Goal: Task Accomplishment & Management: Use online tool/utility

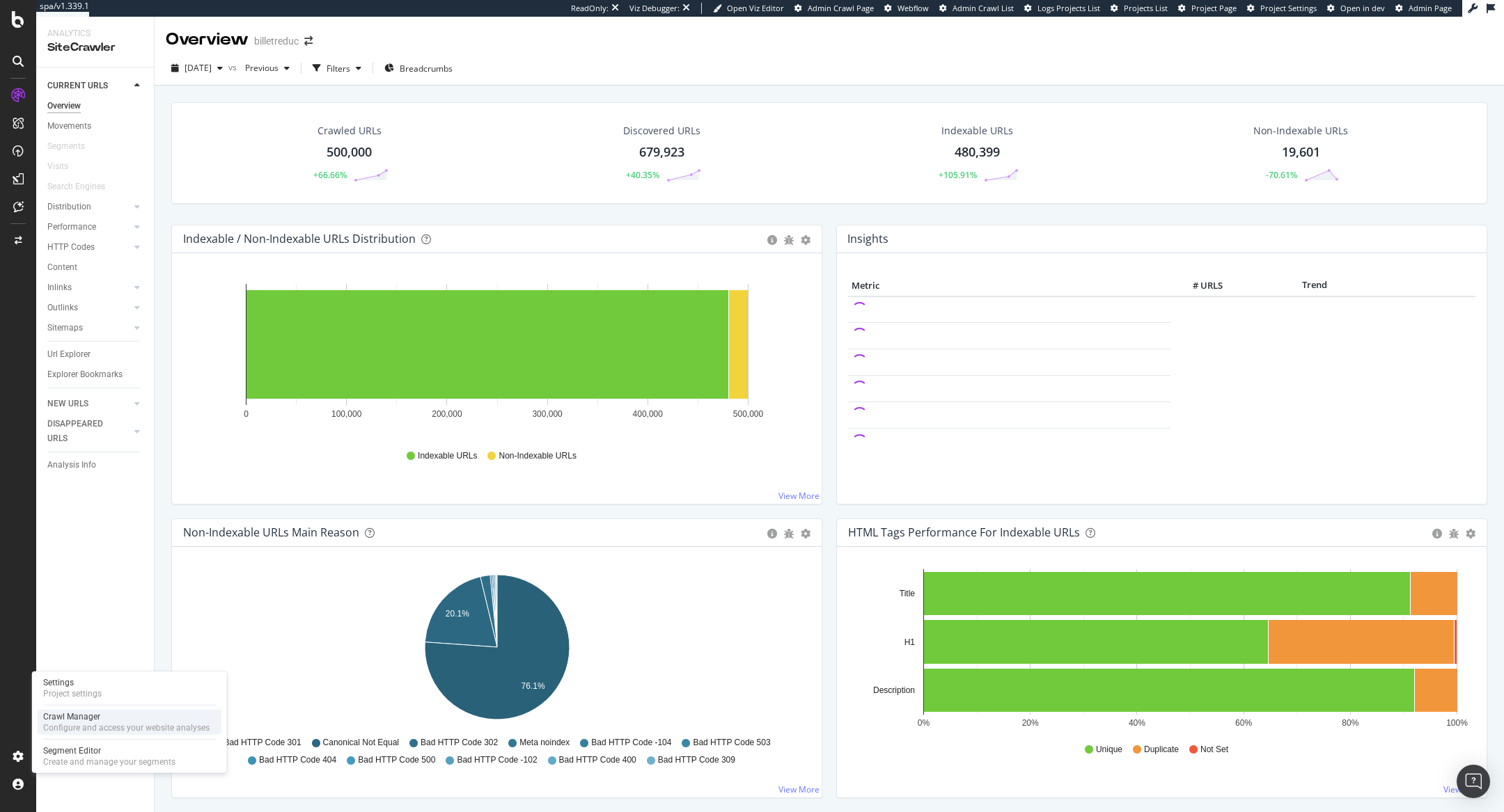
click at [56, 728] on div "Configure and access your website analyses" at bounding box center [126, 728] width 166 height 11
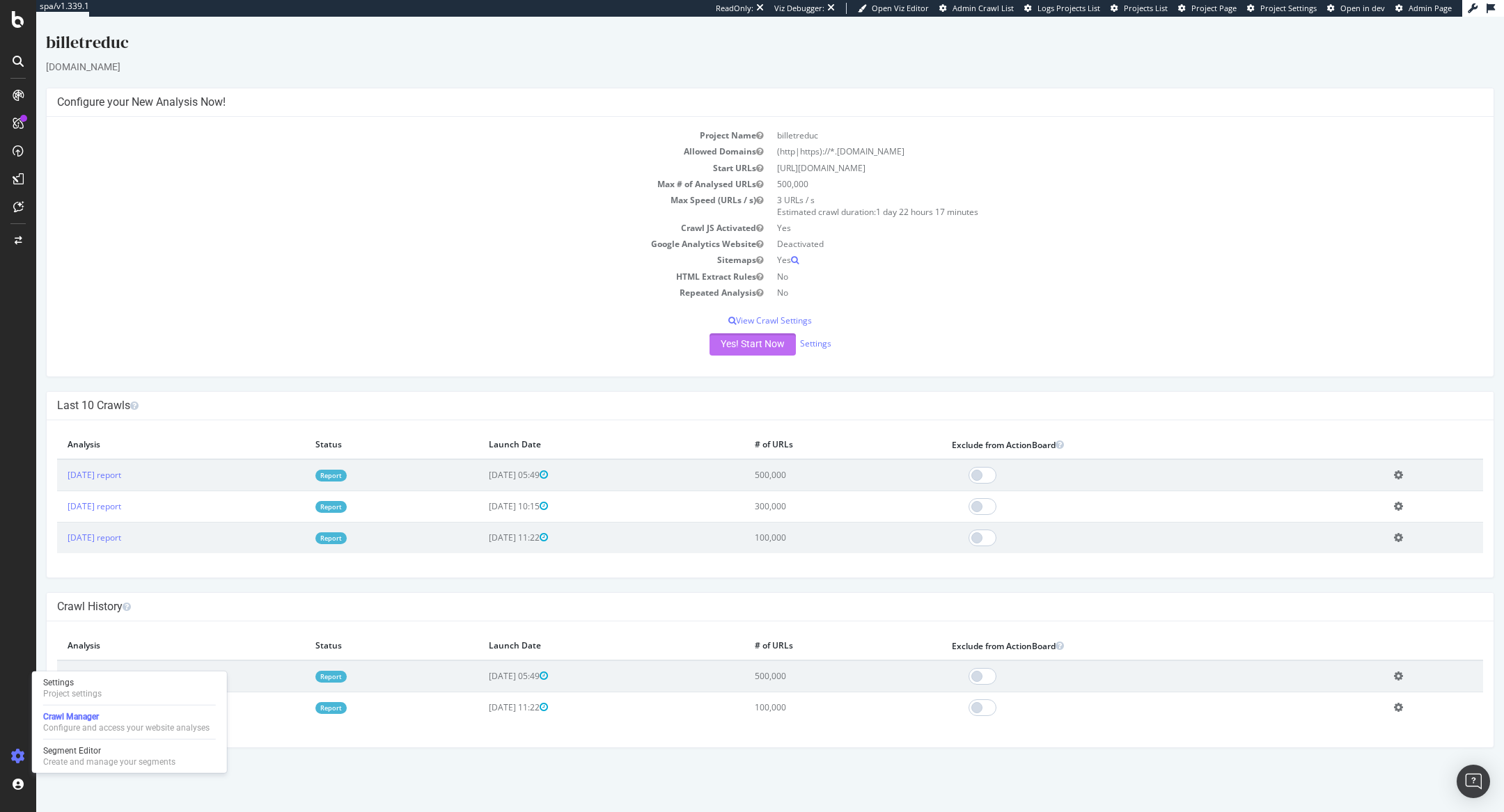
click at [729, 346] on button "Yes! Start Now" at bounding box center [752, 344] width 86 height 22
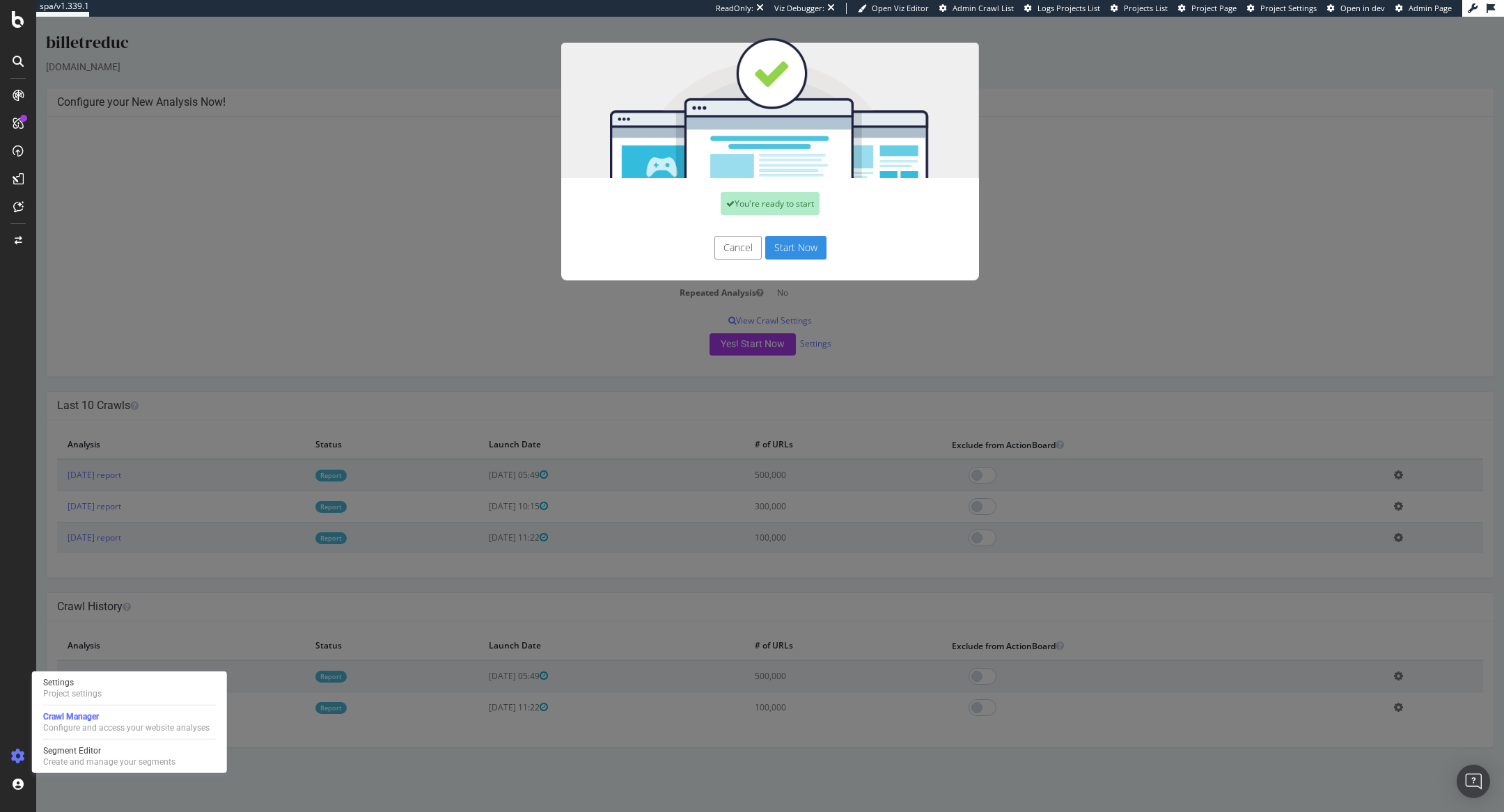
click at [788, 243] on button "Start Now" at bounding box center [796, 247] width 62 height 23
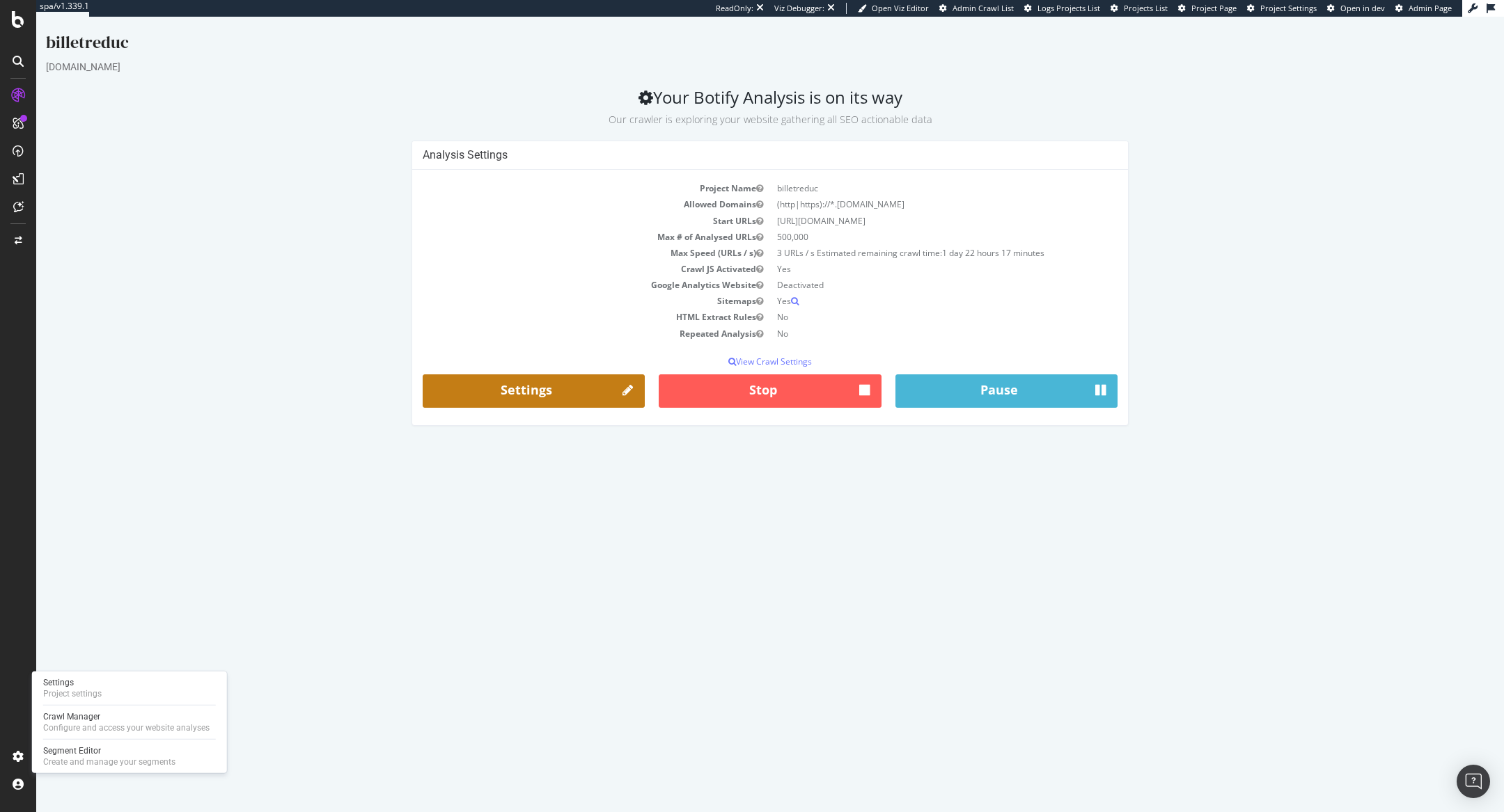
click at [563, 378] on link "Settings" at bounding box center [534, 391] width 222 height 34
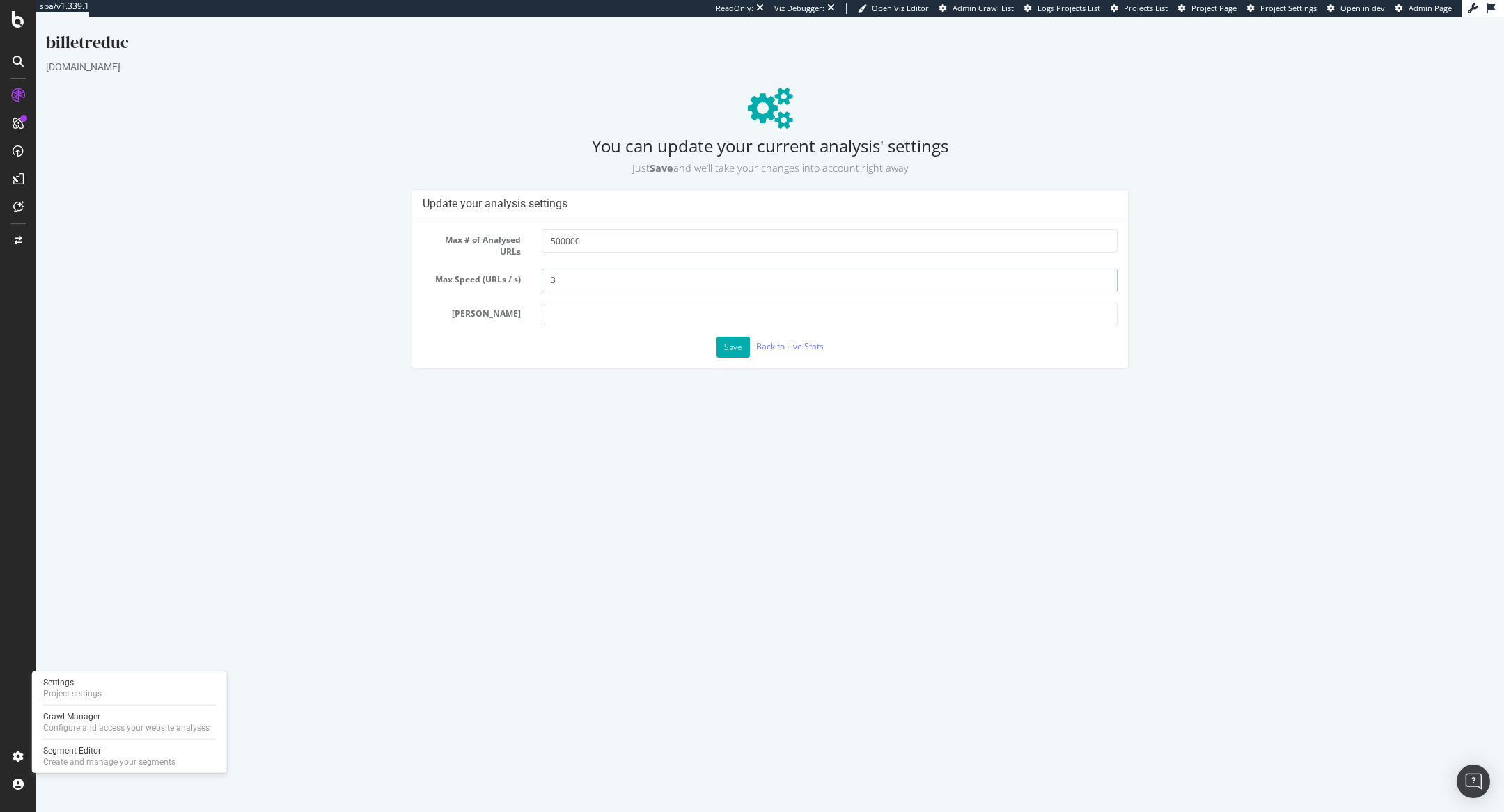
click at [577, 283] on input "3" at bounding box center [829, 280] width 576 height 23
type input "8"
click at [722, 347] on button "Save" at bounding box center [733, 347] width 34 height 21
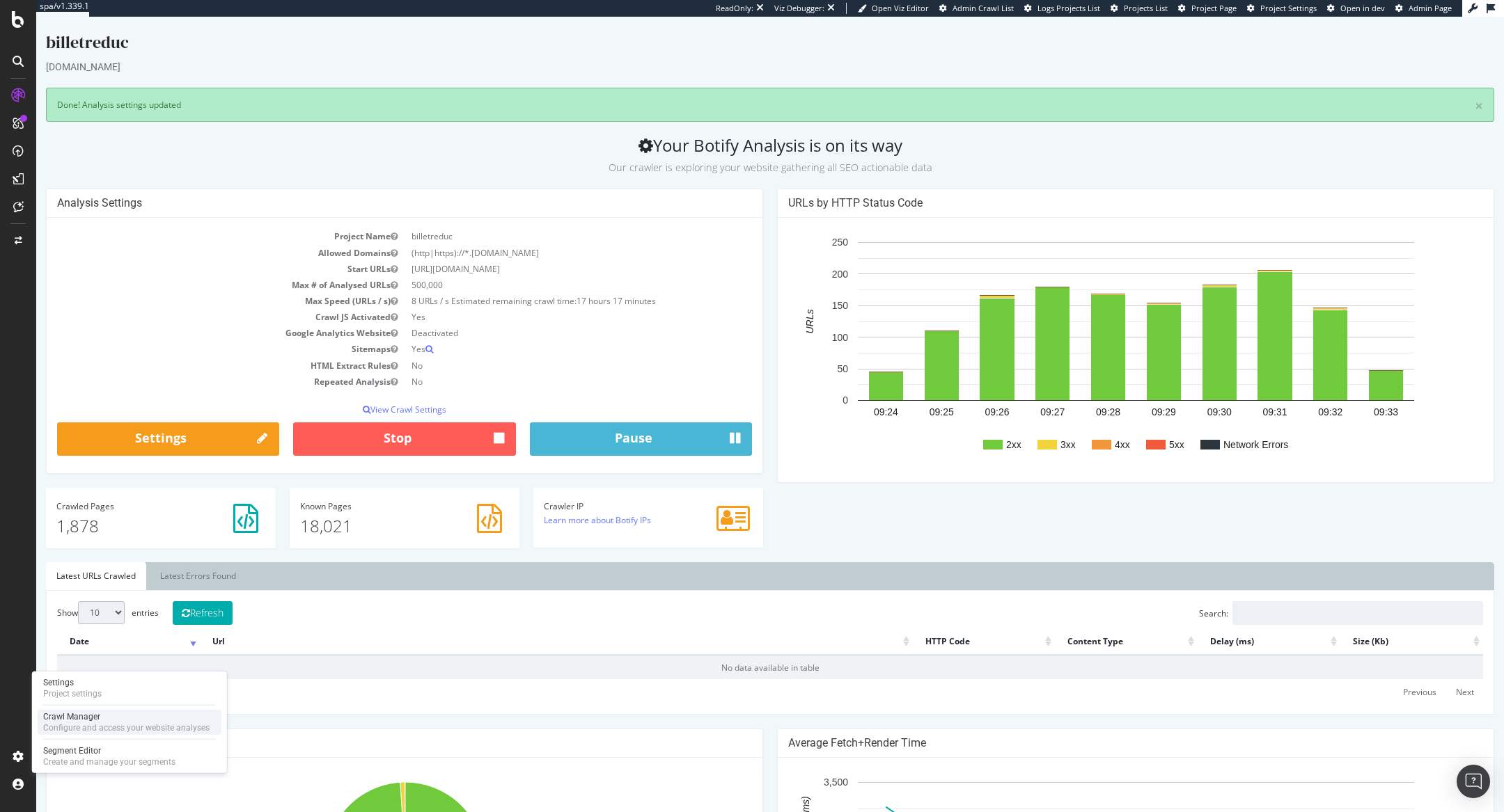
click at [66, 716] on div "Crawl Manager" at bounding box center [126, 717] width 166 height 11
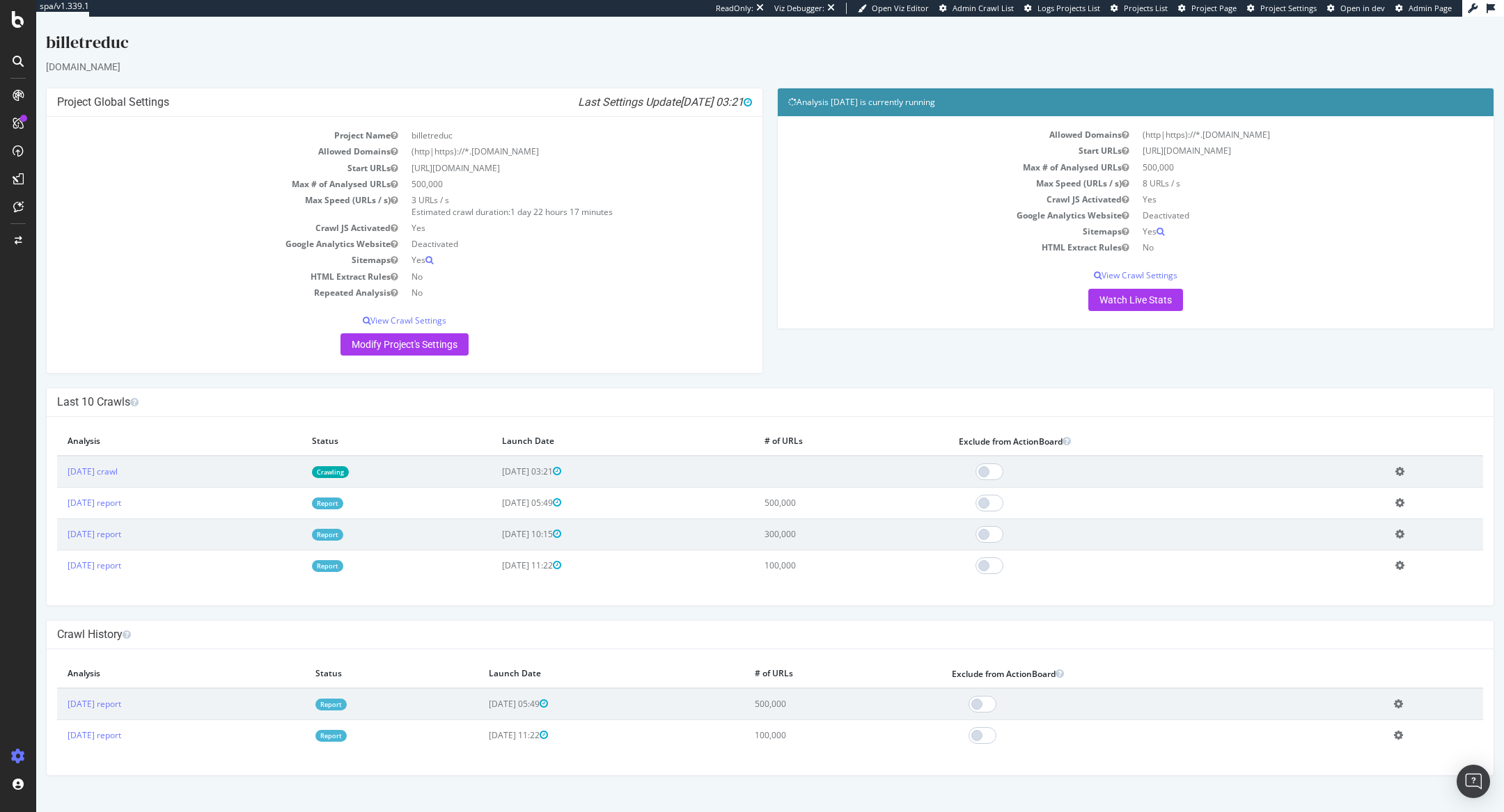
click at [344, 497] on link "Report" at bounding box center [328, 503] width 32 height 12
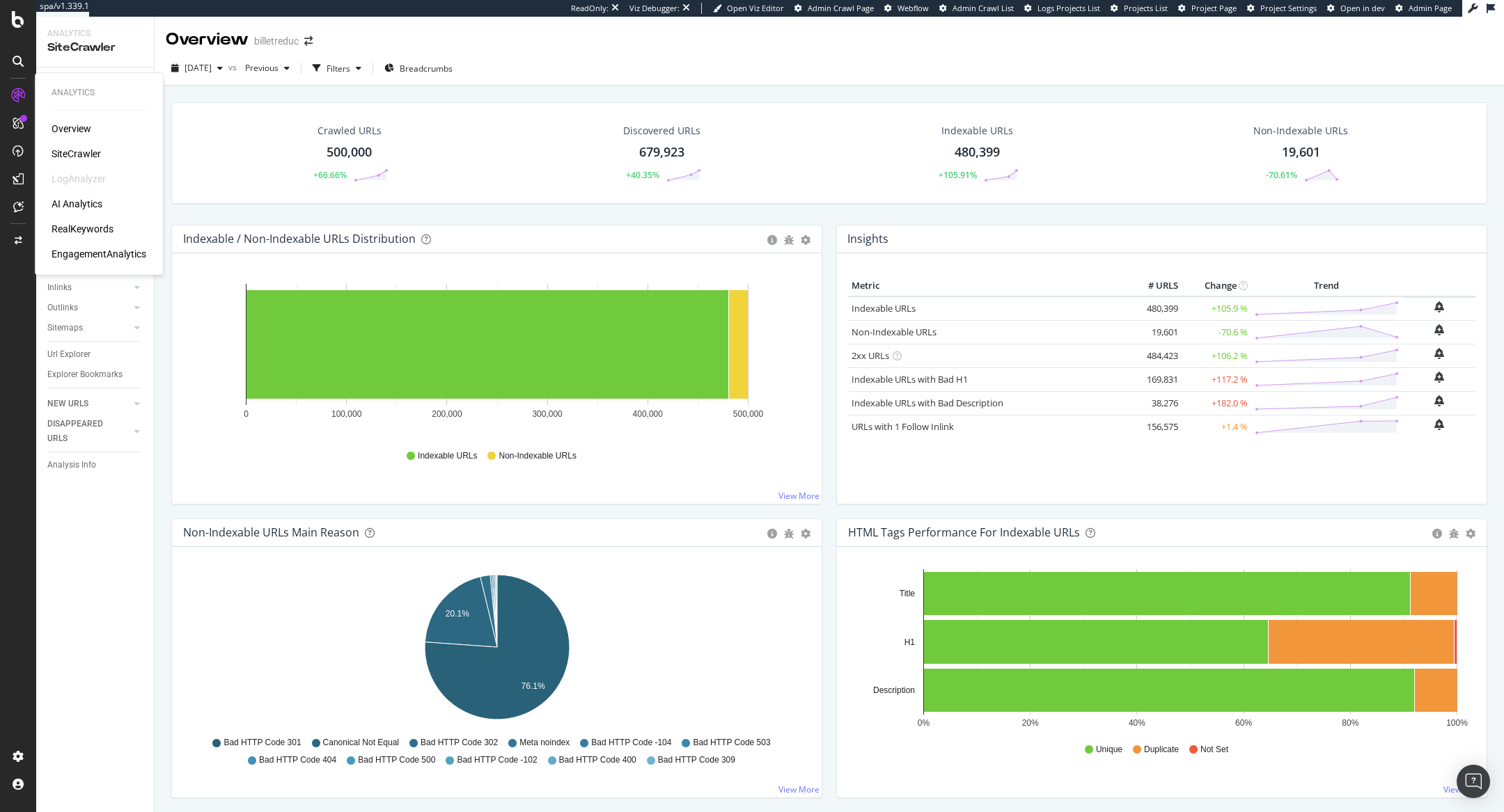
click at [68, 227] on div "RealKeywords" at bounding box center [82, 229] width 62 height 14
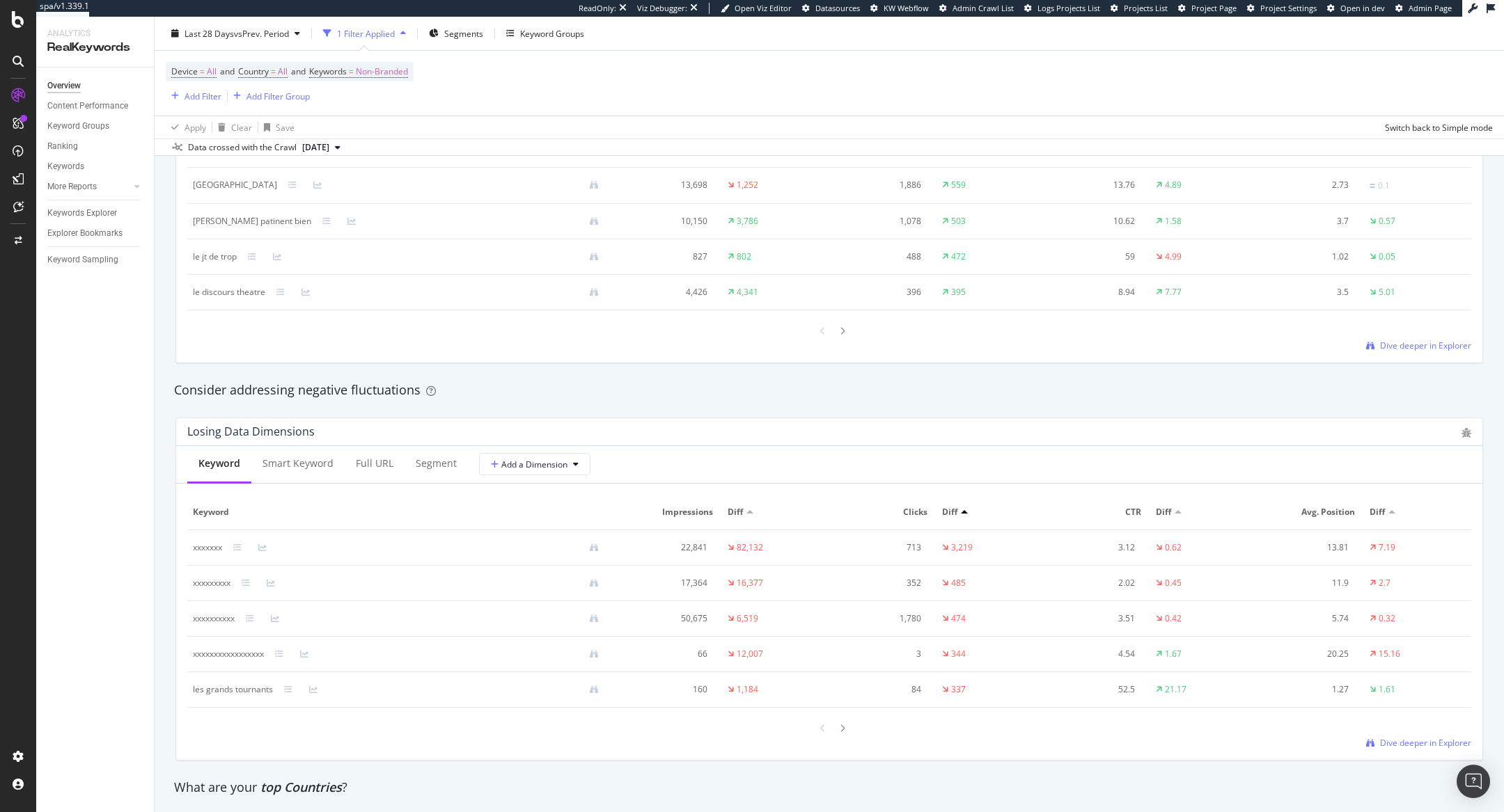
scroll to position [1401, 0]
click at [297, 176] on icon at bounding box center [292, 179] width 8 height 8
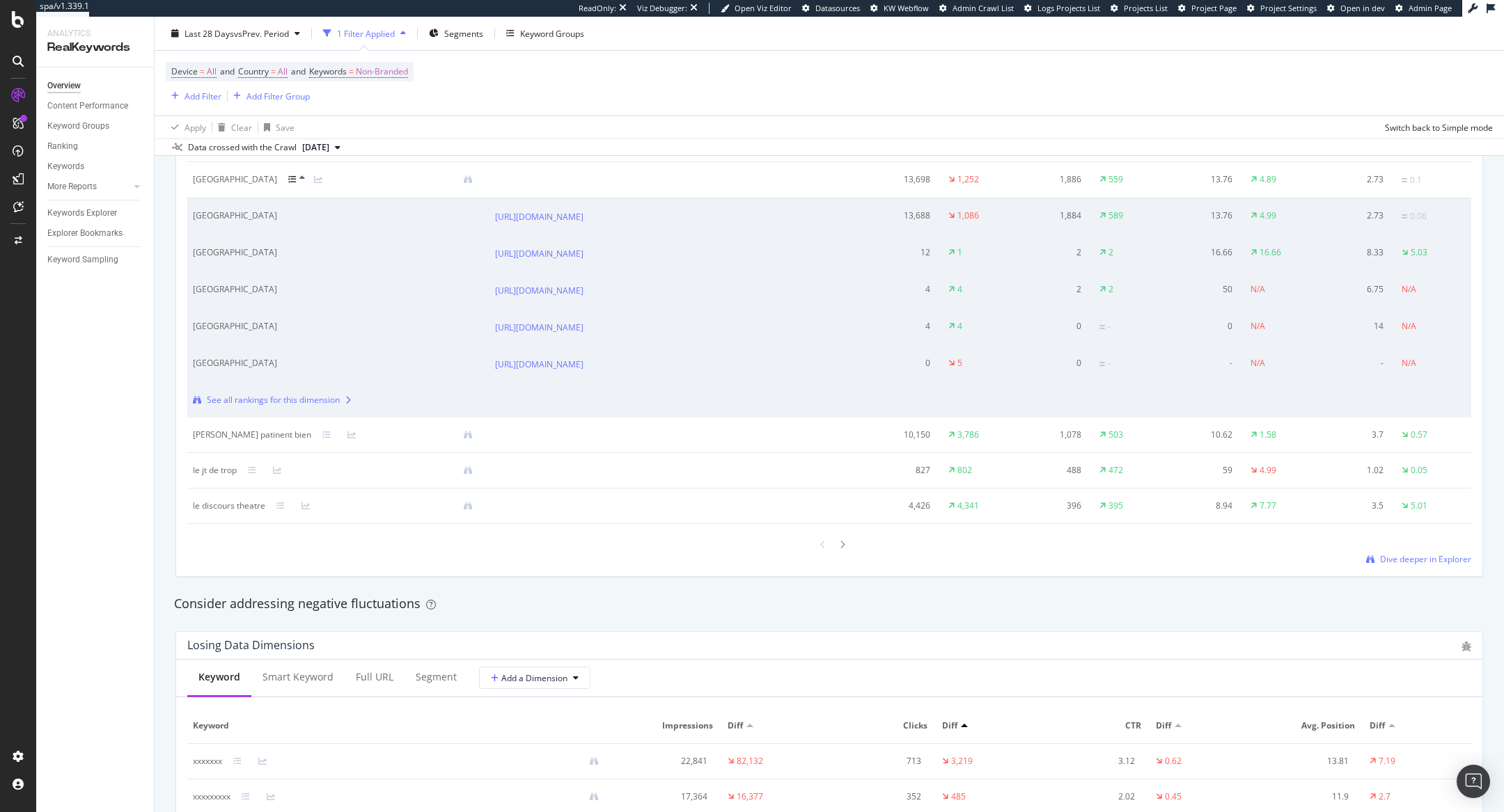
click at [305, 175] on icon at bounding box center [302, 177] width 6 height 8
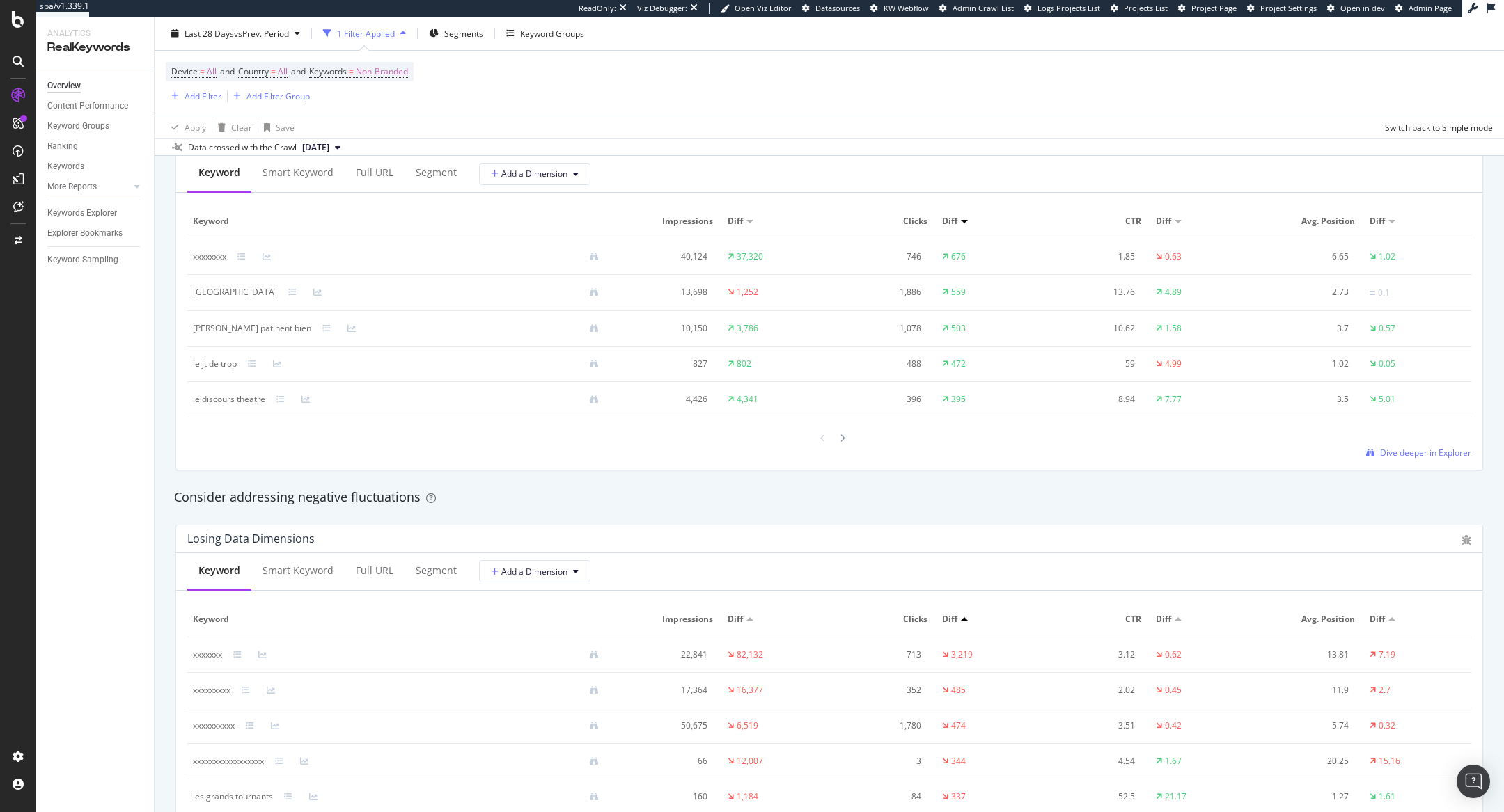
scroll to position [1286, 0]
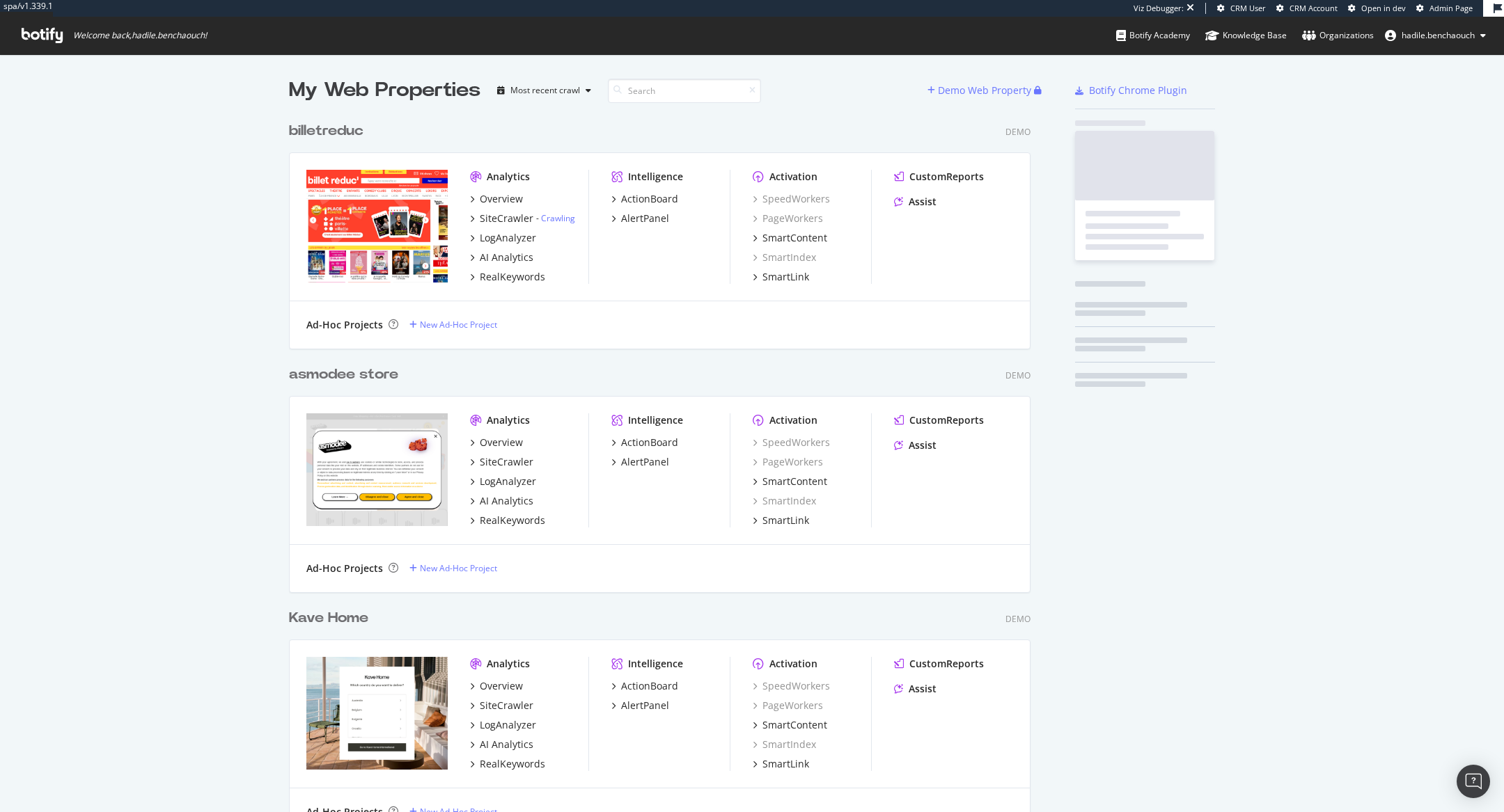
scroll to position [15833, 752]
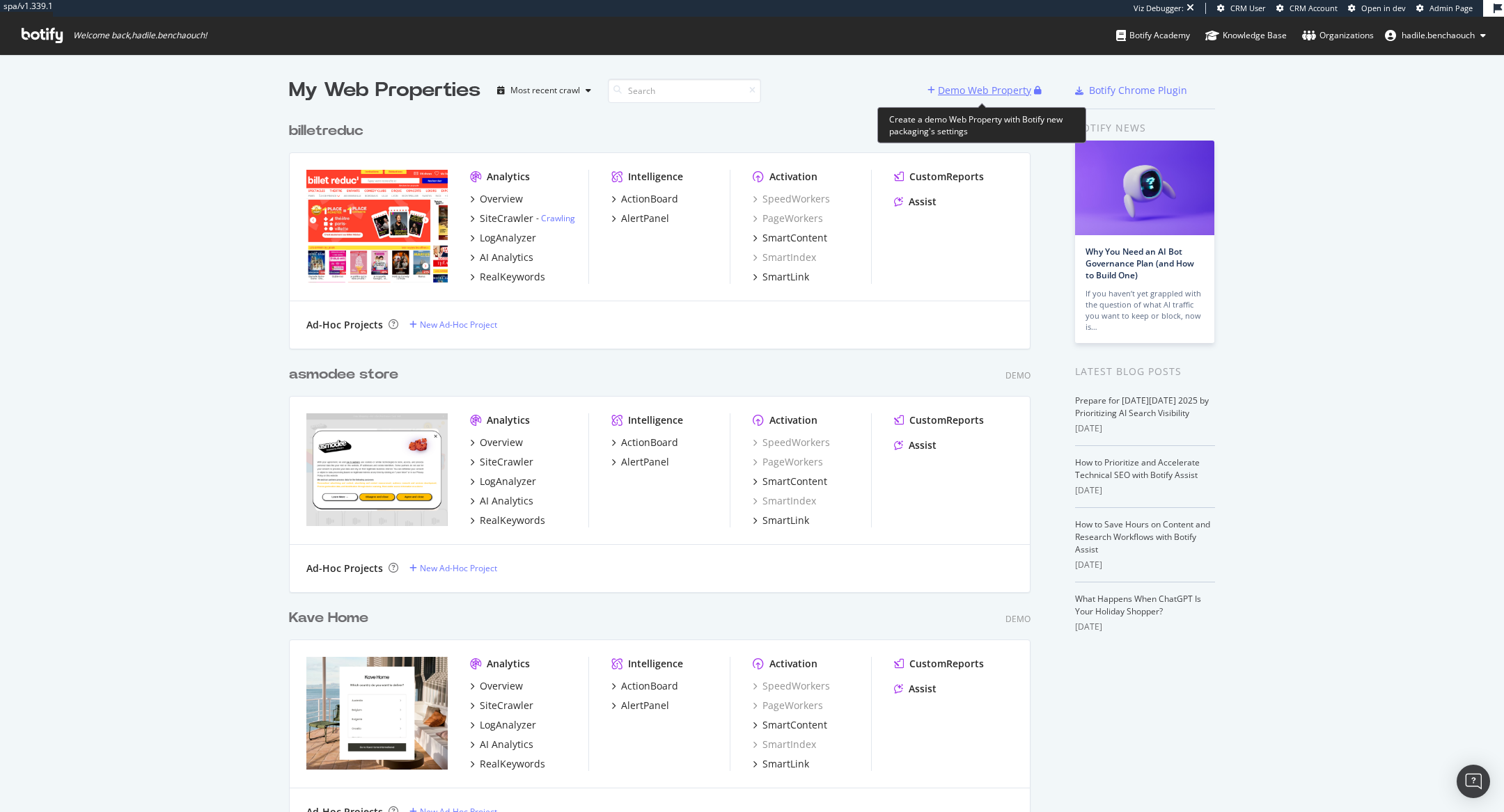
click at [935, 85] on div "Demo Web Property" at bounding box center [980, 91] width 106 height 21
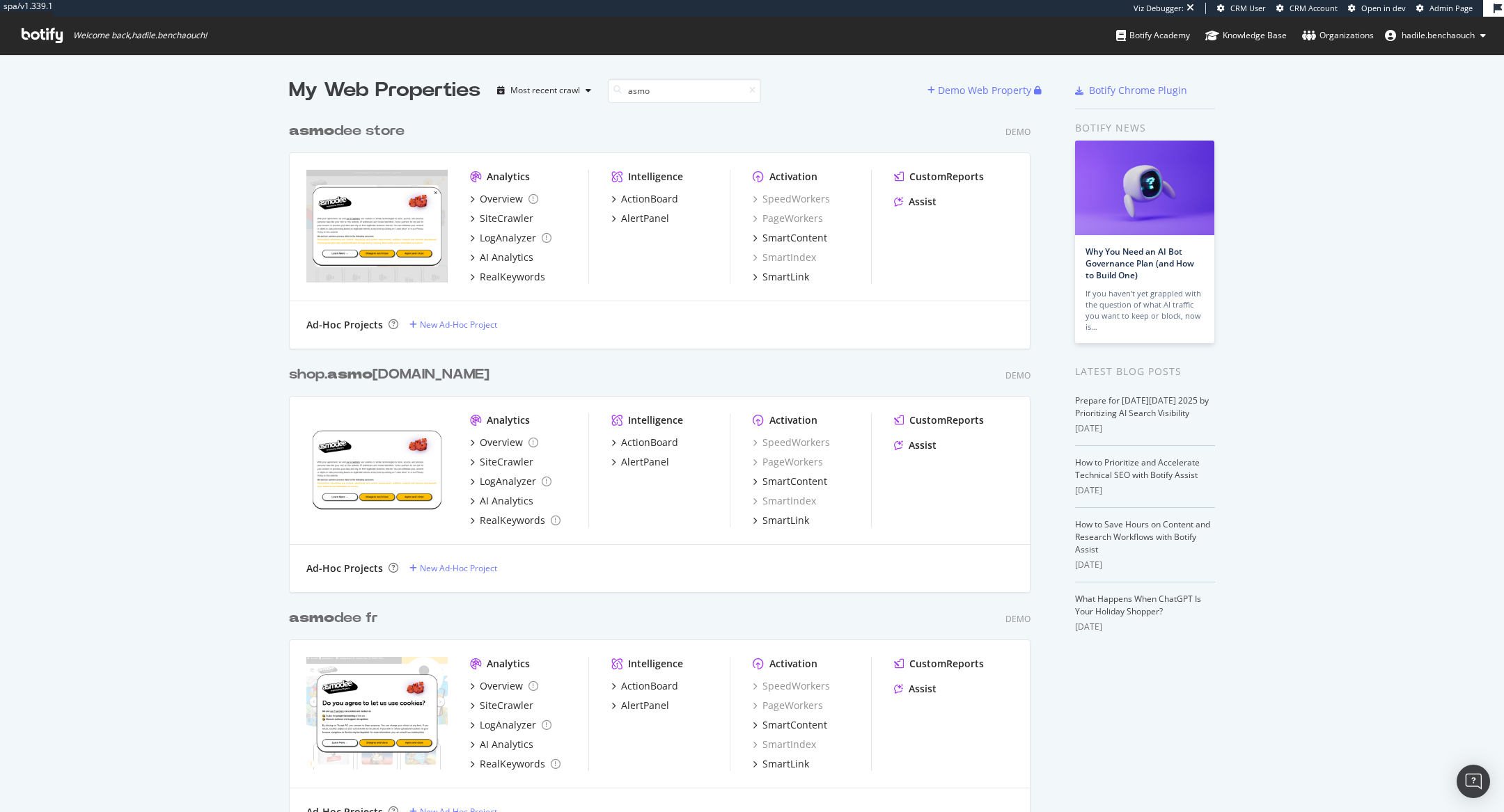
type input "asmo"
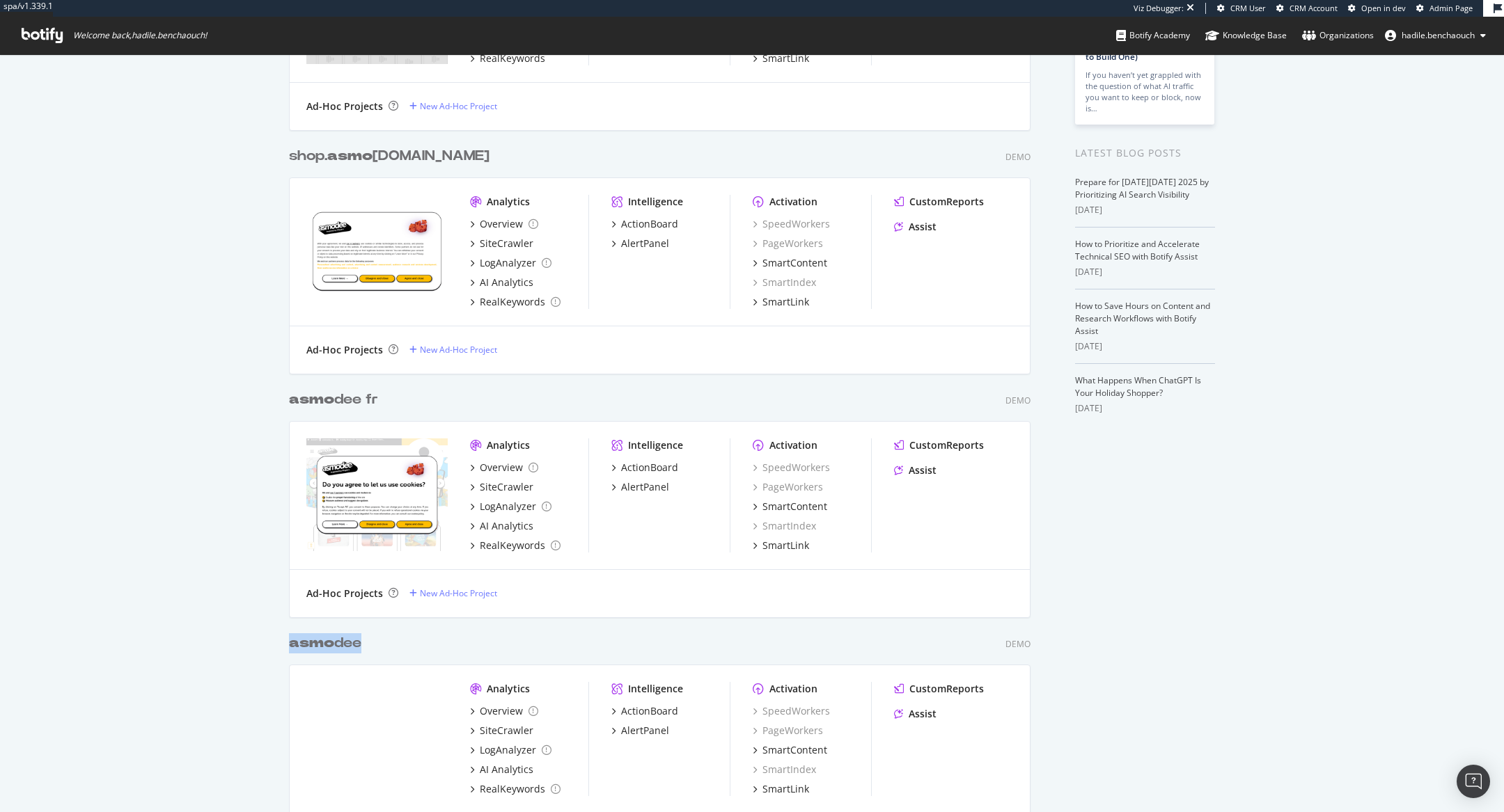
scroll to position [199, 0]
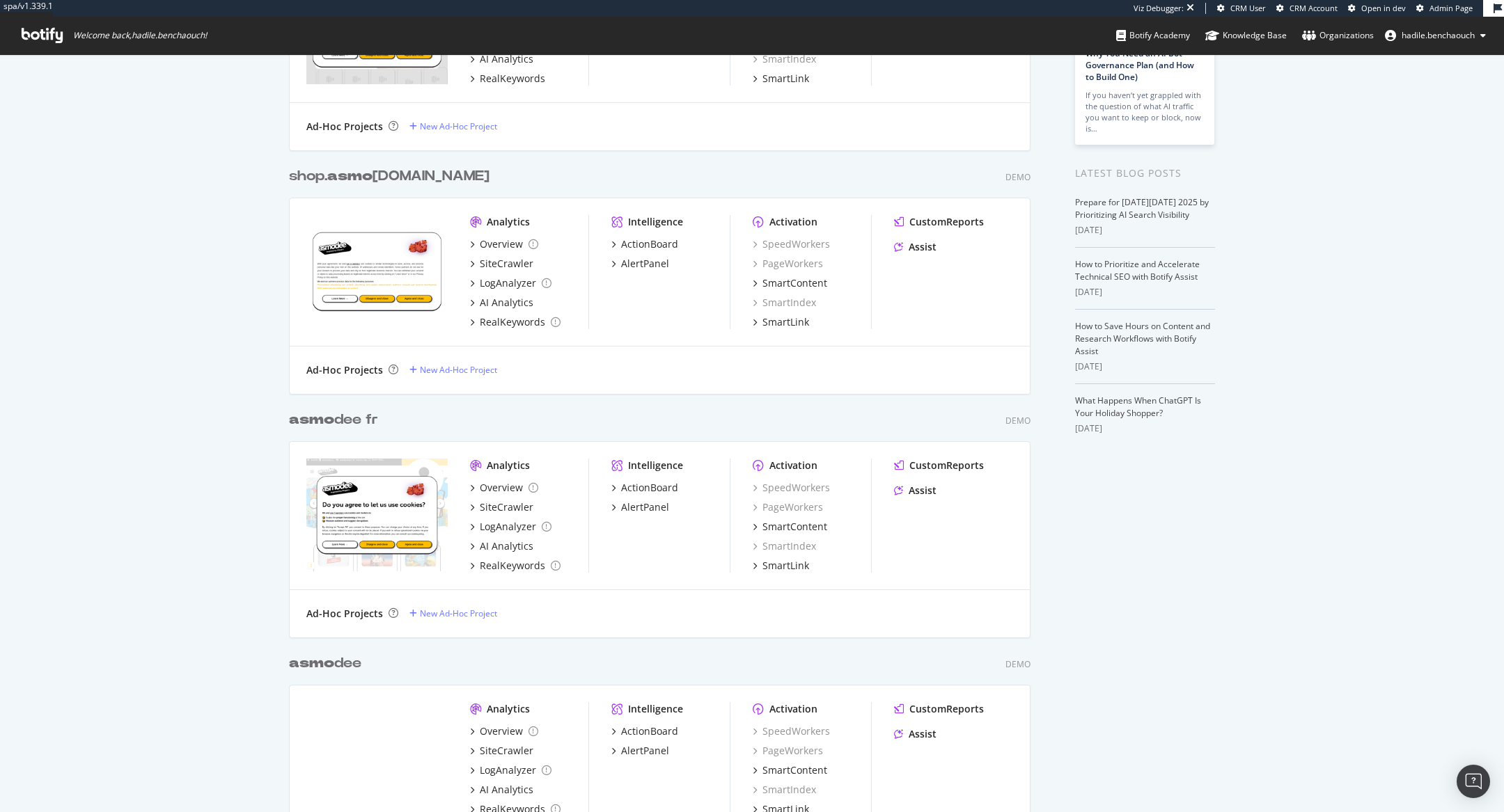
click at [226, 255] on div "My Web Properties Most recent crawl asmo Demo Web Property asmo dee store Demo …" at bounding box center [752, 380] width 1504 height 1047
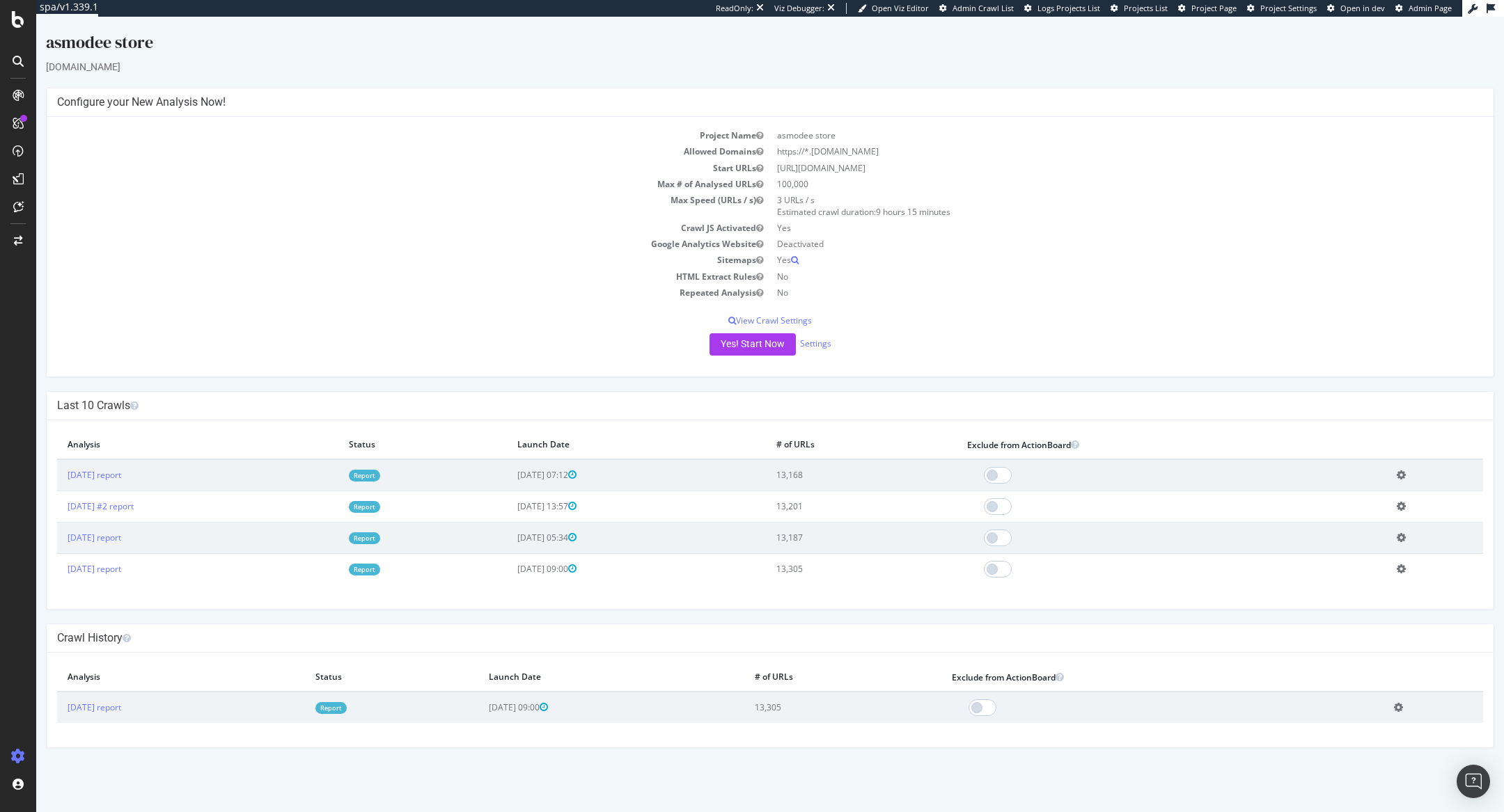
click at [413, 468] on td "Report" at bounding box center [422, 475] width 168 height 32
click at [380, 475] on link "Report" at bounding box center [365, 475] width 32 height 12
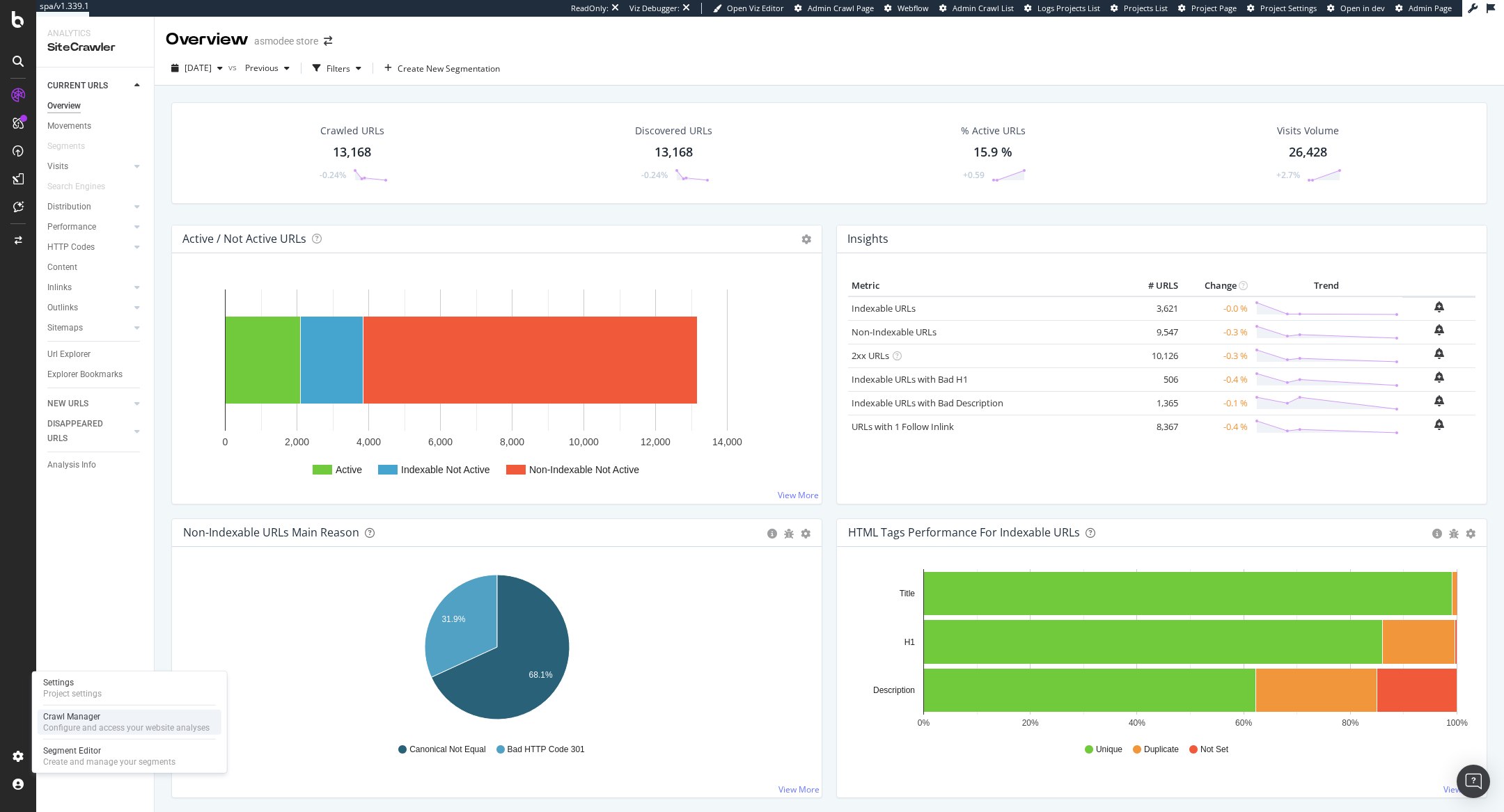
click at [62, 540] on div "Configure and access your website analyses" at bounding box center [126, 728] width 166 height 11
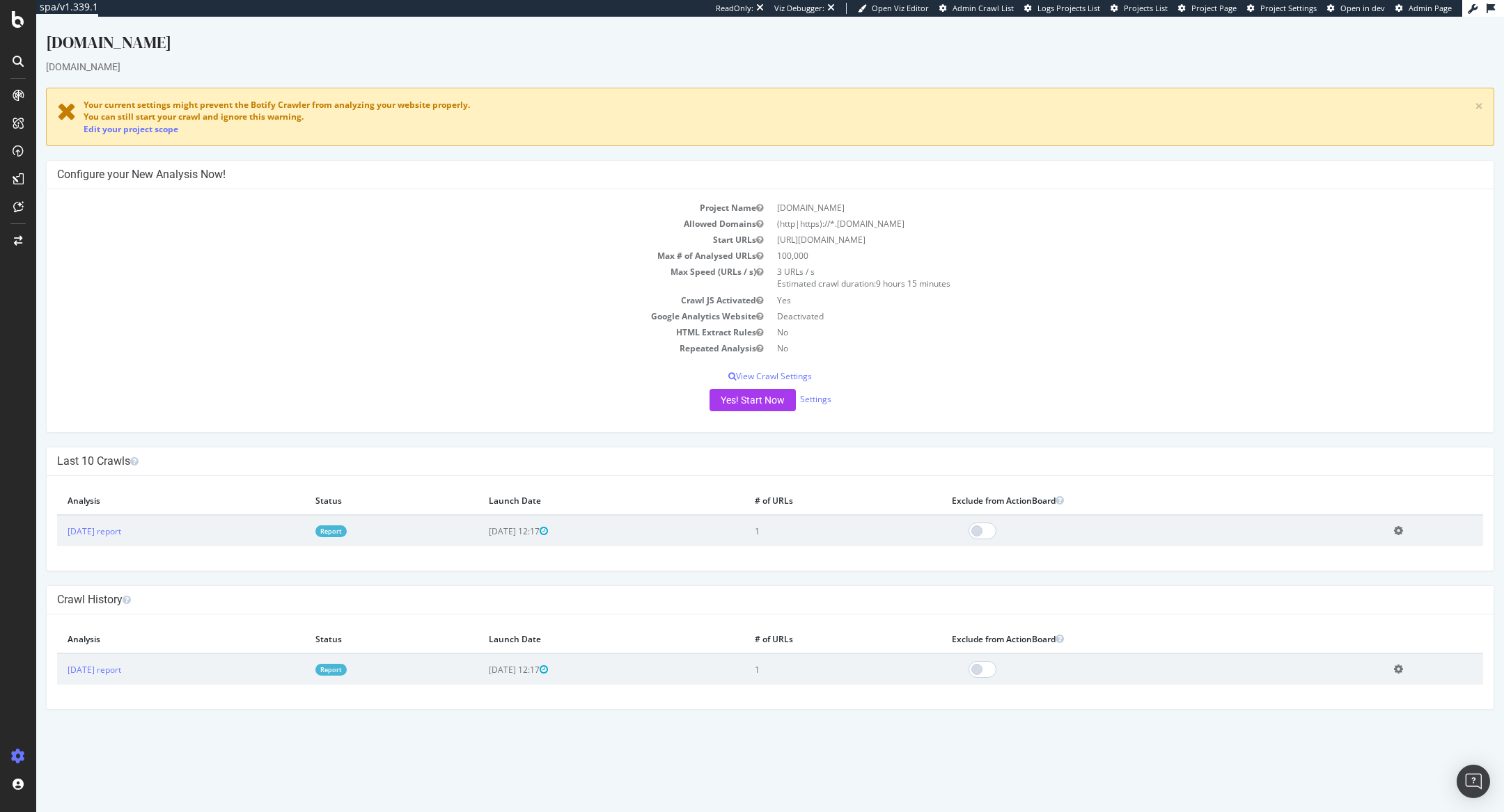
drag, startPoint x: 381, startPoint y: 528, endPoint x: 864, endPoint y: 25, distance: 697.4
click at [346, 528] on link "Report" at bounding box center [331, 531] width 32 height 12
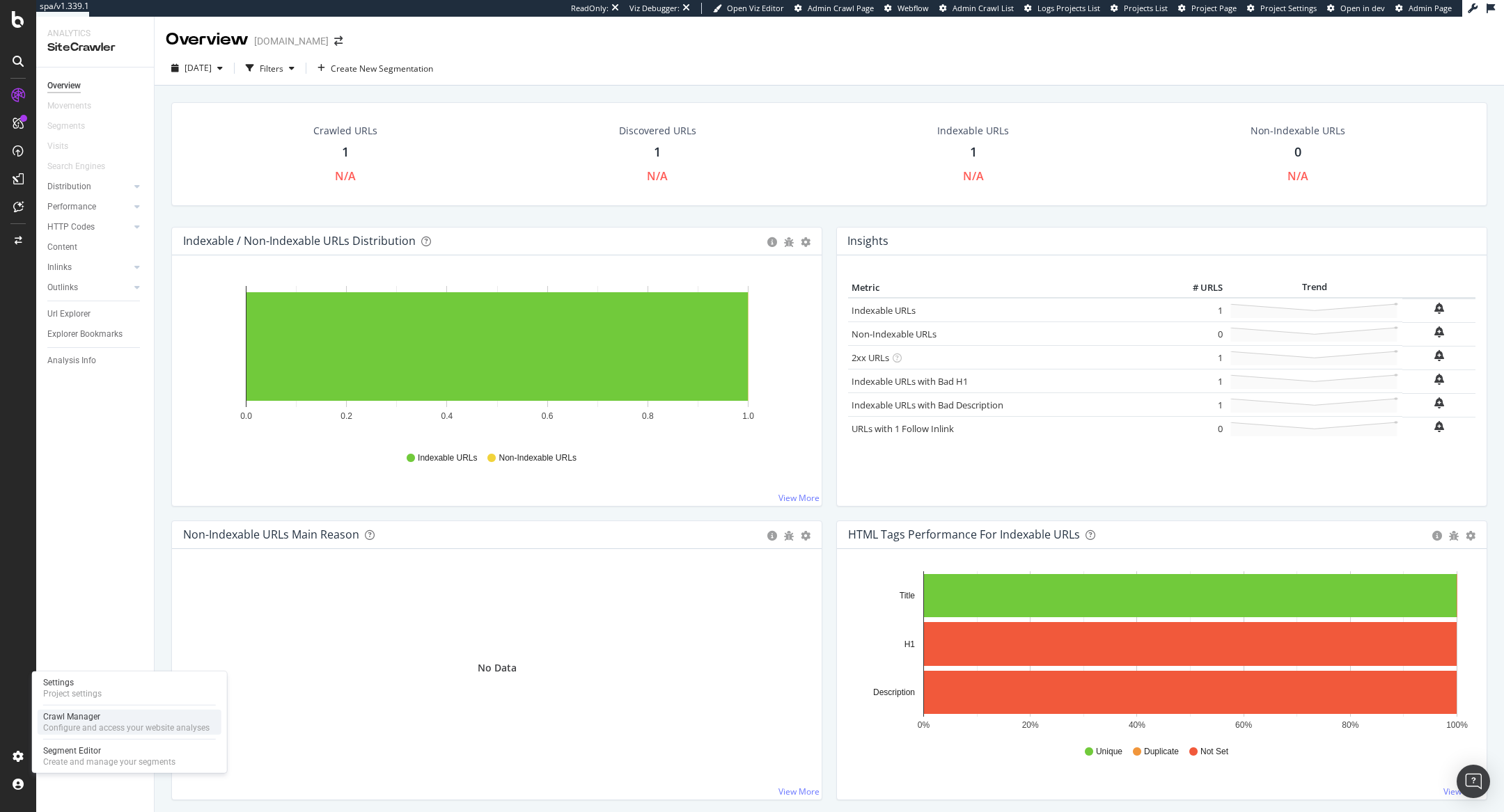
click at [65, 540] on div "Crawl Manager" at bounding box center [126, 717] width 166 height 11
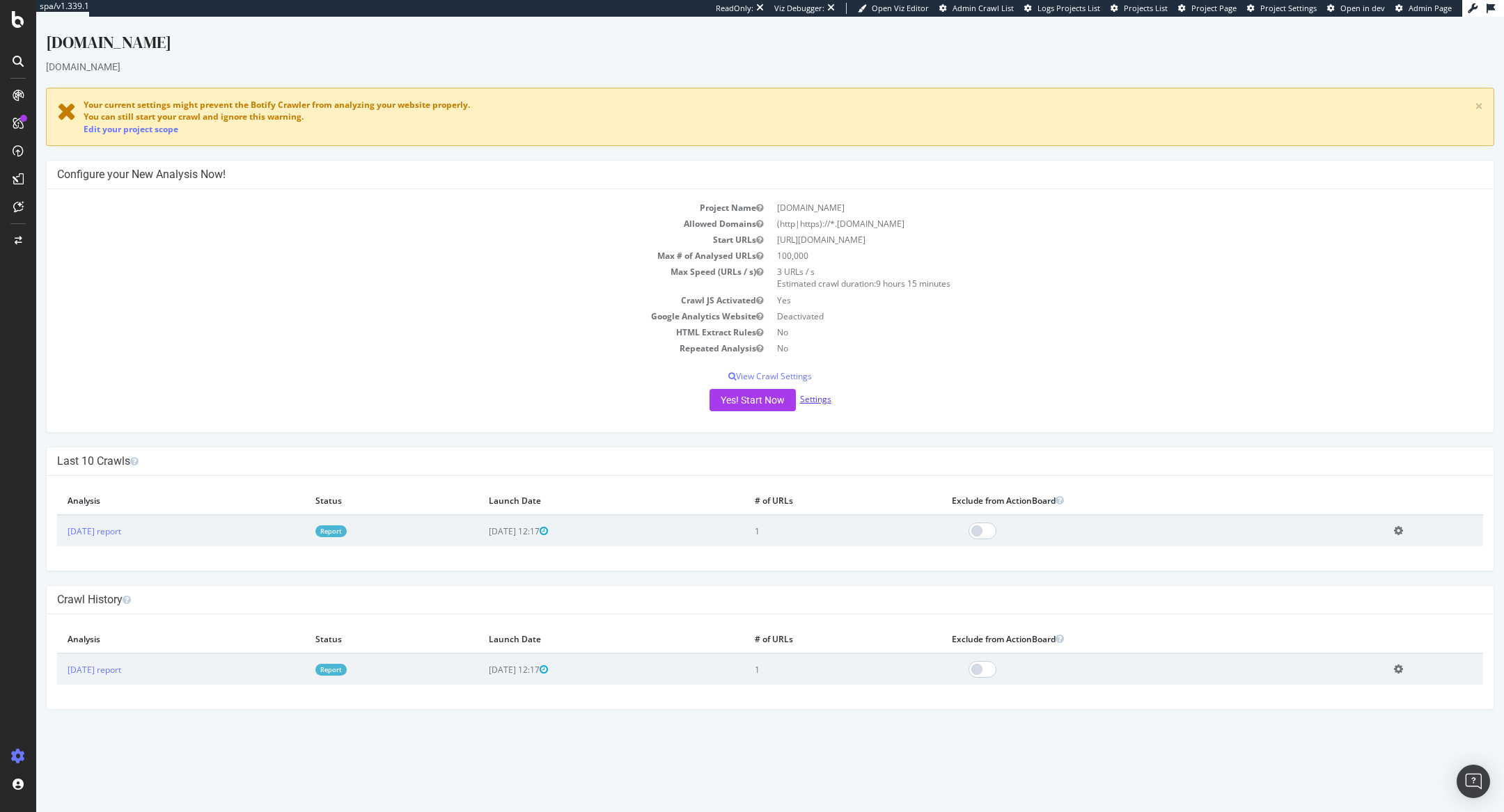
click at [823, 399] on link "Settings" at bounding box center [816, 399] width 32 height 12
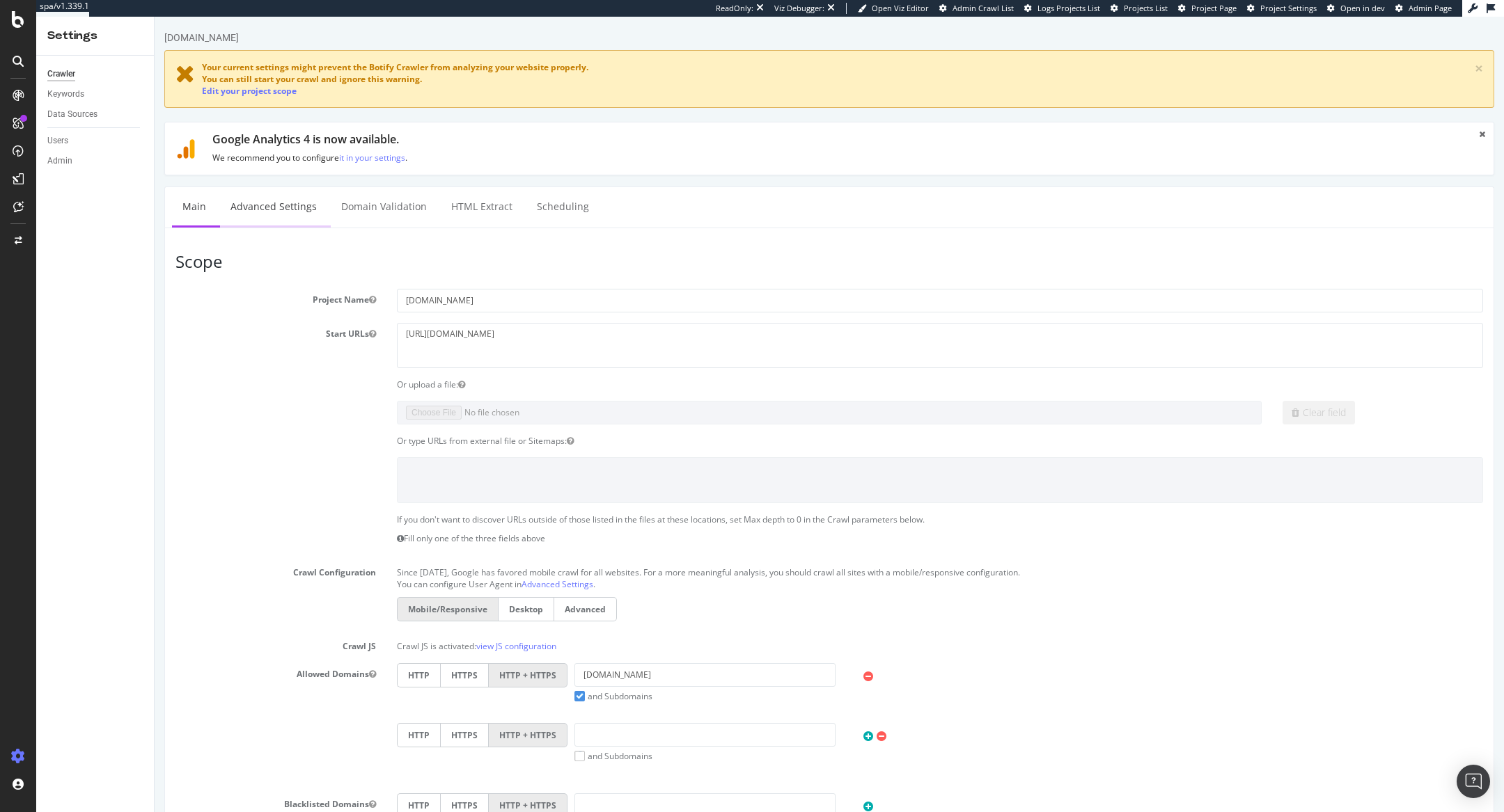
click at [274, 196] on link "Advanced Settings" at bounding box center [274, 206] width 107 height 38
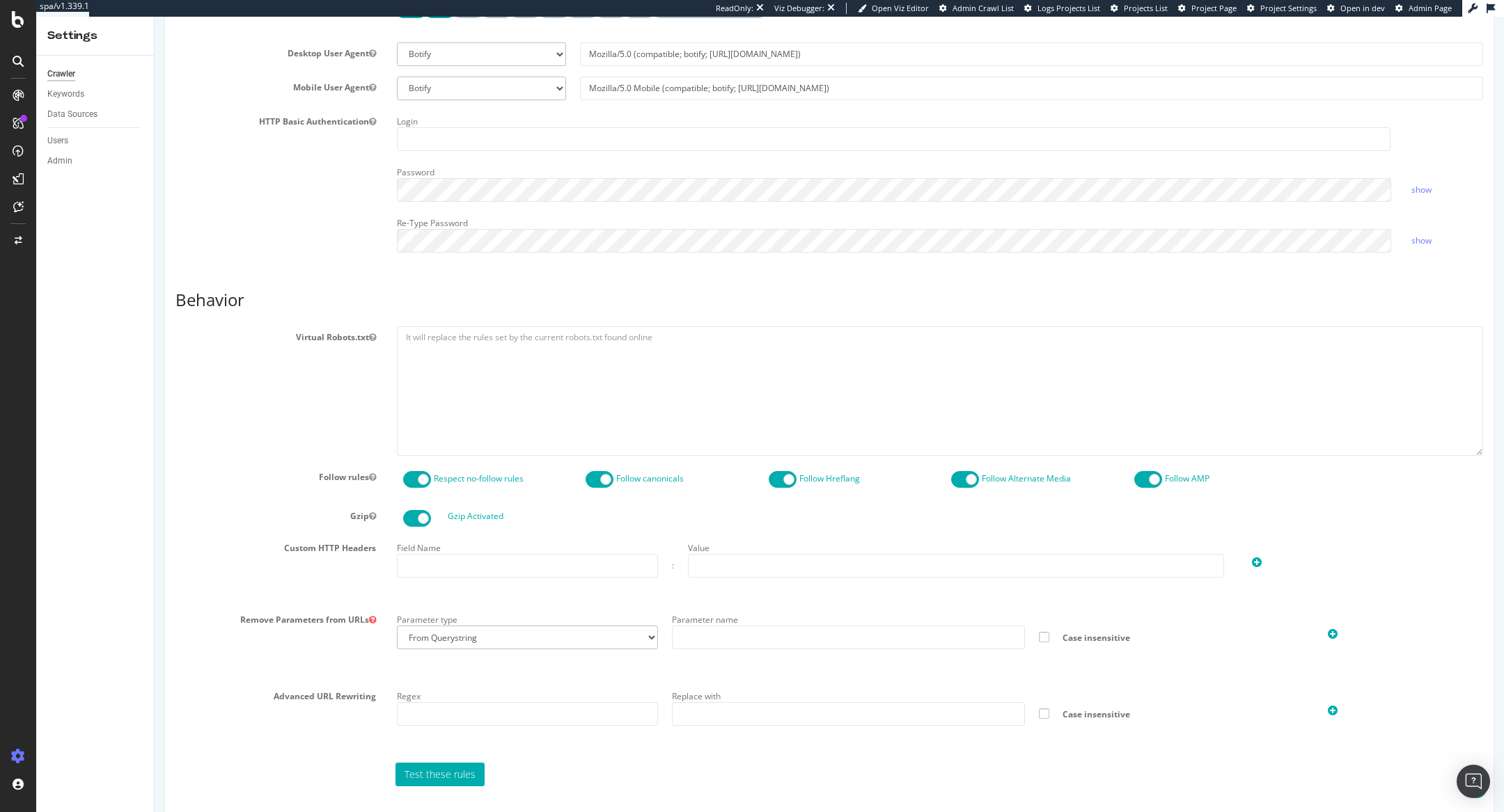
scroll to position [505, 0]
click at [490, 378] on textarea at bounding box center [939, 385] width 1086 height 129
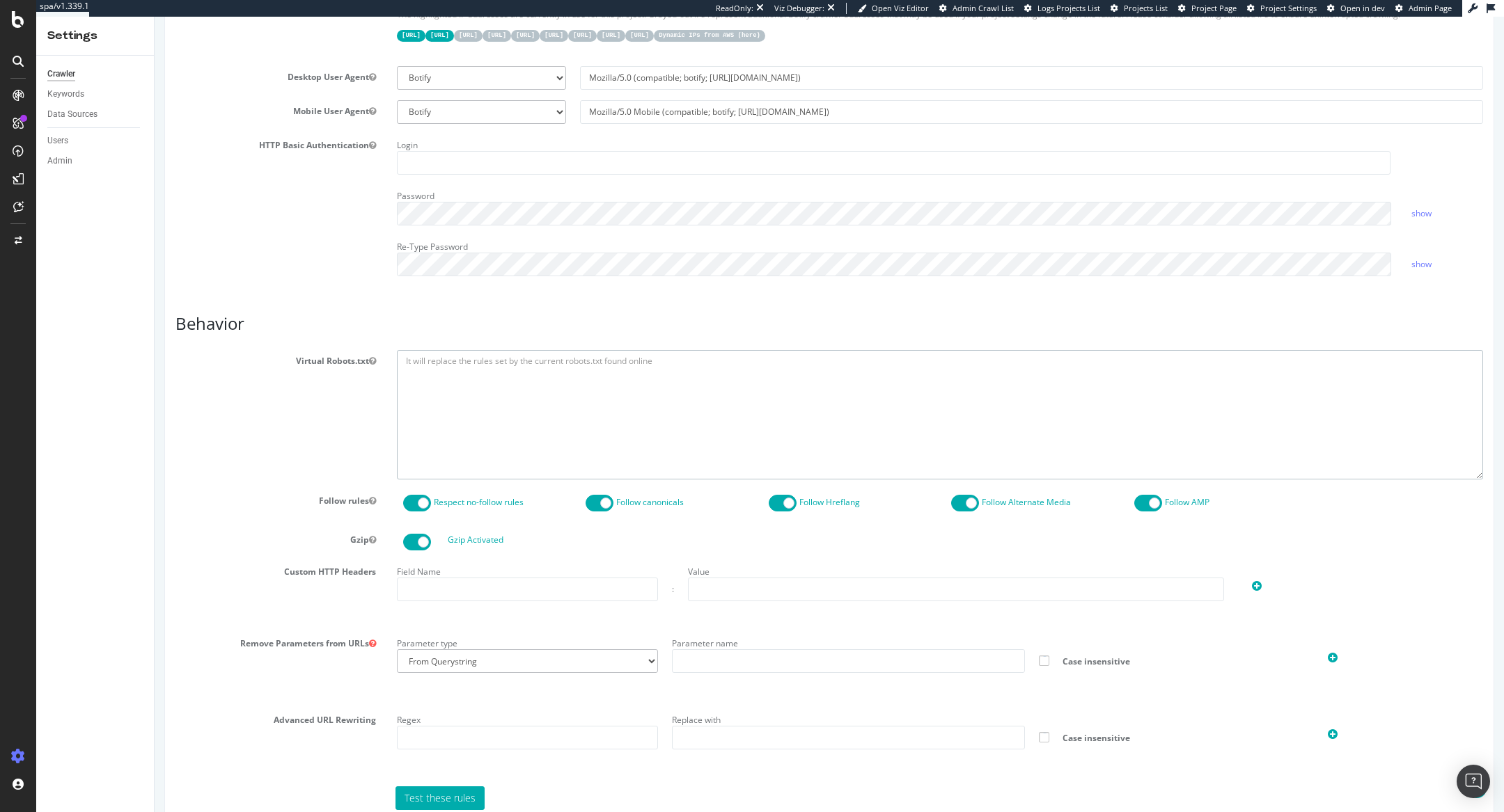
scroll to position [496, 0]
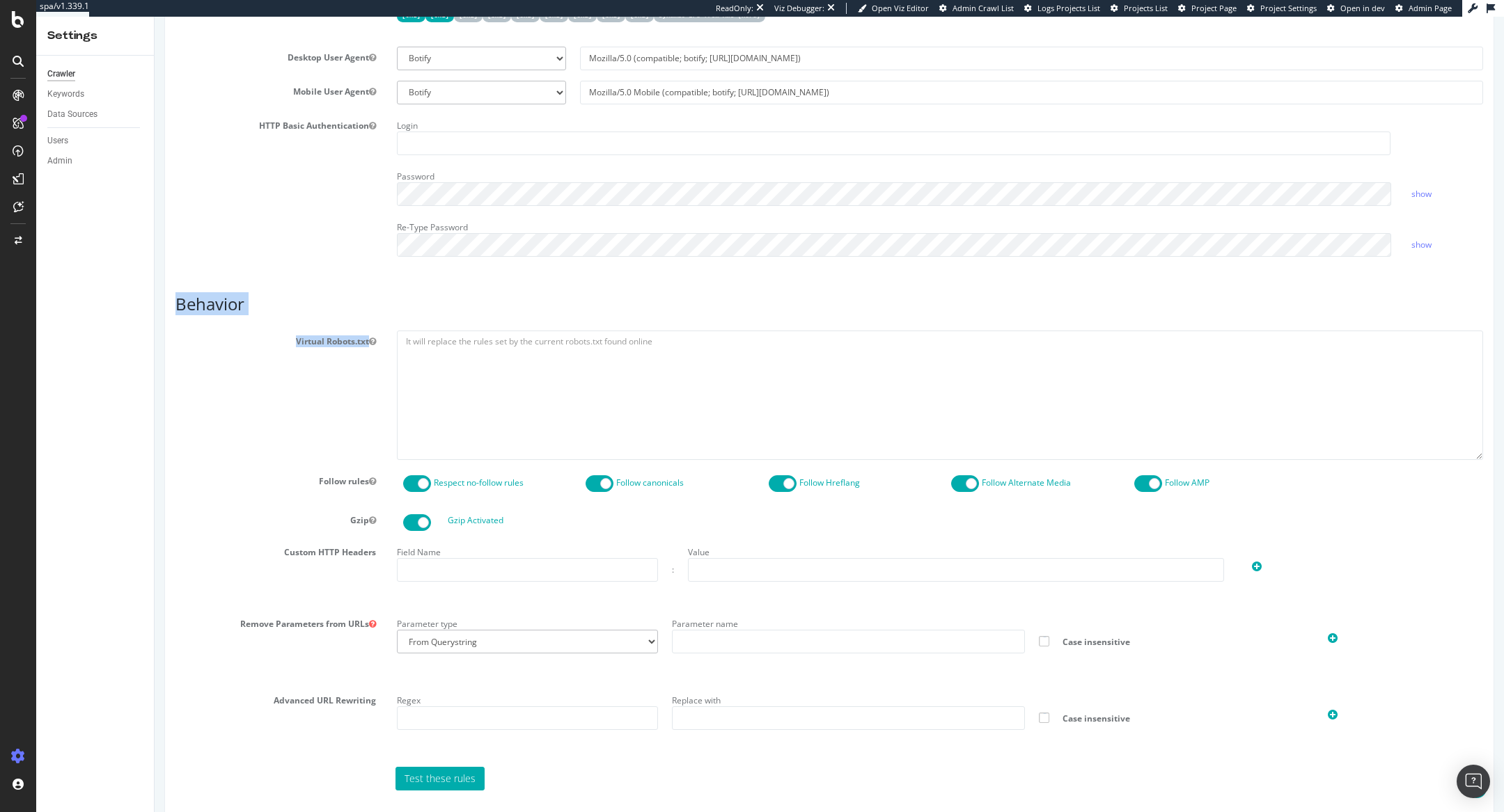
drag, startPoint x: 171, startPoint y: 302, endPoint x: 637, endPoint y: 366, distance: 470.4
click at [637, 366] on div "Report features Content Quality Evaluate Content Quality Identify areas of your…" at bounding box center [829, 456] width 1329 height 1577
drag, startPoint x: 403, startPoint y: 344, endPoint x: 654, endPoint y: 346, distance: 251.0
click at [652, 349] on textarea at bounding box center [939, 395] width 1086 height 129
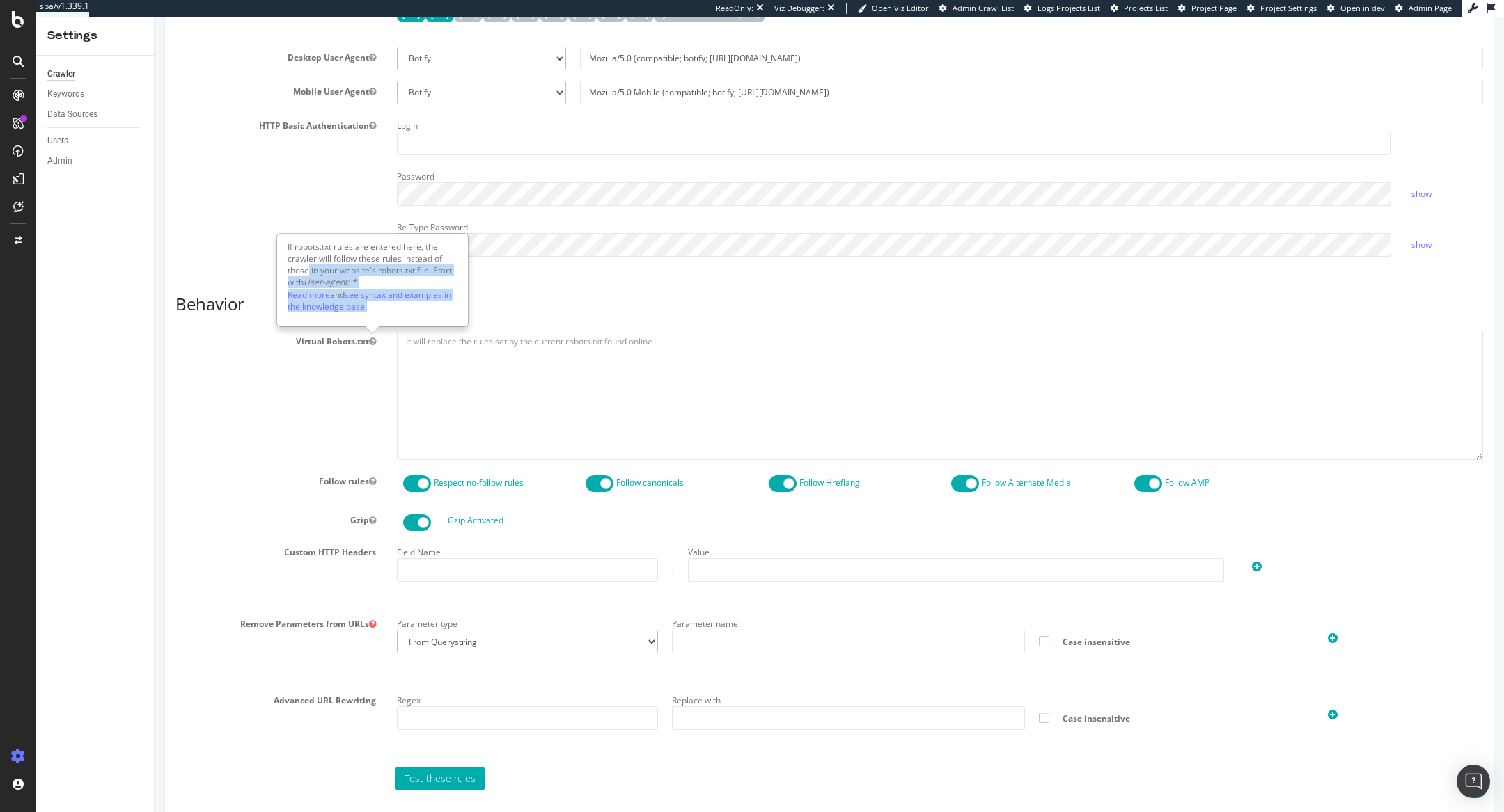
drag, startPoint x: 380, startPoint y: 309, endPoint x: 307, endPoint y: 265, distance: 85.2
click at [307, 265] on div "If robots.txt rules are entered here, the crawler will follow these rules inste…" at bounding box center [372, 280] width 190 height 91
click at [321, 267] on div "If robots.txt rules are entered here, the crawler will follow these rules inste…" at bounding box center [372, 280] width 190 height 91
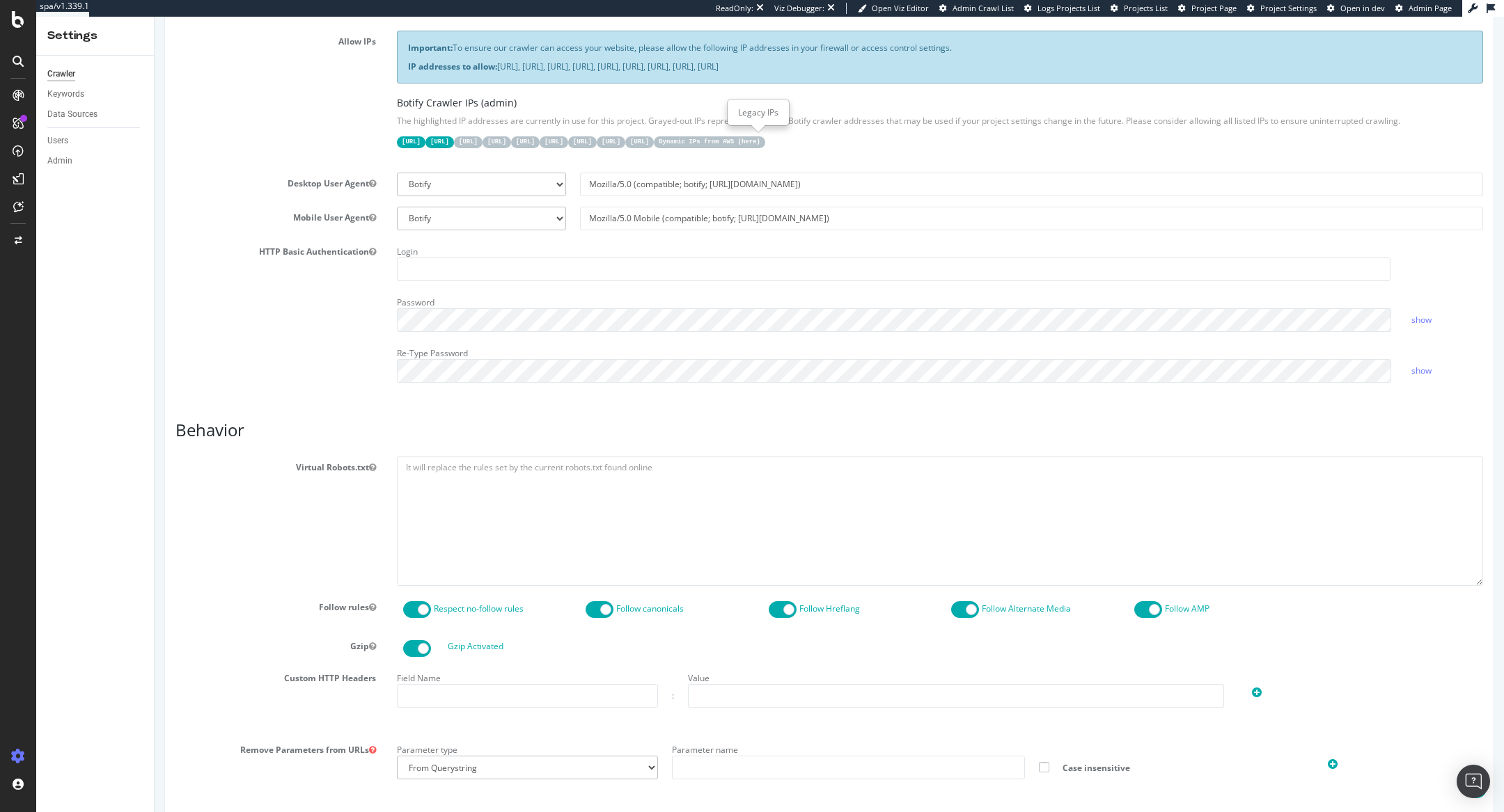
scroll to position [371, 0]
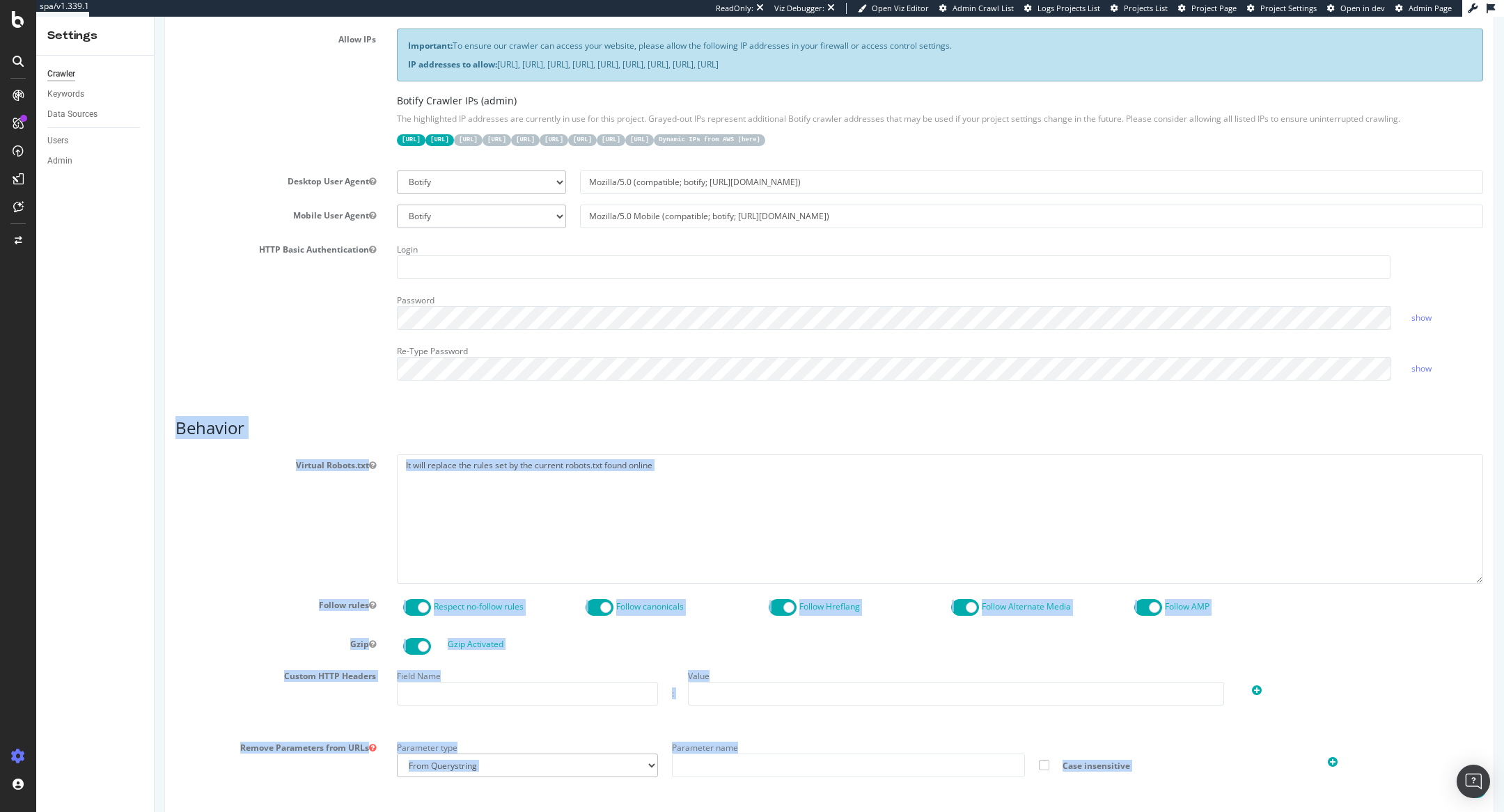
drag, startPoint x: 376, startPoint y: 434, endPoint x: 266, endPoint y: 365, distance: 129.8
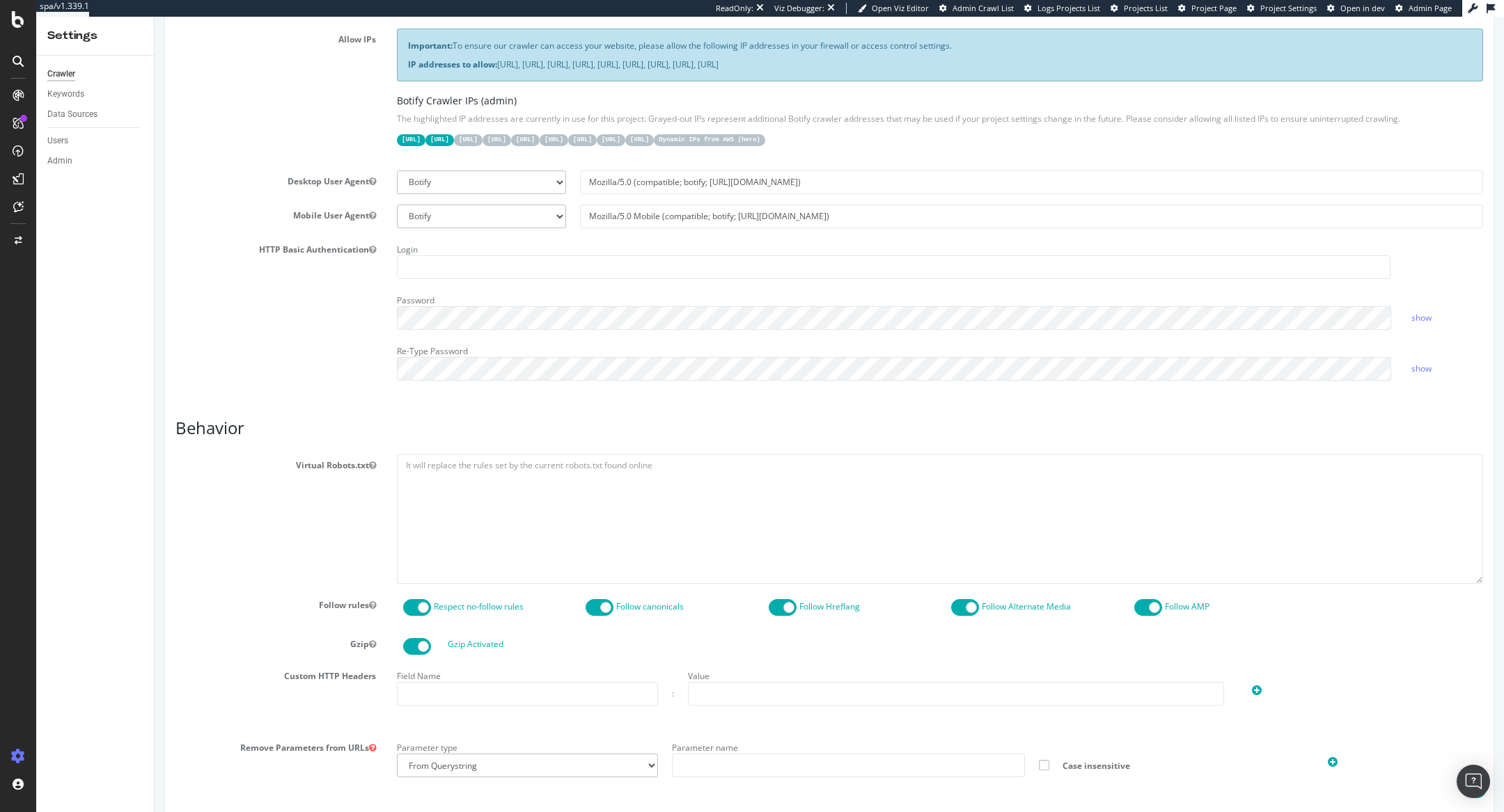
click at [297, 398] on div "Report features Content Quality Evaluate Content Quality Identify areas of your…" at bounding box center [829, 581] width 1308 height 1531
copy article "Behavior Virtual Robots.txt"
drag, startPoint x: 179, startPoint y: 423, endPoint x: 489, endPoint y: 471, distance: 313.7
click at [489, 471] on div "Report features Content Quality Evaluate Content Quality Identify areas of your…" at bounding box center [829, 580] width 1329 height 1577
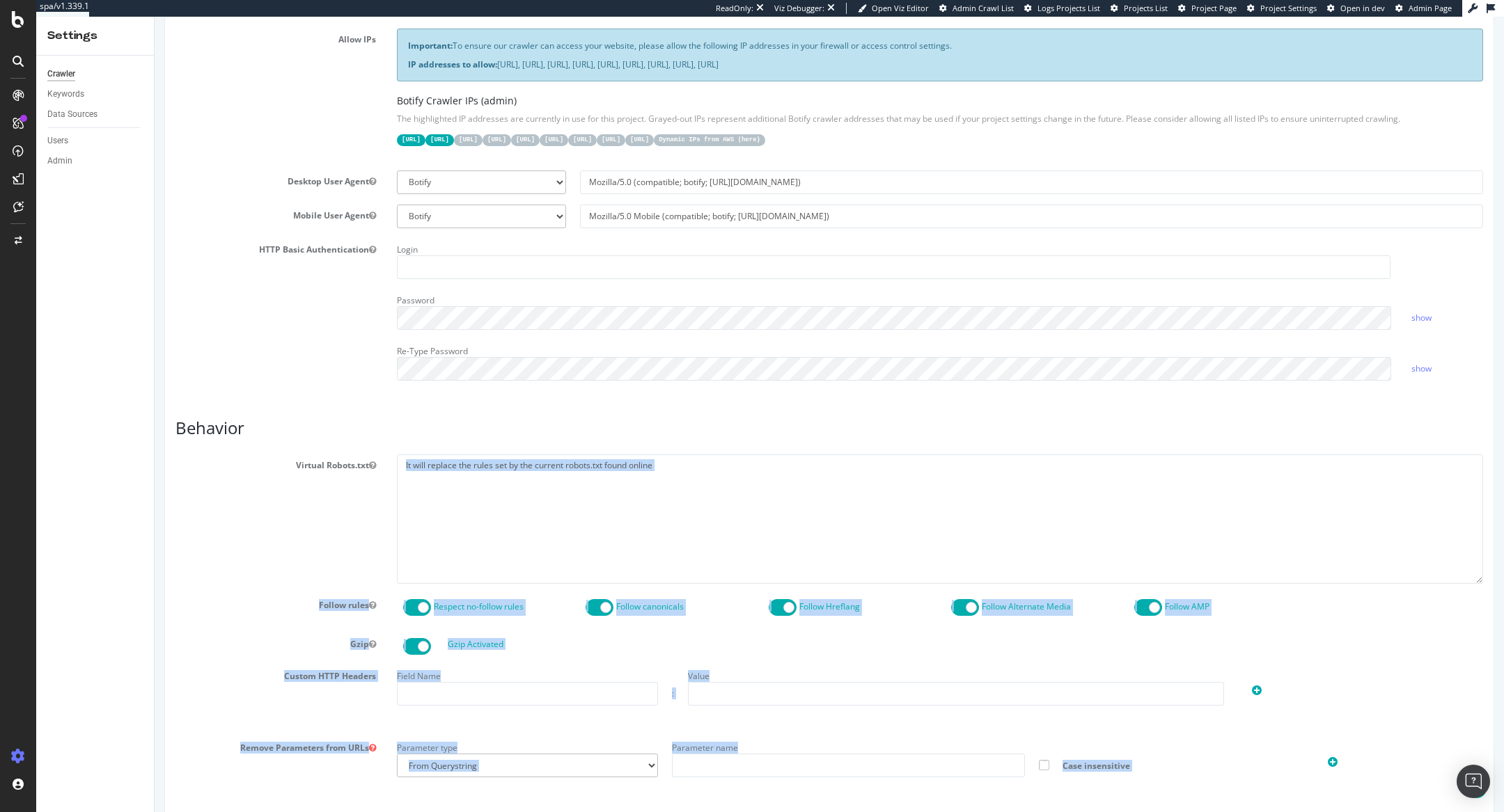
drag, startPoint x: 378, startPoint y: 429, endPoint x: 372, endPoint y: 495, distance: 66.3
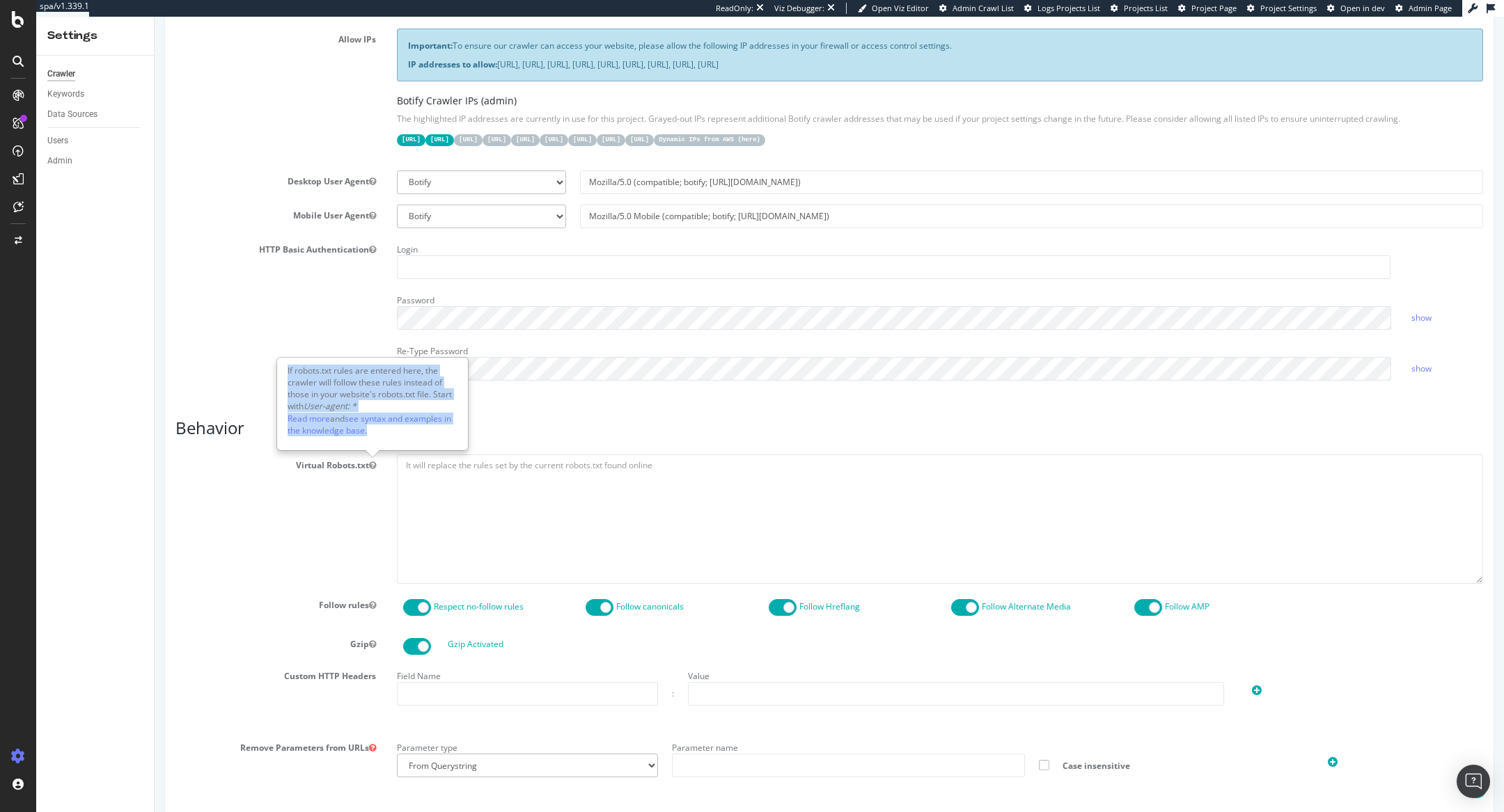
copy div "If robots.txt rules are entered here, the crawler will follow these rules inste…"
drag, startPoint x: 379, startPoint y: 430, endPoint x: 279, endPoint y: 368, distance: 117.7
click at [279, 368] on div "If robots.txt rules are entered here, the crawler will follow these rules inste…" at bounding box center [372, 404] width 190 height 91
click at [484, 489] on textarea at bounding box center [939, 519] width 1086 height 129
paste textarea "User-agent: * Allow: /"
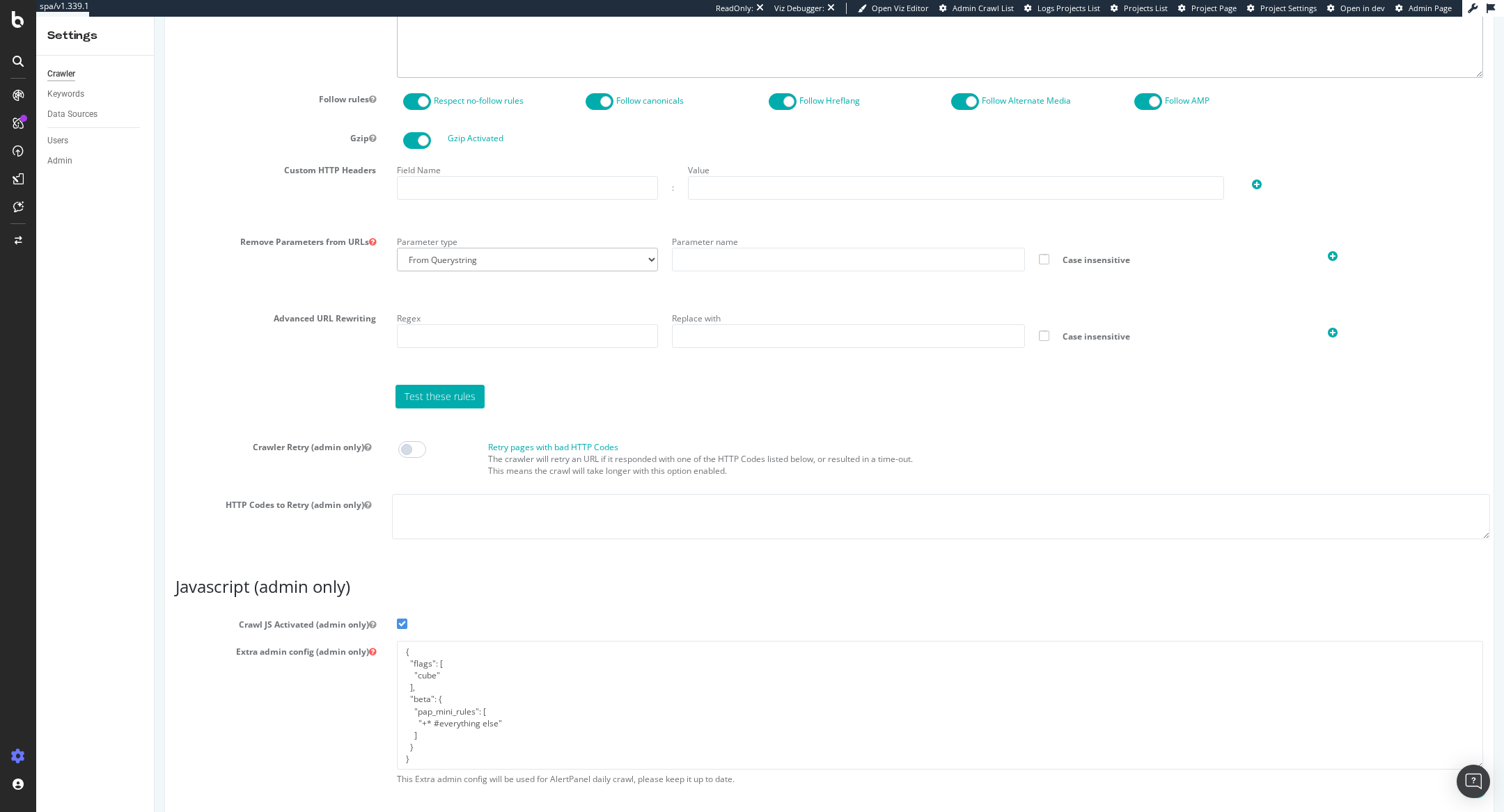
scroll to position [938, 0]
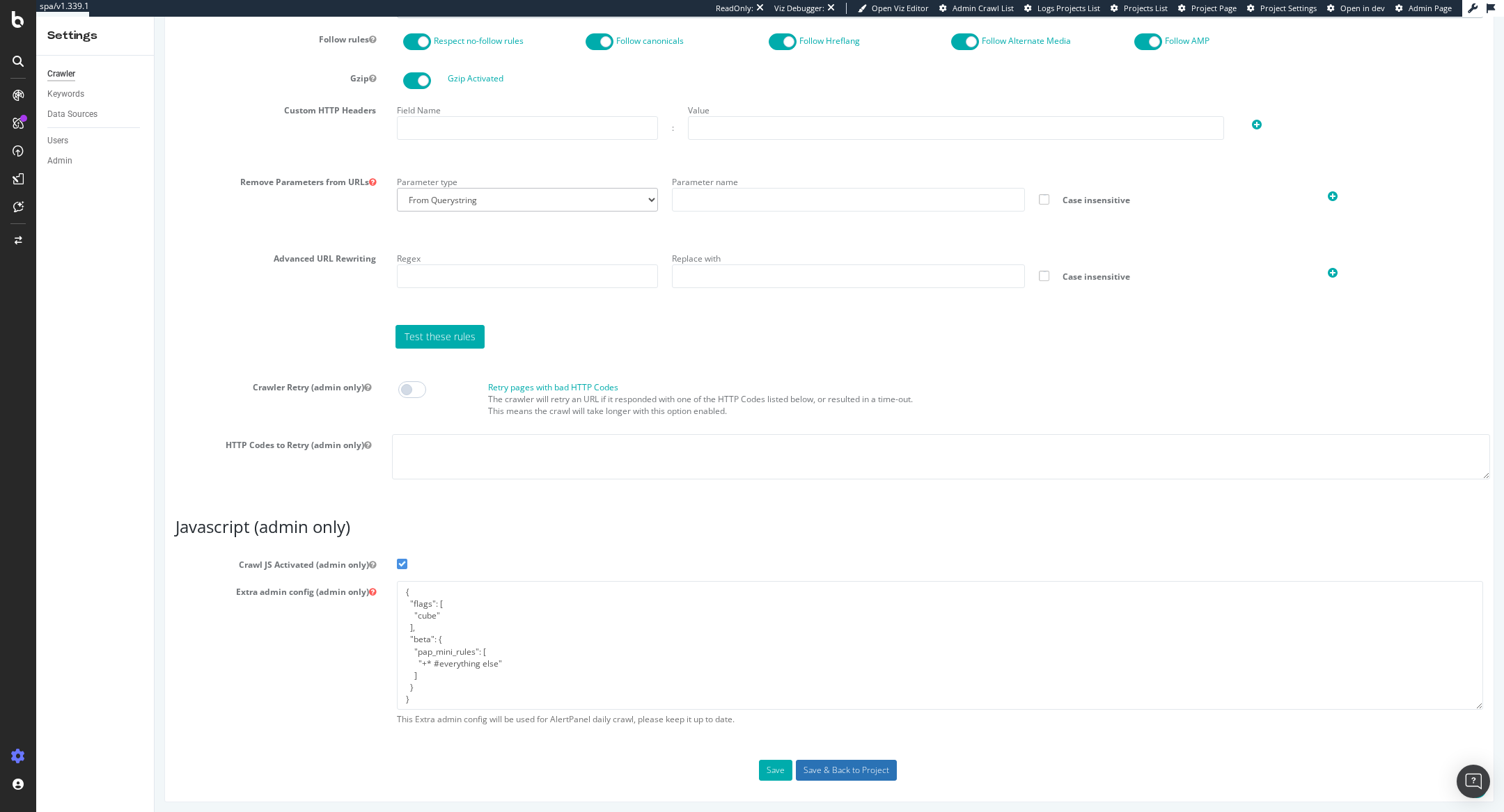
type textarea "User-agent: * Allow: /"
click at [825, 540] on input "Save & Back to Project" at bounding box center [846, 770] width 101 height 21
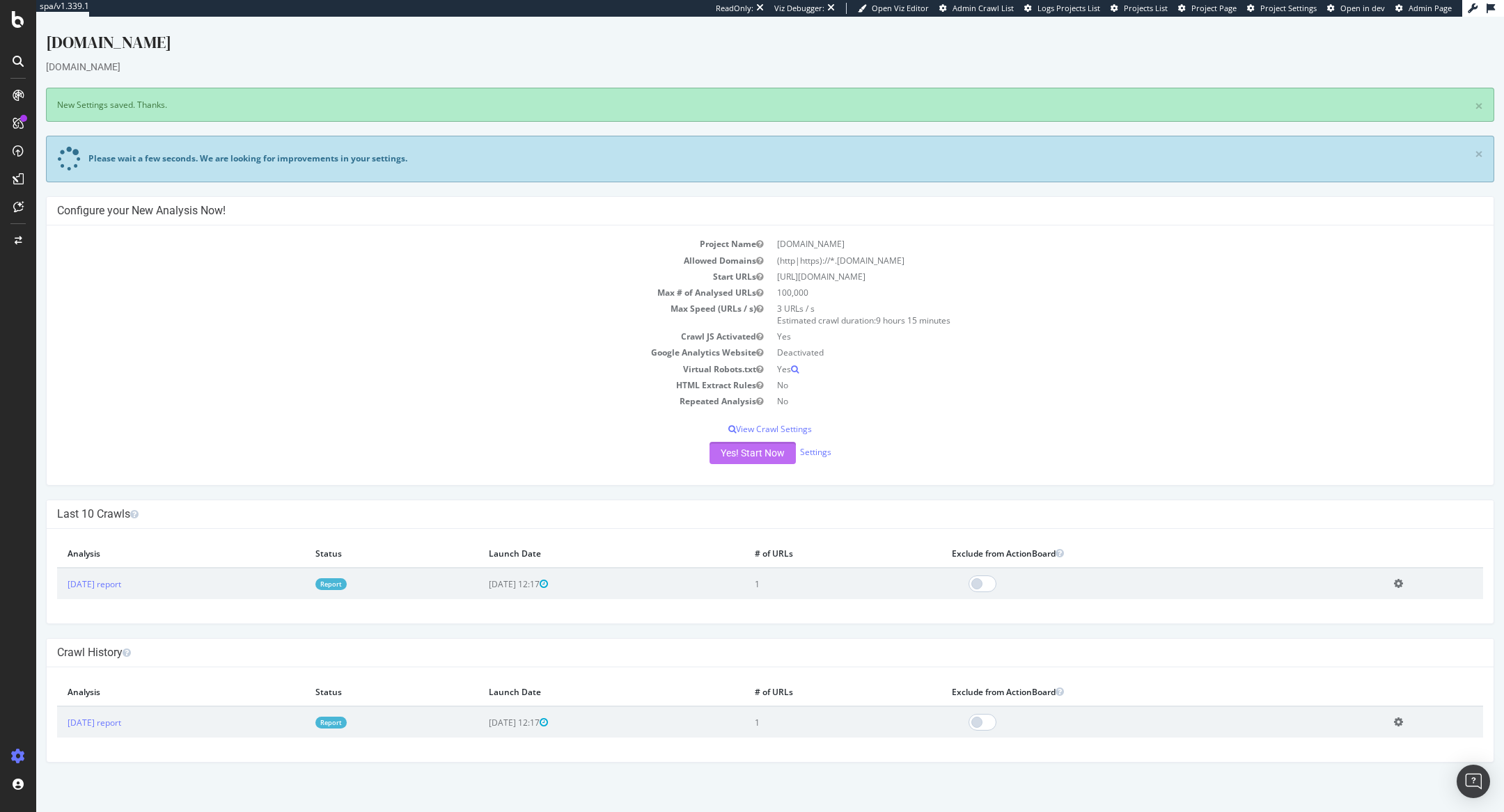
click at [746, 445] on button "Yes! Start Now" at bounding box center [752, 454] width 86 height 22
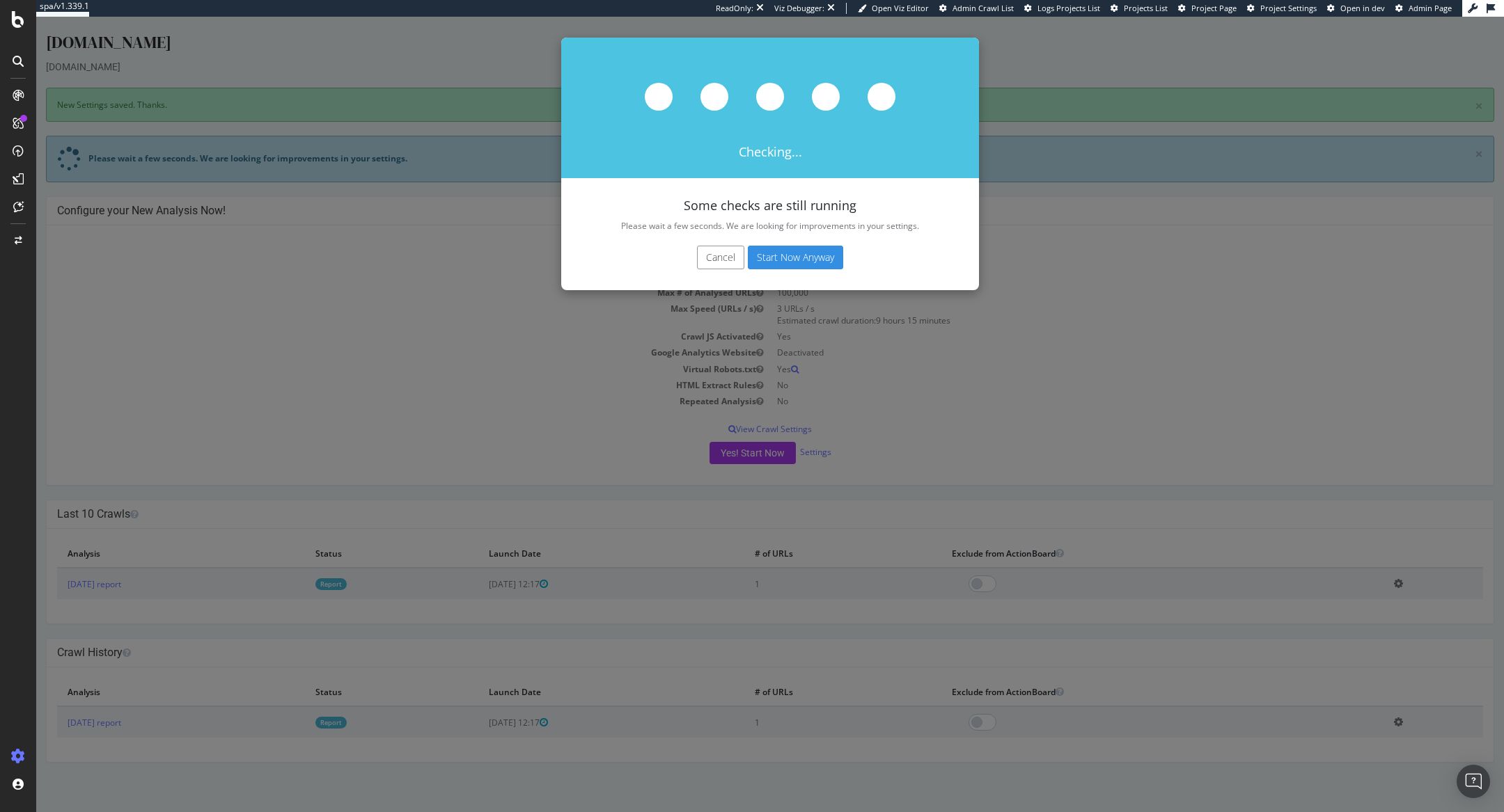
click at [800, 259] on button "Start Now Anyway" at bounding box center [795, 257] width 95 height 23
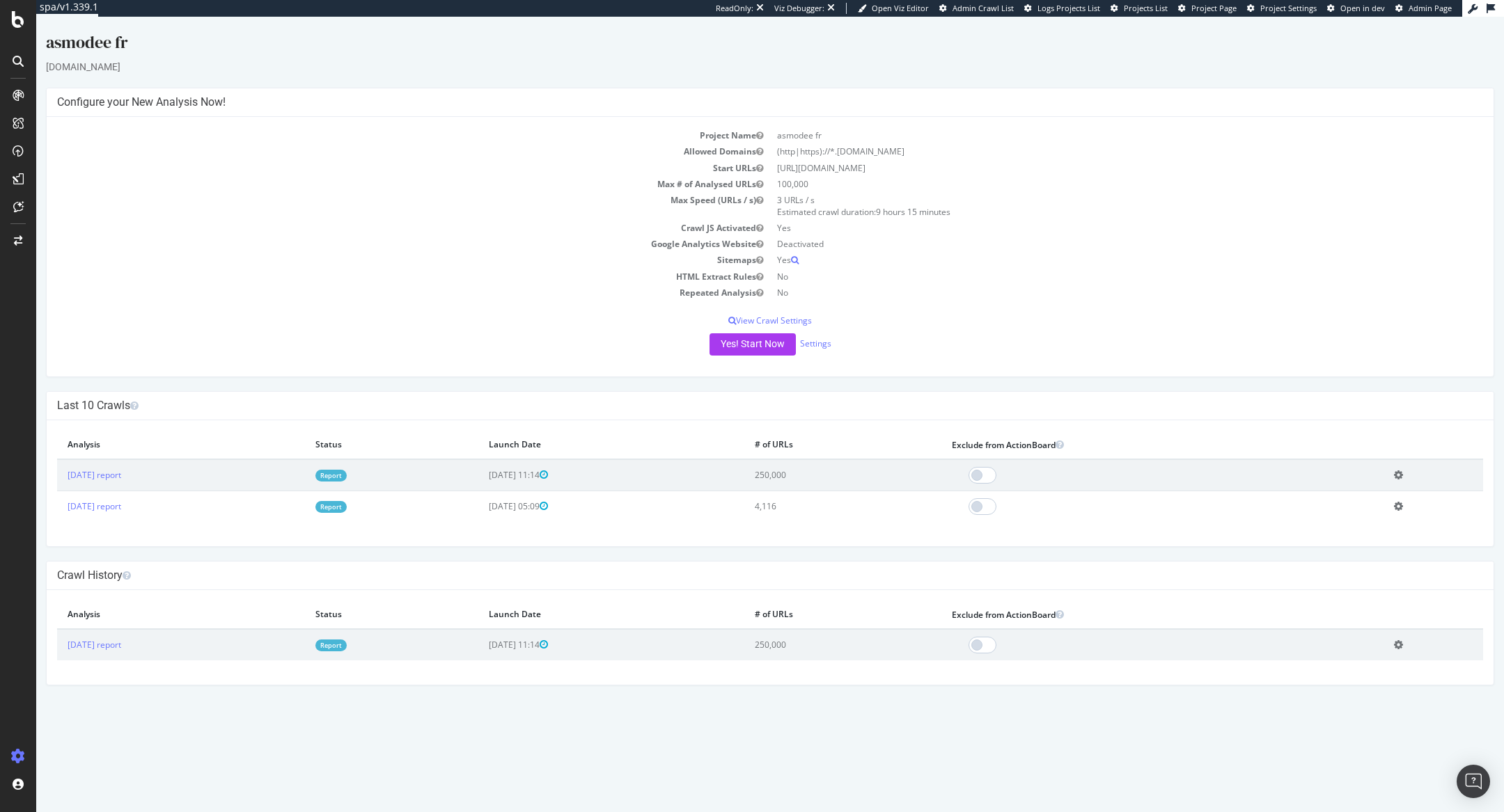
click at [346, 470] on link "Report" at bounding box center [331, 475] width 32 height 12
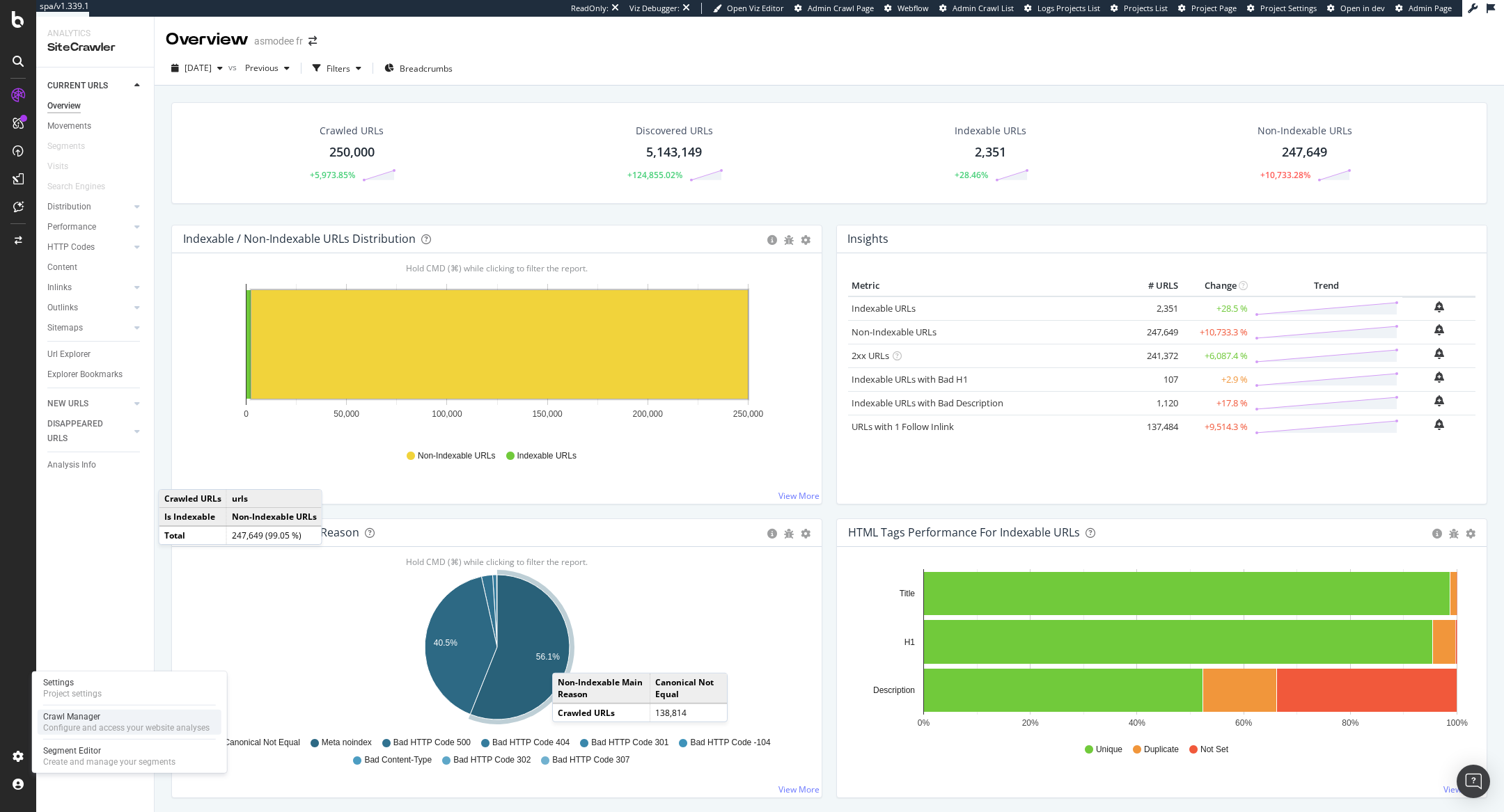
click at [54, 726] on div "Configure and access your website analyses" at bounding box center [126, 728] width 166 height 11
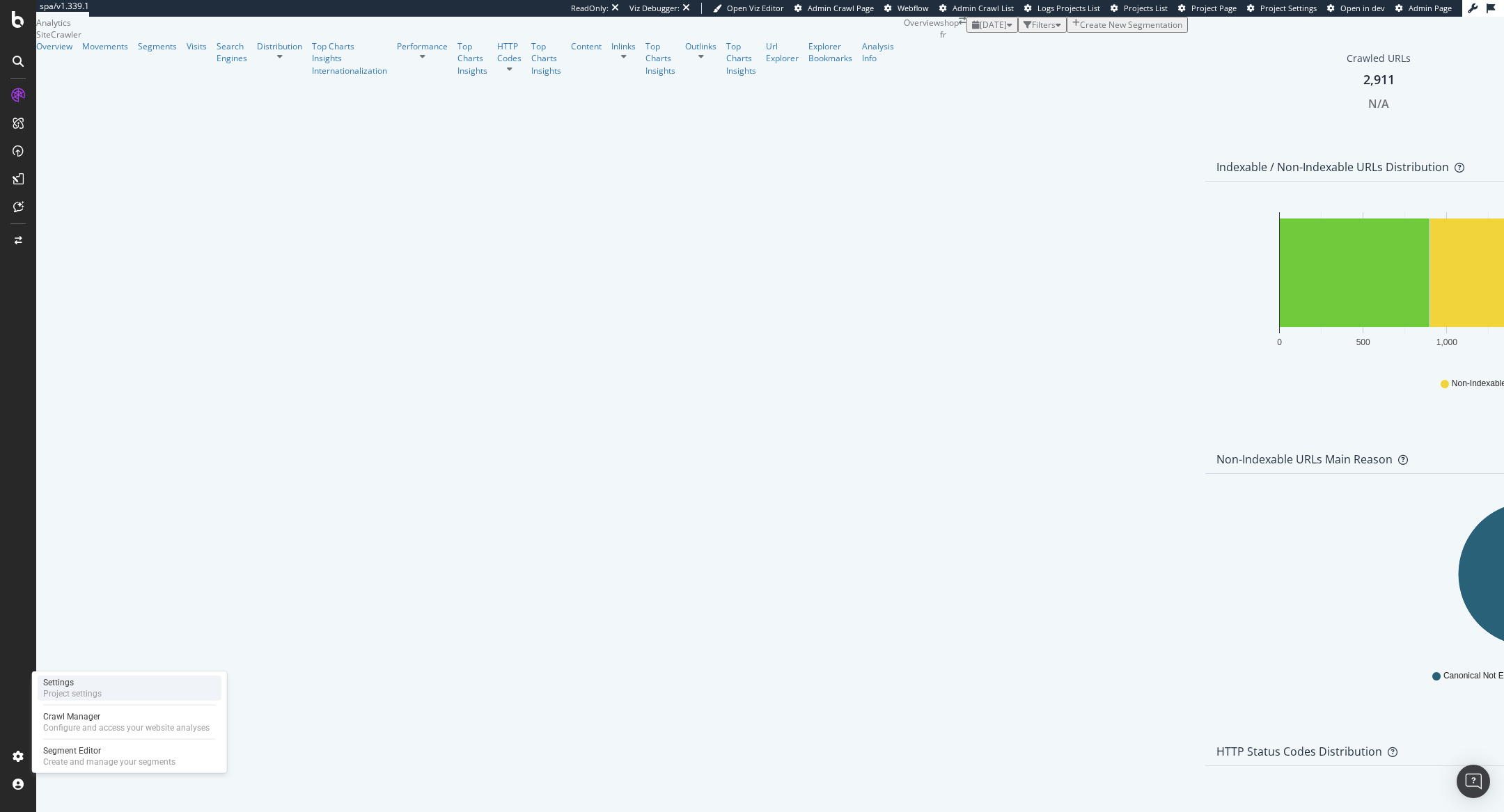
click at [71, 687] on div "Settings" at bounding box center [72, 683] width 59 height 11
click at [57, 724] on div "Configure and access your website analyses" at bounding box center [126, 728] width 166 height 11
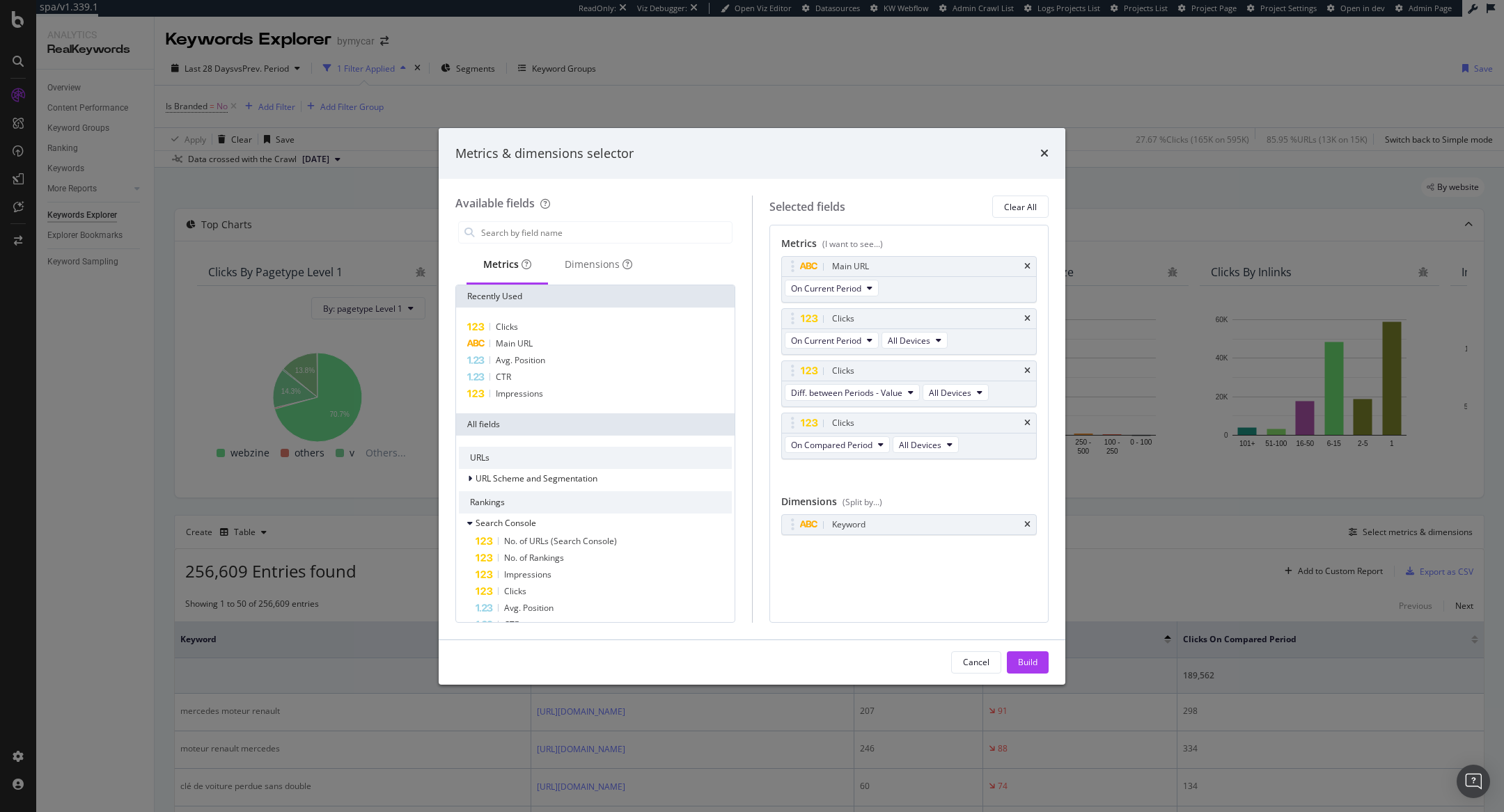
click at [1050, 148] on div "Metrics & dimensions selector" at bounding box center [752, 153] width 626 height 51
click at [1046, 151] on icon "times" at bounding box center [1044, 153] width 8 height 11
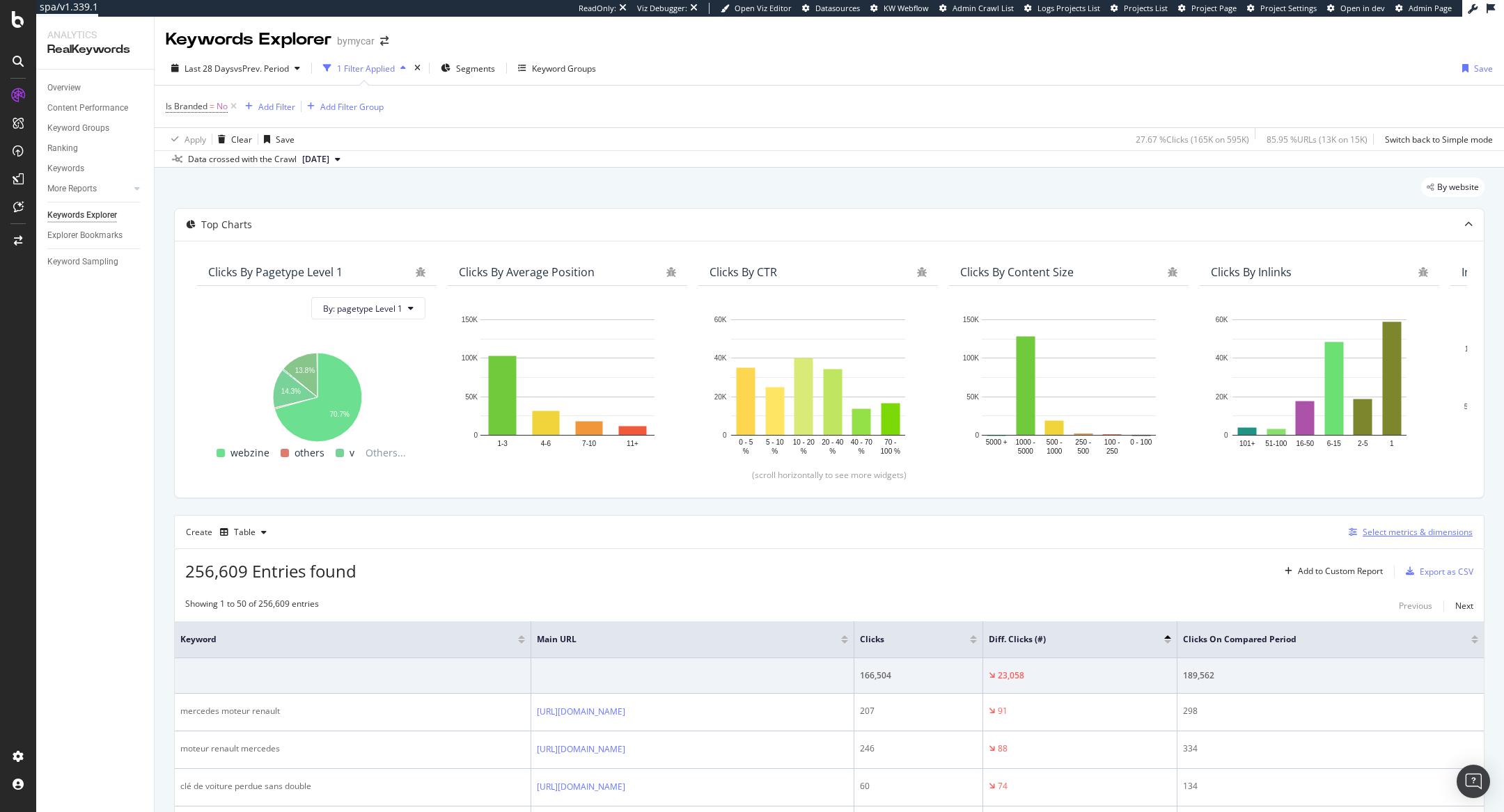
click at [1400, 526] on div "Select metrics & dimensions" at bounding box center [1417, 532] width 110 height 12
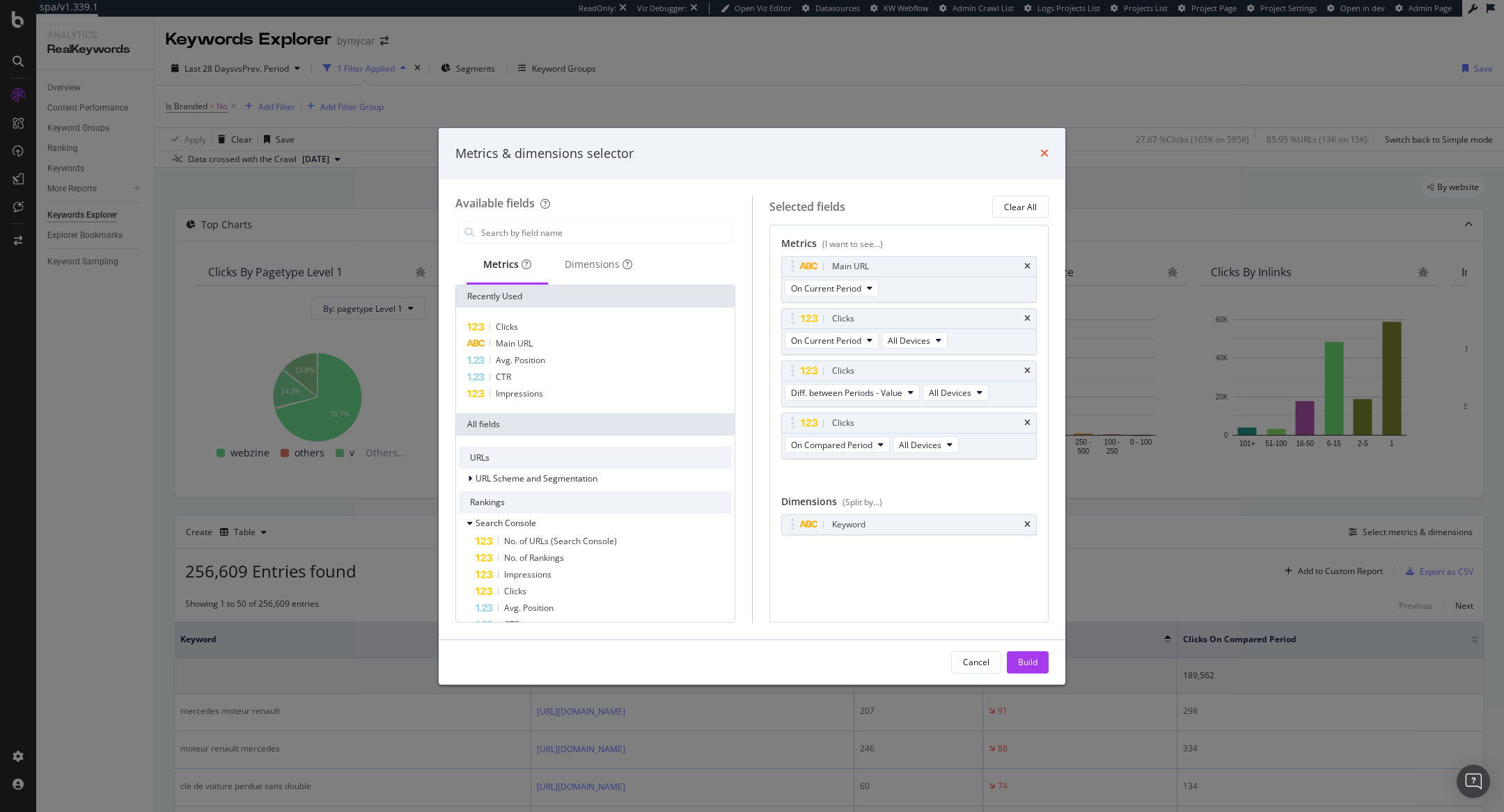
click at [1041, 154] on icon "times" at bounding box center [1044, 153] width 8 height 11
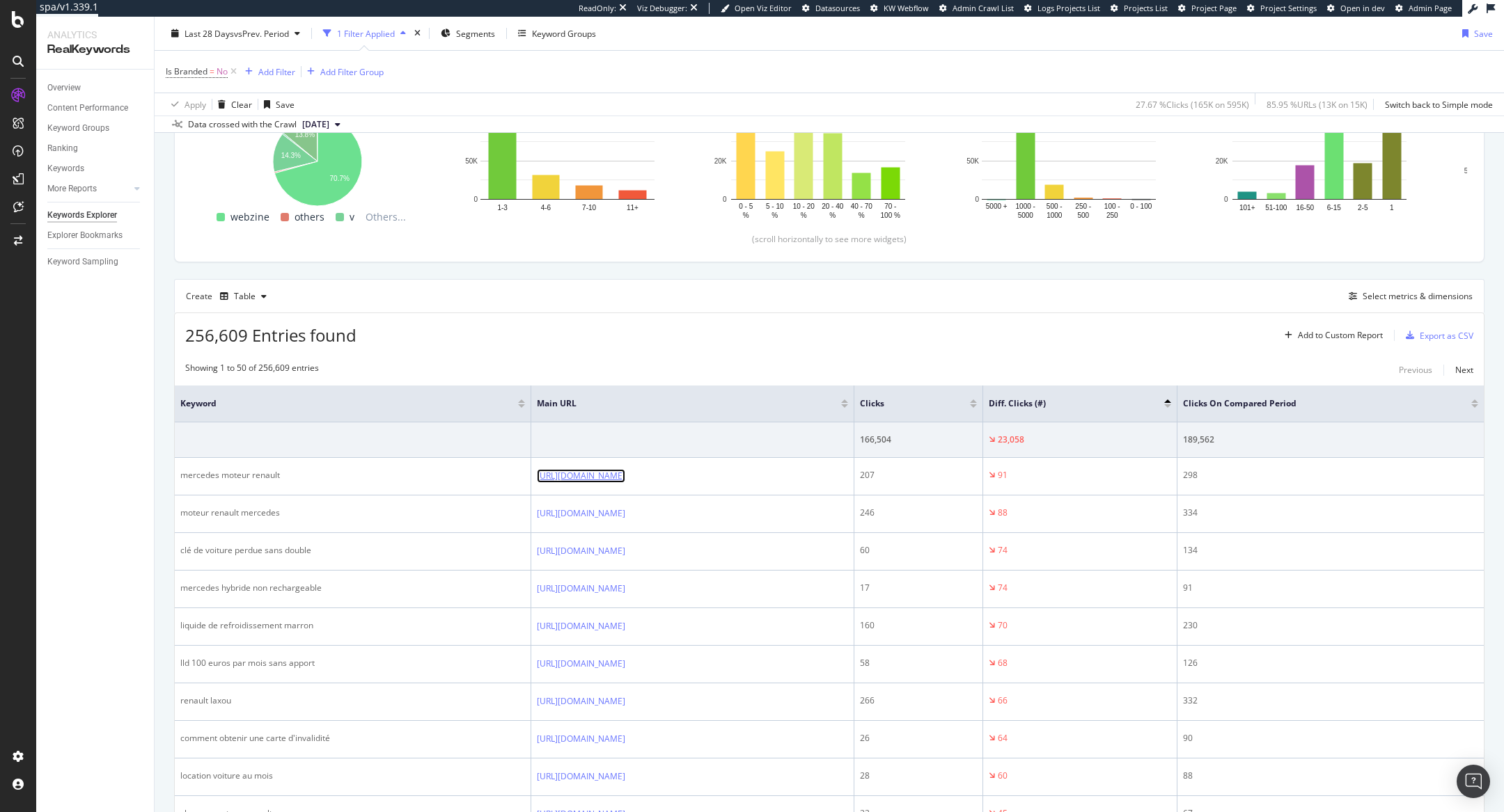
scroll to position [232, 0]
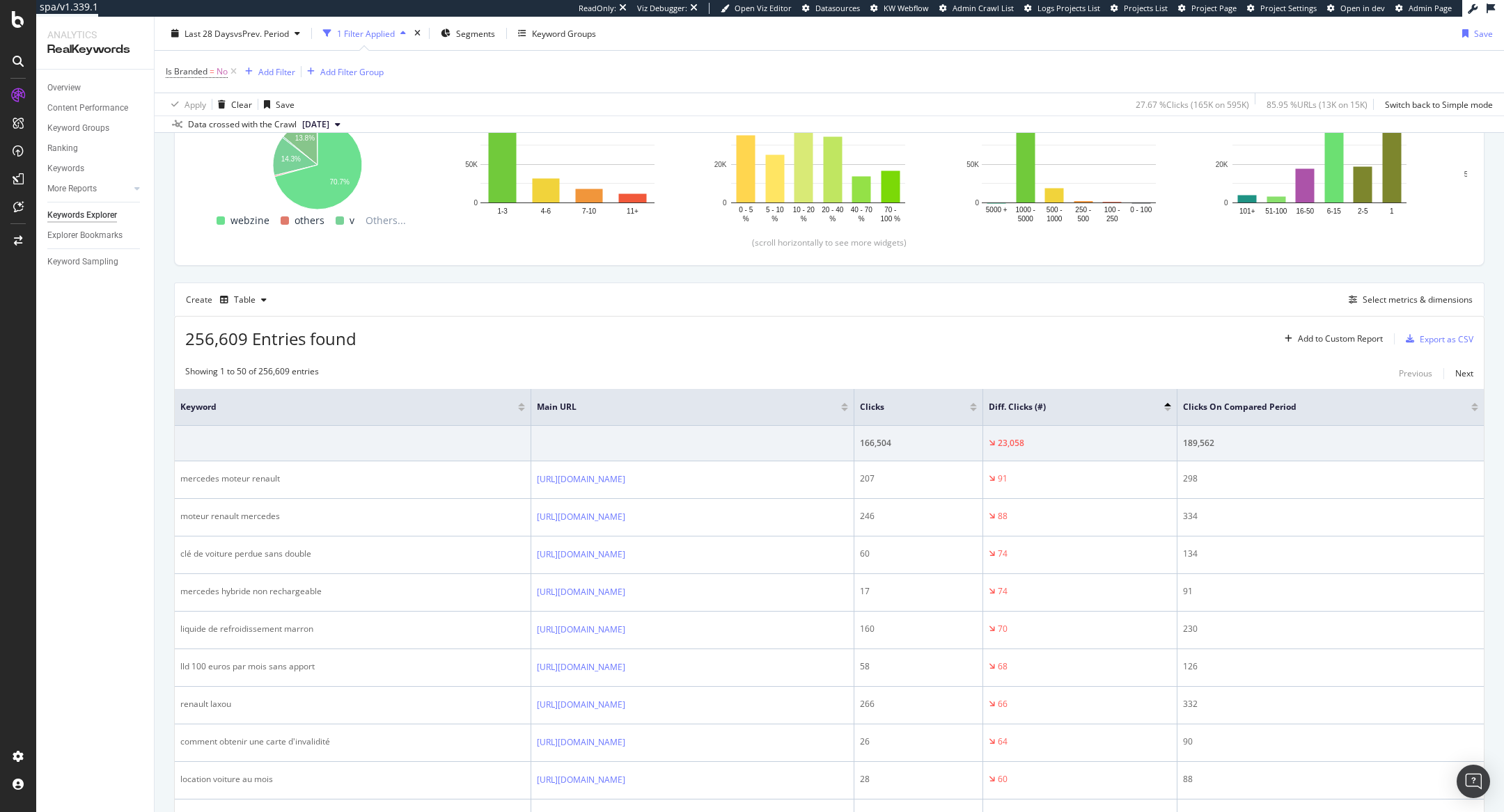
click at [823, 335] on div "256,609 Entries found Add to Custom Report Export as CSV" at bounding box center [829, 333] width 1309 height 35
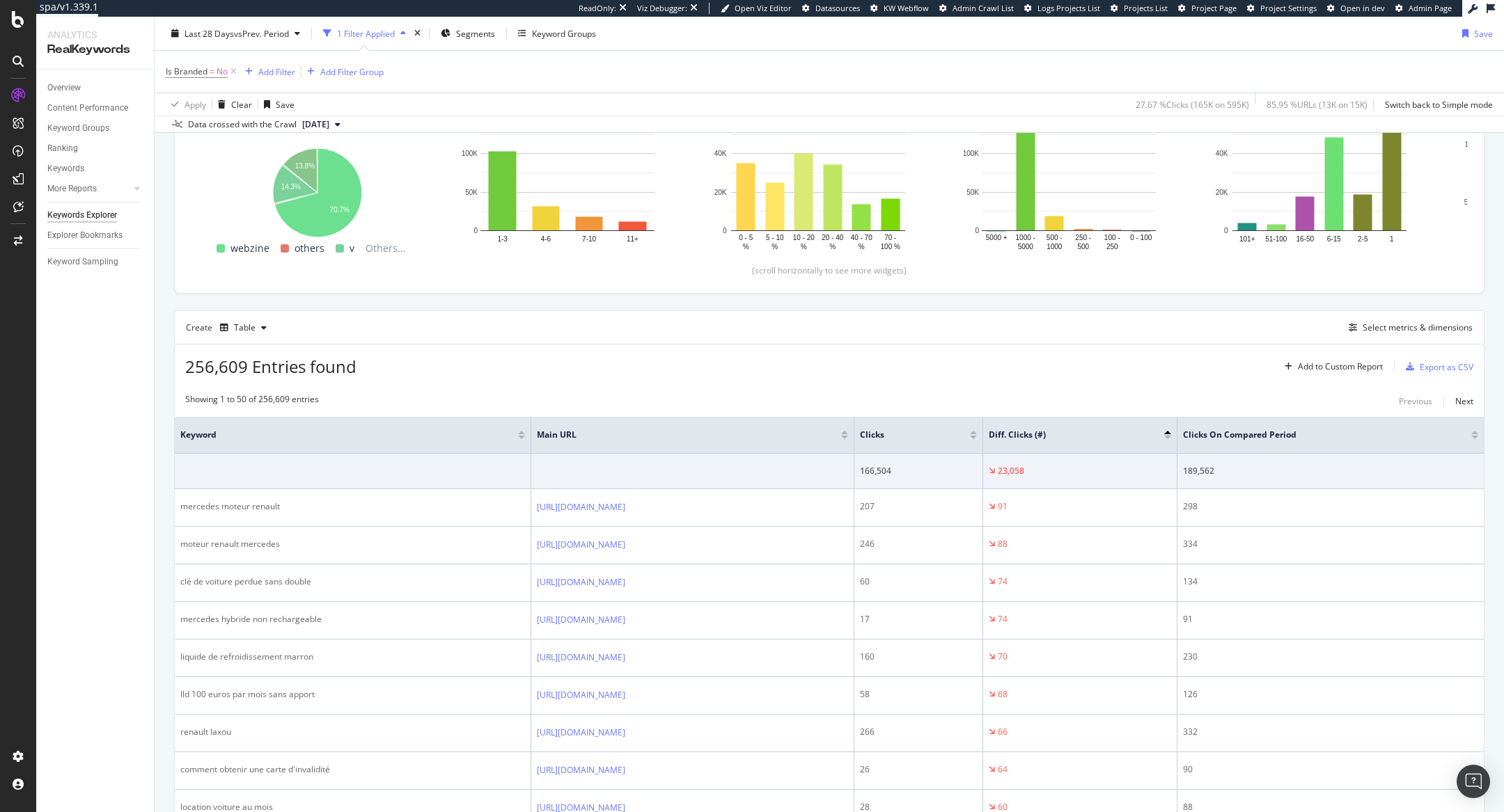
scroll to position [205, 0]
click at [80, 109] on div "SiteCrawler" at bounding box center [58, 103] width 45 height 12
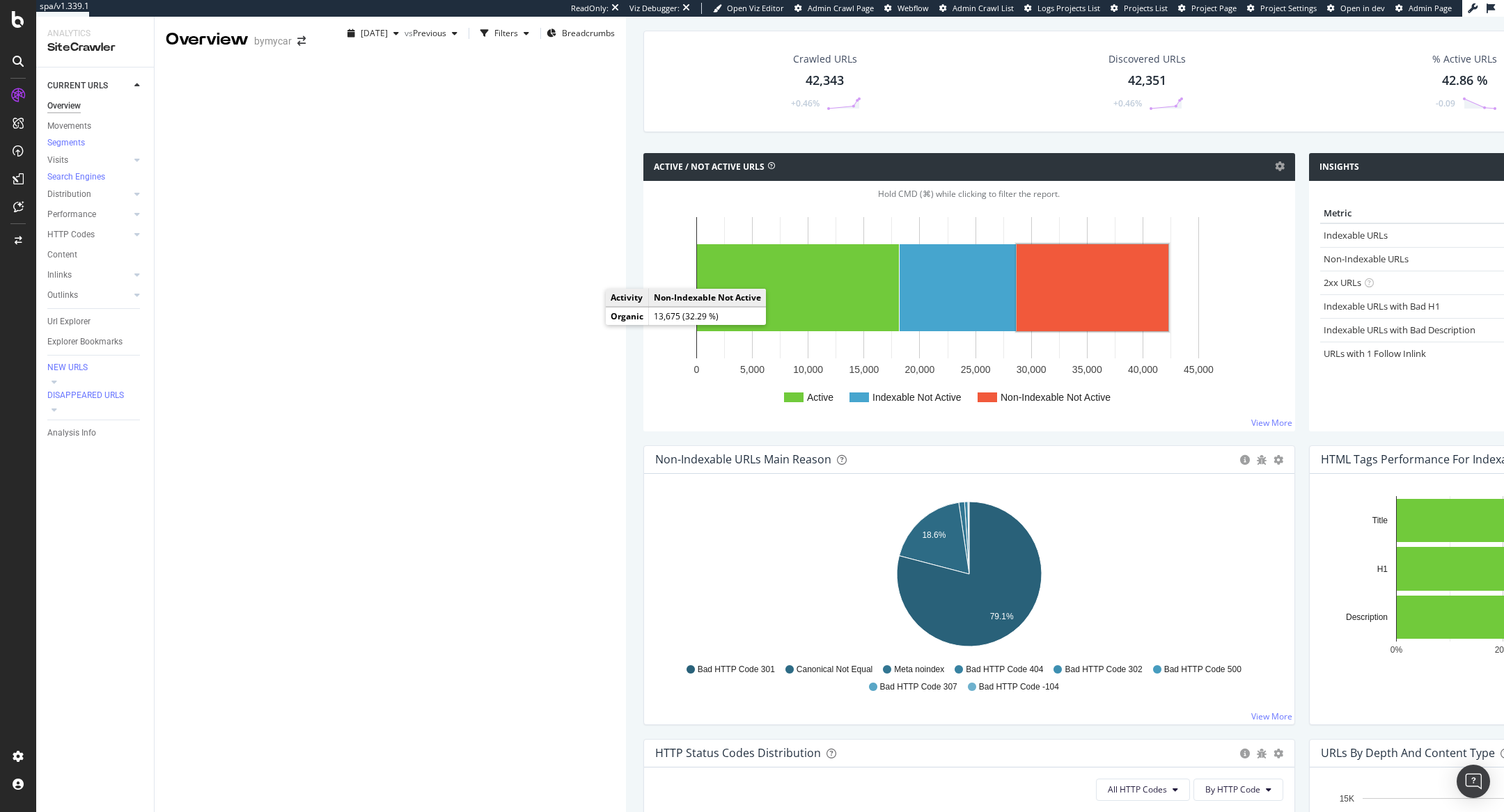
scroll to position [113, 0]
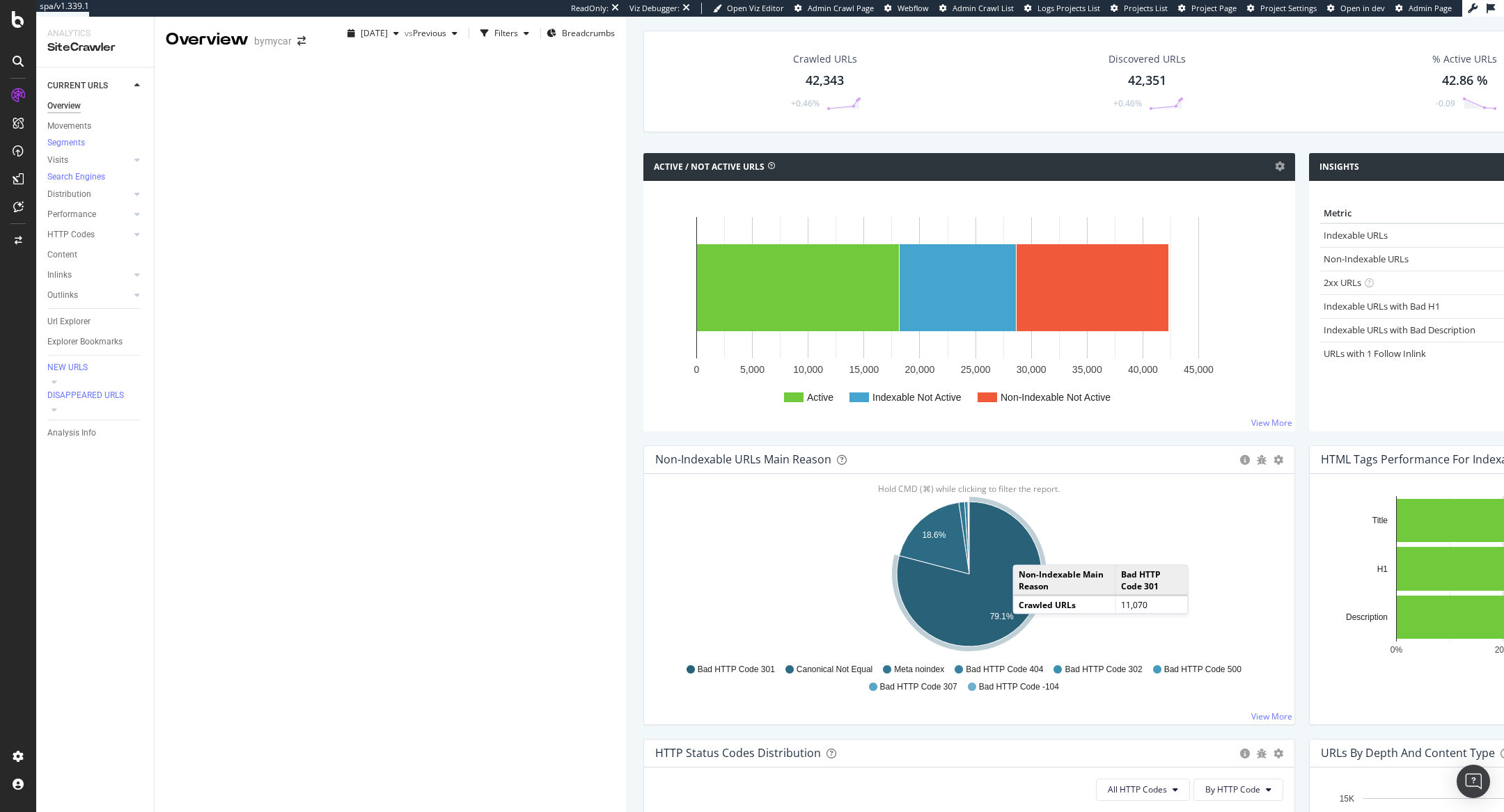
click at [1014, 566] on td "Non-Indexable Main Reason" at bounding box center [1065, 581] width 103 height 30
click at [897, 502] on icon "A chart." at bounding box center [969, 574] width 145 height 145
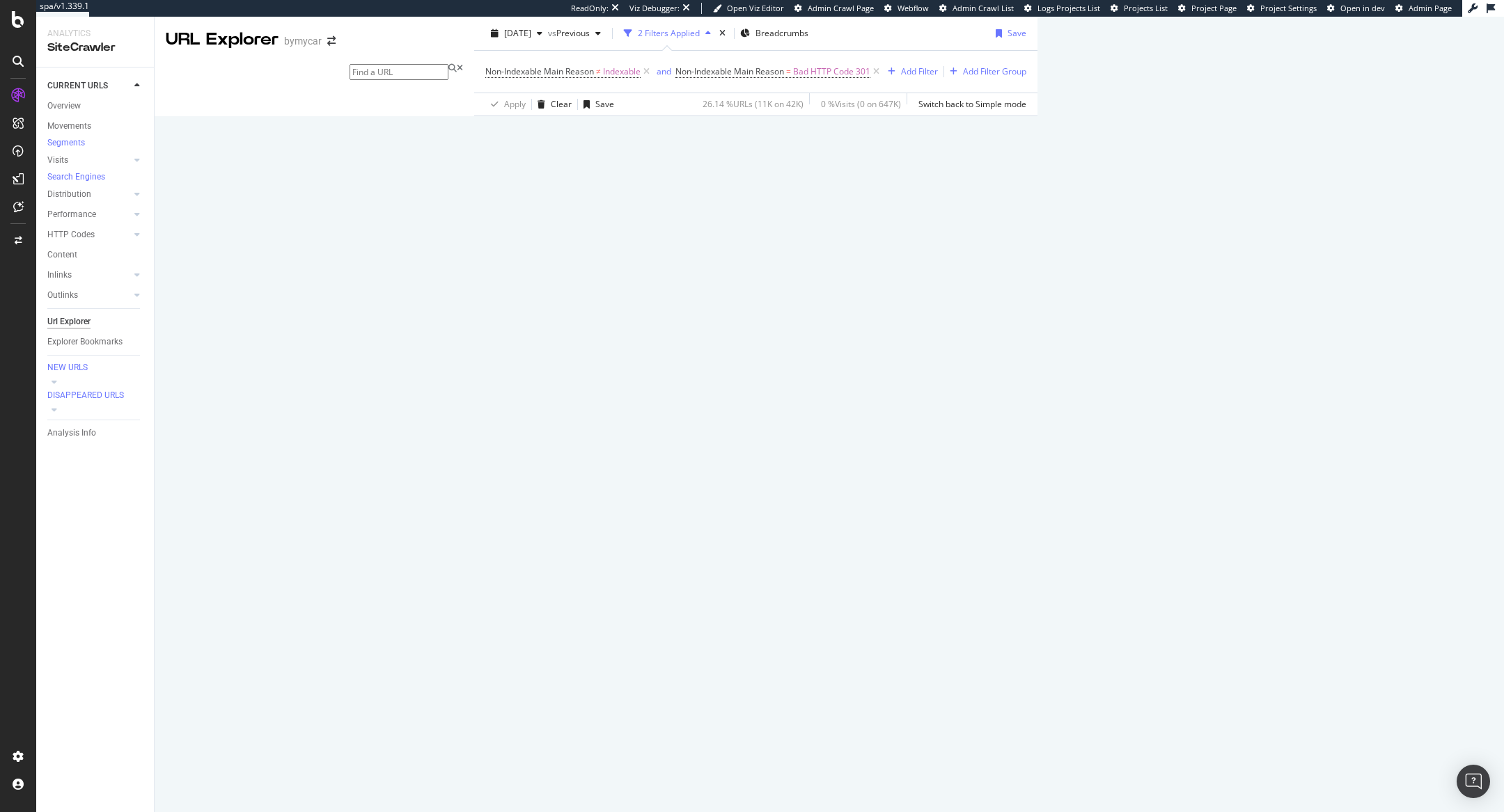
click at [1307, 680] on div "Manage Columns" at bounding box center [1272, 686] width 68 height 12
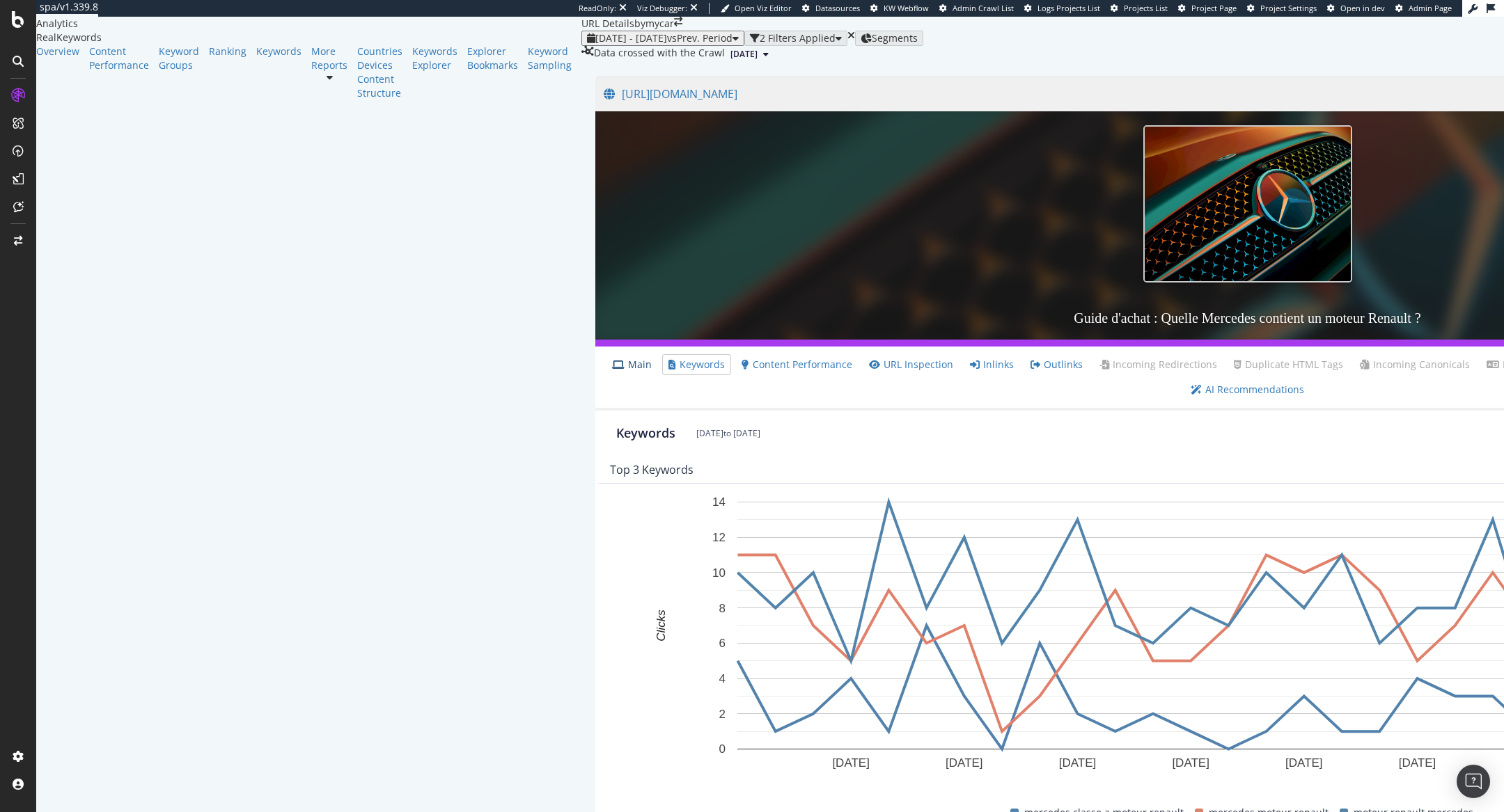
click at [612, 371] on link "Main" at bounding box center [632, 364] width 40 height 14
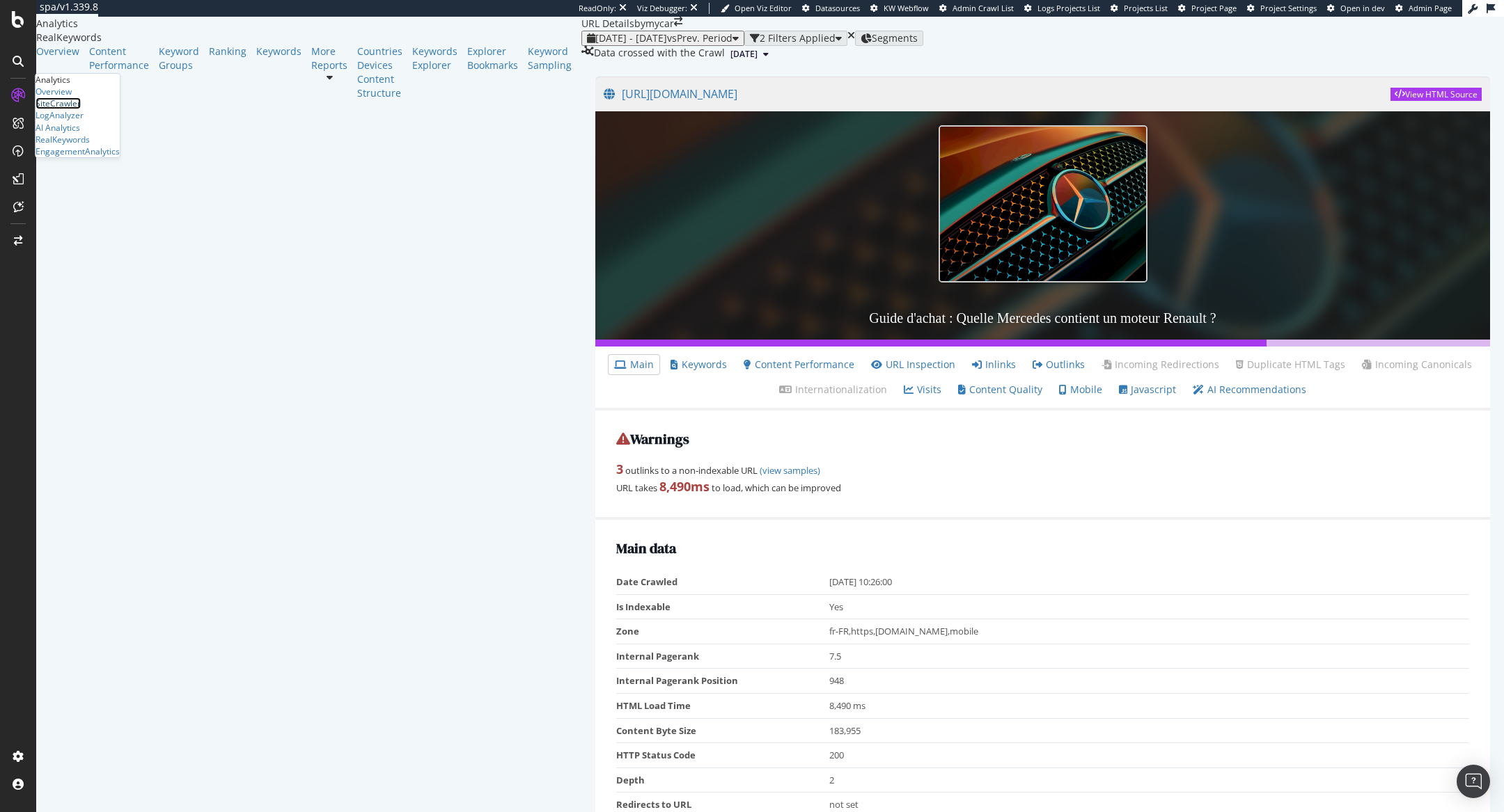
click at [81, 109] on div "SiteCrawler" at bounding box center [58, 103] width 45 height 12
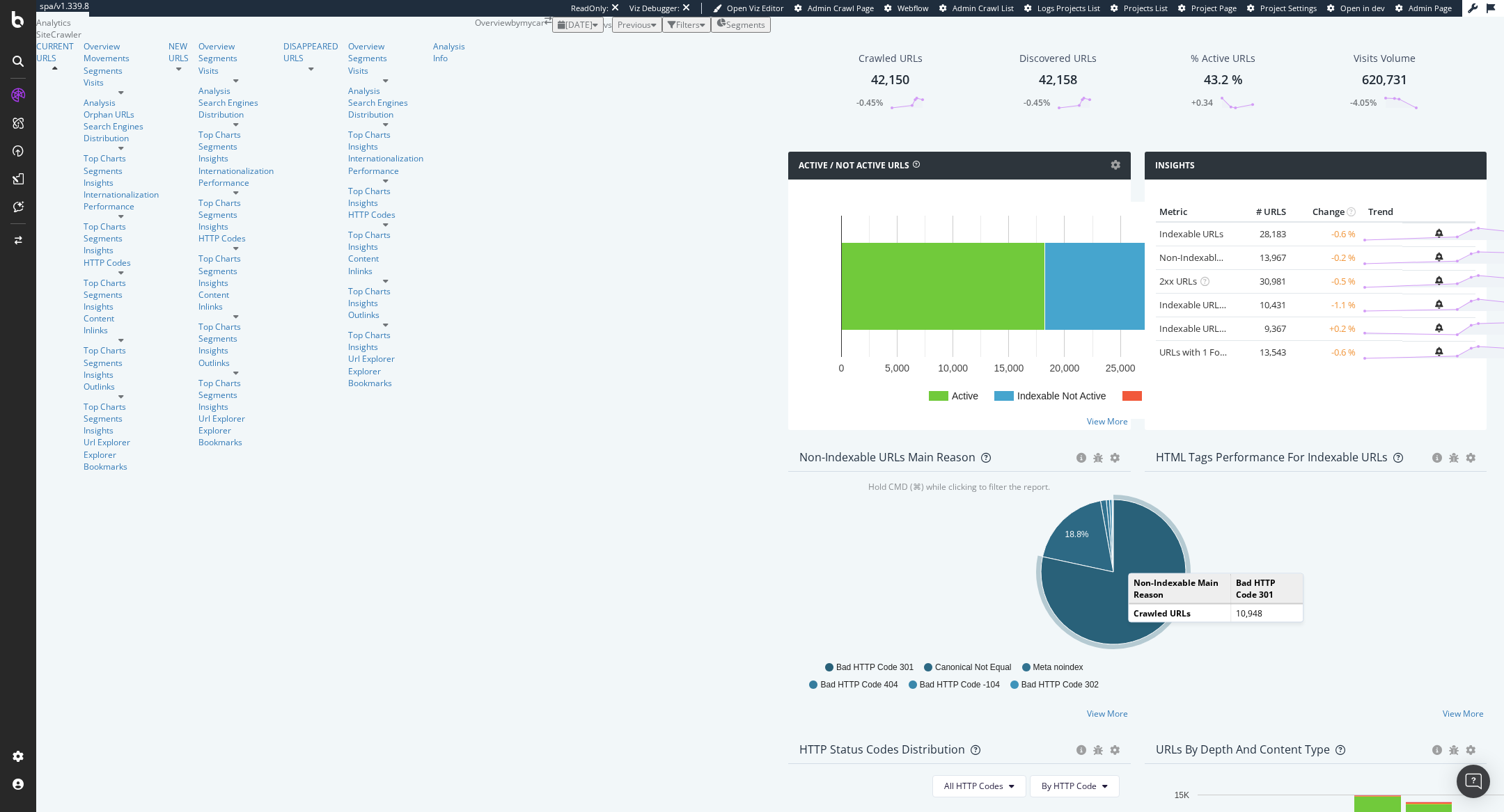
click at [1041, 634] on icon "A chart." at bounding box center [1113, 571] width 145 height 145
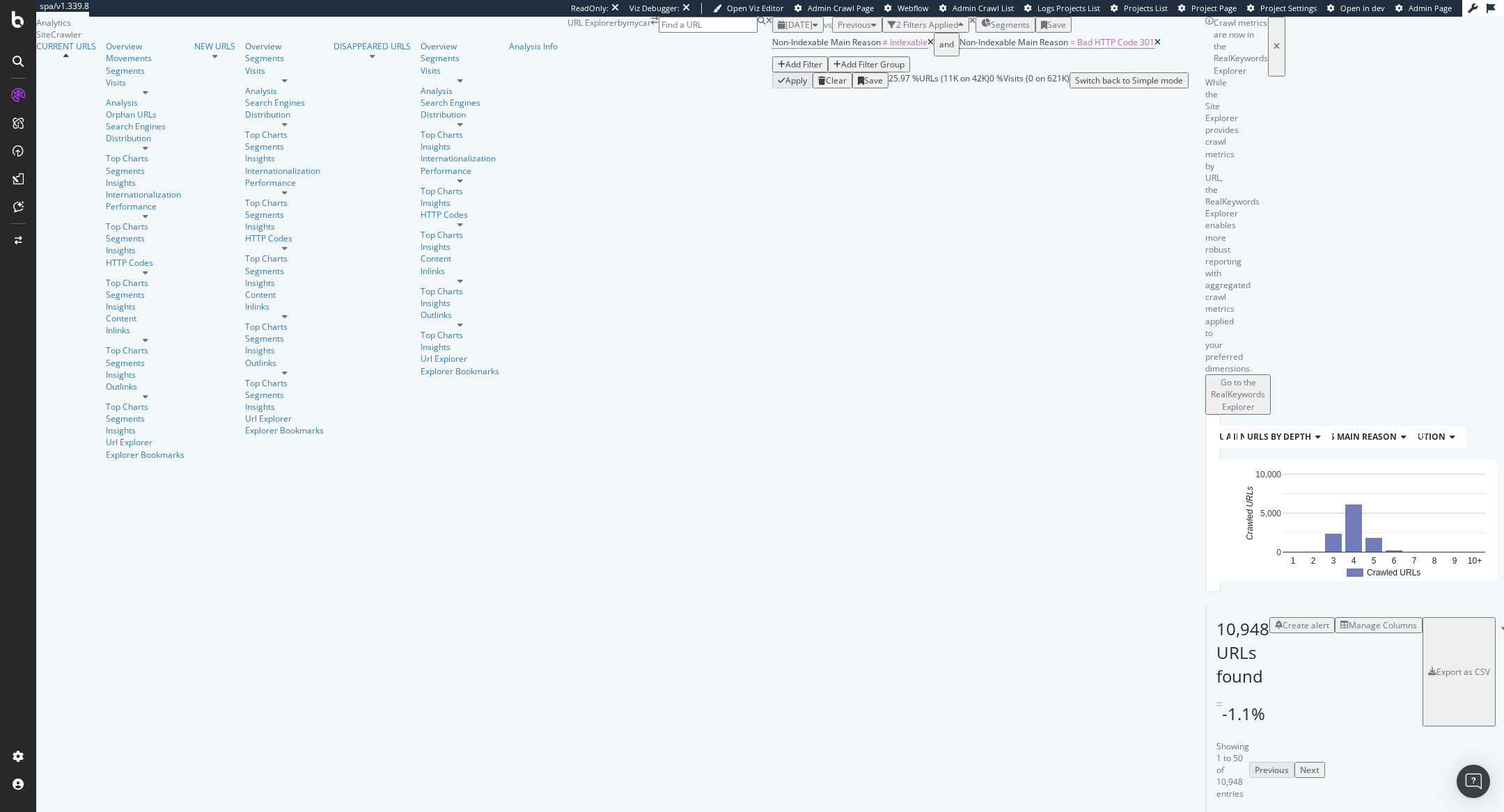
scroll to position [105, 0]
click at [1349, 620] on div "Manage Columns" at bounding box center [1383, 625] width 68 height 12
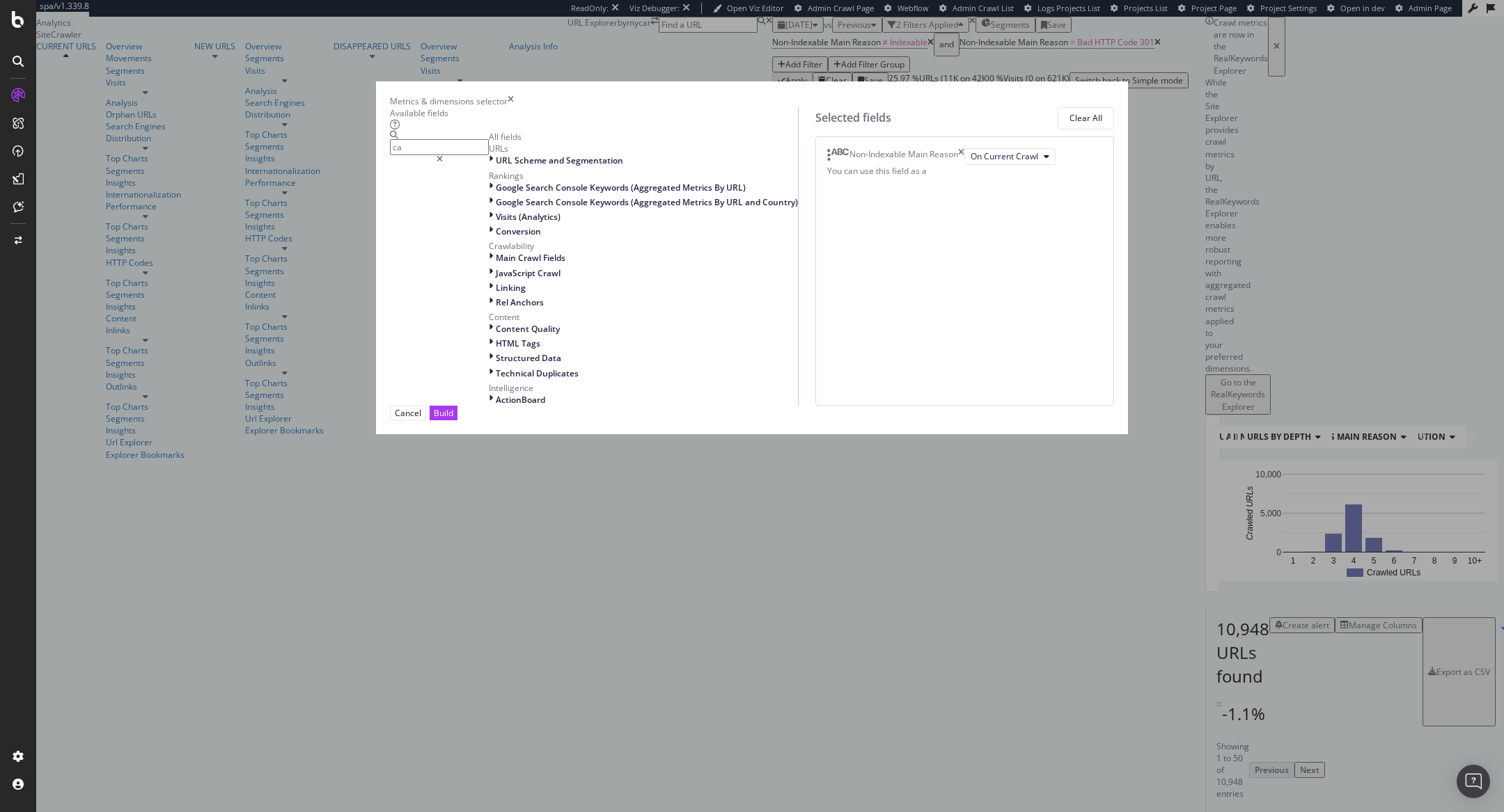
type input "c"
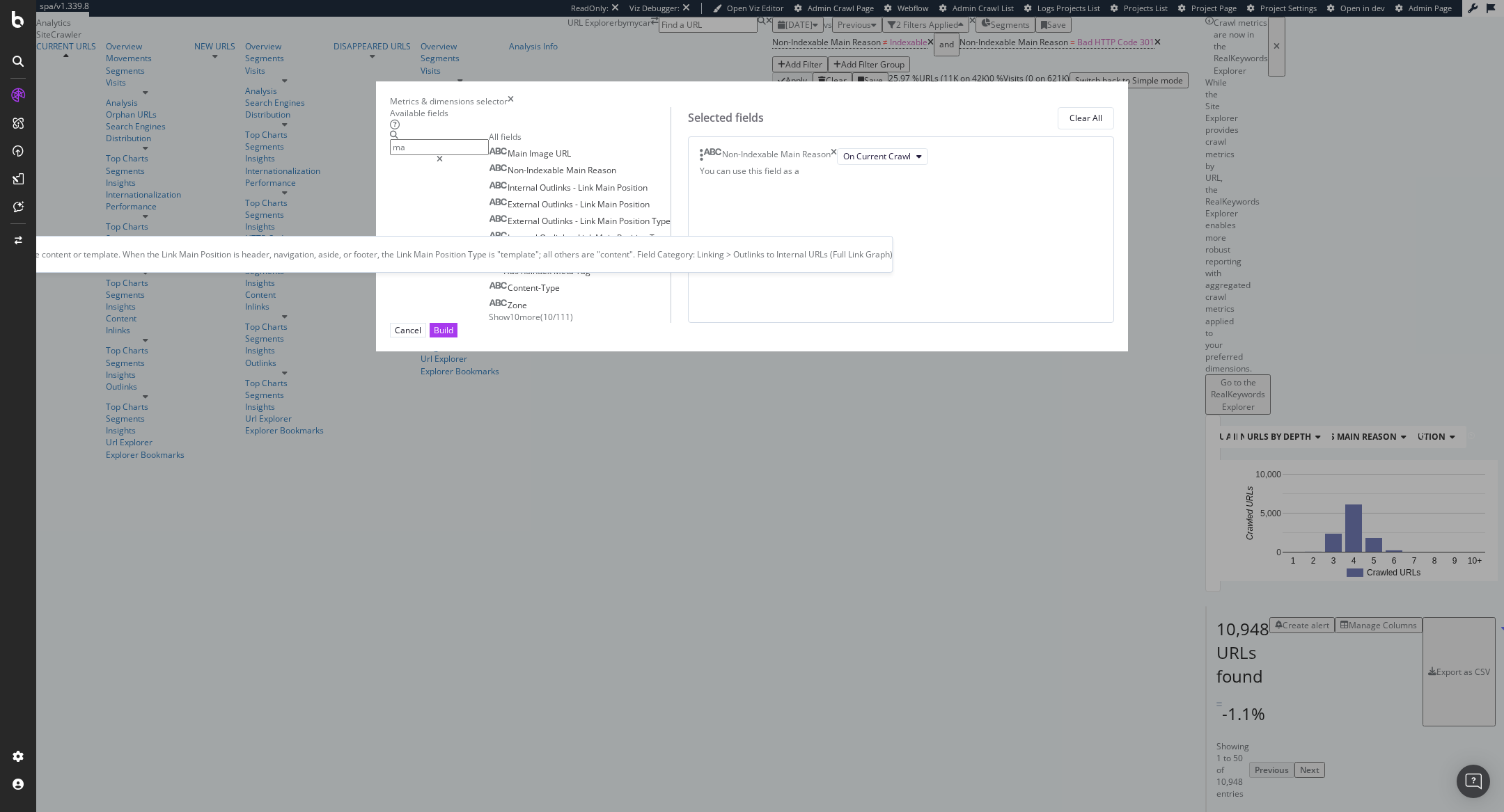
type input "m"
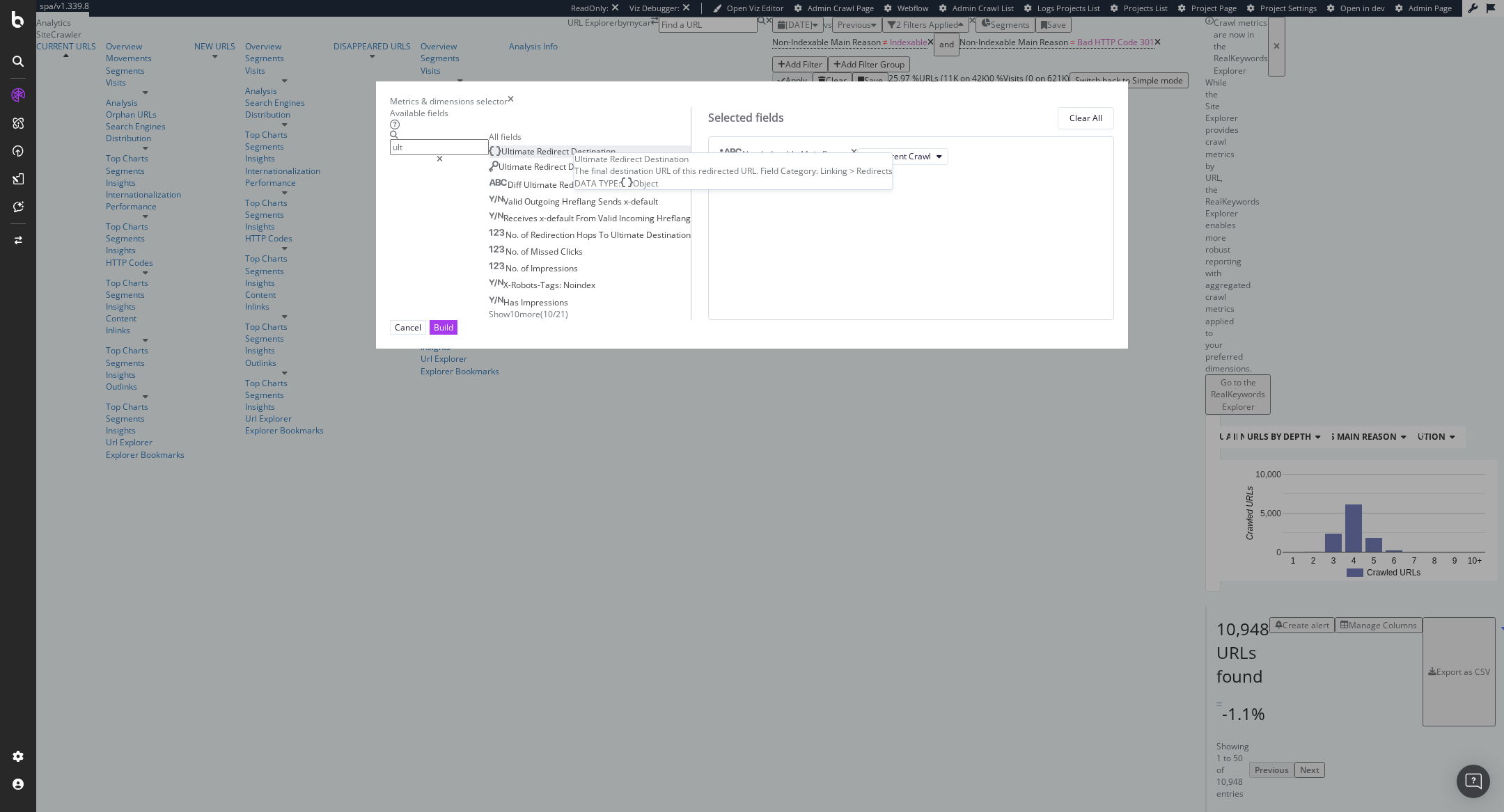
type input "ult"
click at [604, 158] on span "Destination" at bounding box center [594, 151] width 45 height 12
click at [453, 334] on div "Build" at bounding box center [443, 328] width 20 height 13
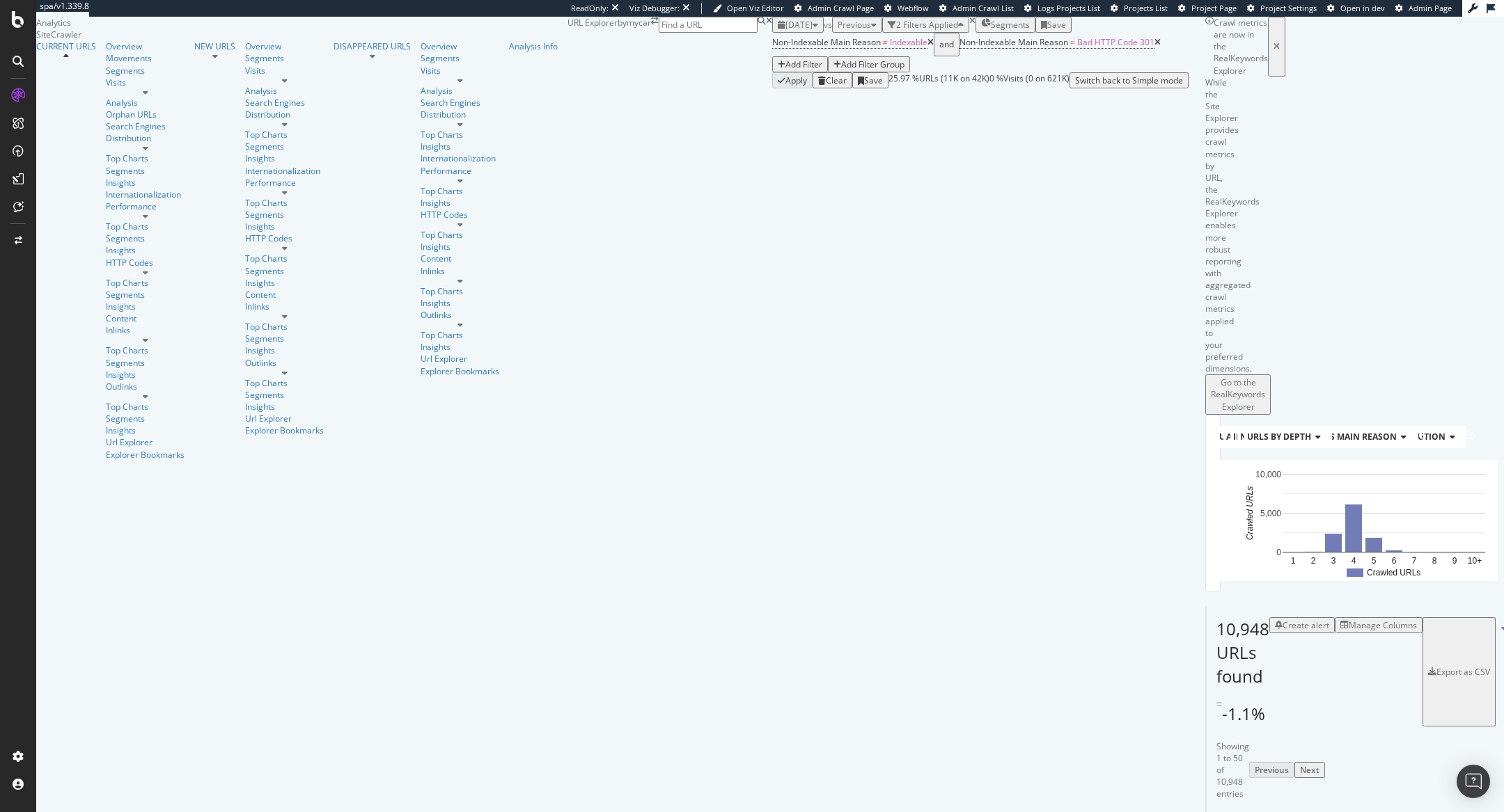
scroll to position [147, 0]
click at [785, 70] on div "Add Filter" at bounding box center [804, 64] width 37 height 12
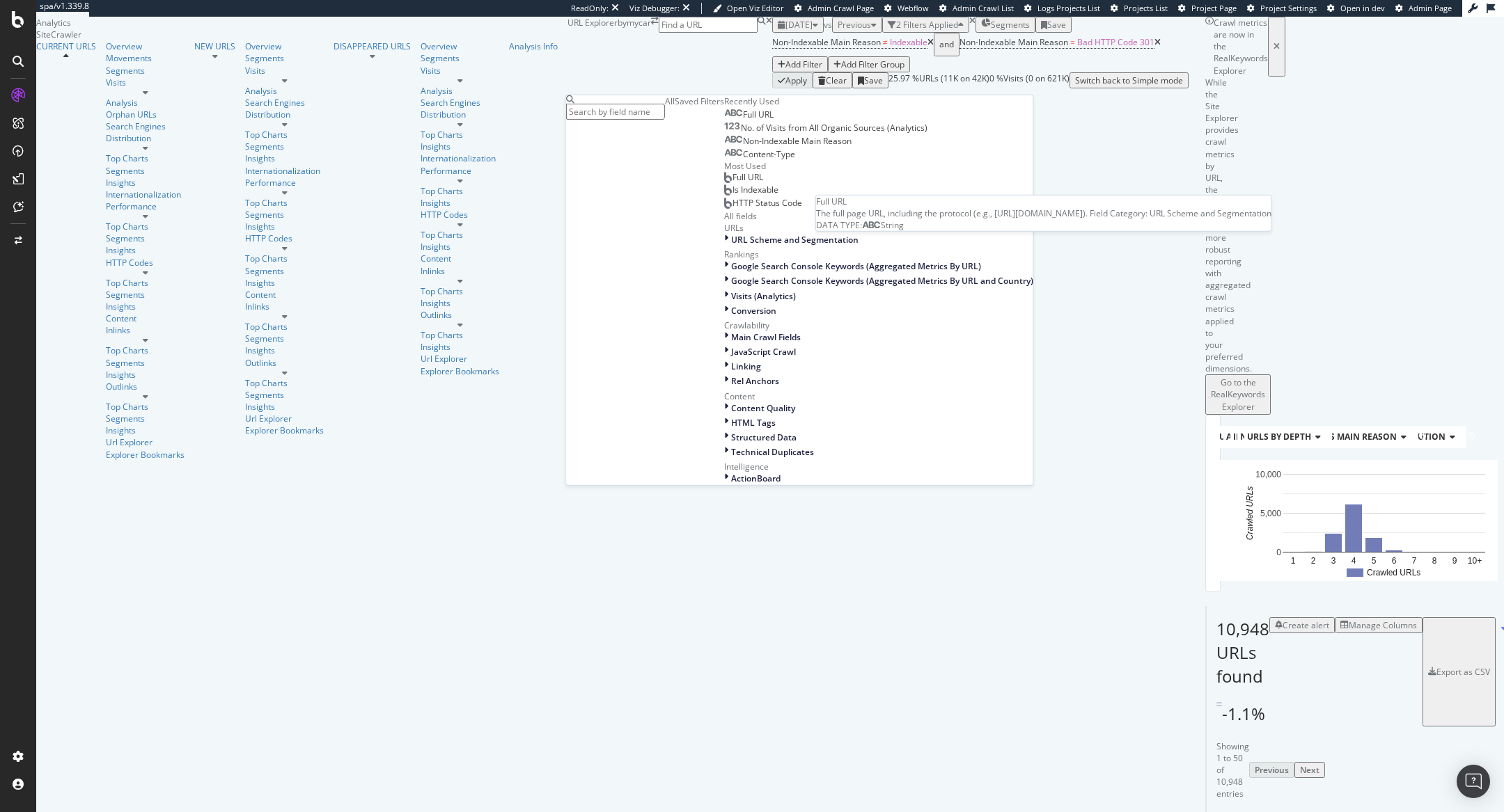
click at [724, 120] on div "Full URL" at bounding box center [749, 115] width 49 height 11
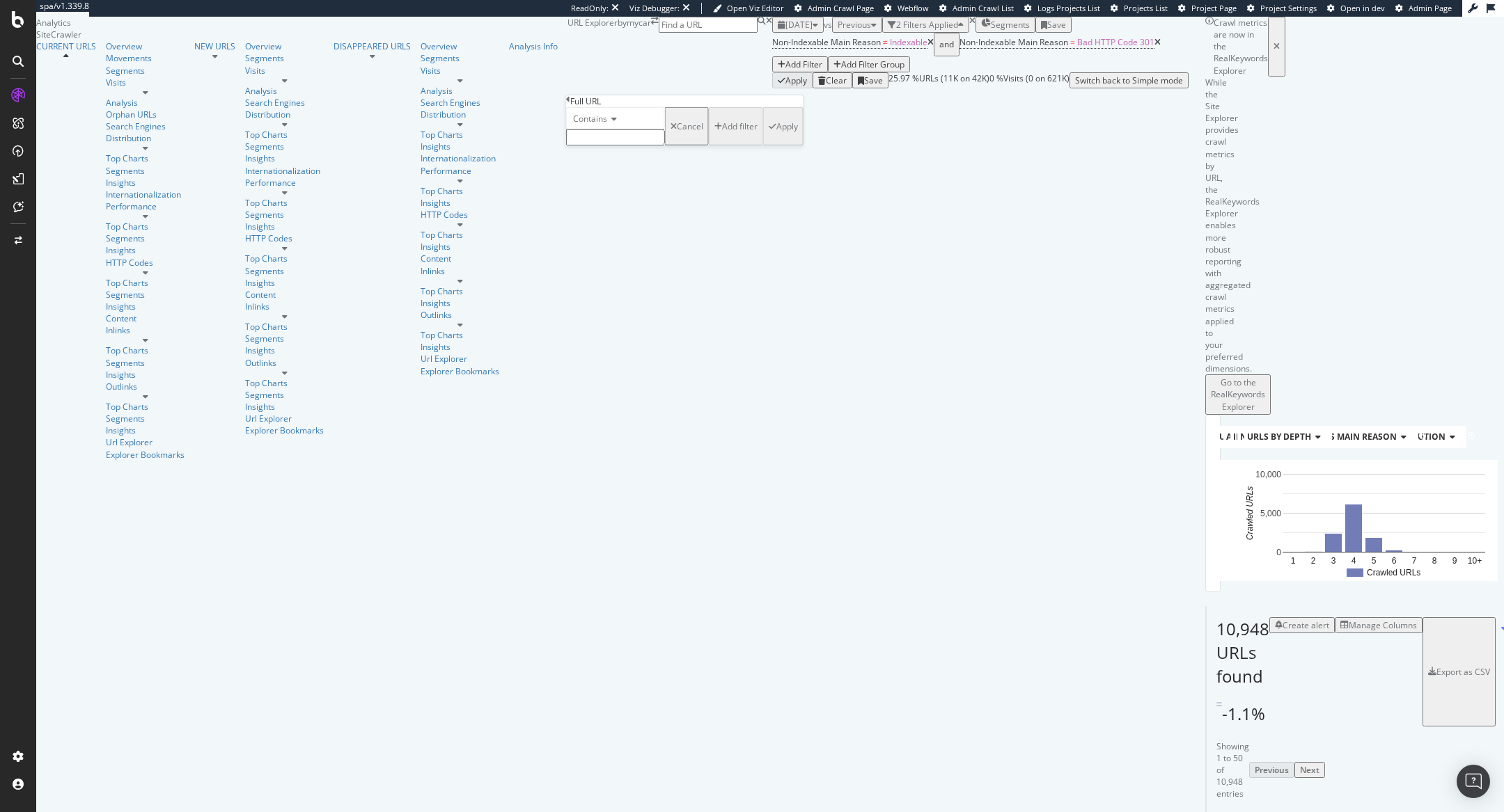
click at [615, 146] on input "text" at bounding box center [615, 137] width 99 height 16
paste input "rachat-cash"
type input "rachat-cash"
click at [777, 136] on div "Apply" at bounding box center [787, 130] width 21 height 12
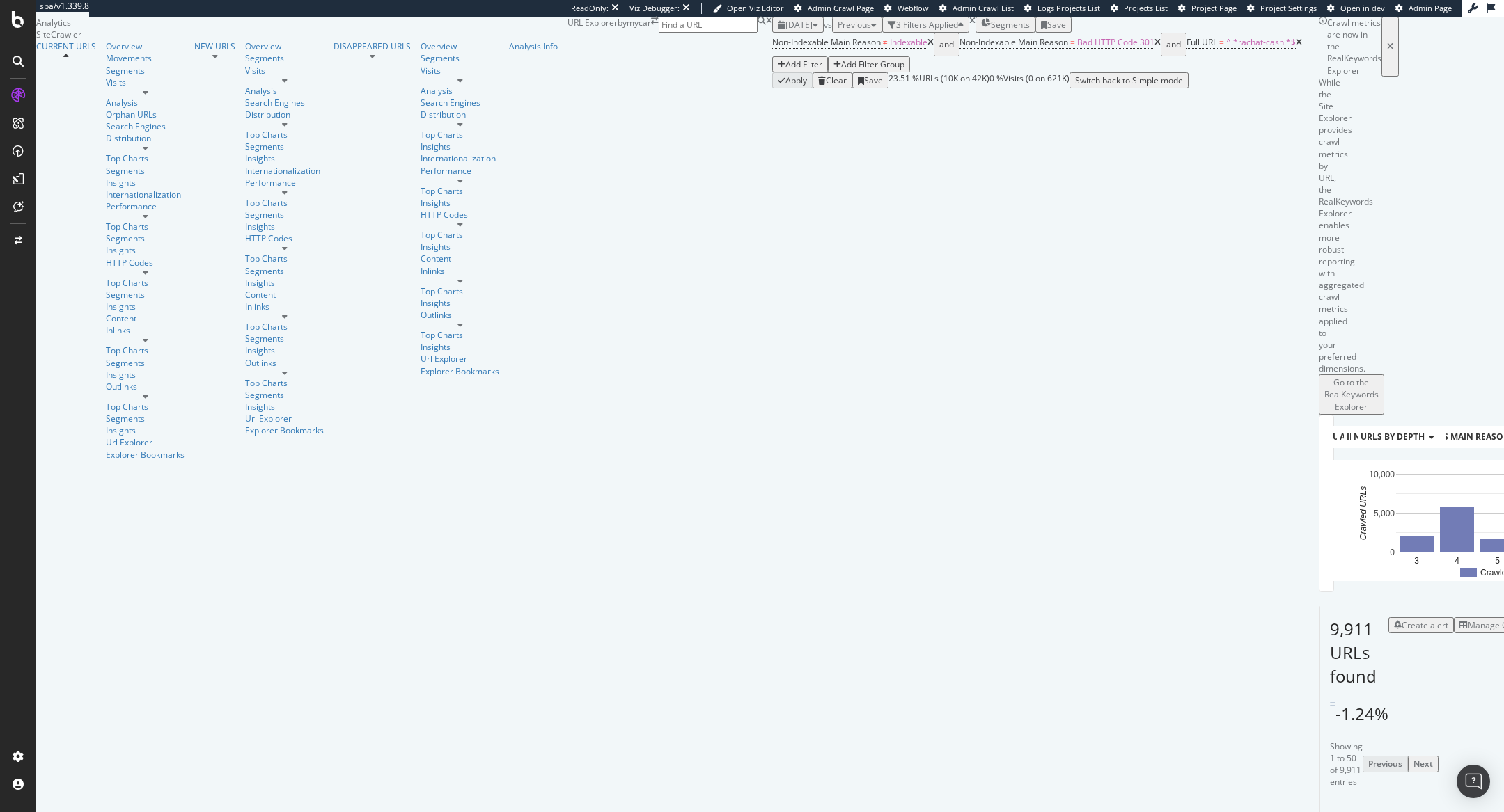
scroll to position [40, 0]
click at [1296, 47] on icon at bounding box center [1299, 42] width 7 height 8
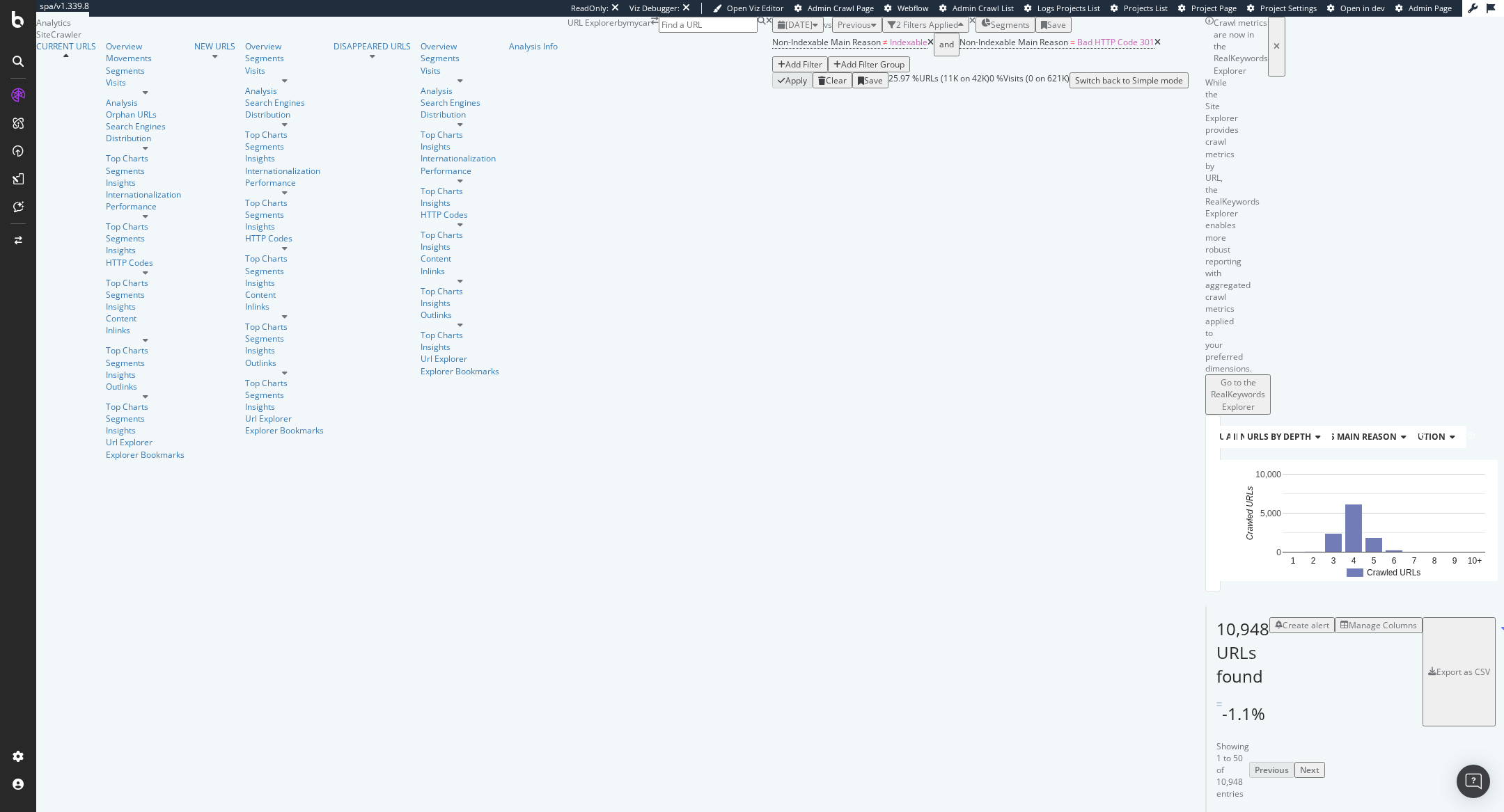
scroll to position [656, 0]
click at [1077, 48] on span "Bad HTTP Code 301" at bounding box center [1116, 42] width 77 height 12
click at [772, 89] on div "Apply Clear Save 25.97 % URLs ( 11K on 42K ) 0 % Visits ( 0 on 621K ) Switch ba…" at bounding box center [980, 80] width 416 height 16
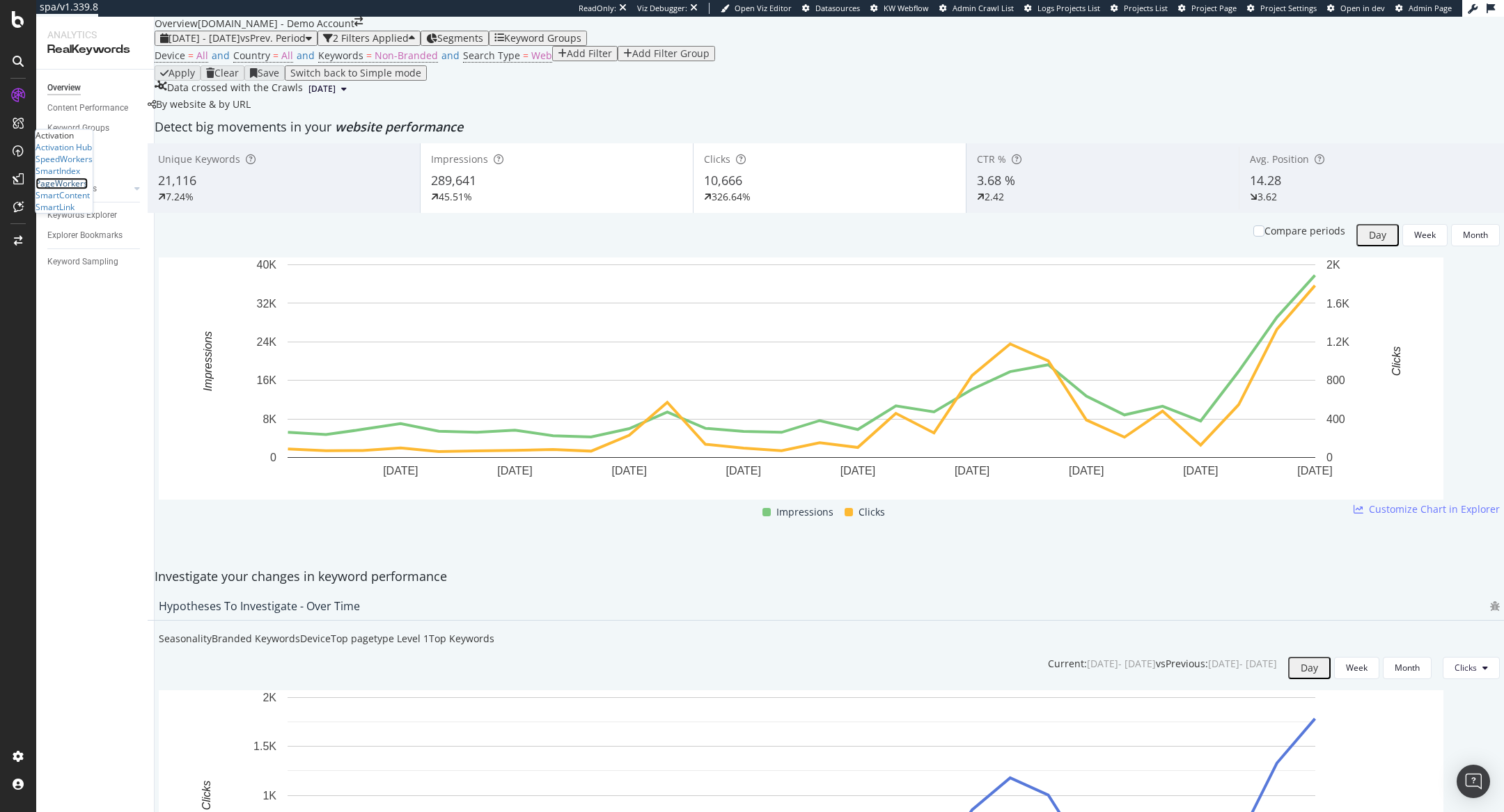
click at [70, 189] on div "PageWorkers" at bounding box center [62, 183] width 52 height 12
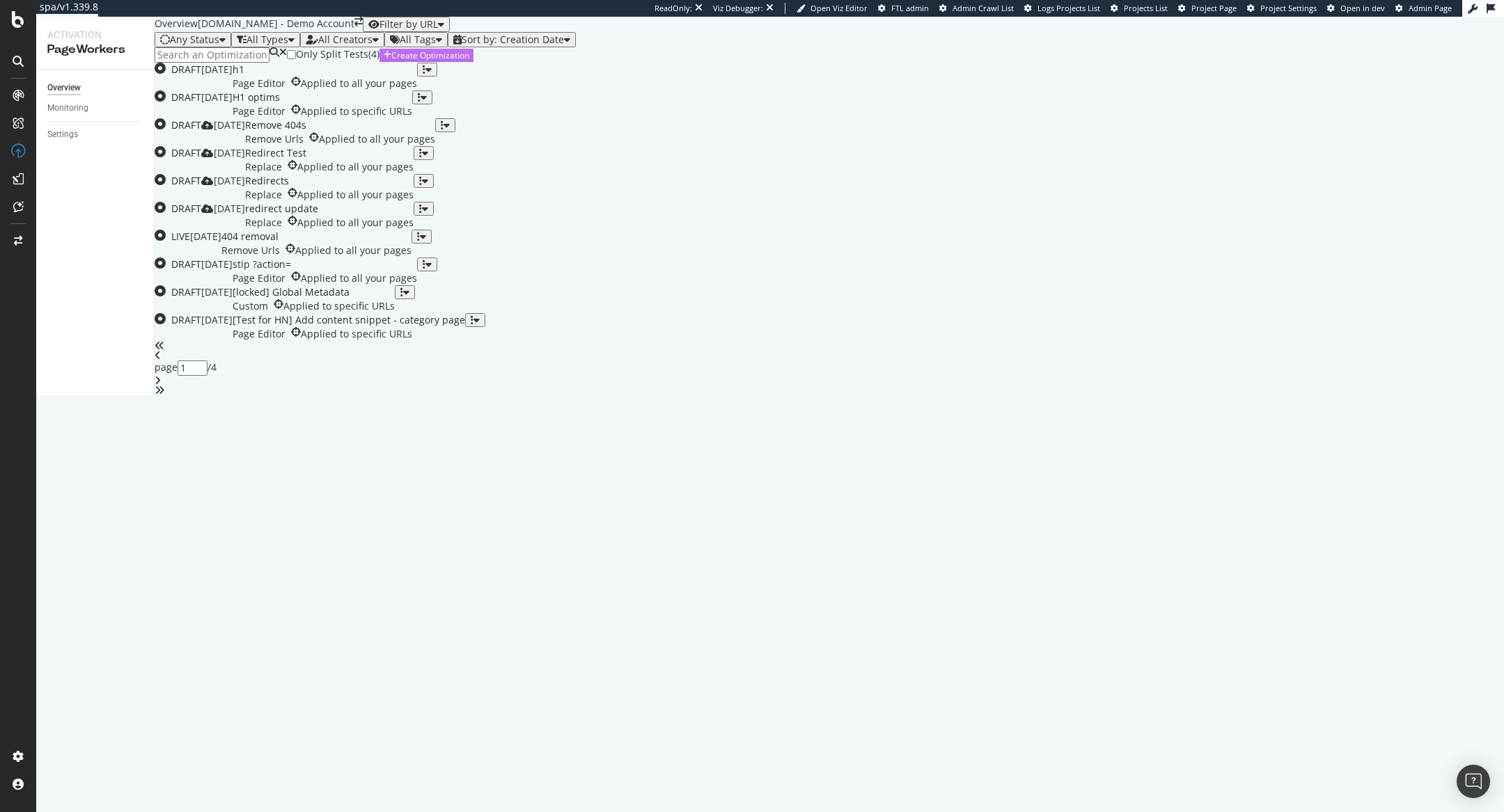
click at [470, 62] on div "Create Optimization" at bounding box center [430, 55] width 78 height 12
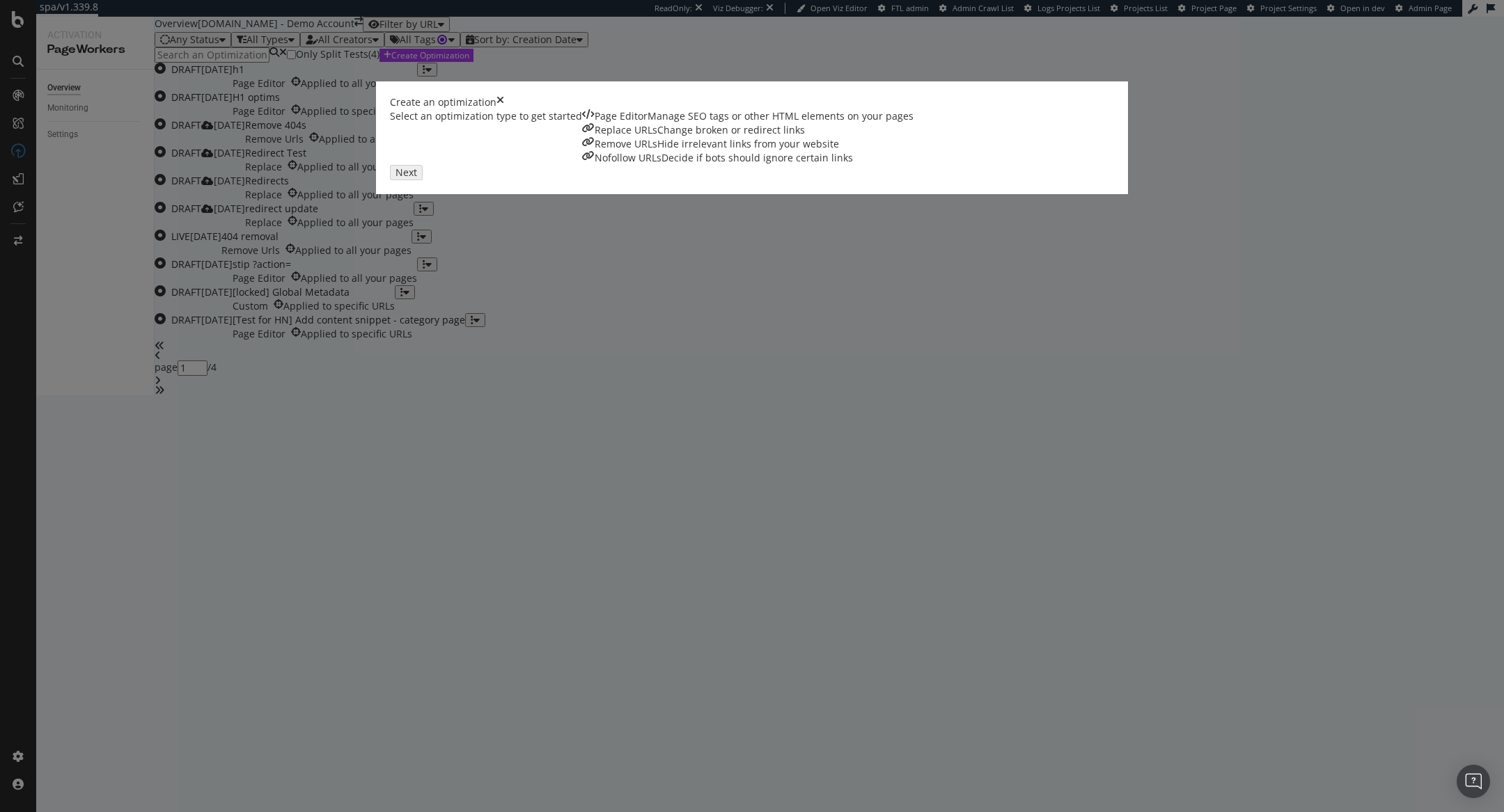
click at [829, 151] on div "Remove URLs Hide irrelevant links from your website" at bounding box center [747, 144] width 331 height 14
click at [913, 165] on div "Nofollow URLs Decide if bots should ignore certain links" at bounding box center [747, 158] width 331 height 14
click at [657, 137] on div "Replace URLs" at bounding box center [625, 130] width 63 height 14
click at [816, 151] on div "Remove URLs Hide irrelevant links from your website" at bounding box center [747, 144] width 331 height 14
click at [416, 178] on button "Next" at bounding box center [403, 172] width 26 height 13
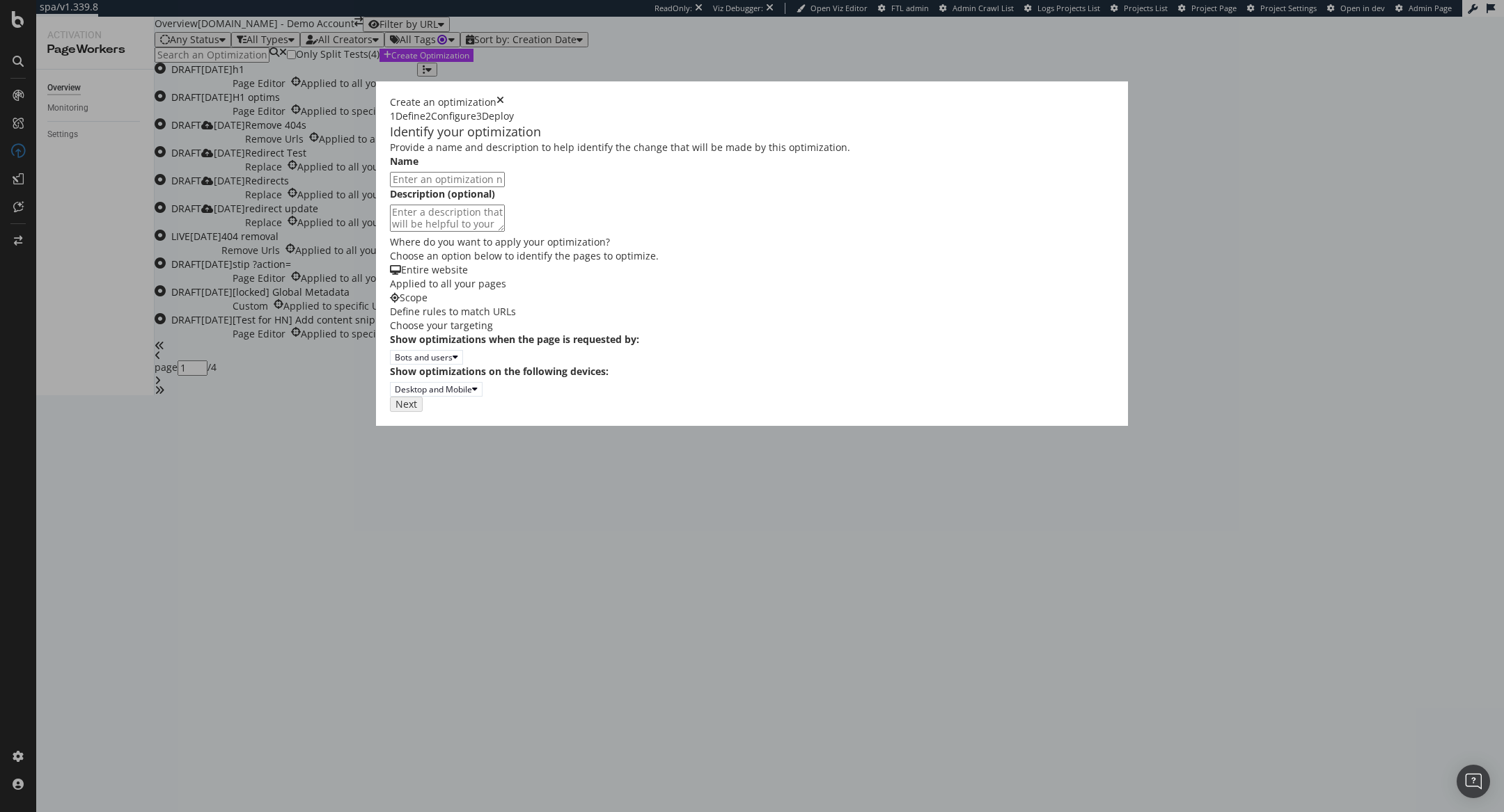
click at [556, 319] on div "Scope Define rules to match URLs" at bounding box center [752, 305] width 724 height 28
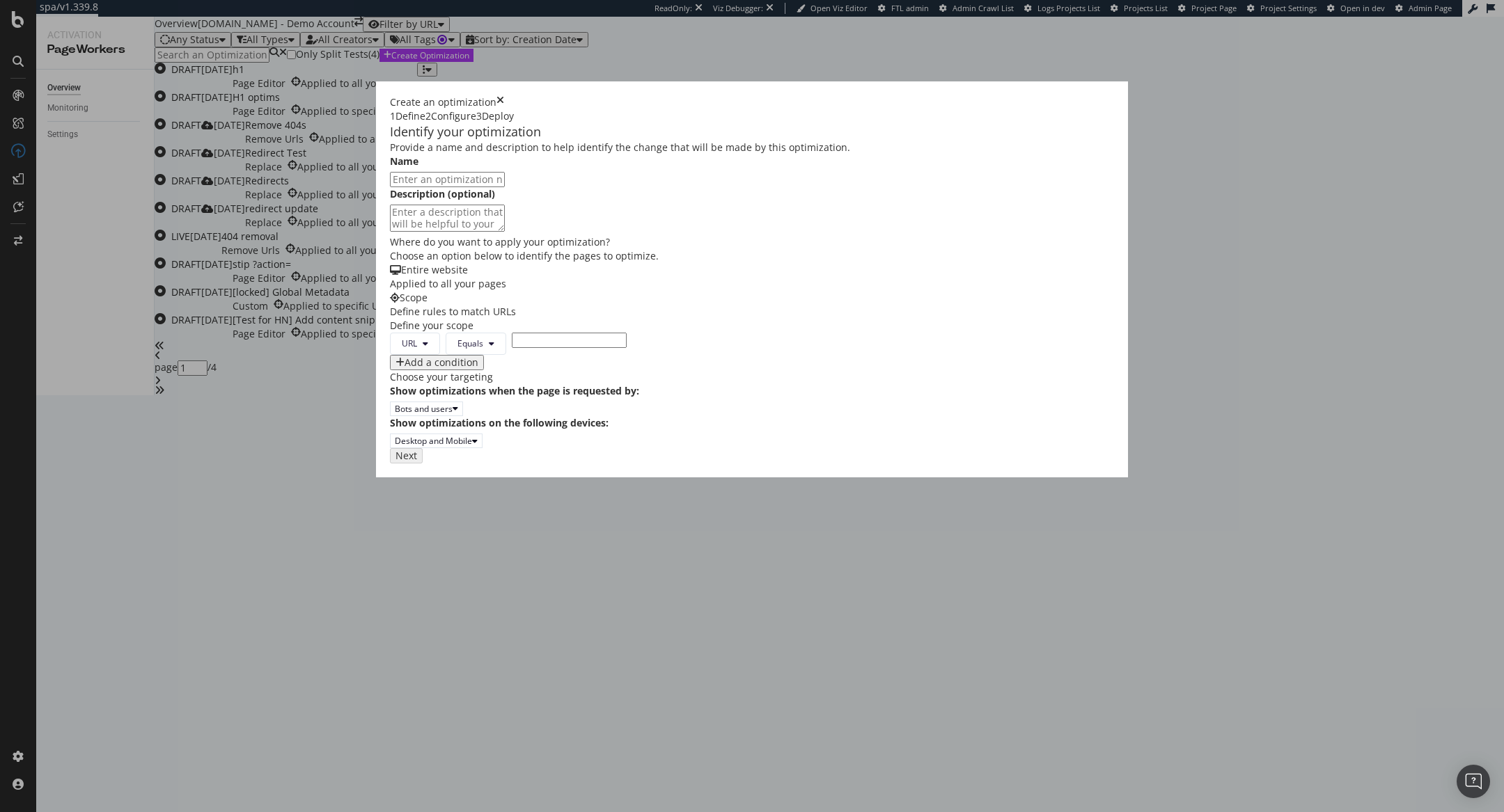
click at [512, 348] on input "modal" at bounding box center [569, 340] width 115 height 15
click at [512, 348] on input "/football" at bounding box center [569, 340] width 115 height 15
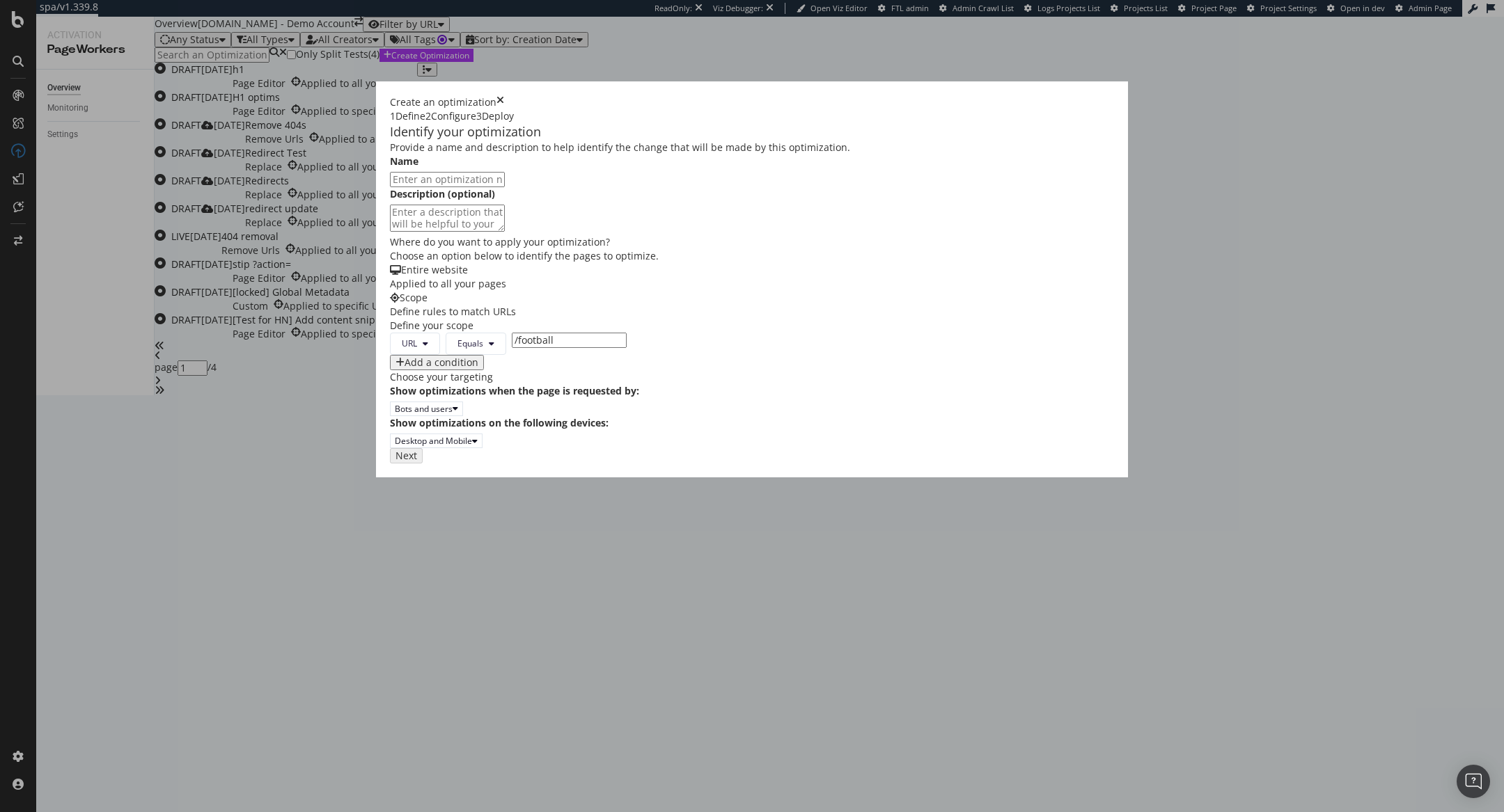
click at [512, 348] on input "/football" at bounding box center [569, 340] width 115 height 15
paste input "https://www.uhnd.com/recruiting/2016/07/24/2018-notre-dame-commitment-list/"
type input "https://www.uhnd.com/recruiting/2016/07/24/2018-notre-dame-commitment-list/"
click at [1060, 448] on div "Provide a name and description to help identify the change that will be made by…" at bounding box center [752, 295] width 724 height 308
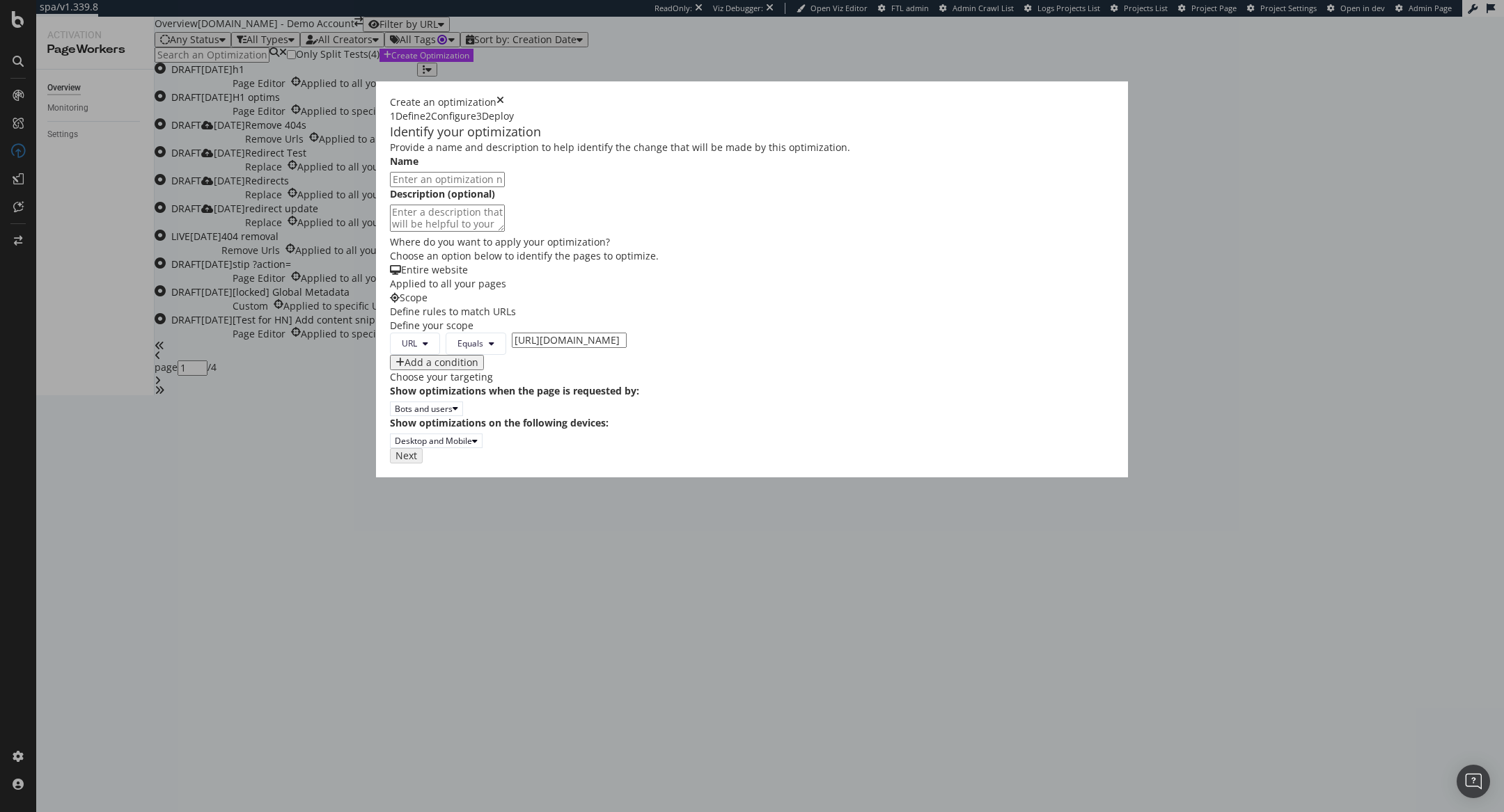
scroll to position [0, 0]
click at [505, 188] on input "modal" at bounding box center [447, 179] width 115 height 15
type input "test"
click at [412, 461] on div "Next" at bounding box center [402, 455] width 18 height 12
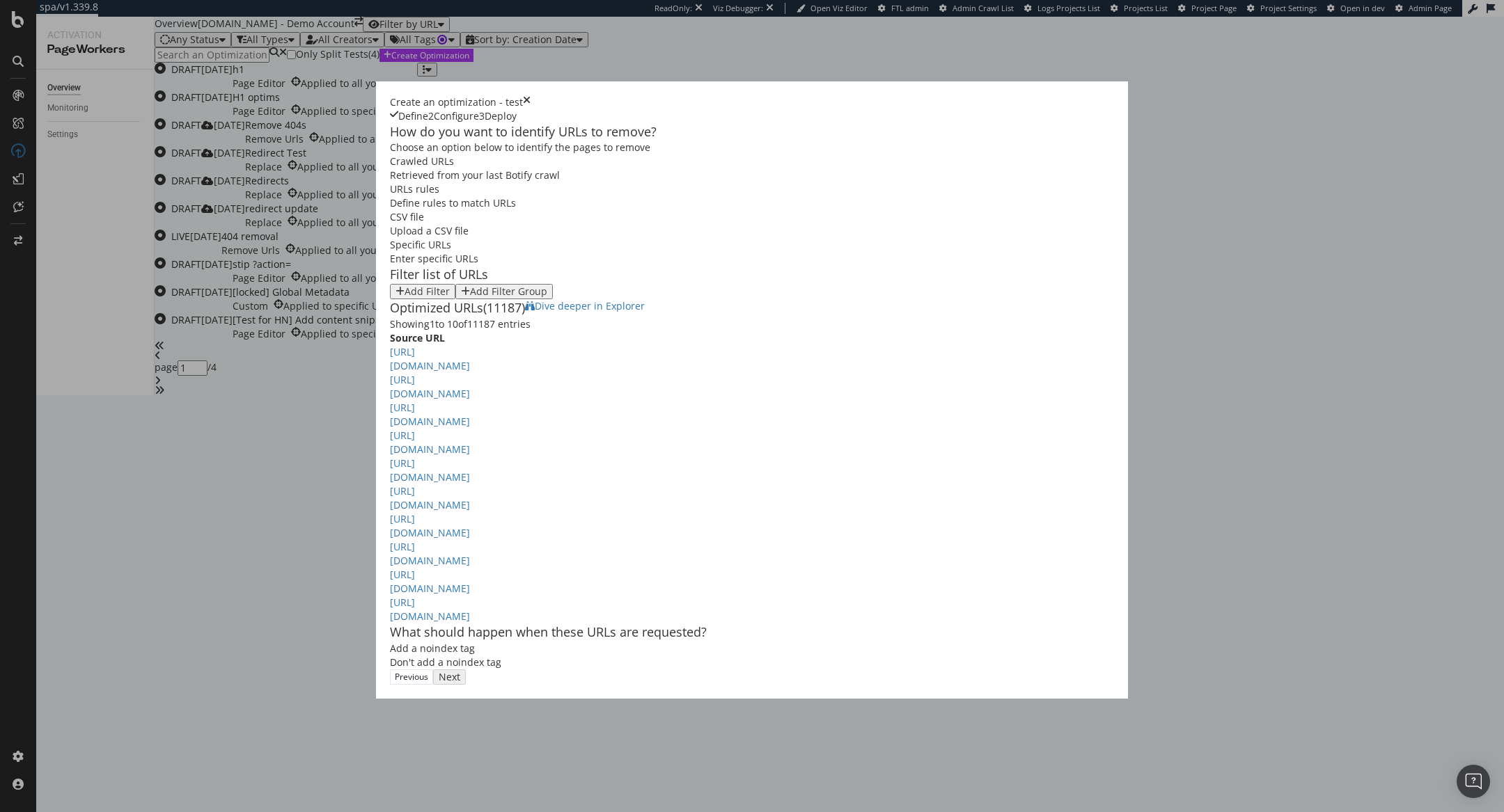
scroll to position [114, 0]
click at [433, 685] on button "Previous" at bounding box center [412, 677] width 43 height 15
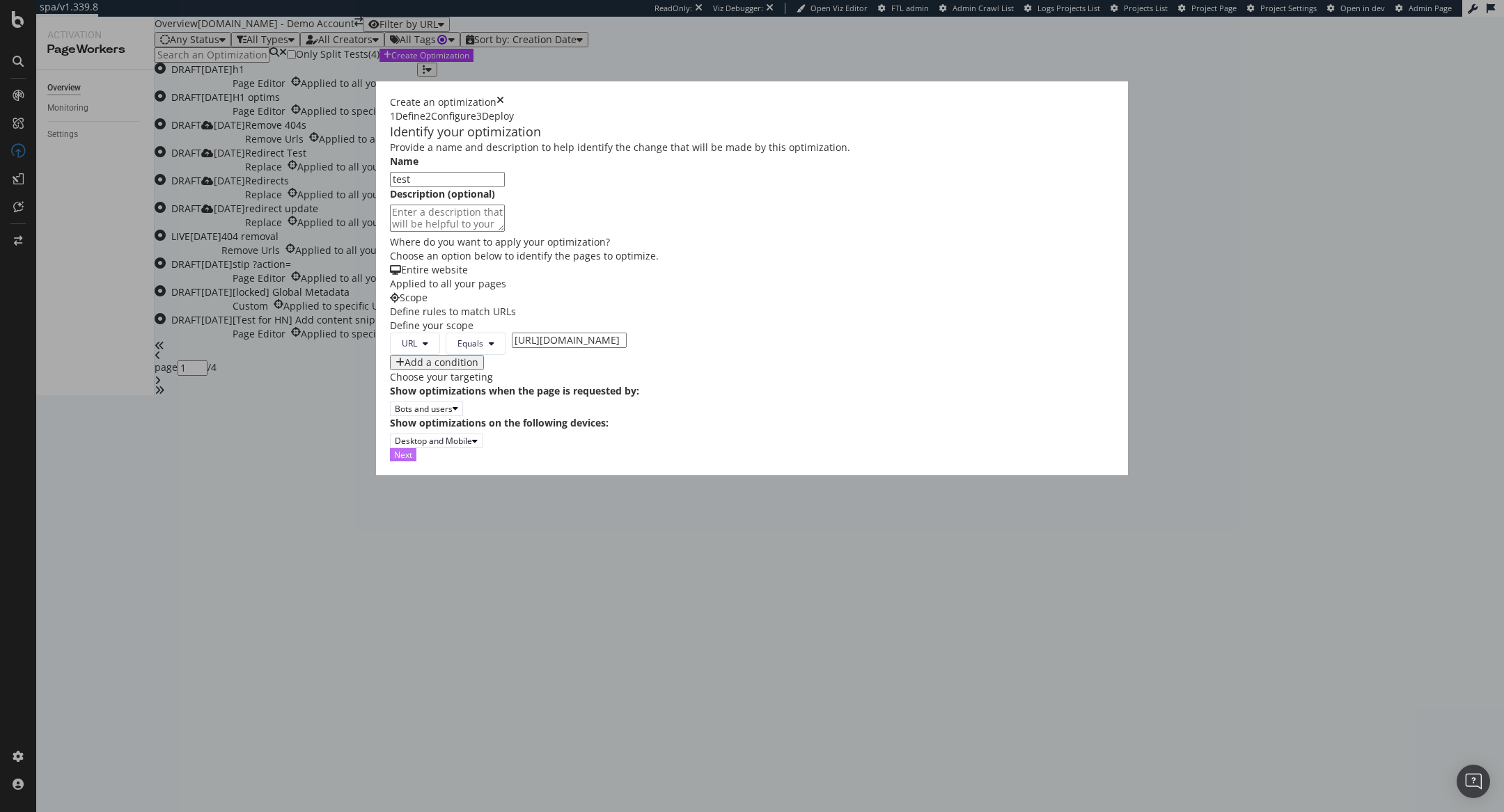
click at [416, 461] on button "Next" at bounding box center [403, 455] width 26 height 13
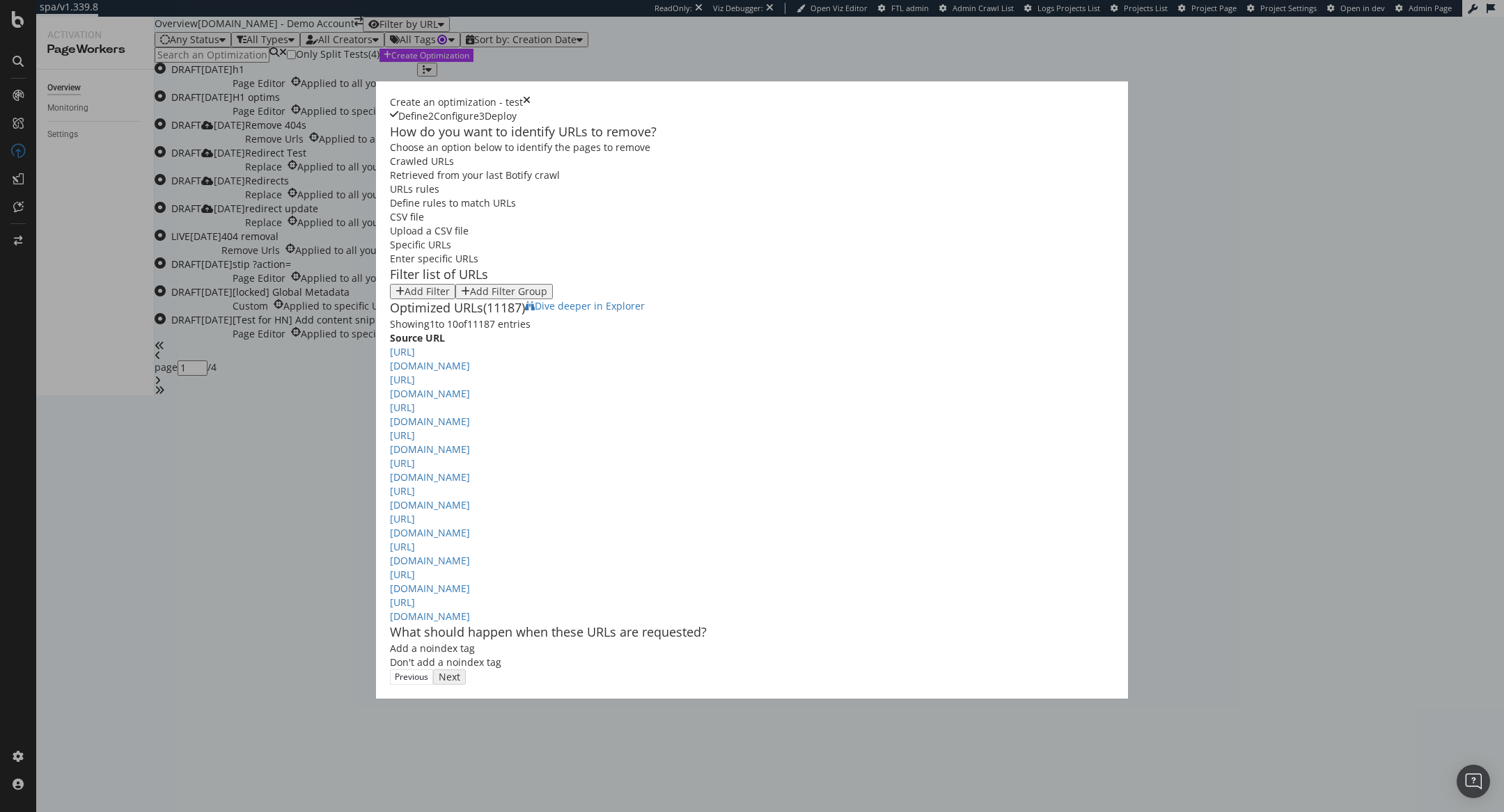
scroll to position [35, 0]
click at [390, 284] on div "Add Filter Add Filter Group" at bounding box center [752, 291] width 724 height 15
click at [404, 287] on div "Add Filter" at bounding box center [427, 292] width 45 height 11
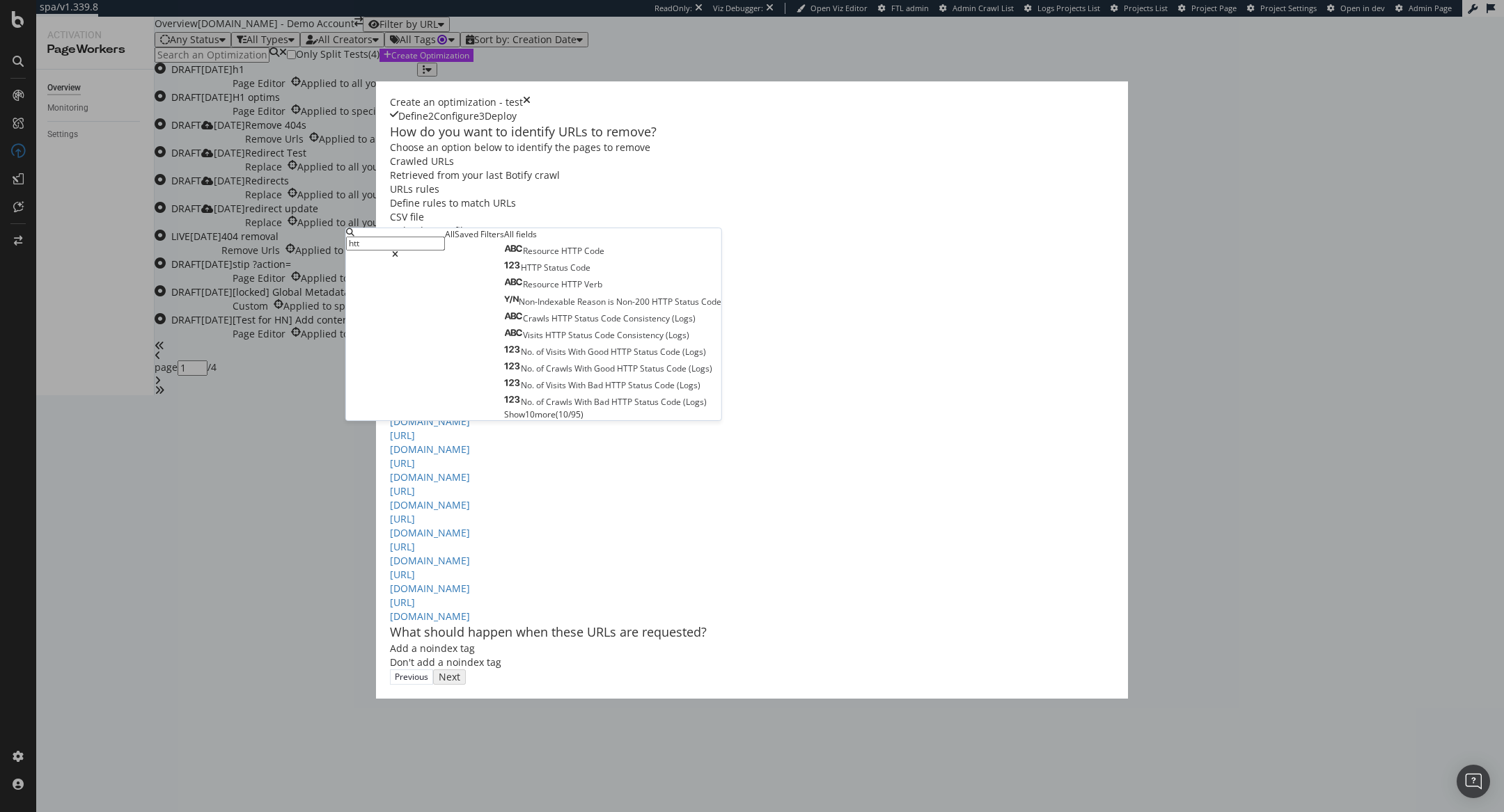
type input "htt"
click at [504, 273] on div "HTTP Status Code" at bounding box center [547, 267] width 86 height 12
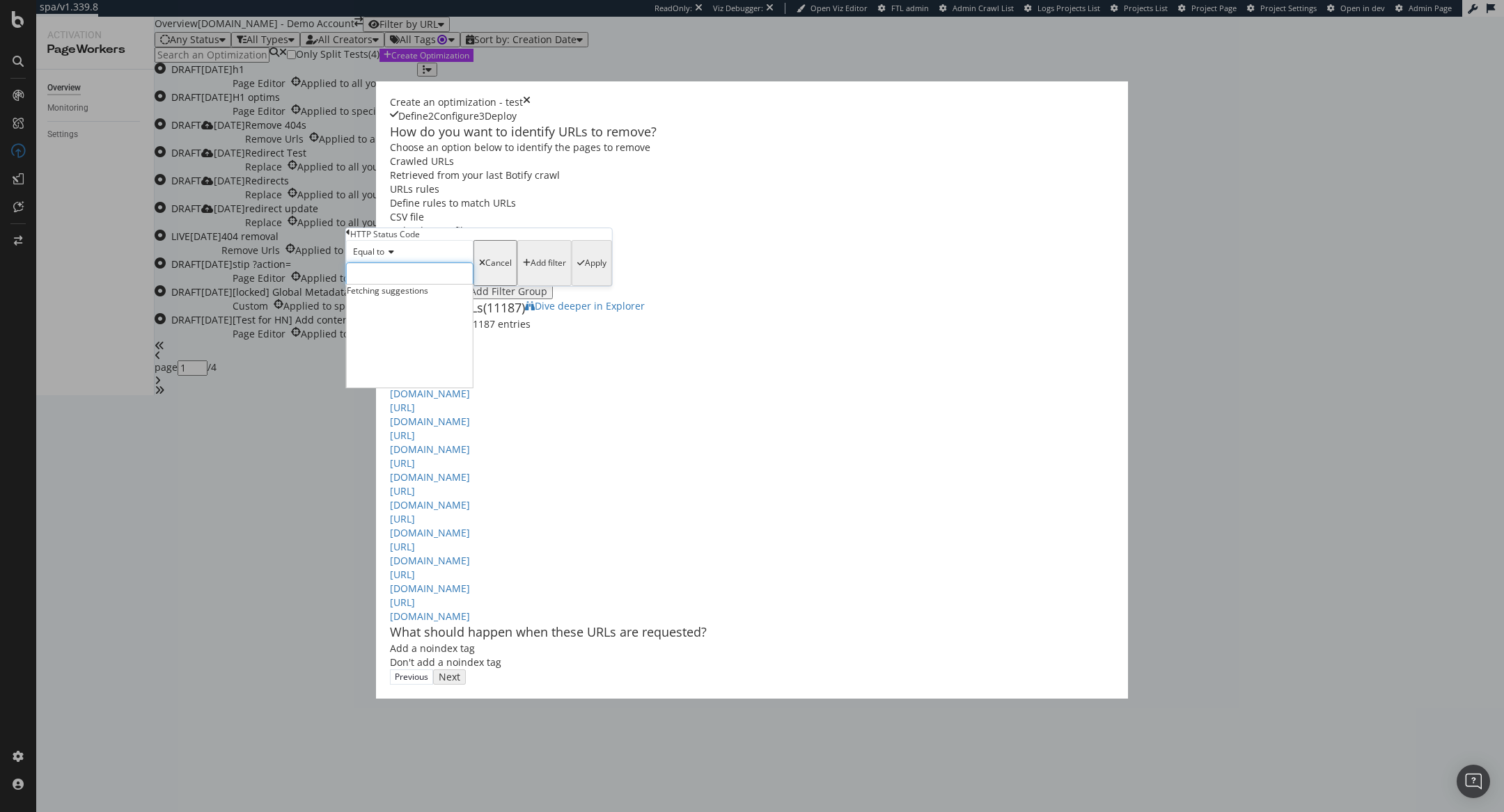
click at [457, 287] on div "Equal to Fetching suggestions Cancel Add filter Apply" at bounding box center [479, 262] width 266 height 46
click at [441, 358] on span "404" at bounding box center [395, 352] width 91 height 12
type input "404"
click at [577, 284] on div "Apply" at bounding box center [591, 263] width 29 height 42
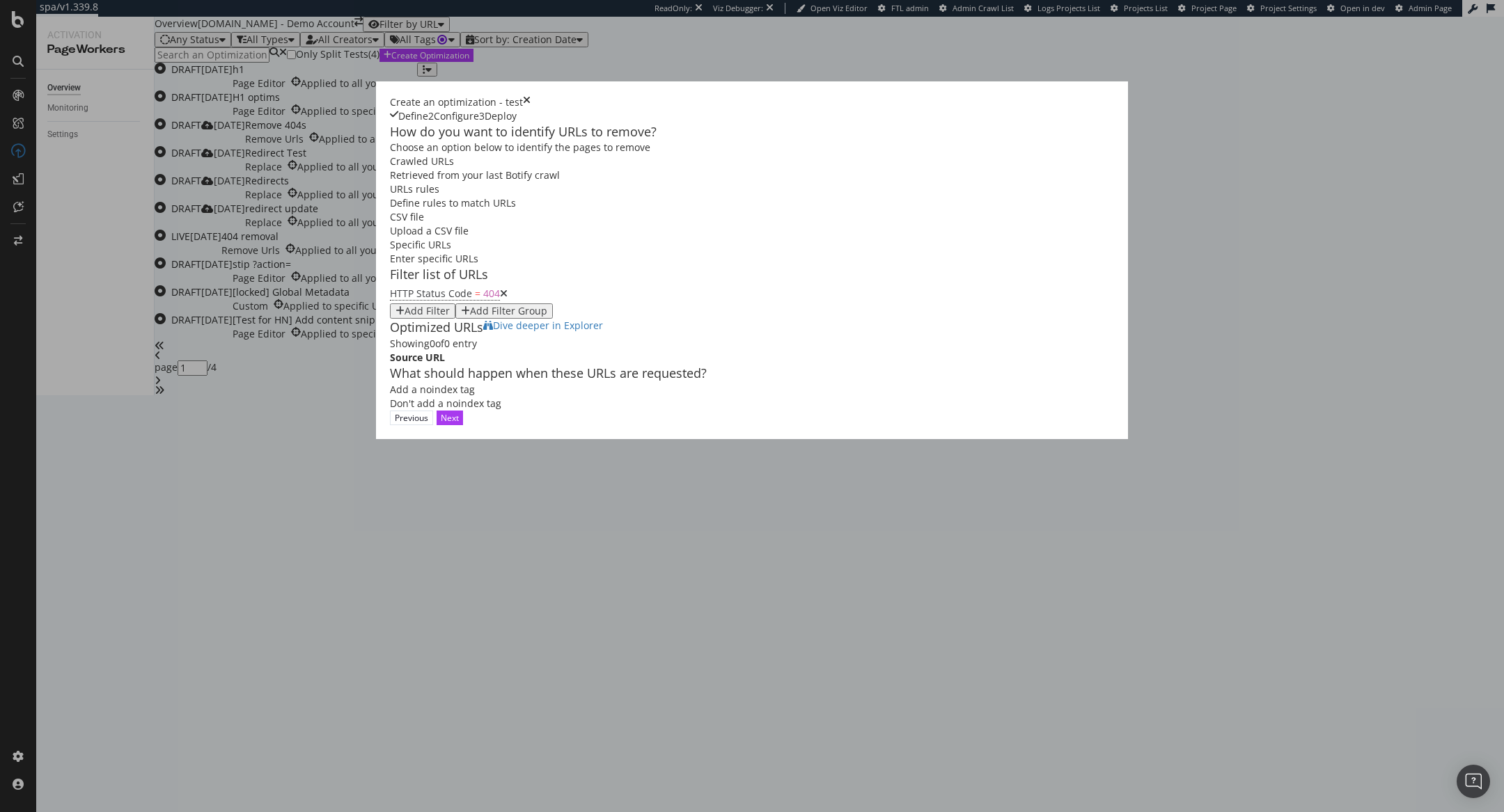
scroll to position [0, 0]
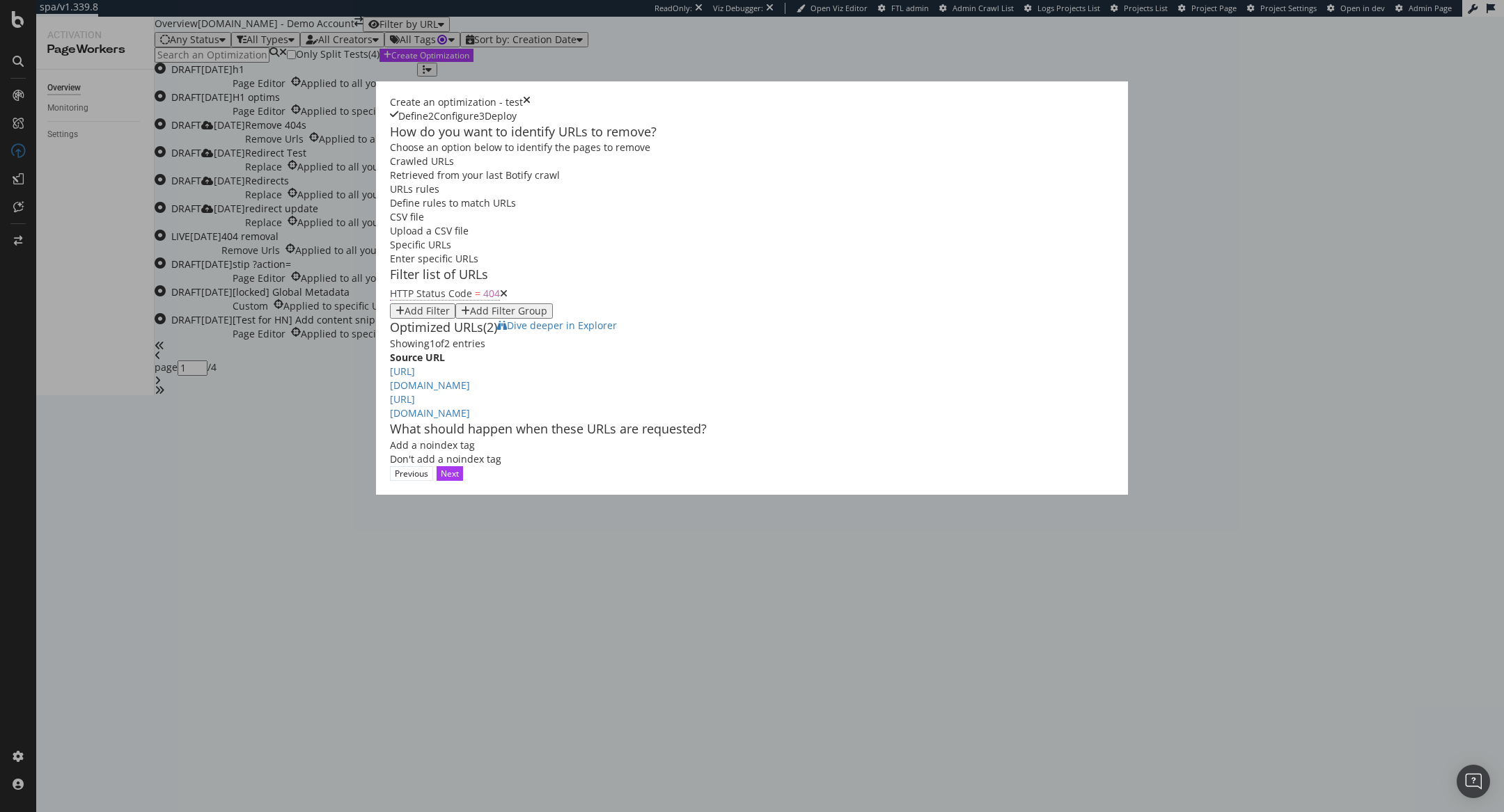
click at [420, 287] on span "HTTP Status Code = 404" at bounding box center [445, 293] width 110 height 14
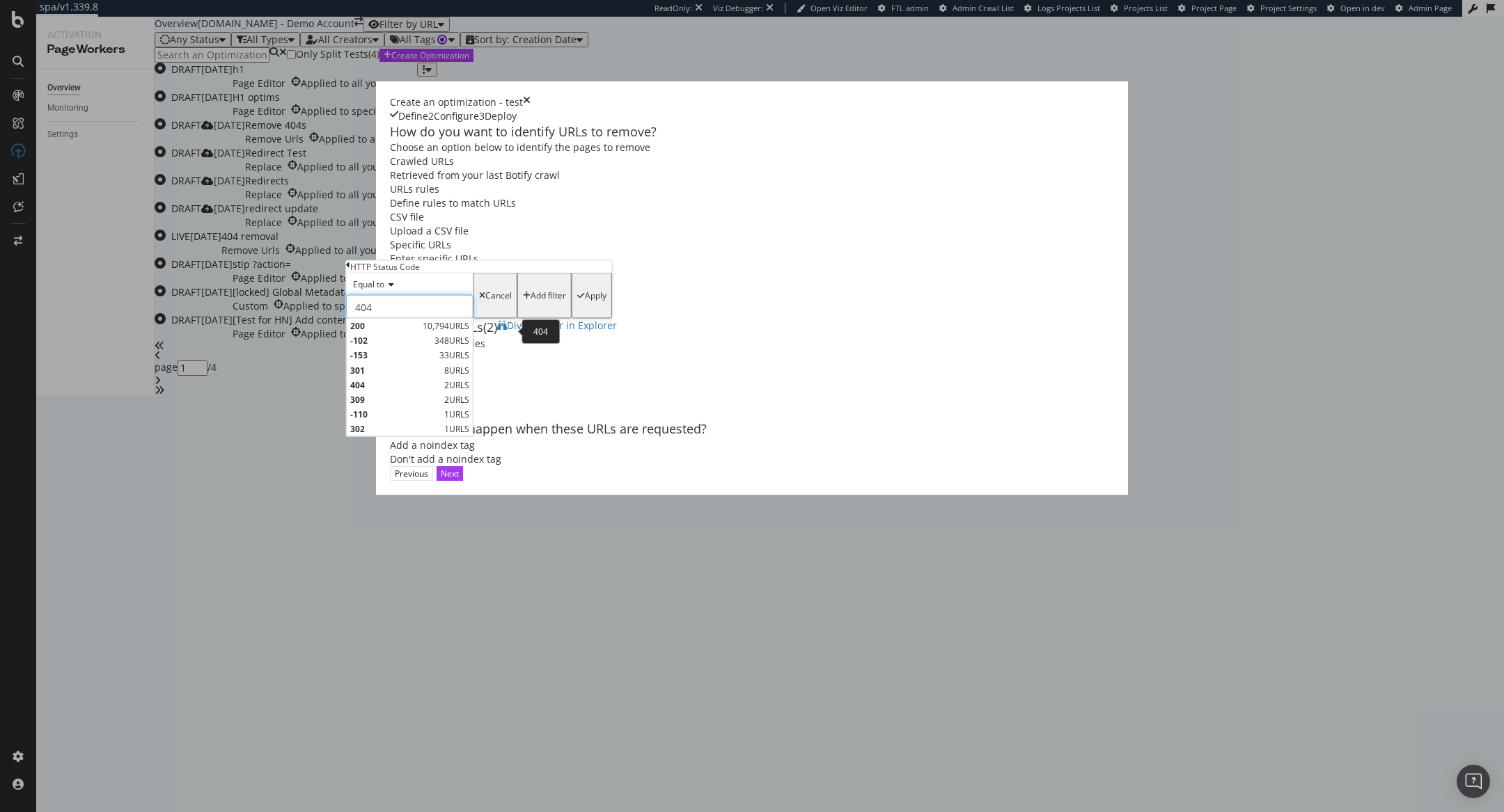
click at [422, 319] on input "404" at bounding box center [410, 306] width 127 height 23
type input "4"
type input "301"
click at [440, 332] on span "301" at bounding box center [395, 326] width 91 height 12
click at [584, 301] on div "Apply" at bounding box center [595, 296] width 21 height 9
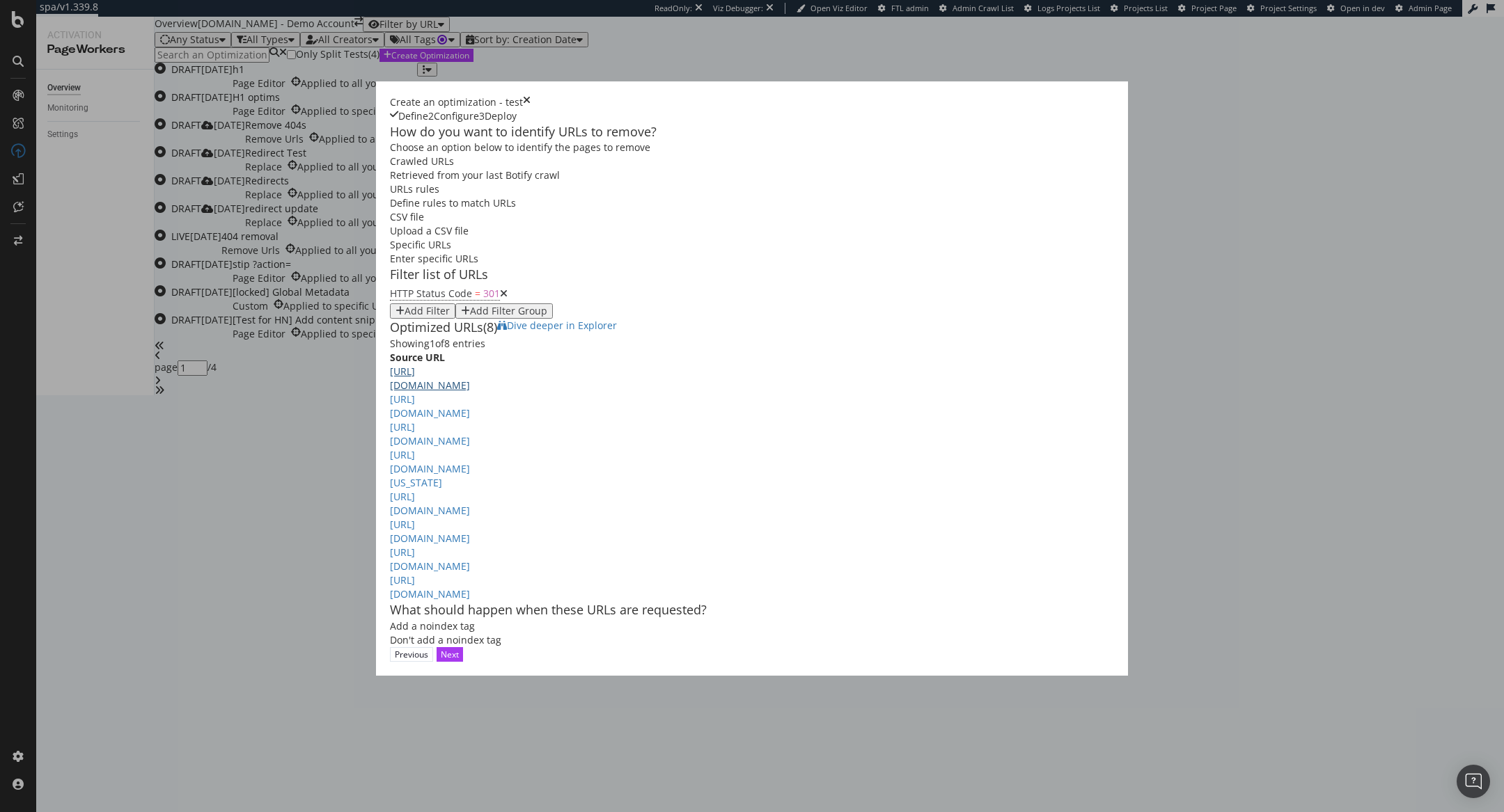
scroll to position [45, 0]
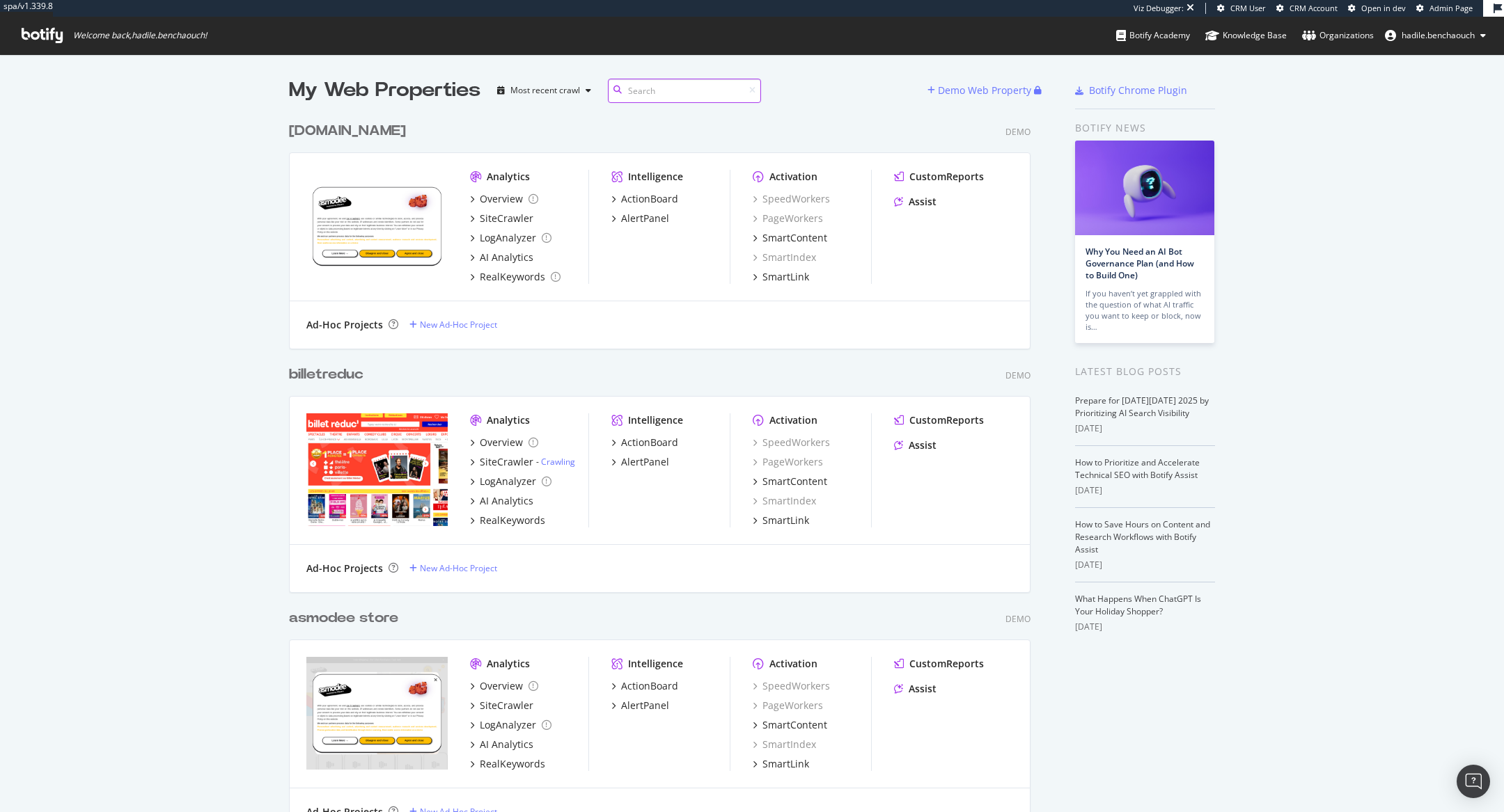
scroll to position [15833, 752]
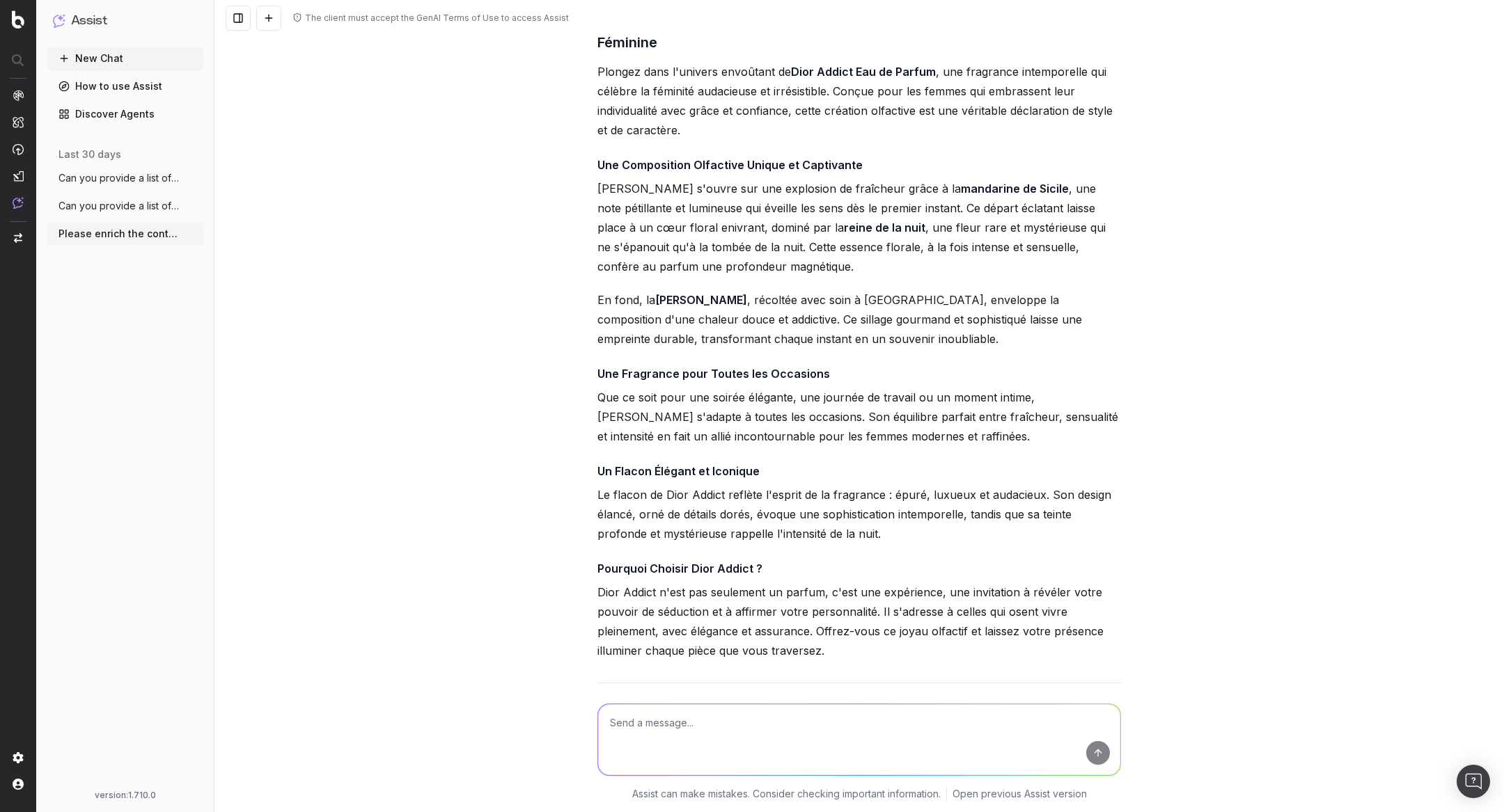
scroll to position [787, 0]
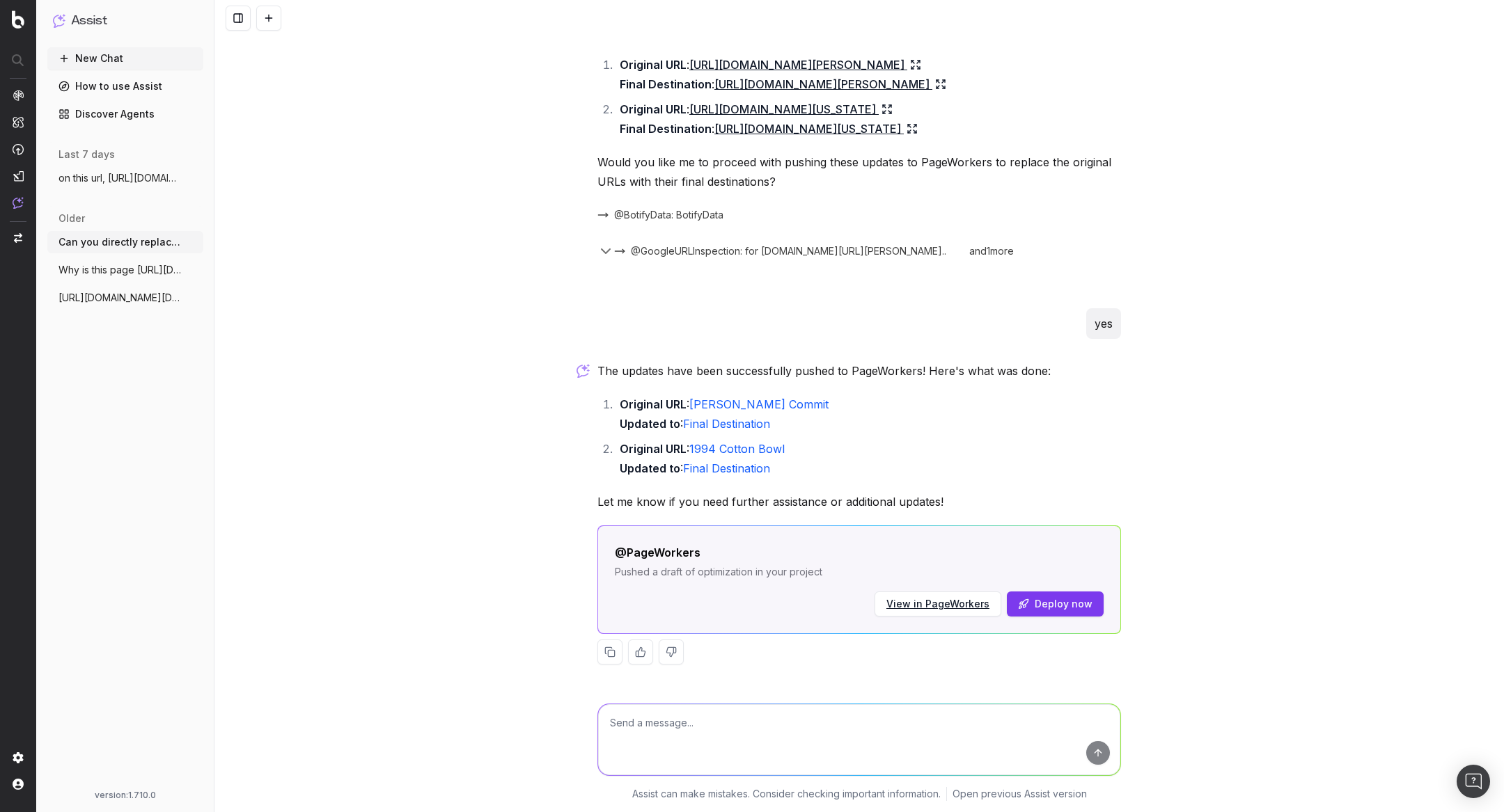
scroll to position [583, 0]
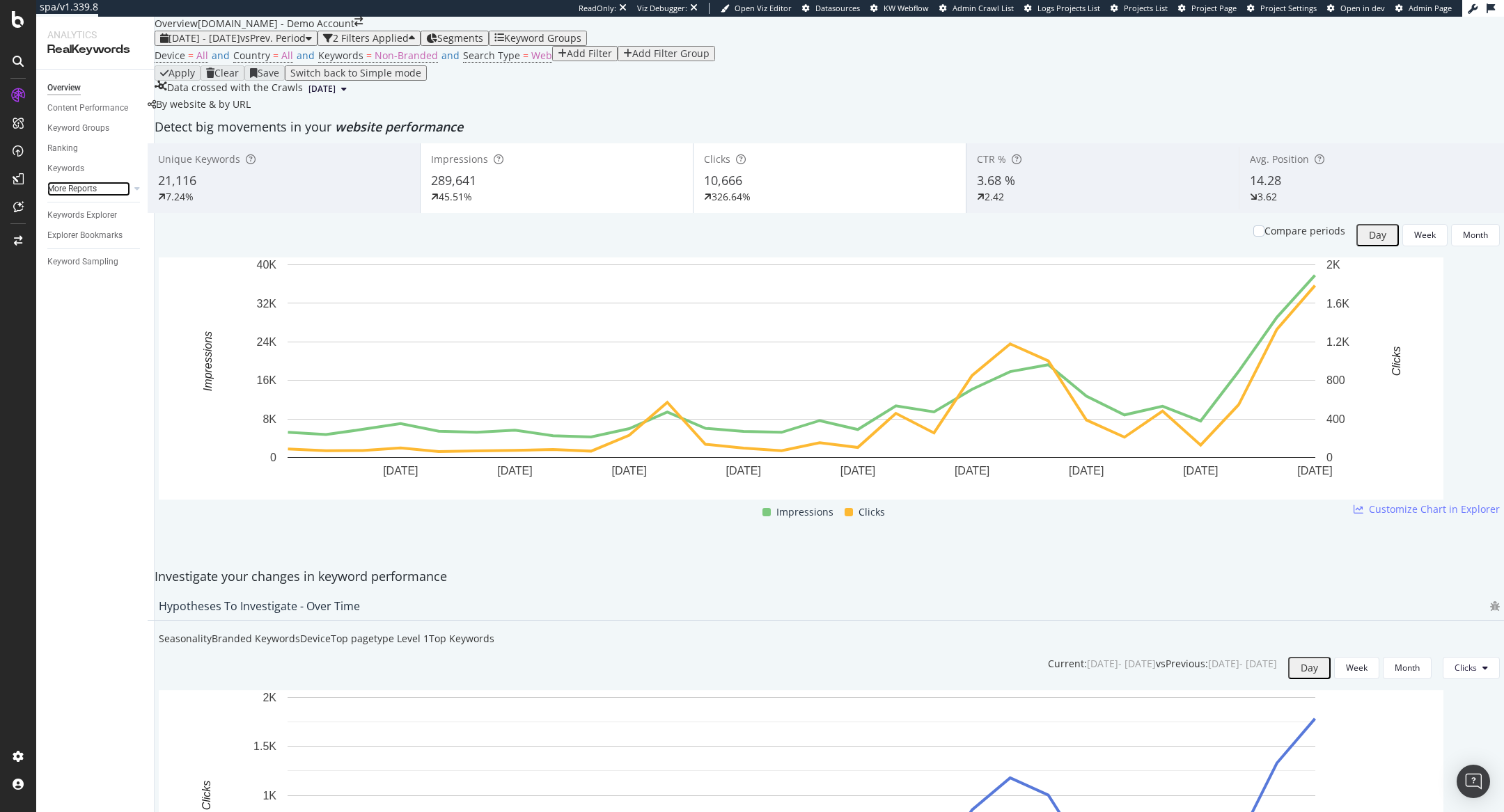
click at [127, 192] on div at bounding box center [123, 189] width 14 height 14
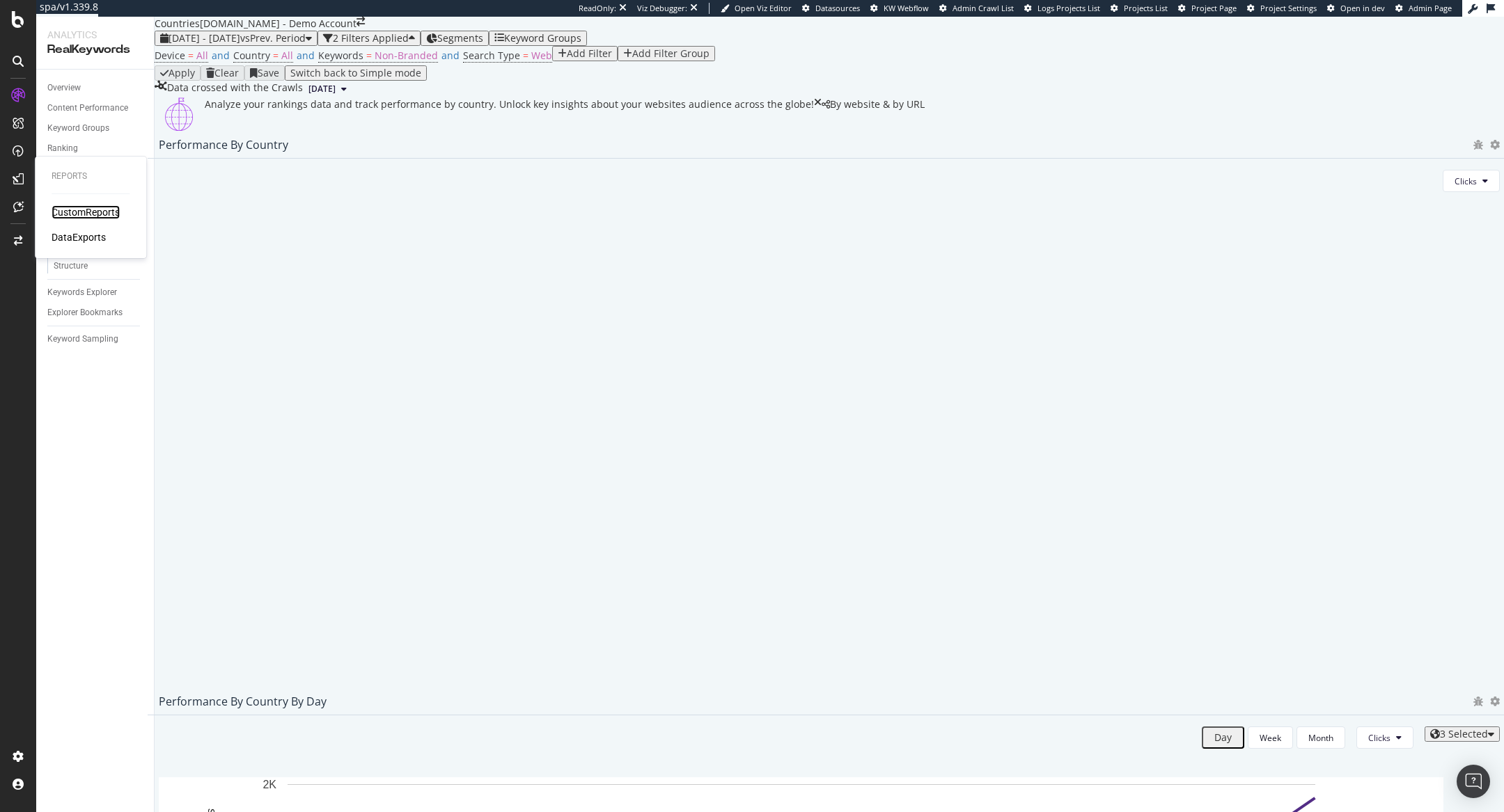
click at [73, 207] on div "CustomReports" at bounding box center [85, 212] width 68 height 14
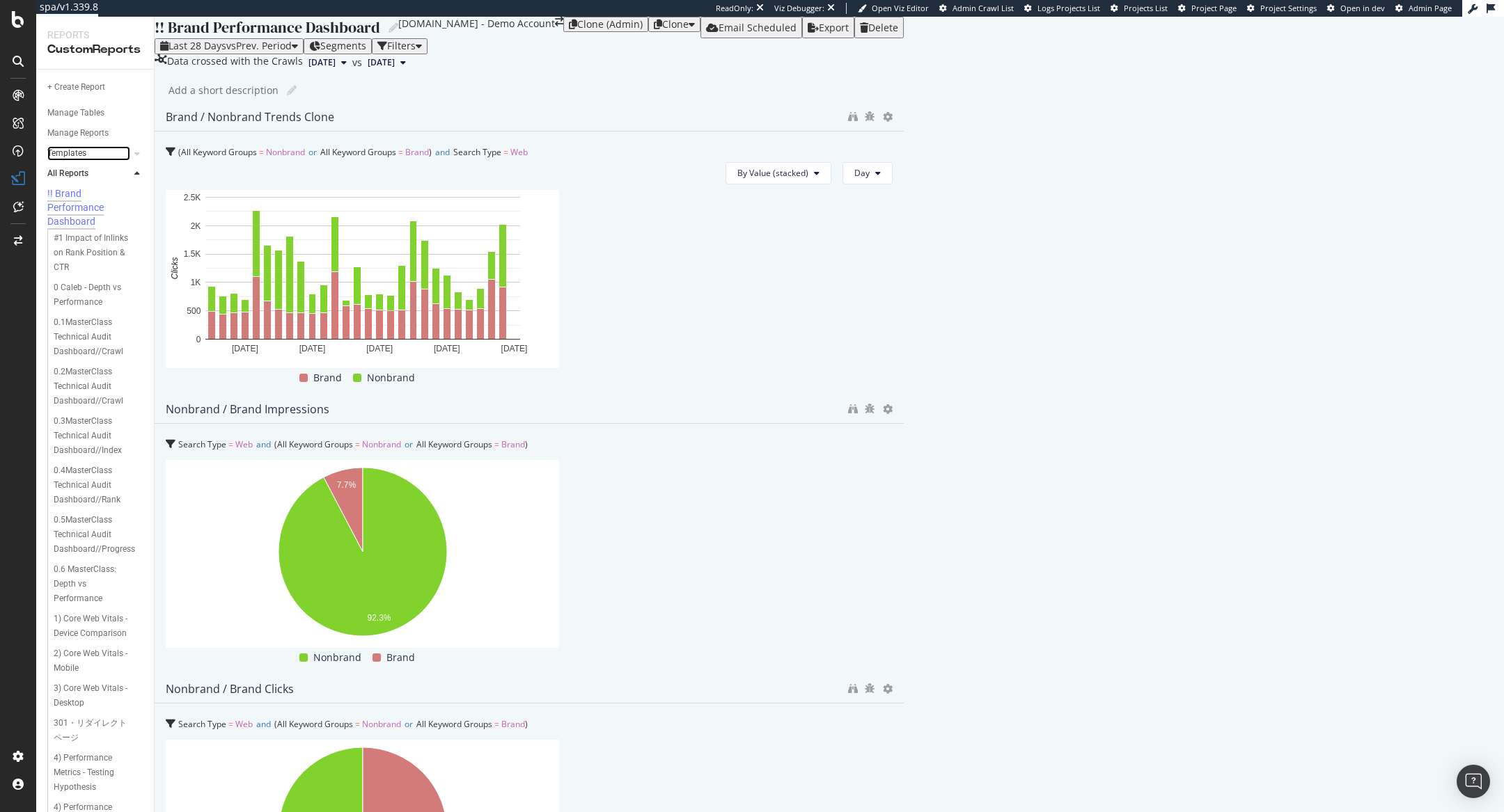
click at [95, 155] on link "Templates" at bounding box center [89, 154] width 83 height 15
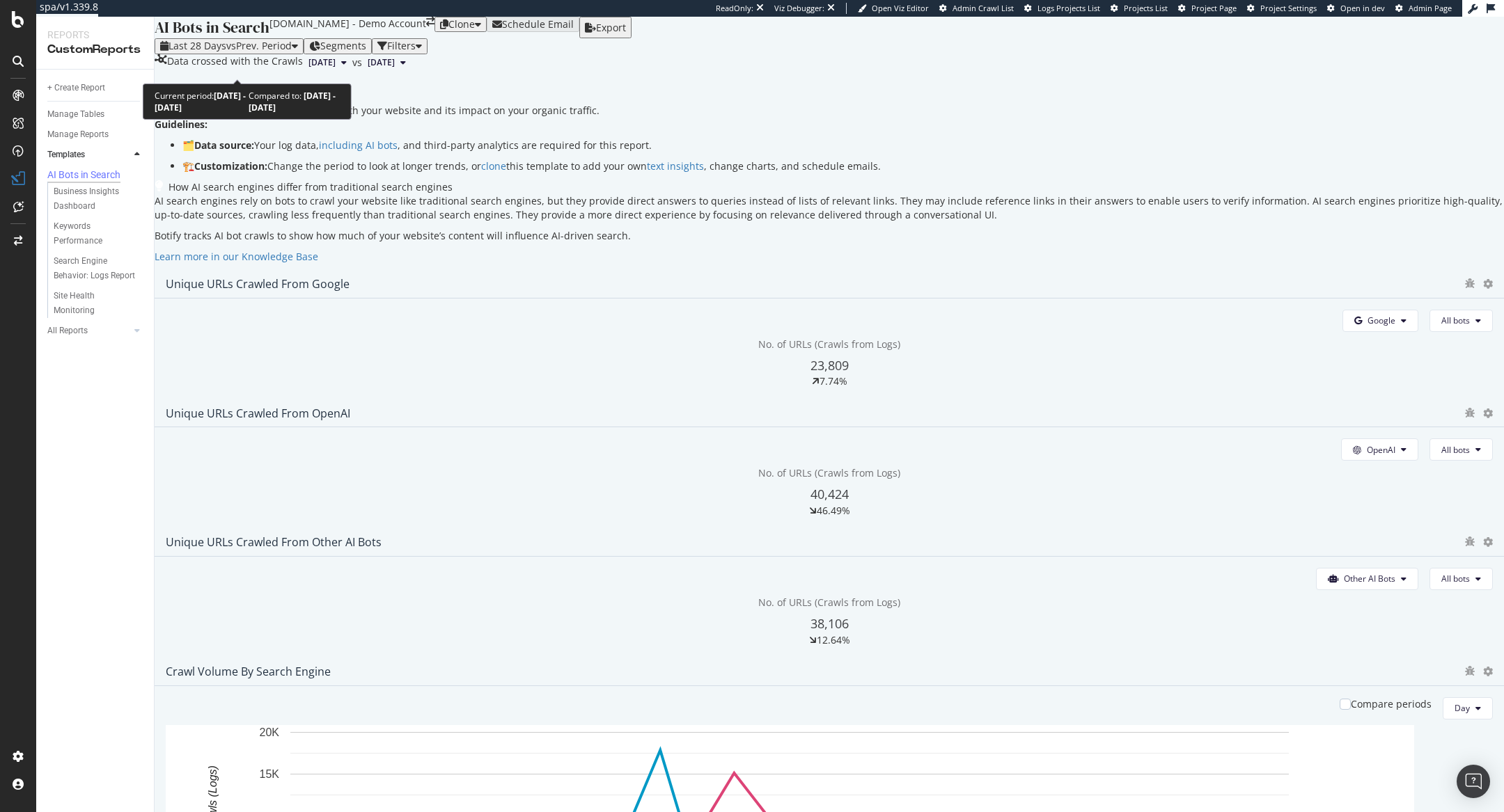
click at [264, 52] on span "vs Prev. Period" at bounding box center [259, 46] width 65 height 13
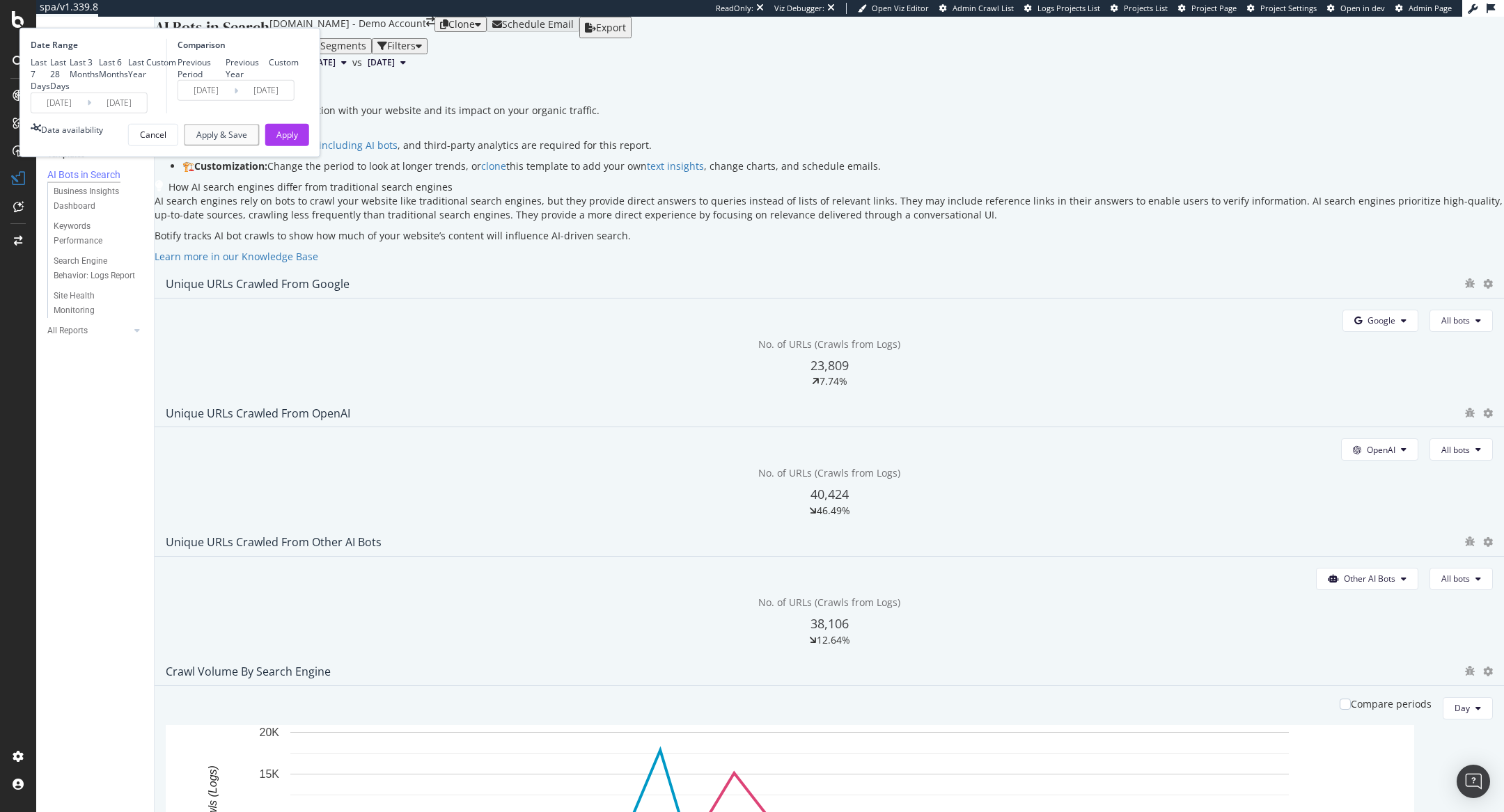
click at [128, 80] on div "Last 6 Months" at bounding box center [113, 67] width 29 height 23
type input "[DATE]"
type input "2025/04/13"
click at [298, 141] on div "Apply" at bounding box center [287, 134] width 21 height 12
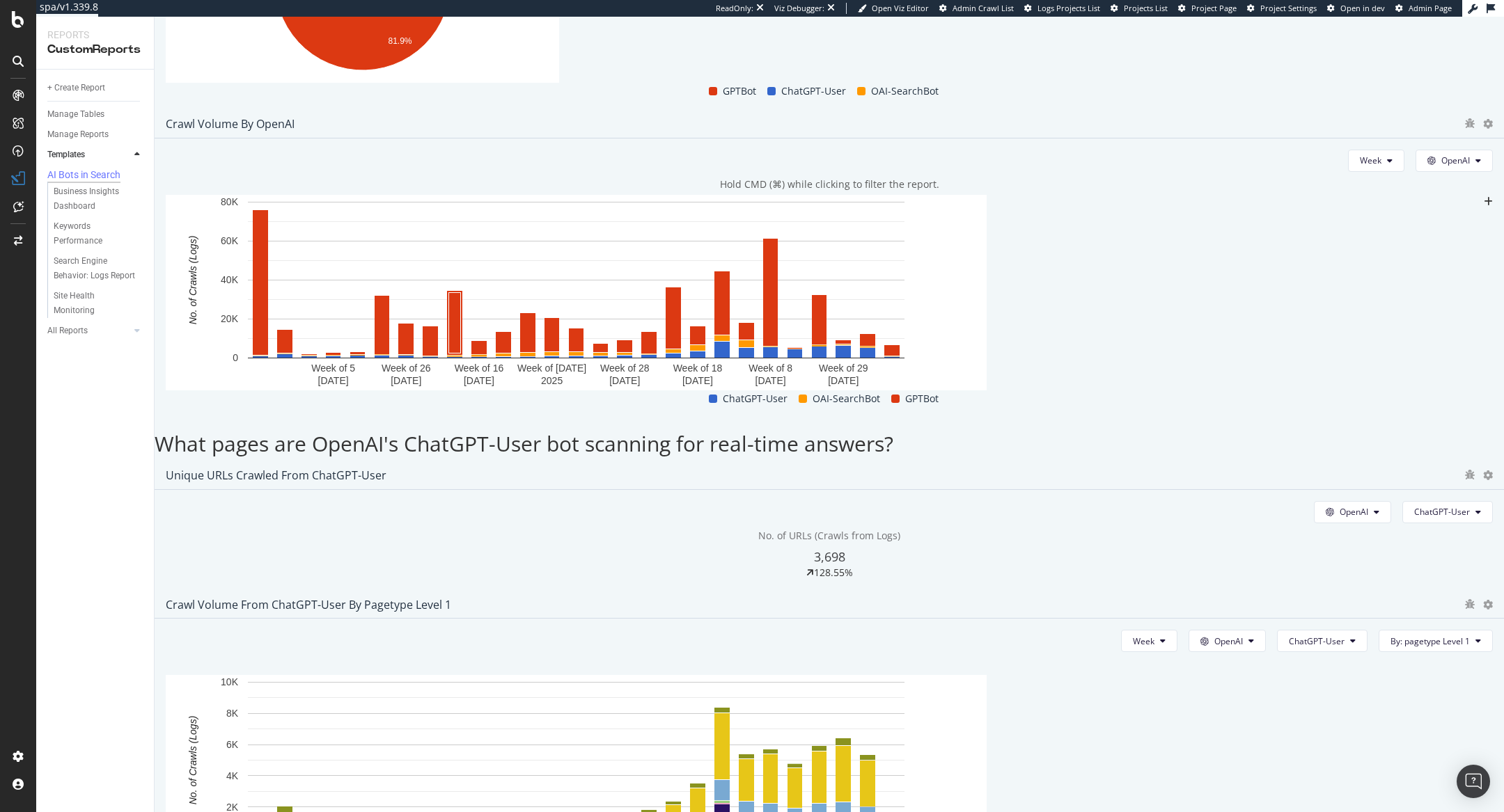
scroll to position [1350, 0]
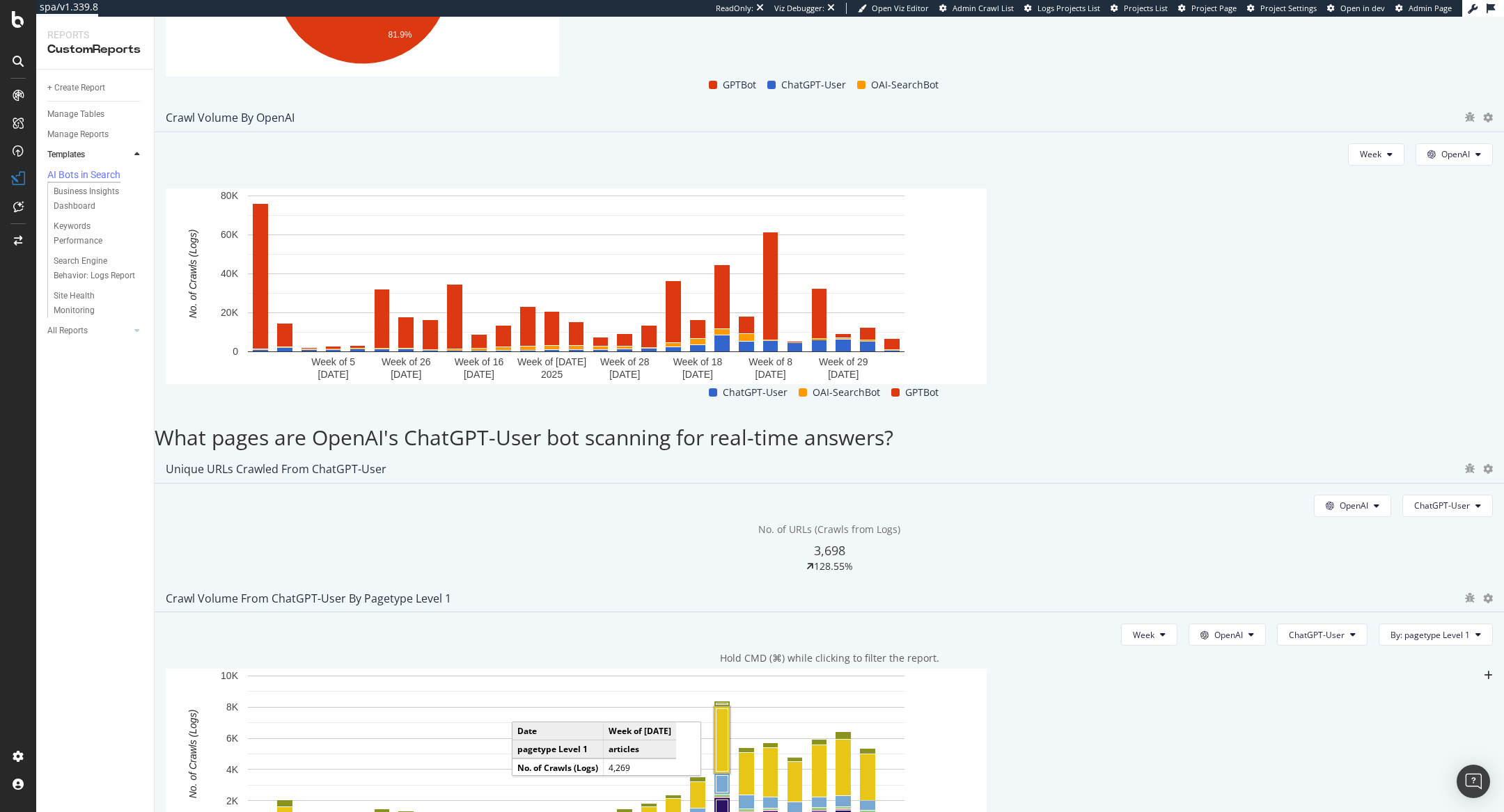
click at [728, 709] on rect "A chart." at bounding box center [722, 740] width 12 height 63
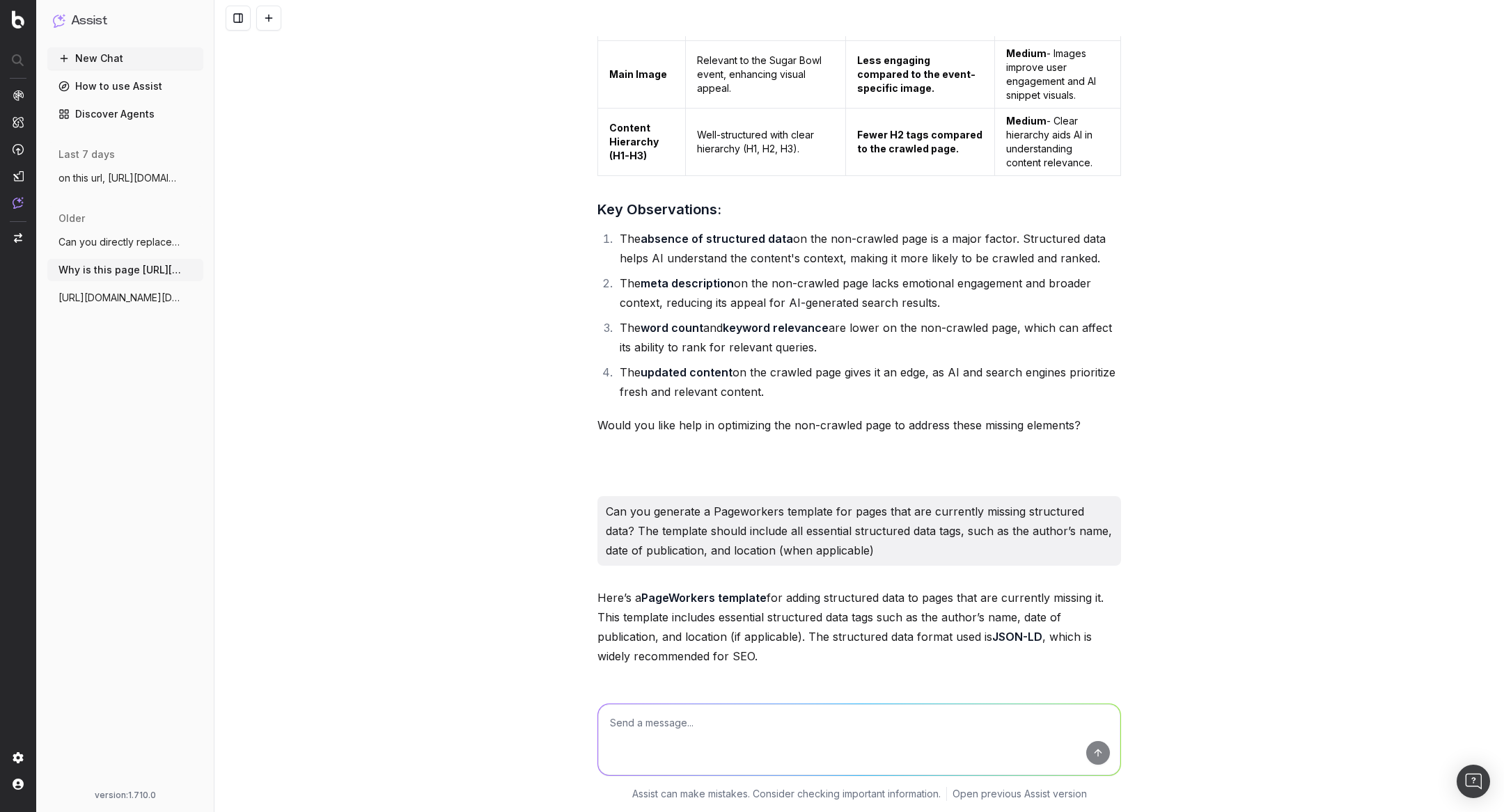
scroll to position [3906, 0]
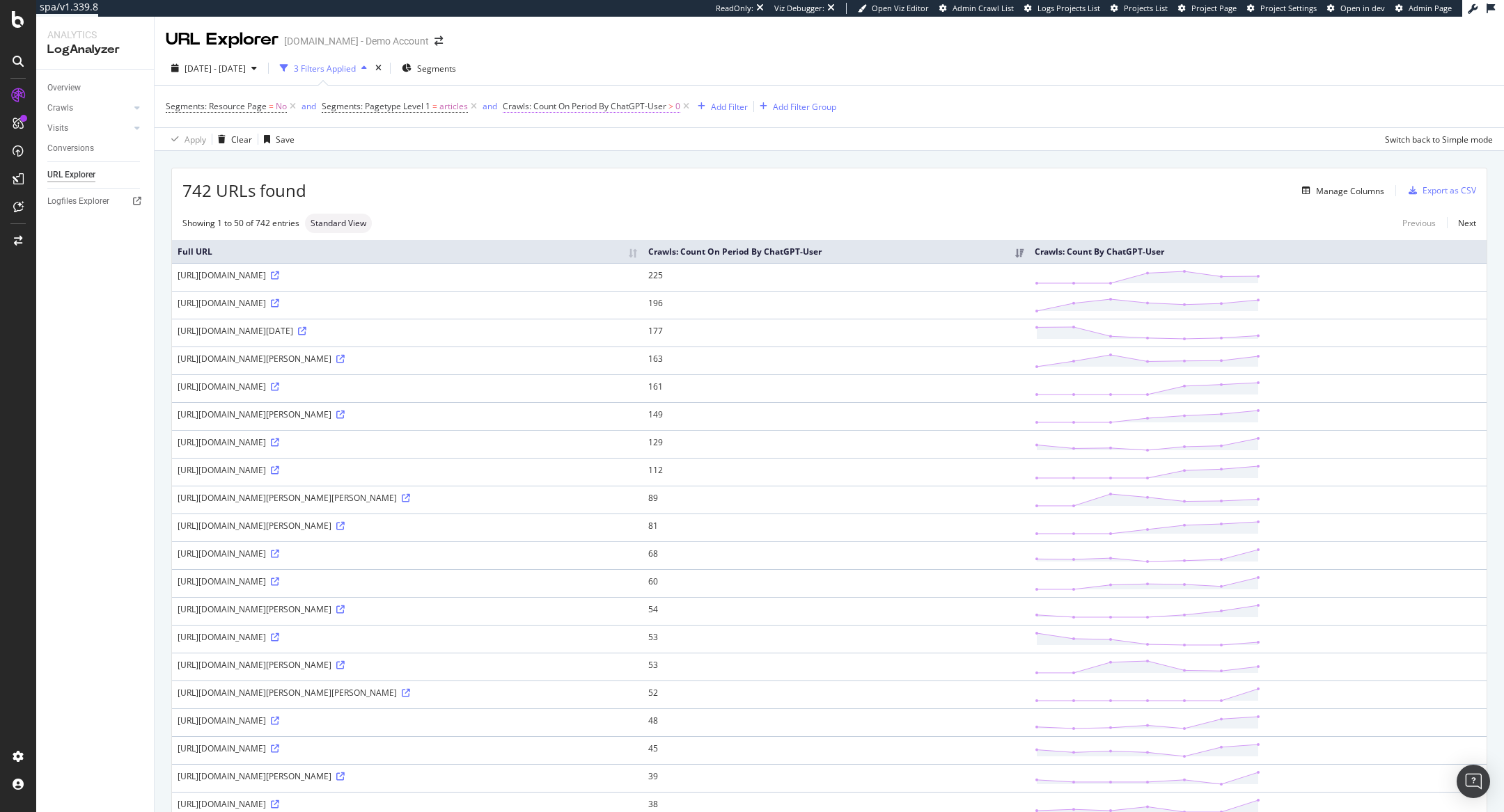
click at [669, 108] on span ">" at bounding box center [670, 105] width 5 height 12
click at [555, 160] on span "Greater than" at bounding box center [539, 161] width 50 height 12
click at [557, 188] on div "Equal to" at bounding box center [591, 189] width 149 height 18
click at [655, 220] on div "Apply" at bounding box center [654, 215] width 21 height 12
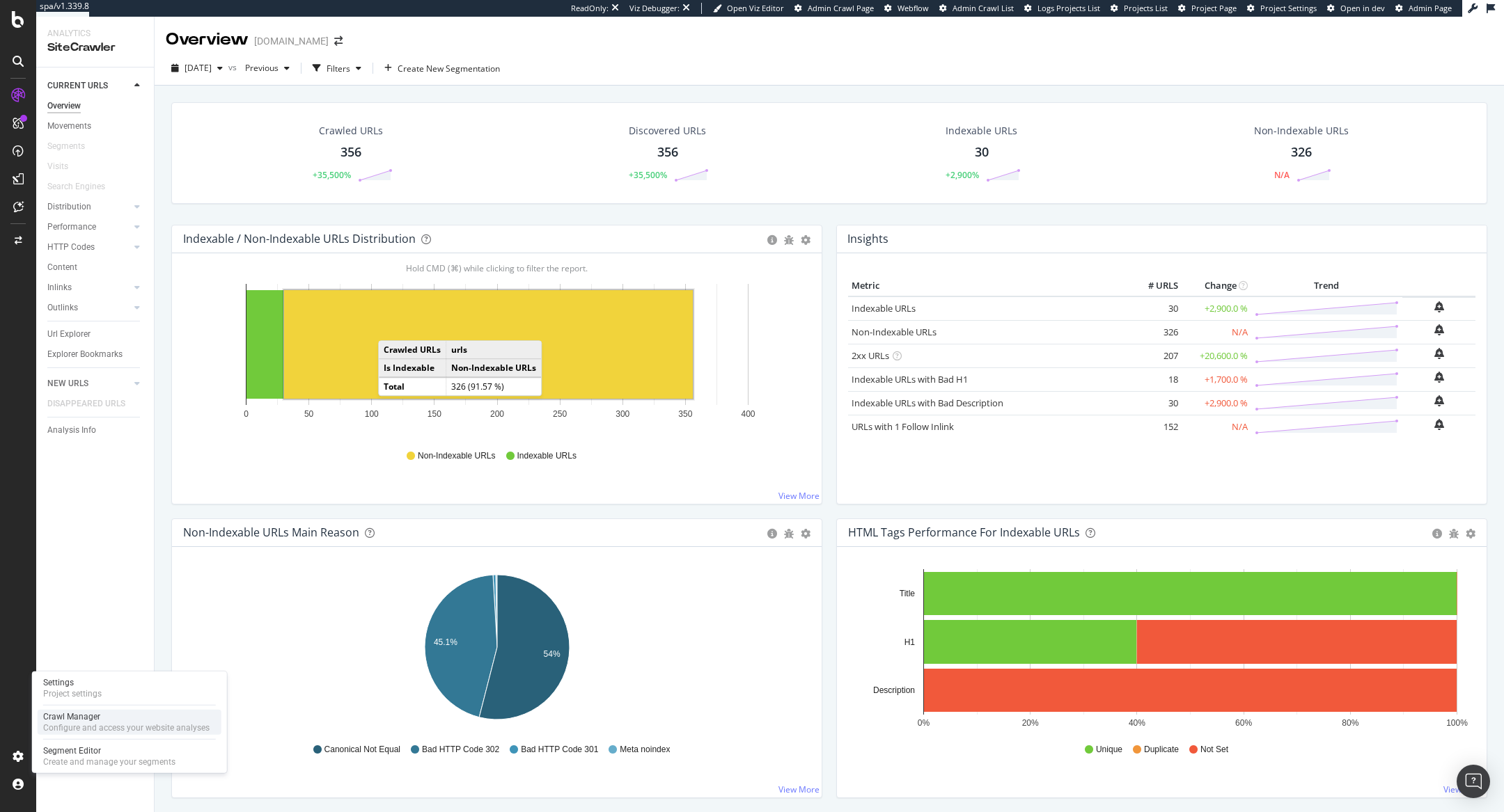
click at [66, 718] on div "Crawl Manager" at bounding box center [126, 717] width 166 height 11
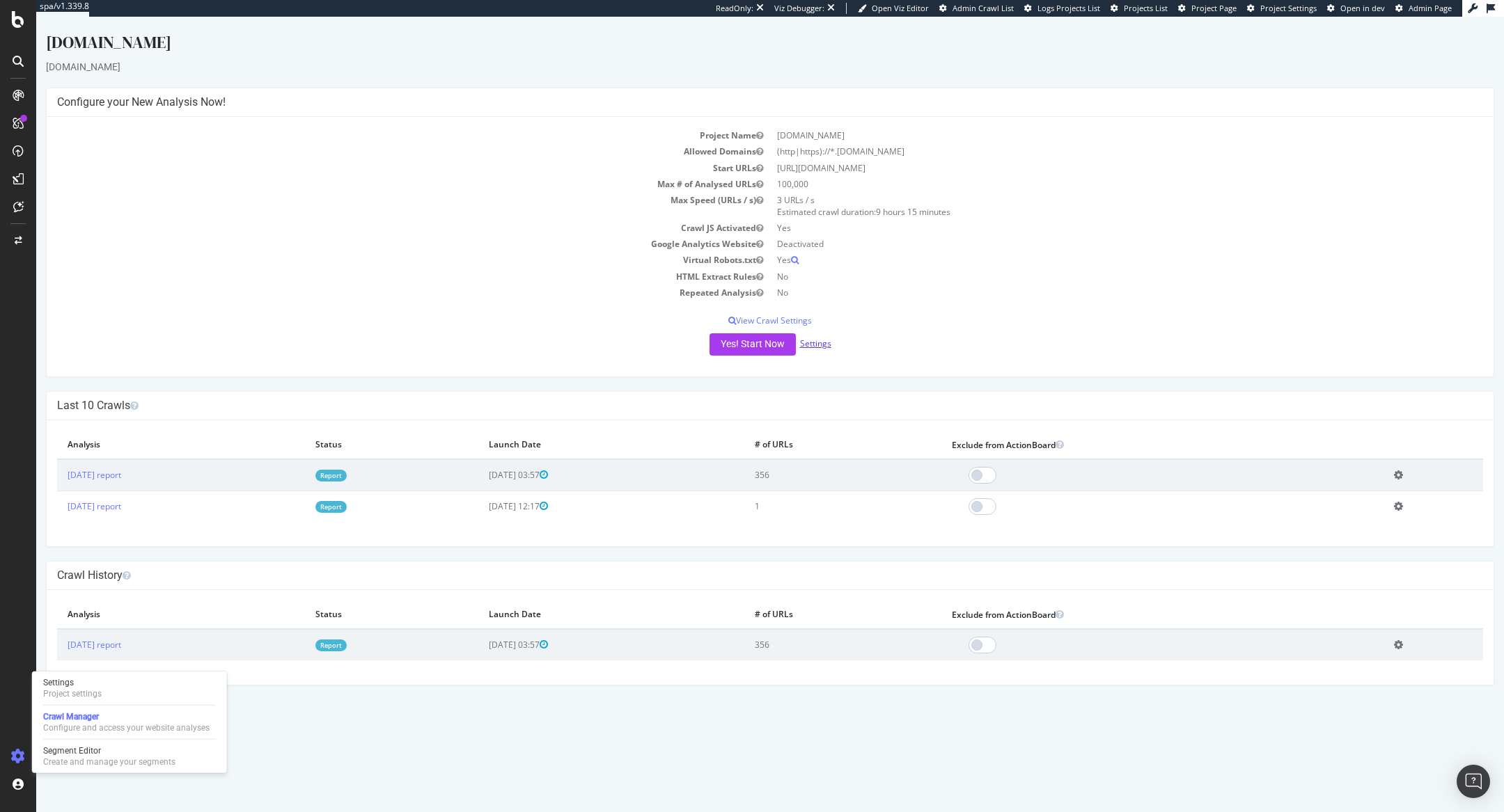
click at [804, 342] on link "Settings" at bounding box center [816, 343] width 32 height 12
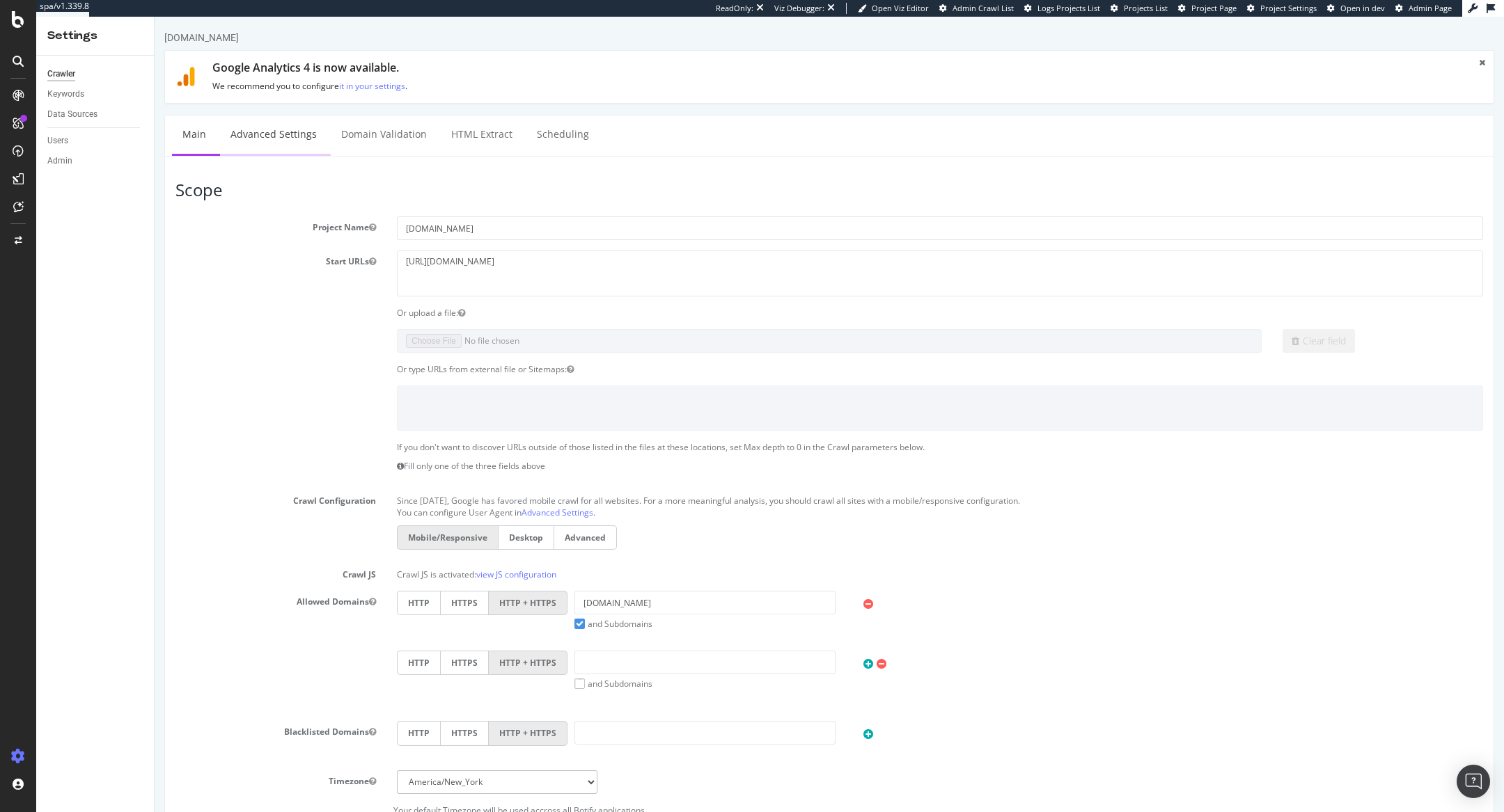
click at [272, 130] on link "Advanced Settings" at bounding box center [274, 134] width 107 height 38
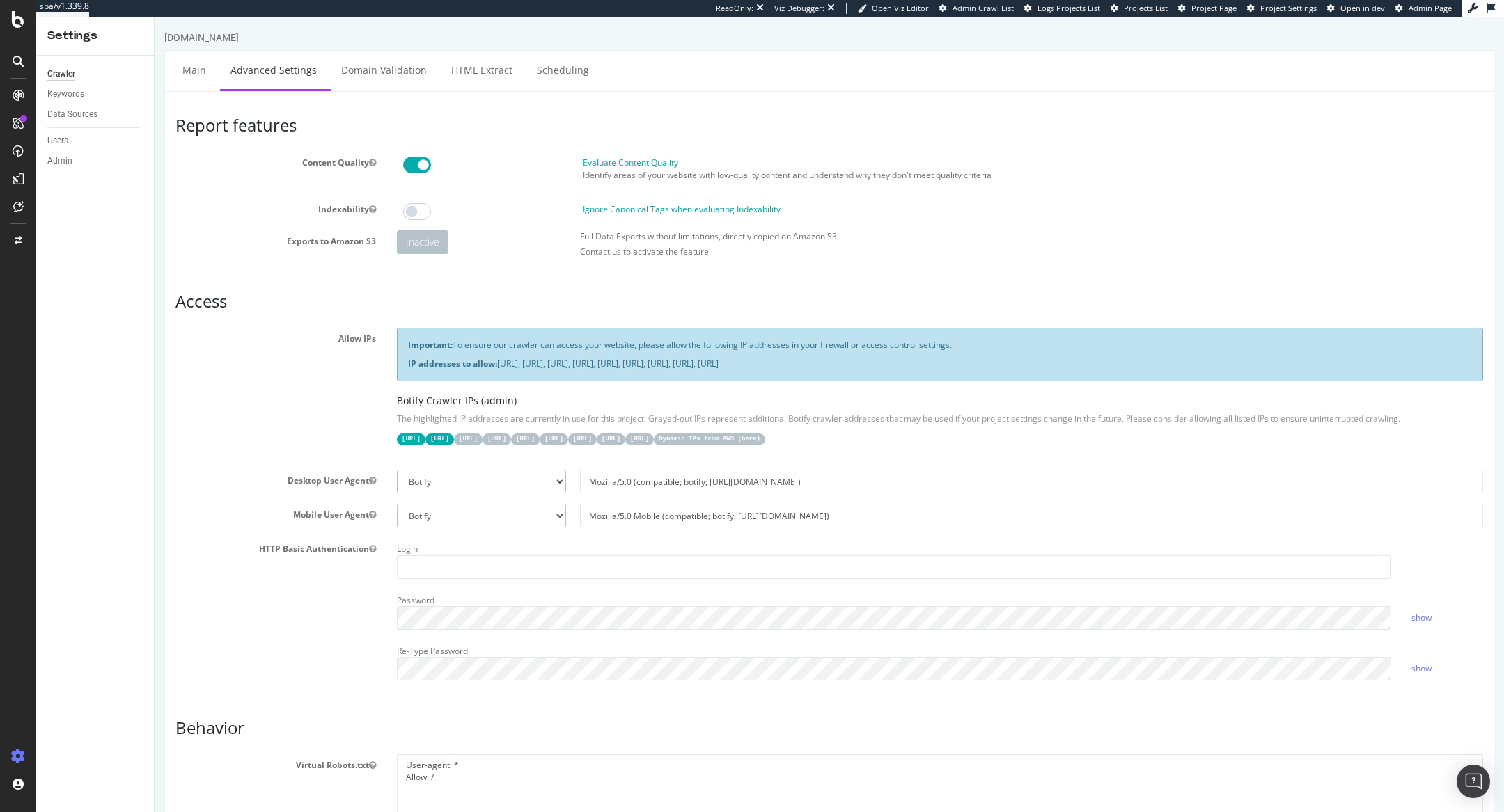
click at [62, 75] on div "Crawler" at bounding box center [62, 75] width 28 height 15
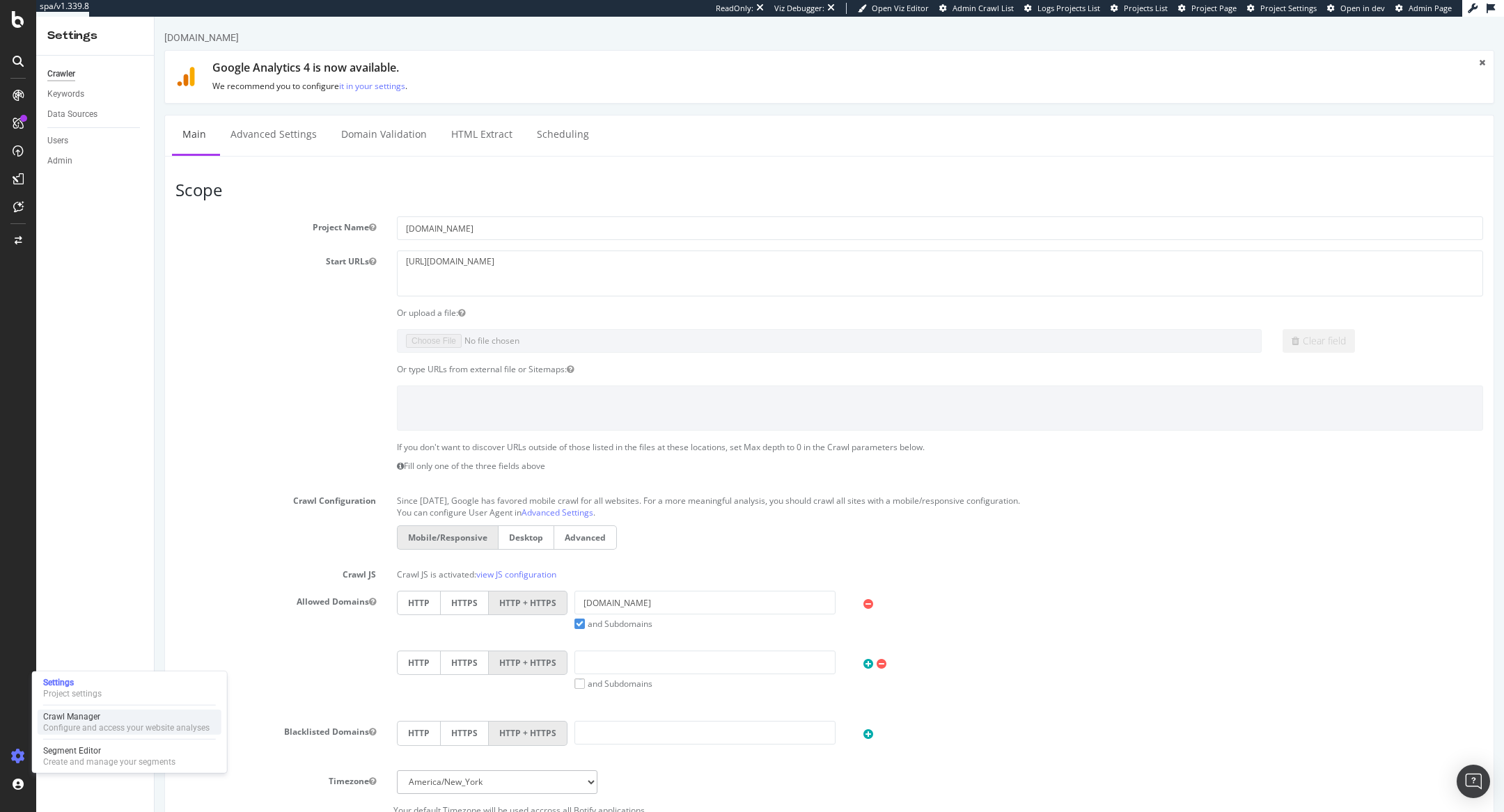
click at [50, 725] on div "Configure and access your website analyses" at bounding box center [126, 728] width 166 height 11
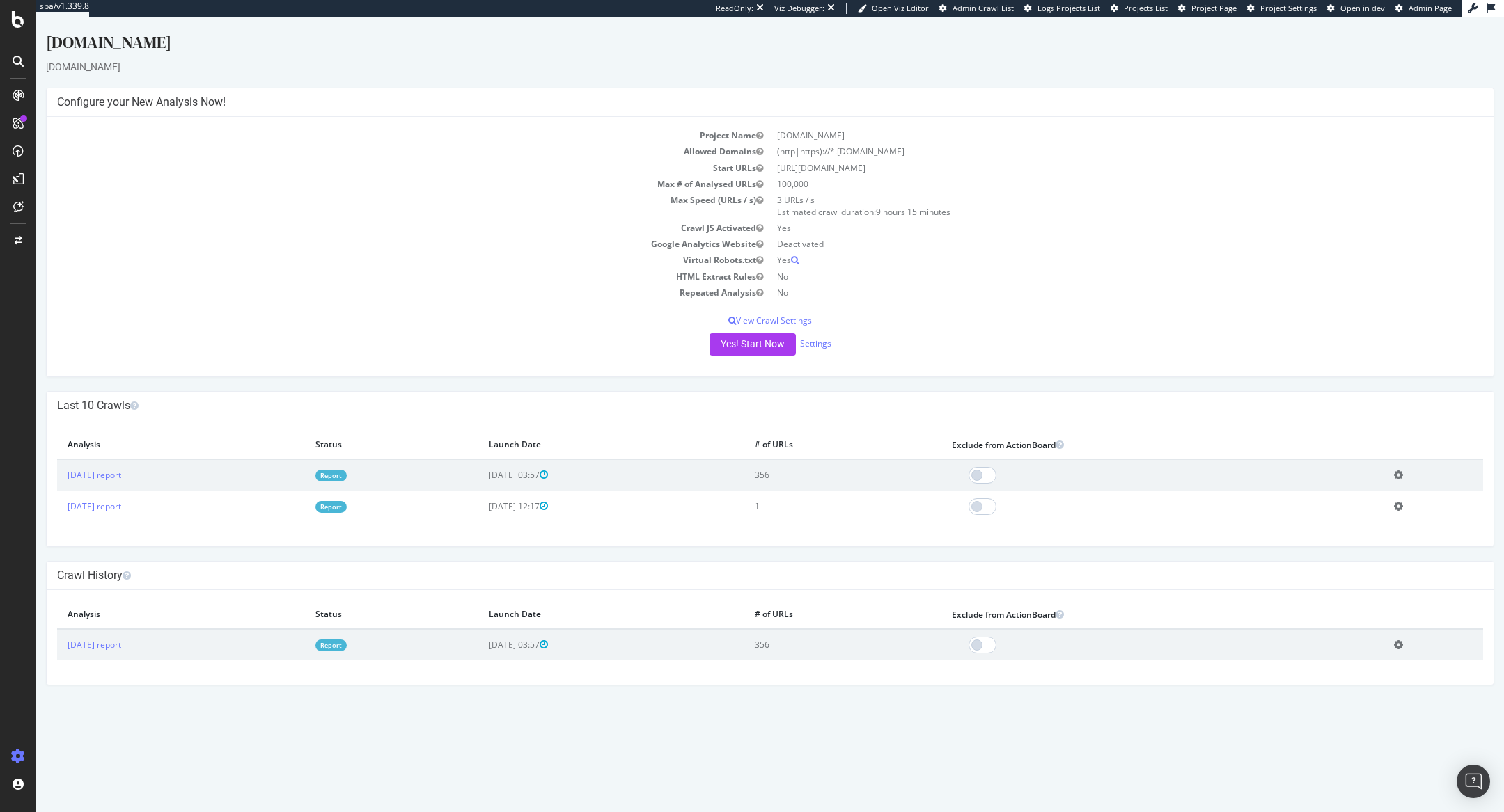
click at [346, 469] on link "Report" at bounding box center [331, 475] width 32 height 12
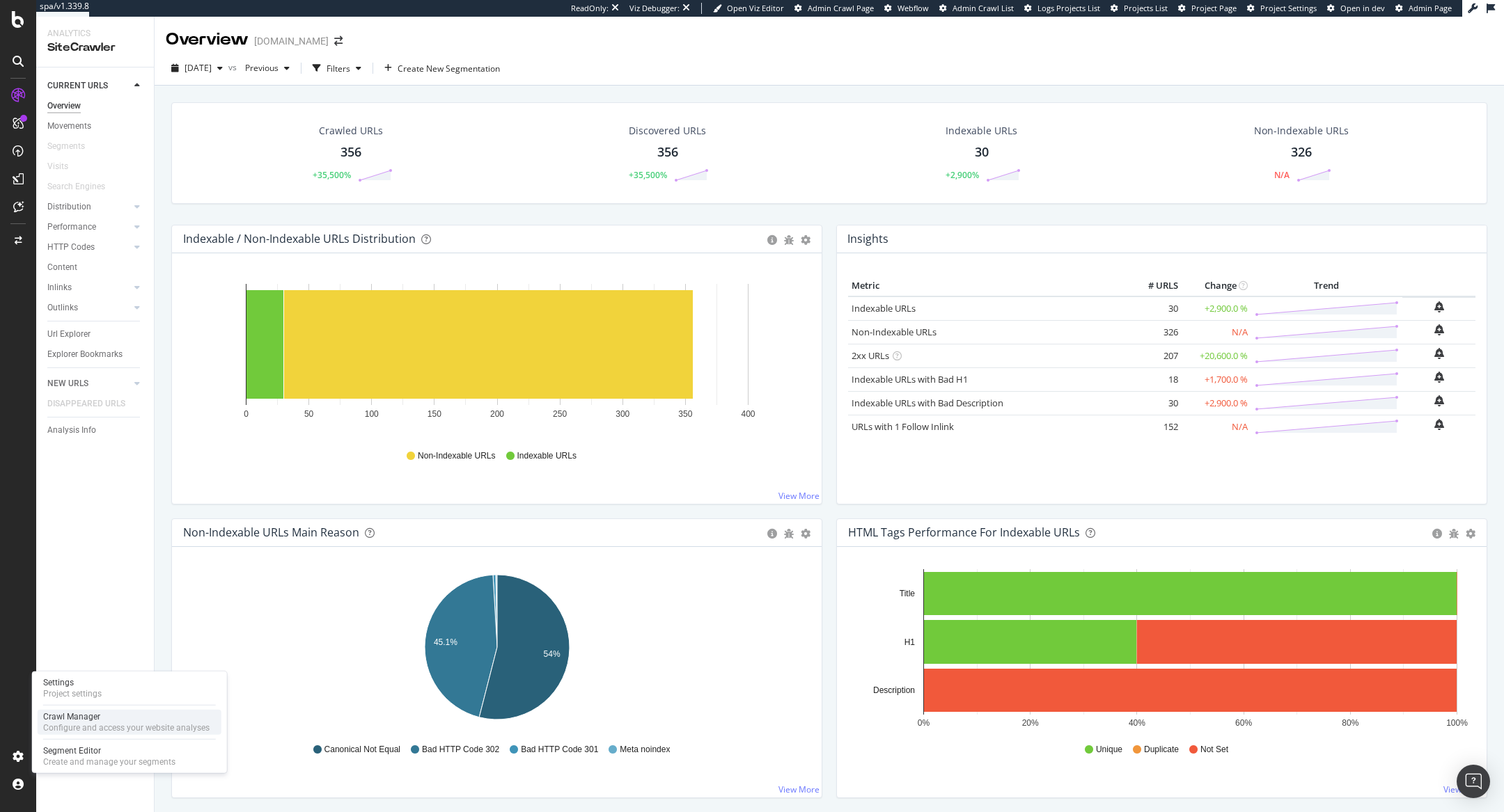
click at [64, 733] on div "Configure and access your website analyses" at bounding box center [126, 728] width 166 height 11
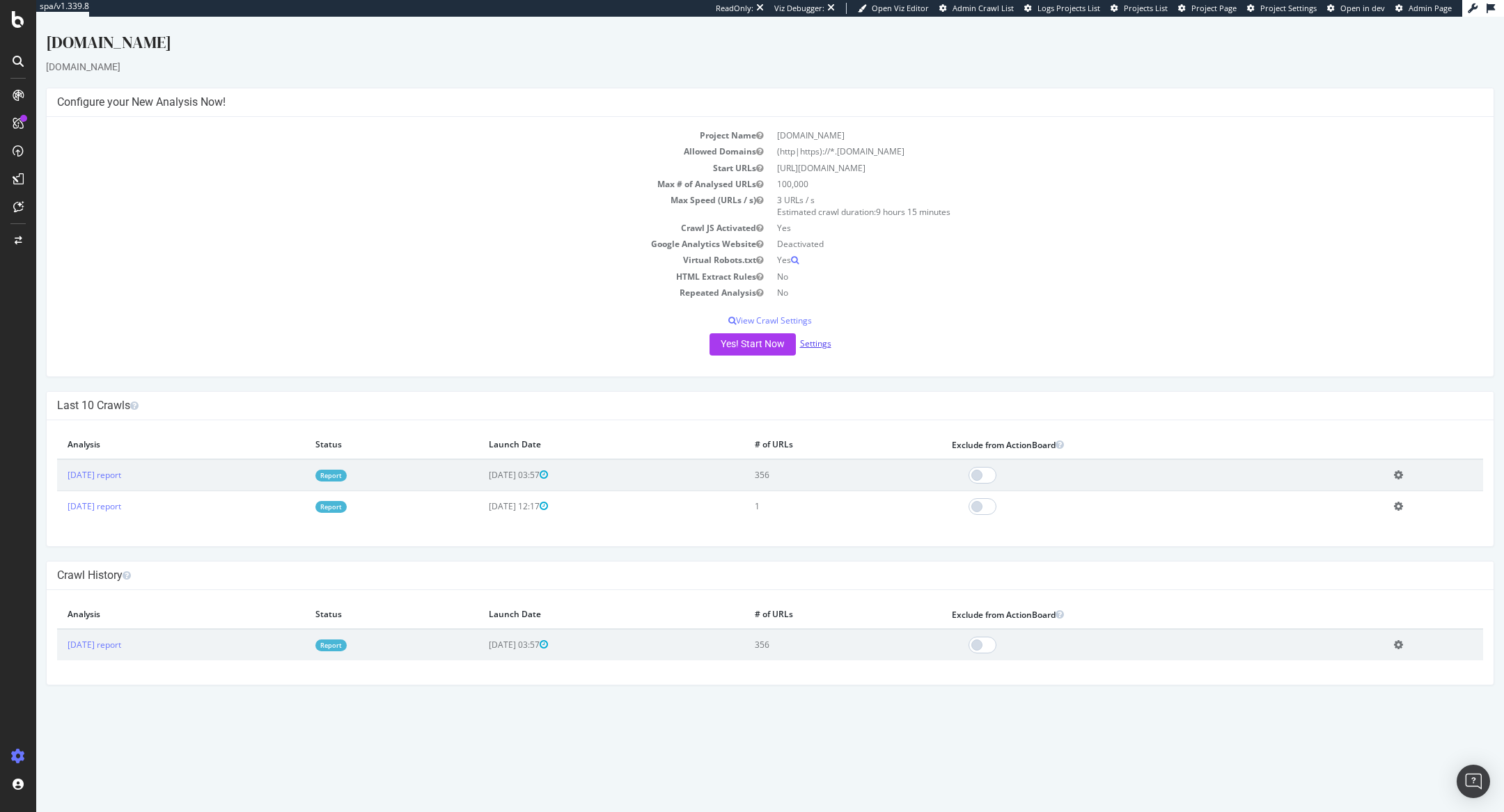
click at [815, 348] on link "Settings" at bounding box center [816, 343] width 32 height 12
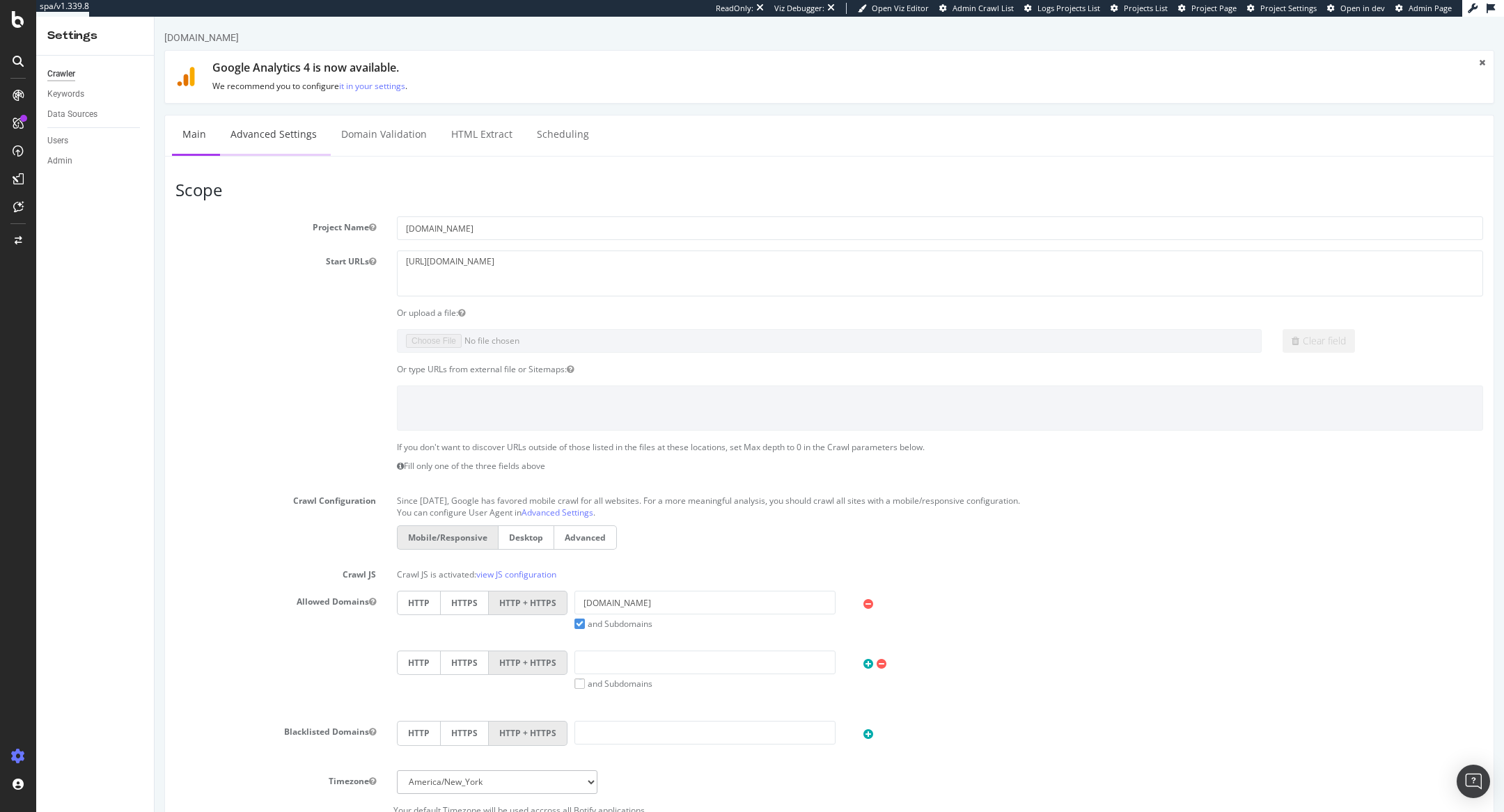
click at [287, 132] on link "Advanced Settings" at bounding box center [274, 134] width 107 height 38
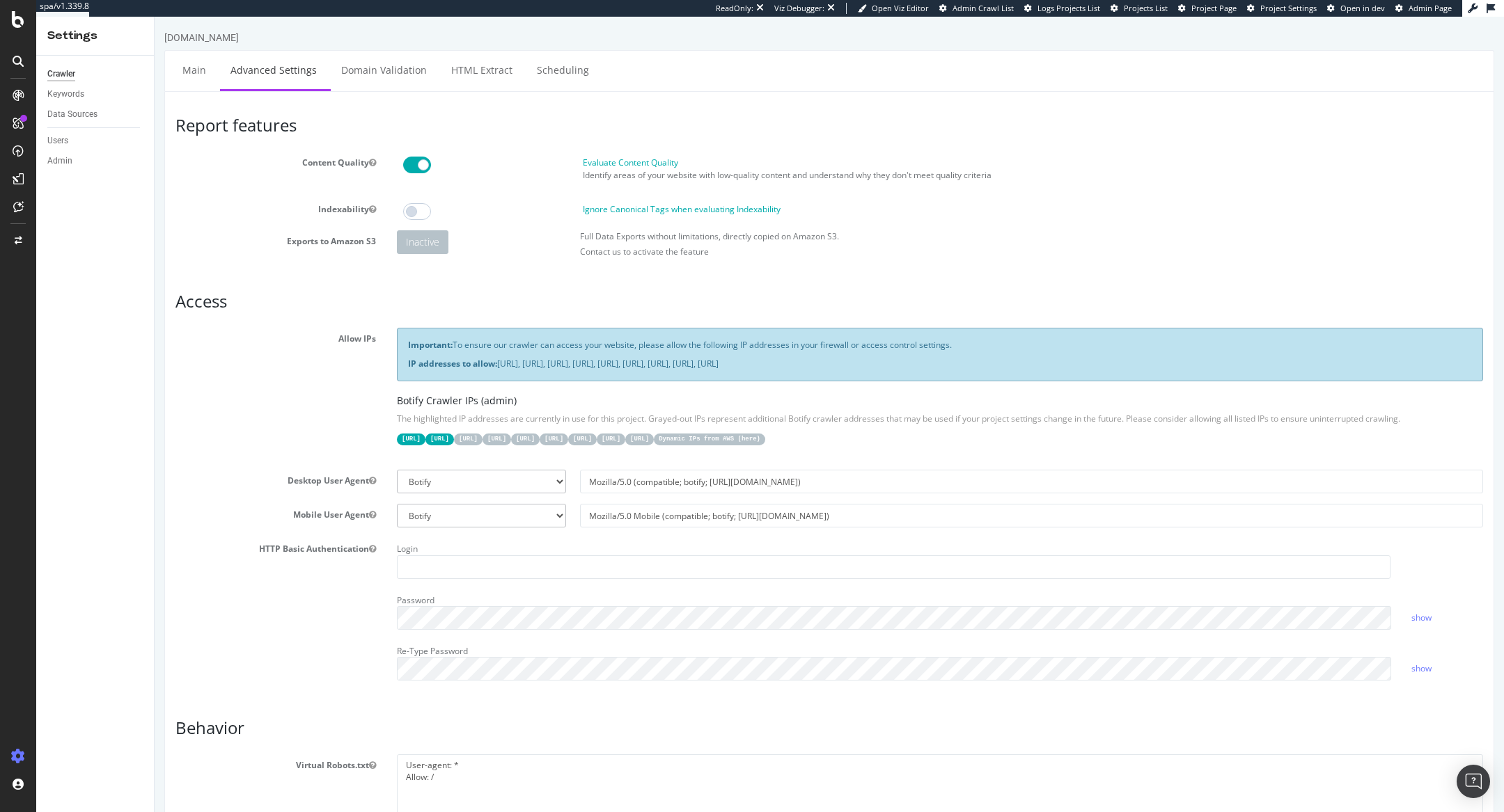
scroll to position [123, 0]
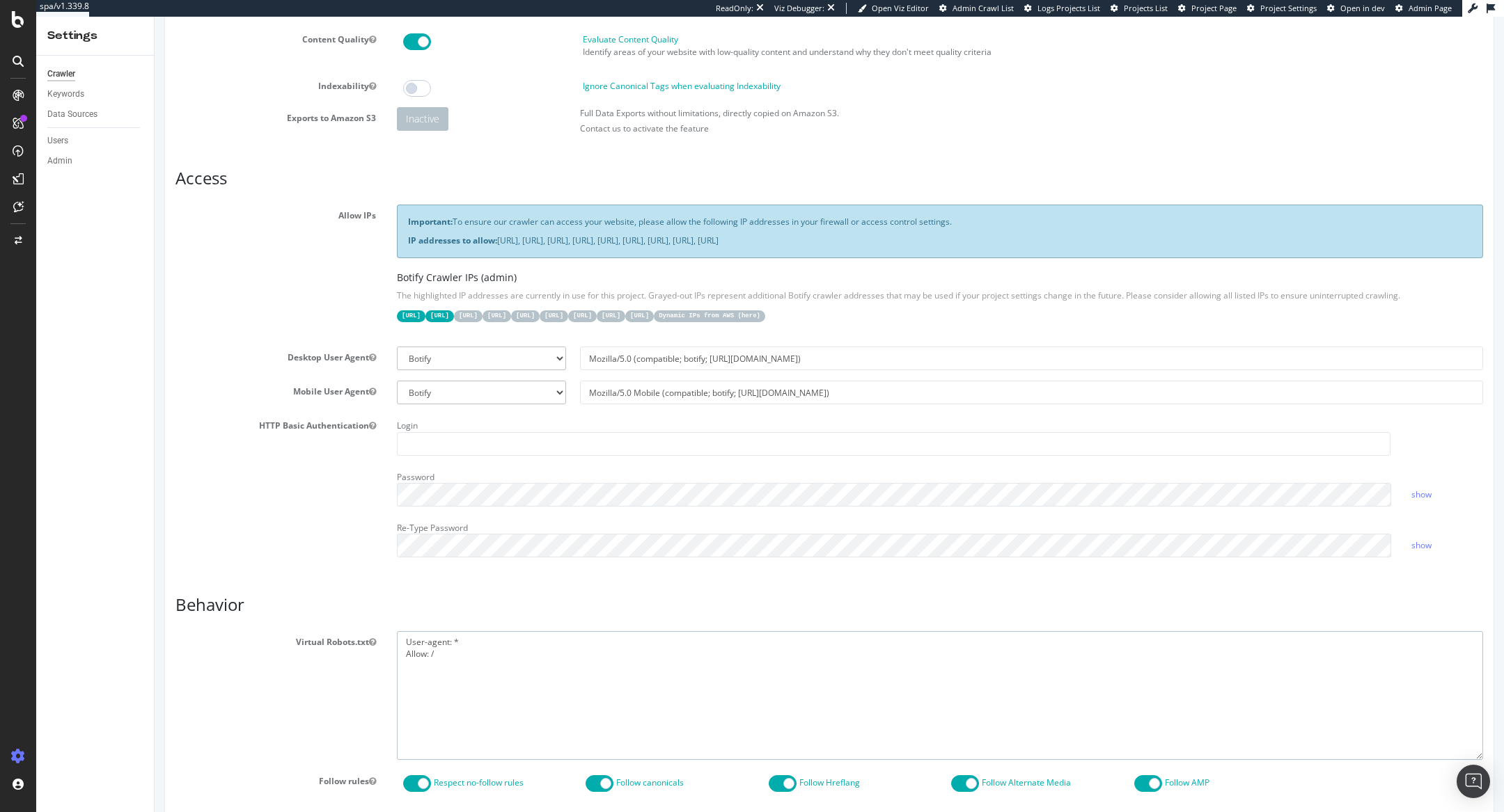
drag, startPoint x: 448, startPoint y: 668, endPoint x: 388, endPoint y: 643, distance: 65.0
click at [388, 643] on div "User-agent: * Allow: /" at bounding box center [940, 695] width 1107 height 129
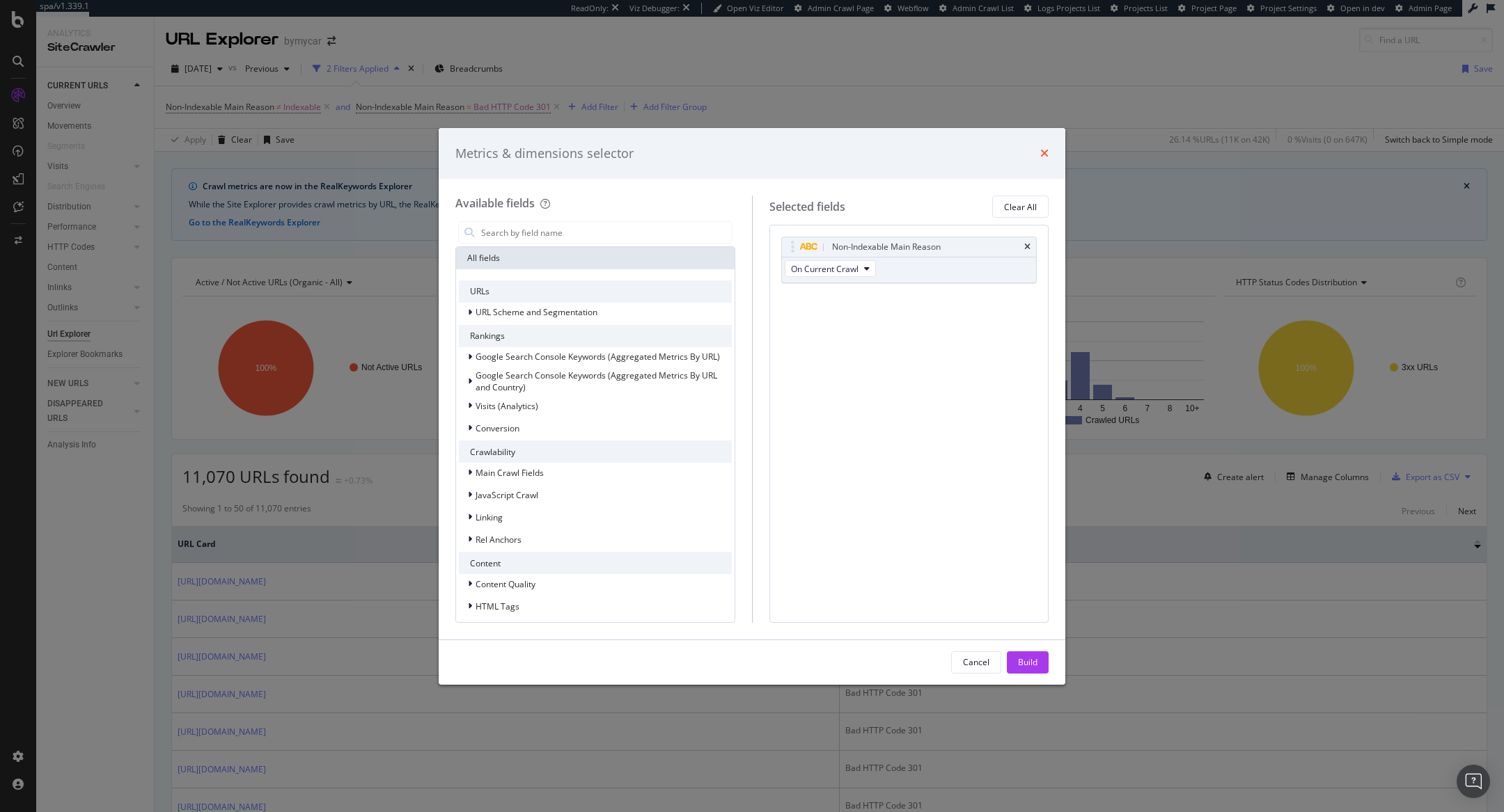
click at [1046, 152] on icon "times" at bounding box center [1044, 153] width 8 height 11
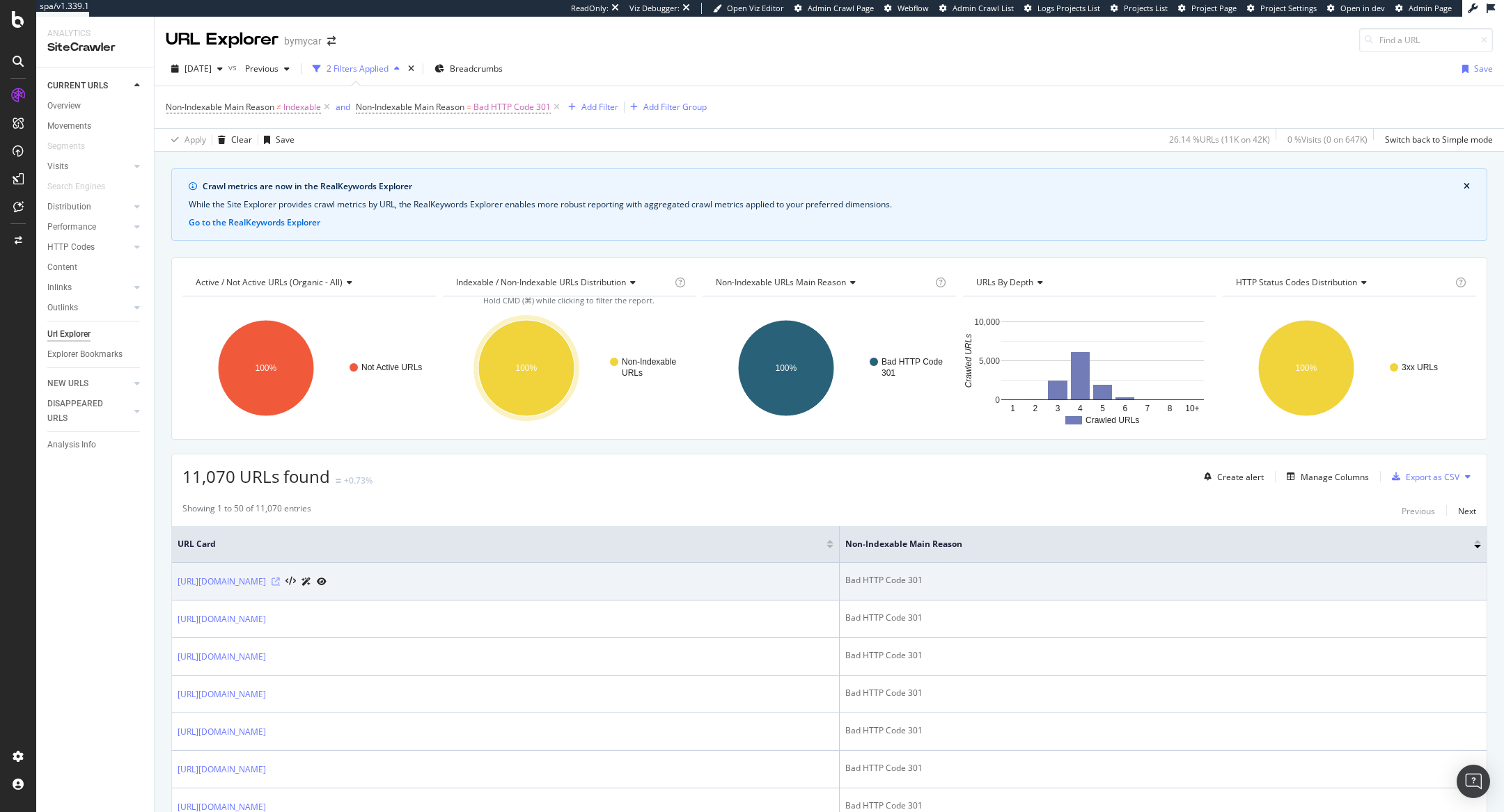
click at [280, 581] on icon at bounding box center [275, 581] width 8 height 8
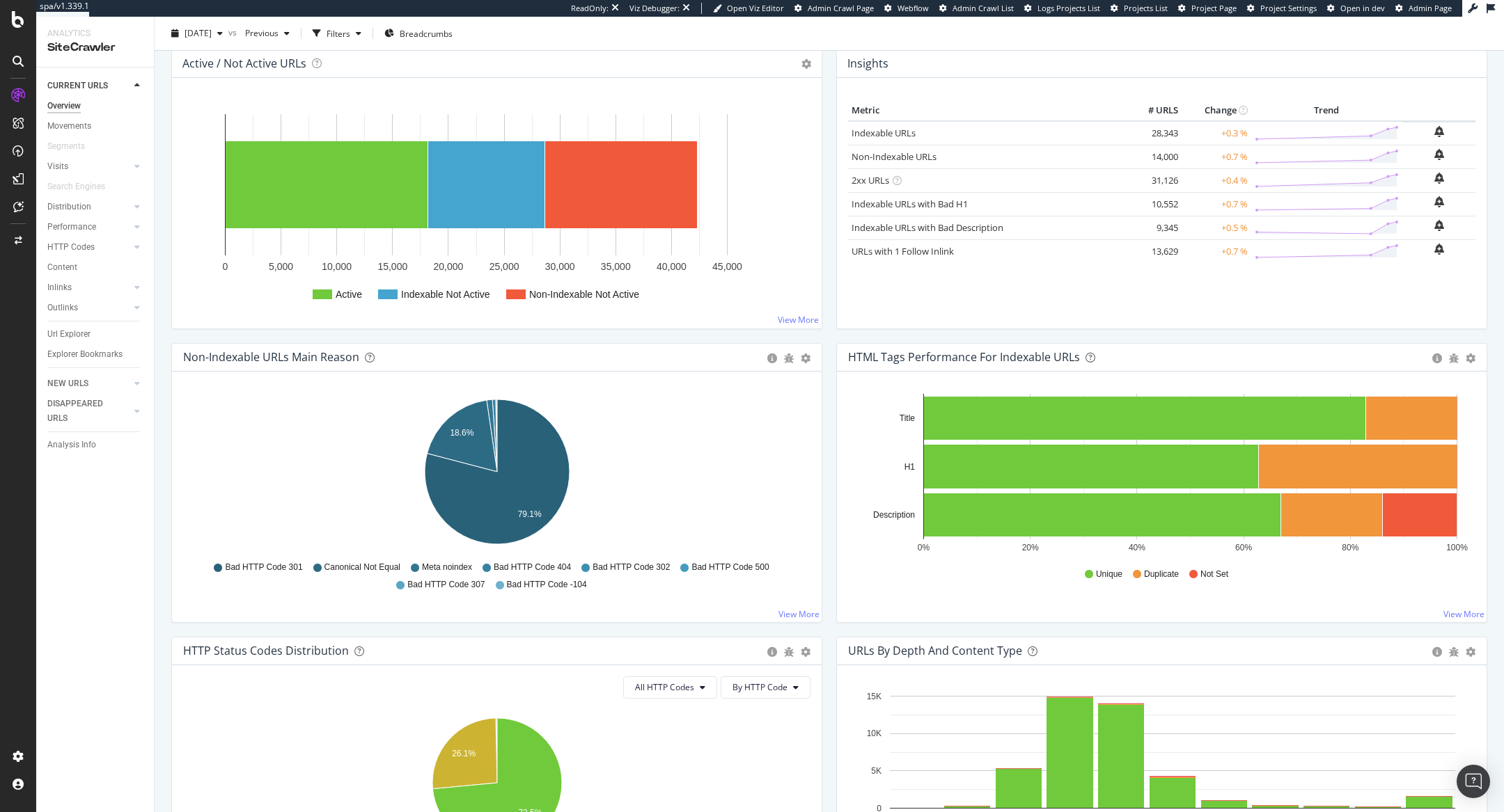
scroll to position [182, 0]
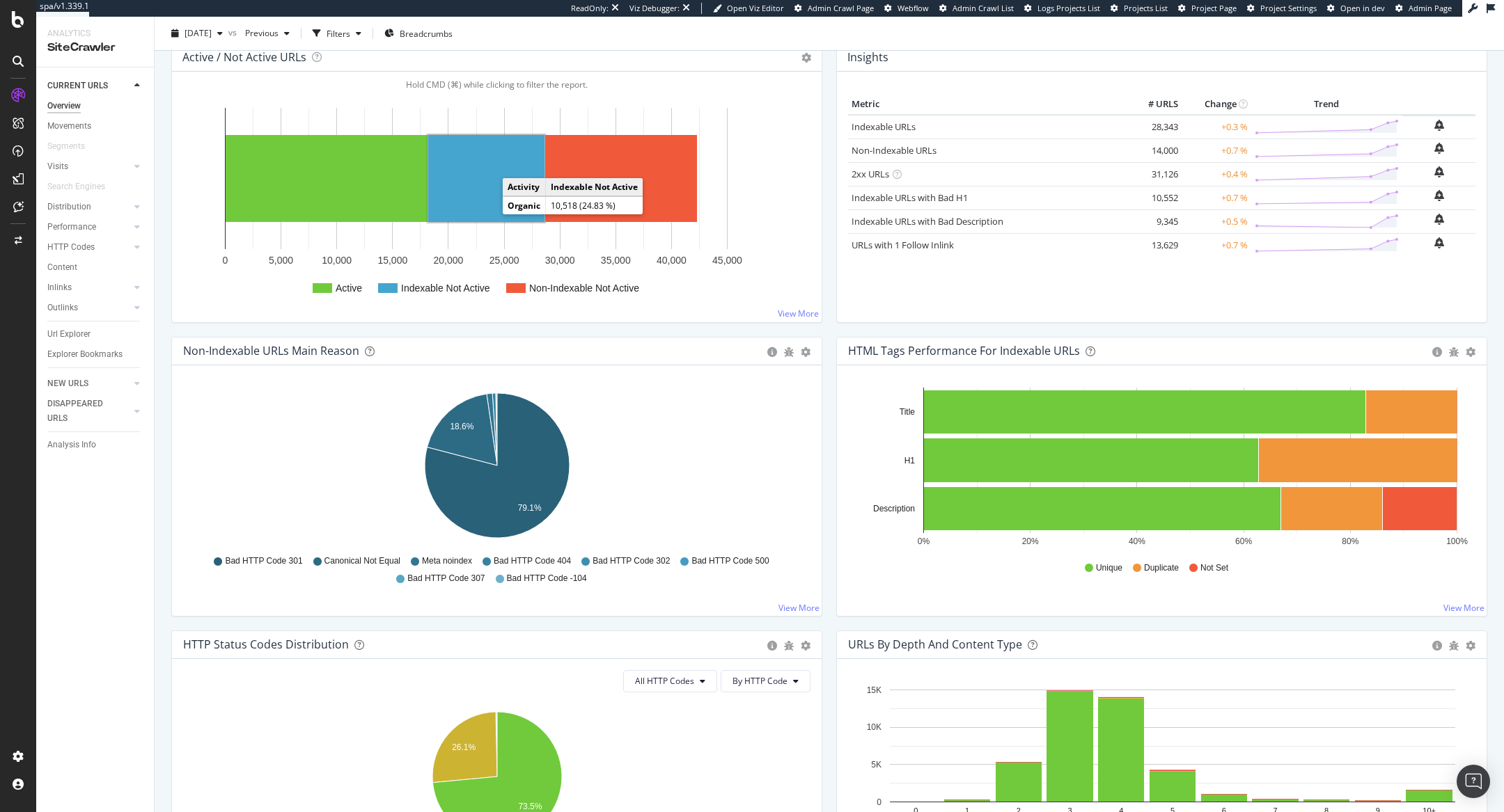
click at [484, 203] on rect "A chart." at bounding box center [486, 178] width 117 height 87
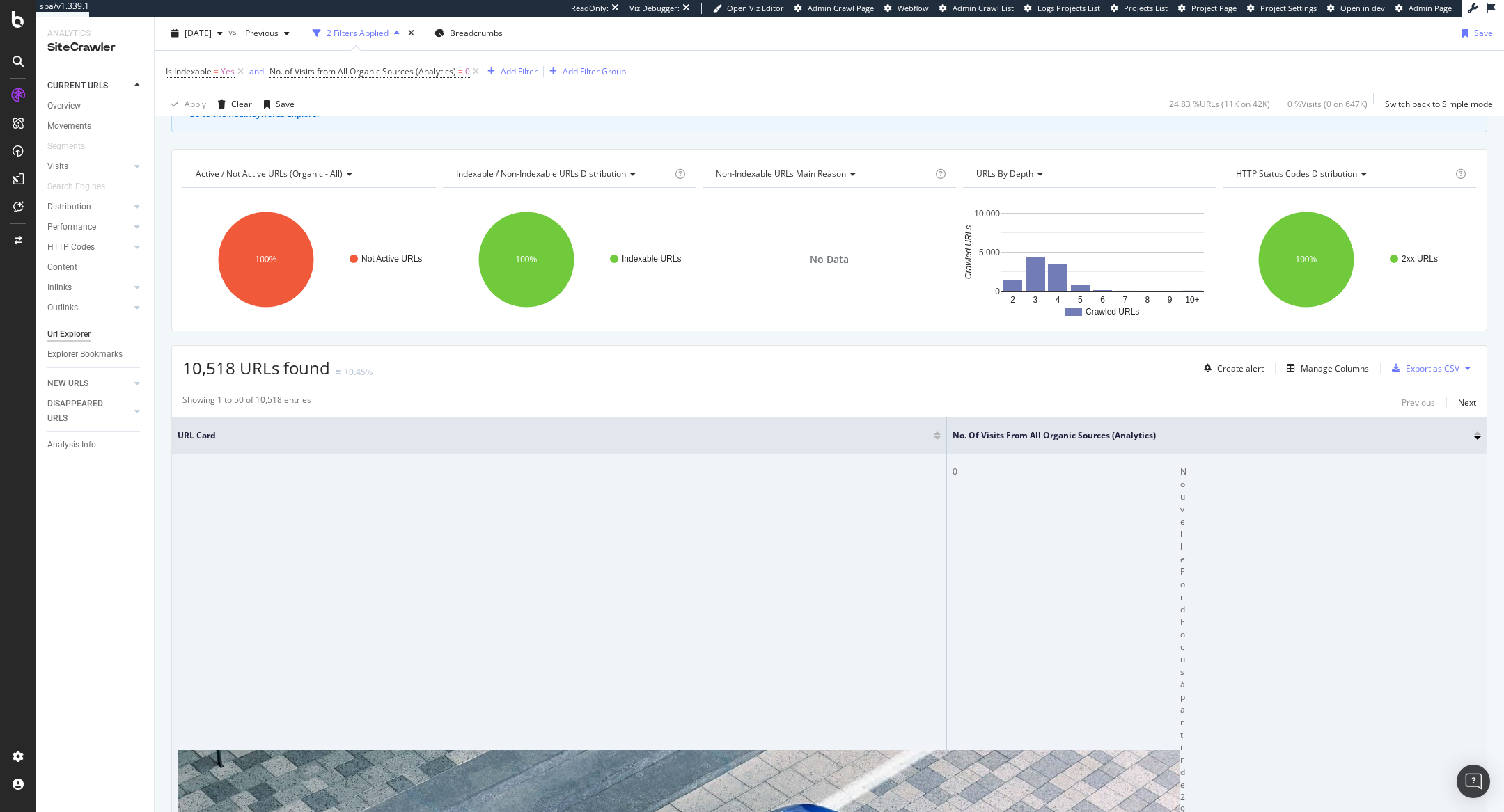
scroll to position [163, 0]
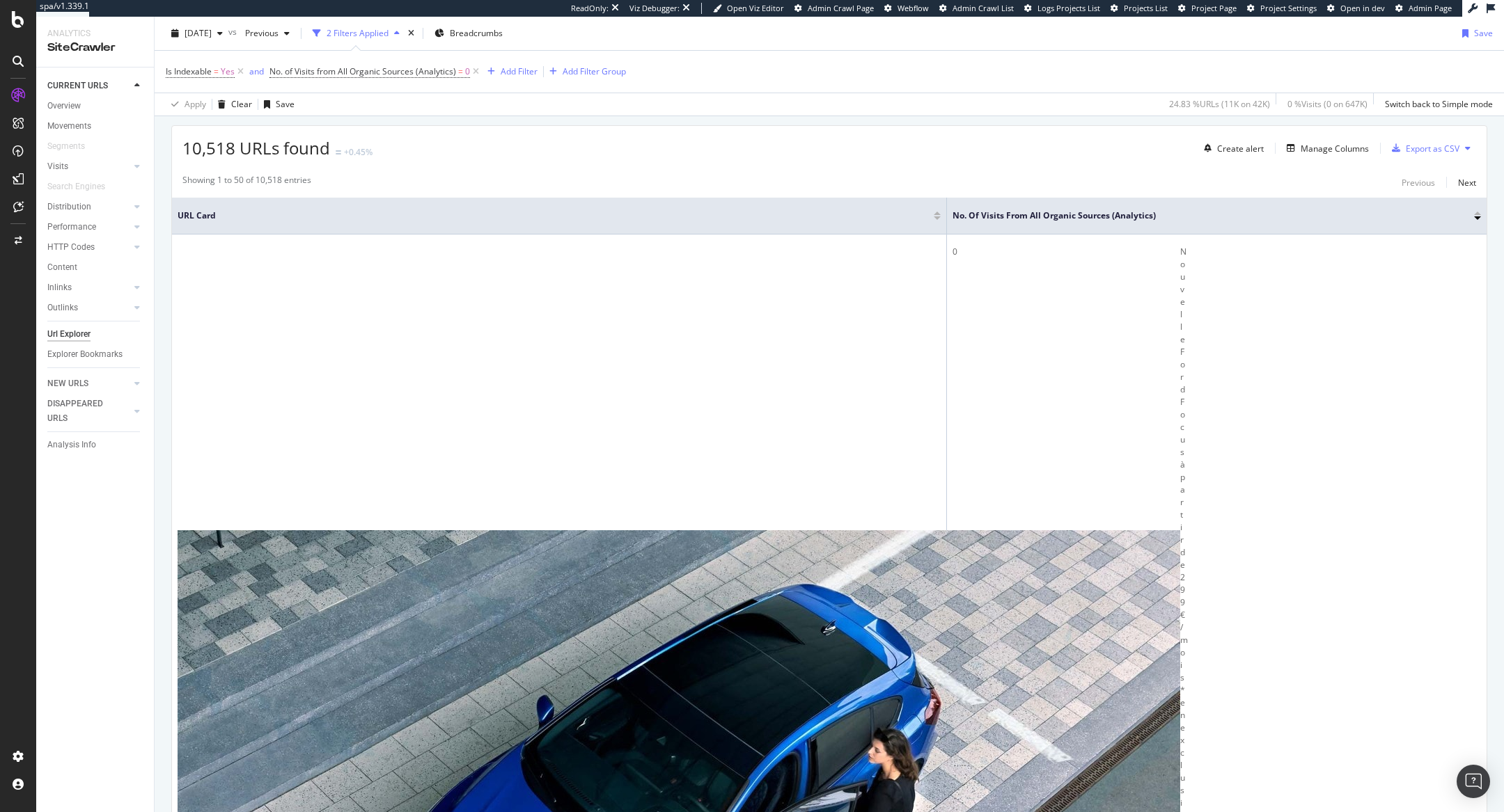
scroll to position [357, 0]
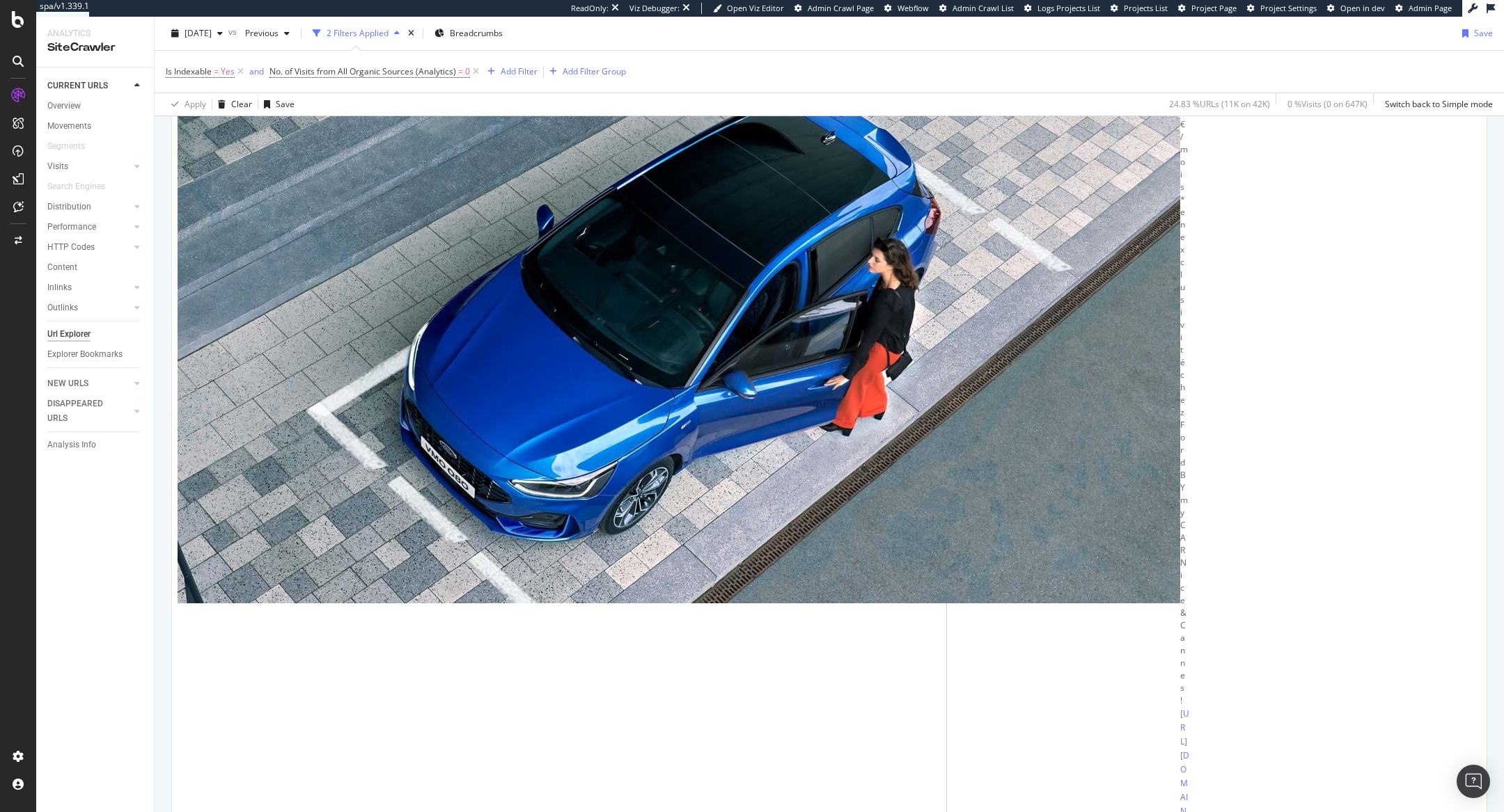
scroll to position [847, 0]
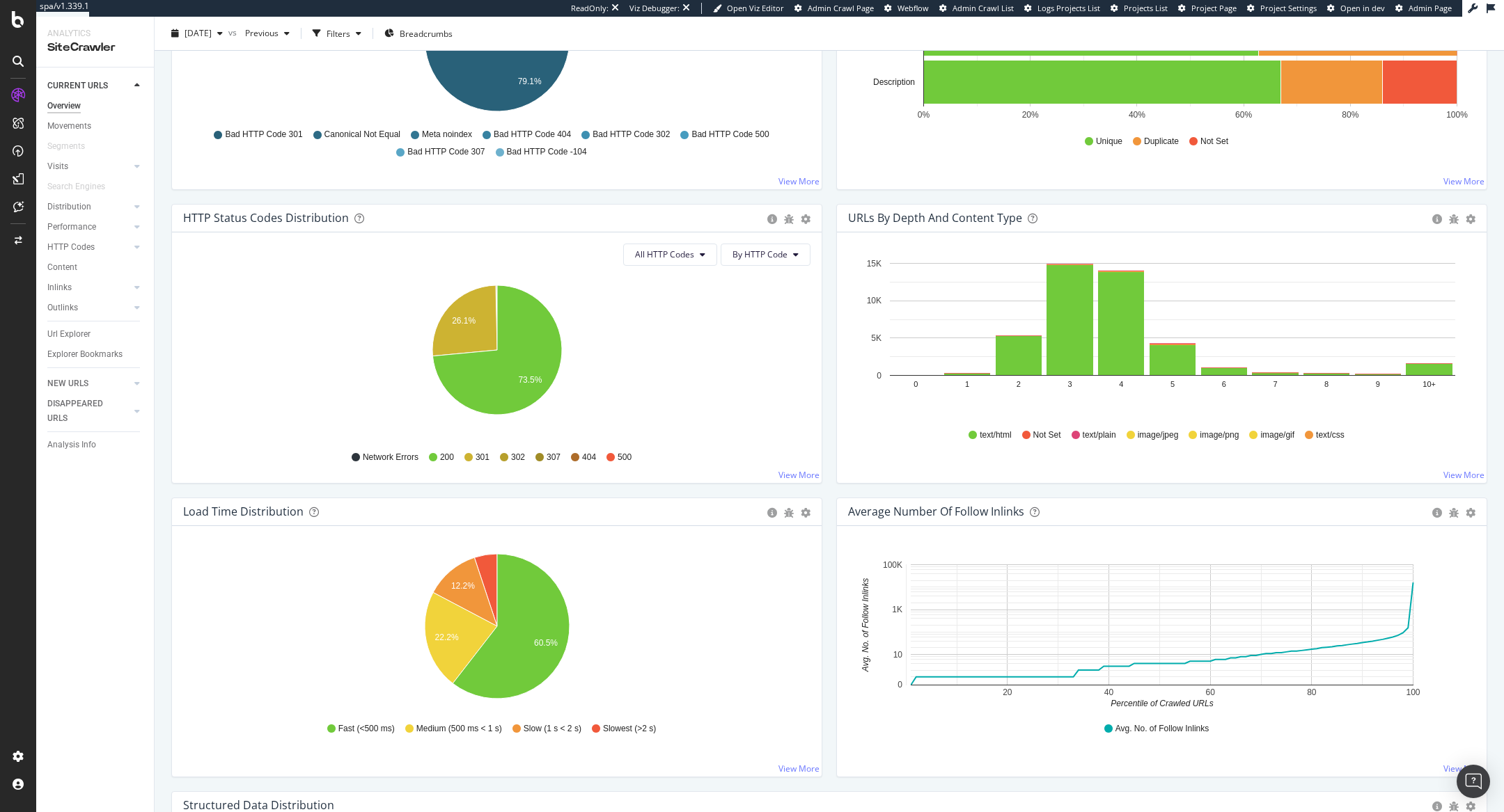
scroll to position [594, 0]
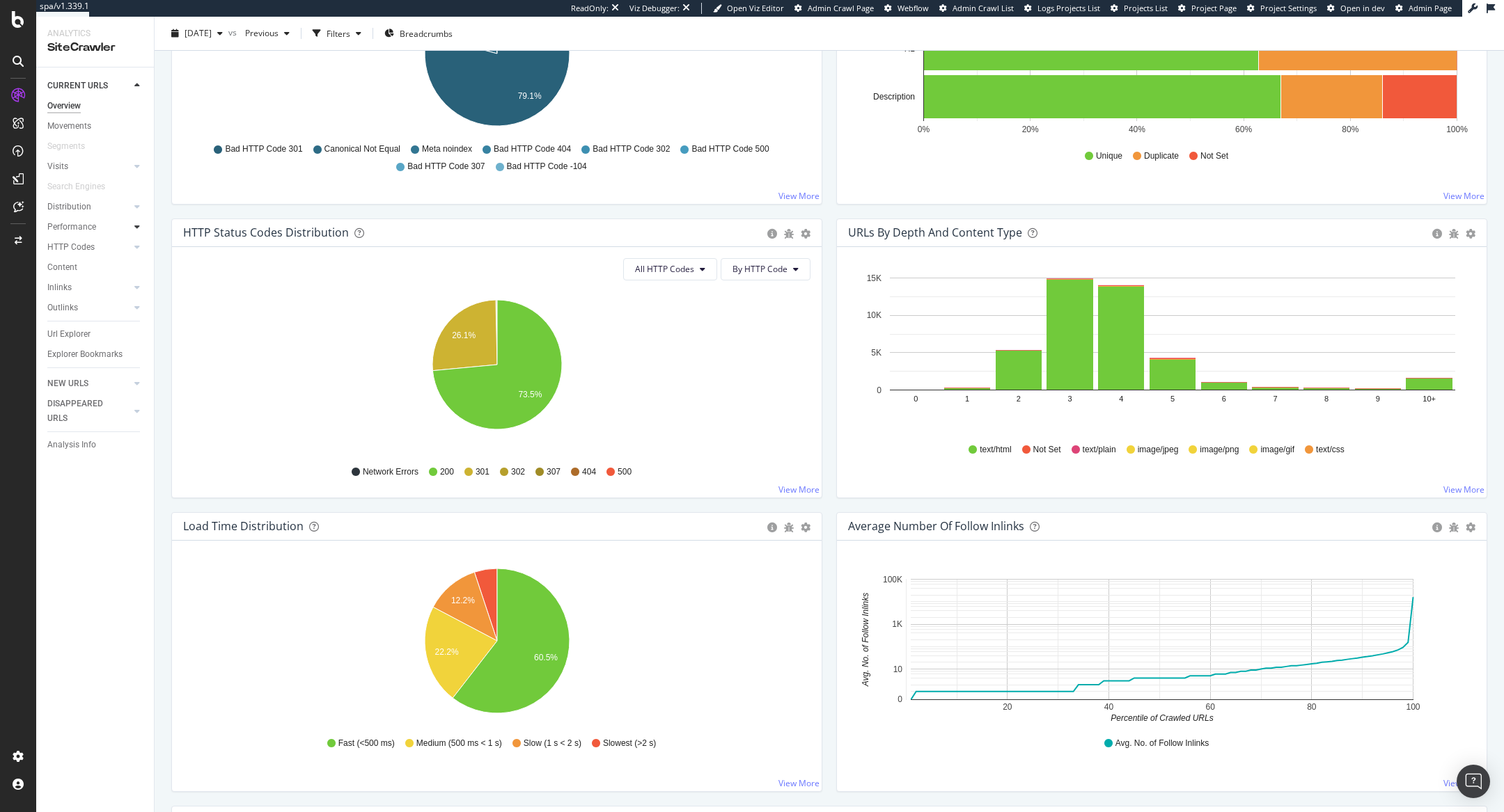
drag, startPoint x: 105, startPoint y: 222, endPoint x: 134, endPoint y: 227, distance: 29.4
click at [105, 222] on link "Performance" at bounding box center [89, 228] width 83 height 15
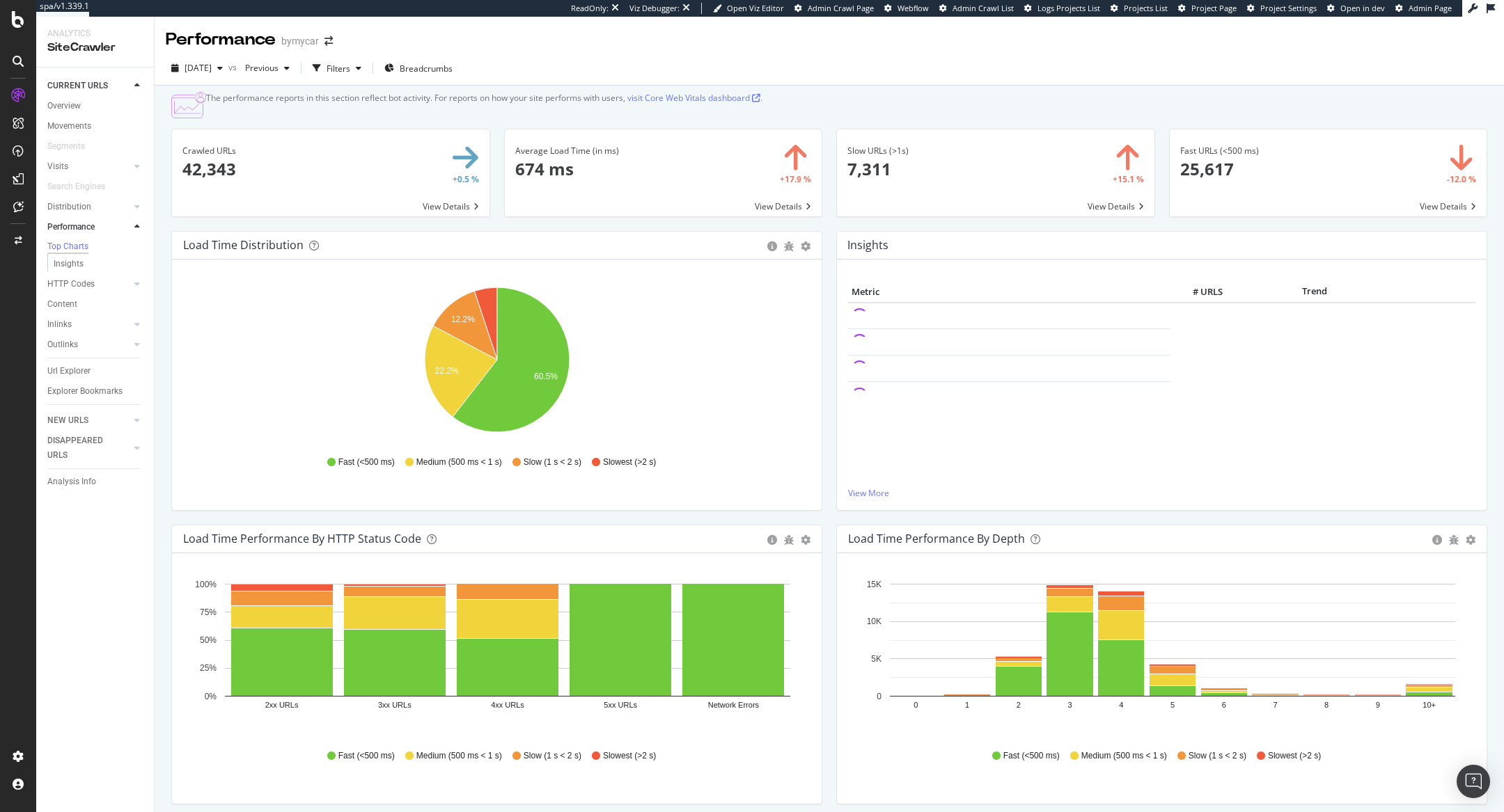
click at [21, 61] on icon at bounding box center [18, 62] width 11 height 11
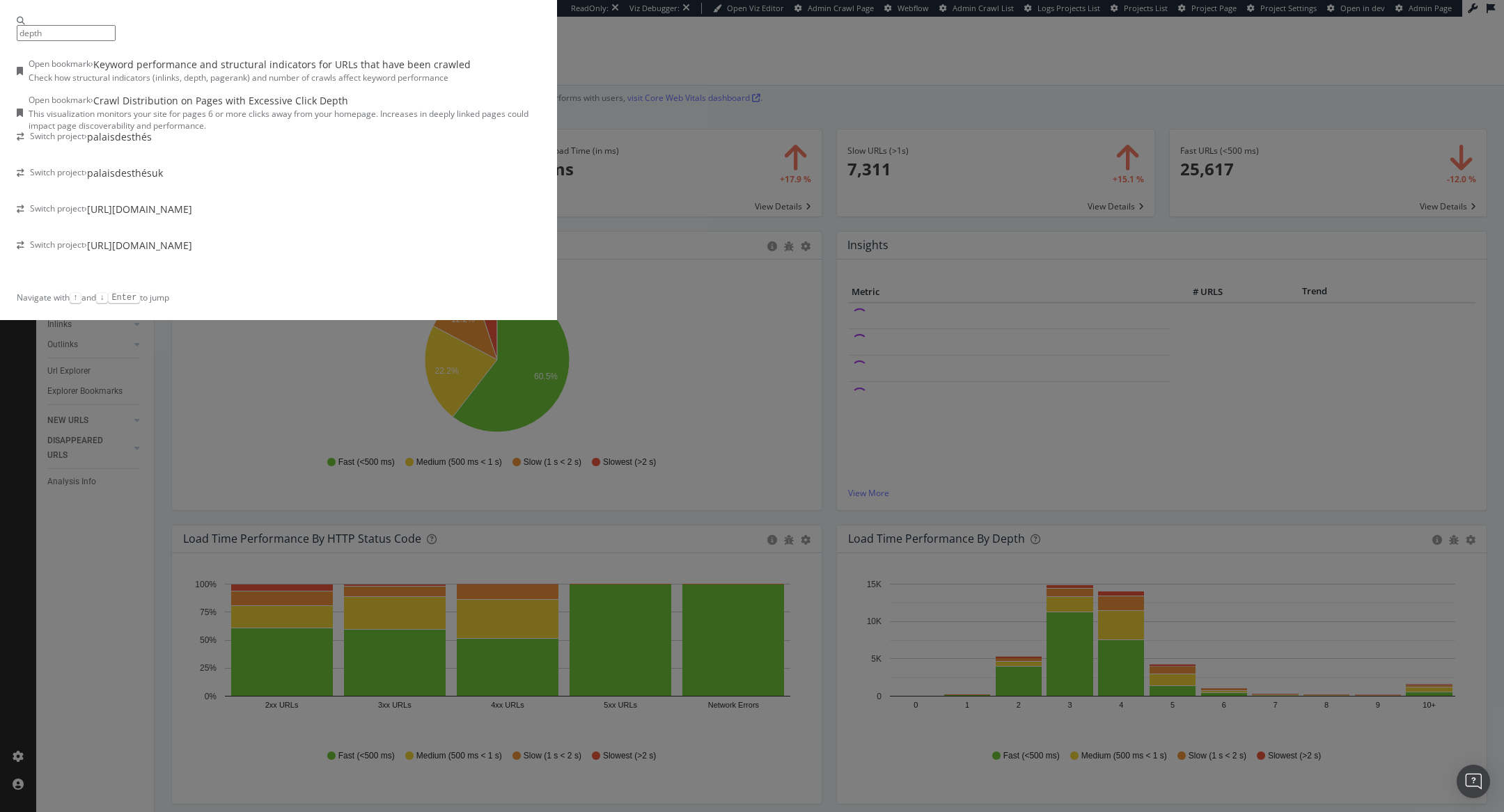
type input "depth"
click at [541, 132] on div "Open bookmark › Crawl Distribution on Pages with Excessive Click Depth This vis…" at bounding box center [278, 113] width 524 height 37
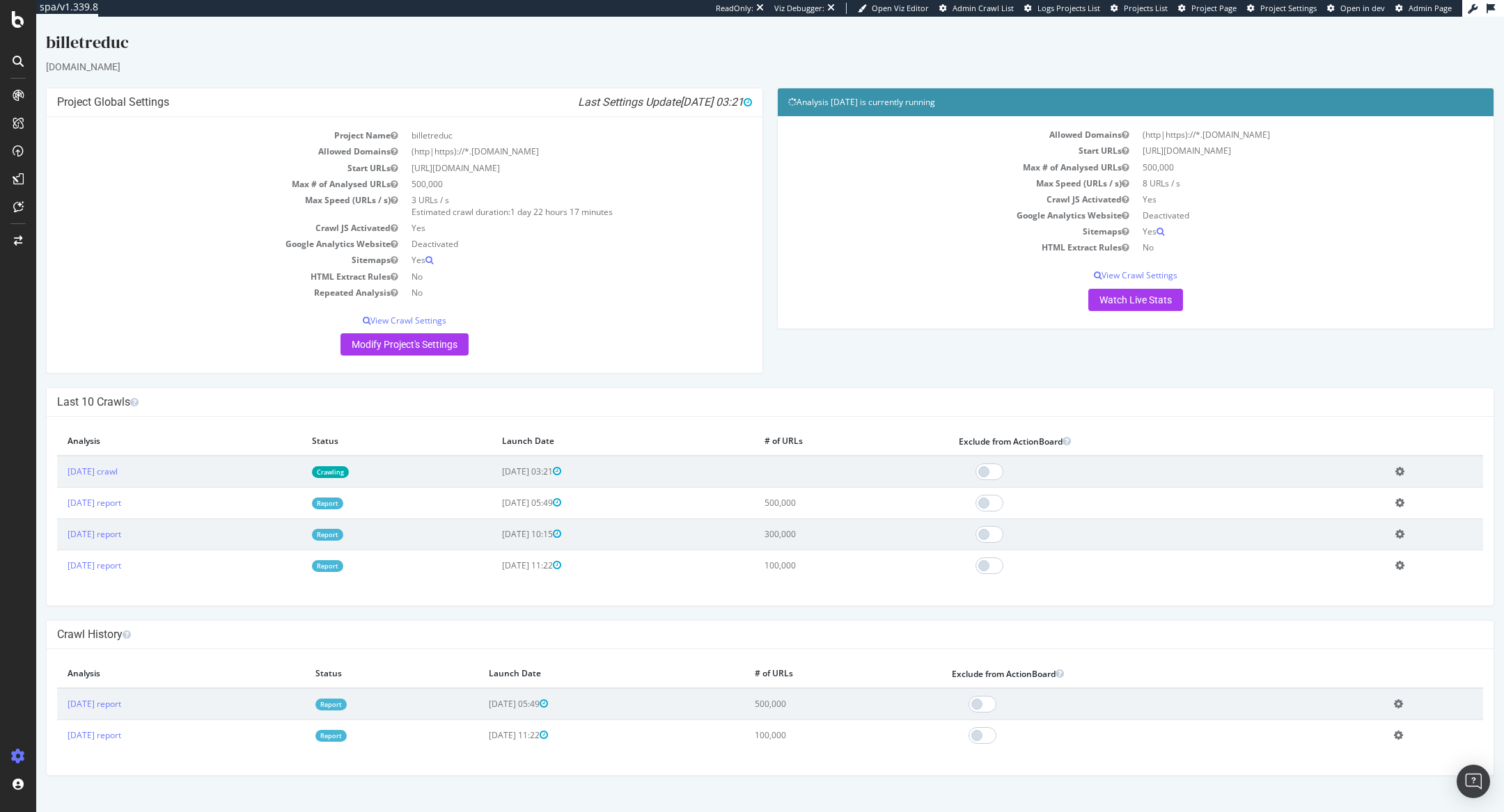
click at [349, 472] on link "Crawling" at bounding box center [330, 472] width 37 height 12
click at [86, 147] on div "SiteCrawler" at bounding box center [76, 153] width 49 height 14
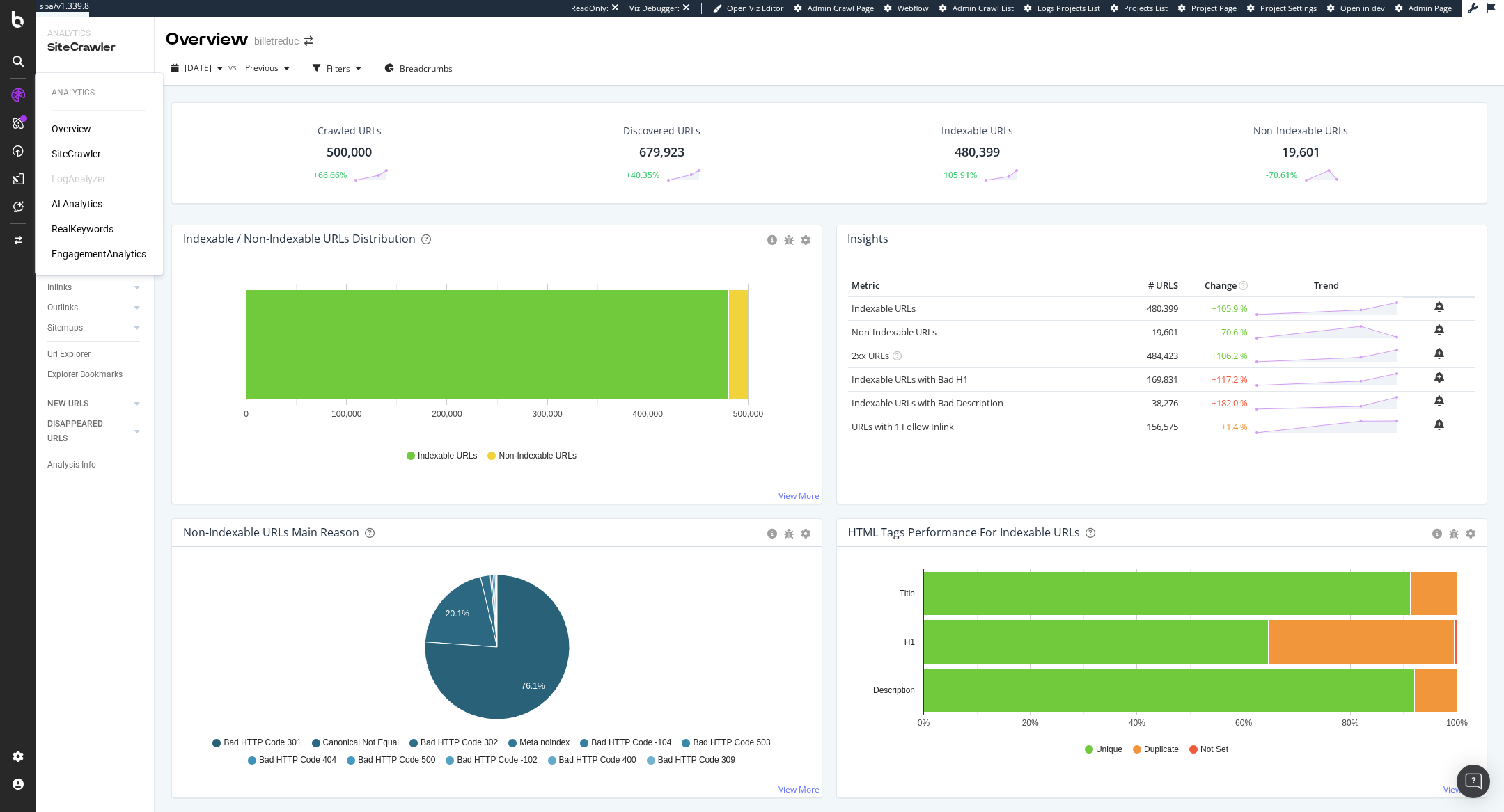
click at [73, 225] on div "RealKeywords" at bounding box center [82, 229] width 62 height 14
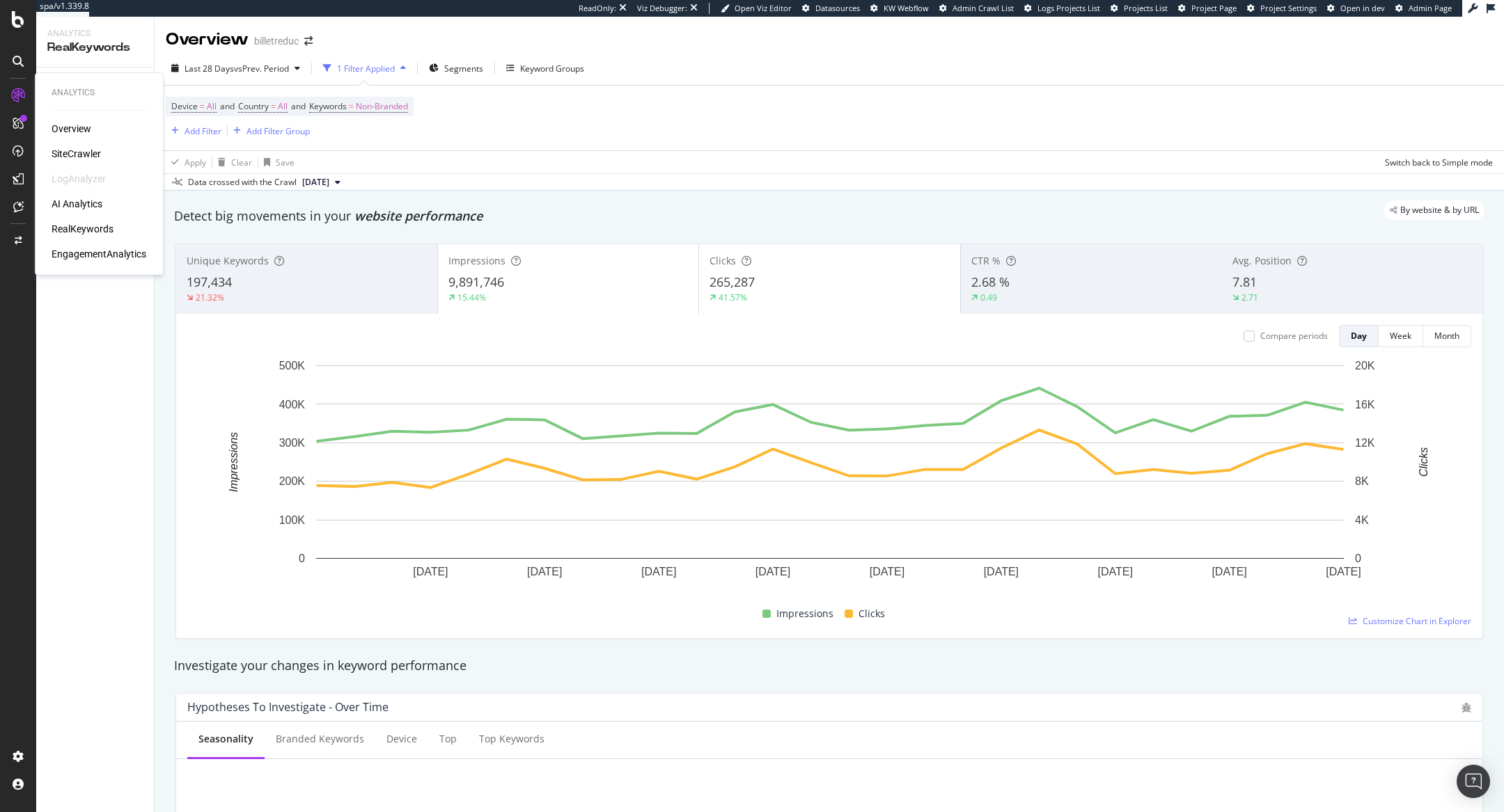
click at [82, 149] on div "SiteCrawler" at bounding box center [76, 153] width 49 height 14
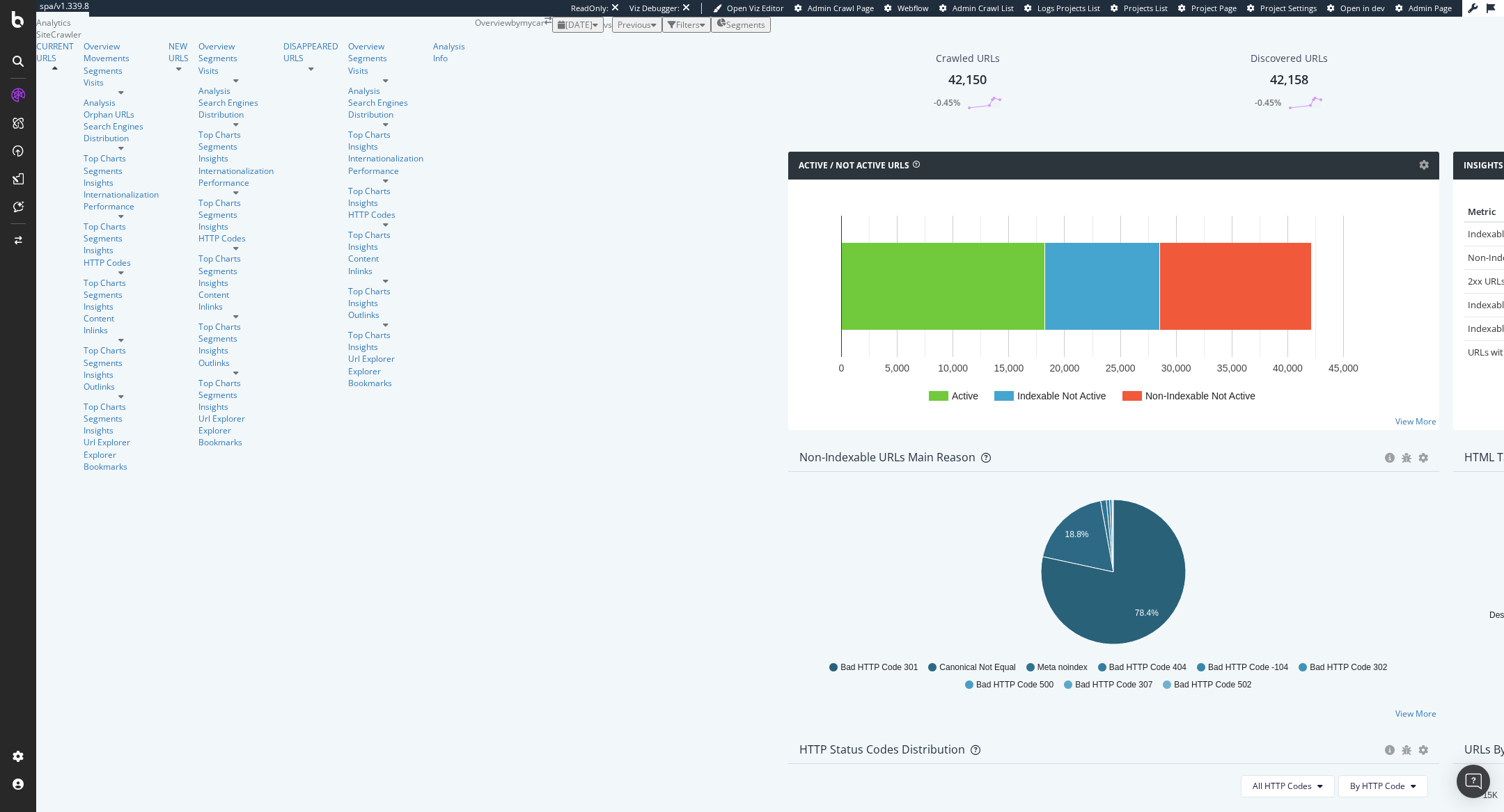
click at [22, 61] on icon at bounding box center [18, 62] width 11 height 11
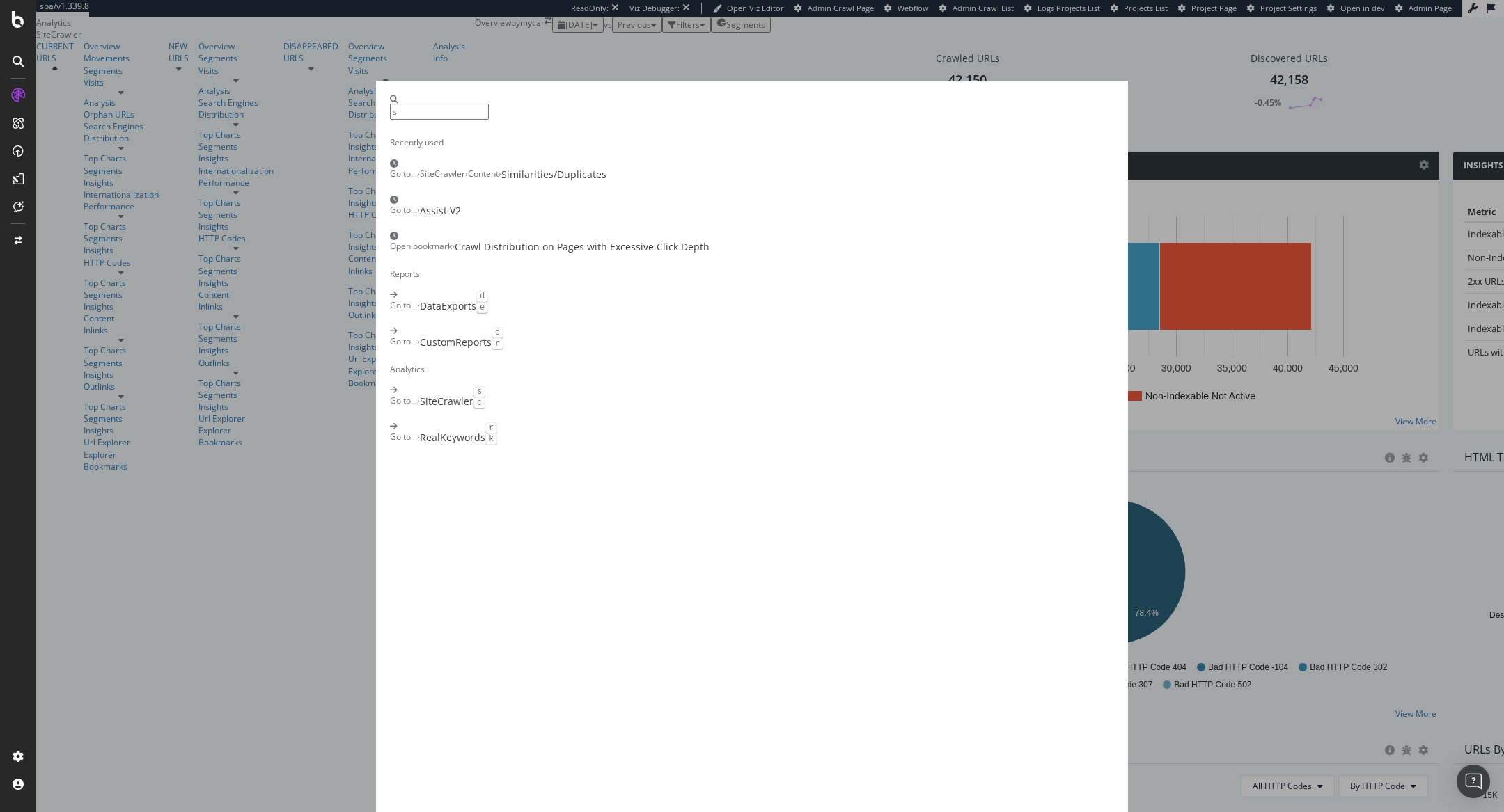
type input "s"
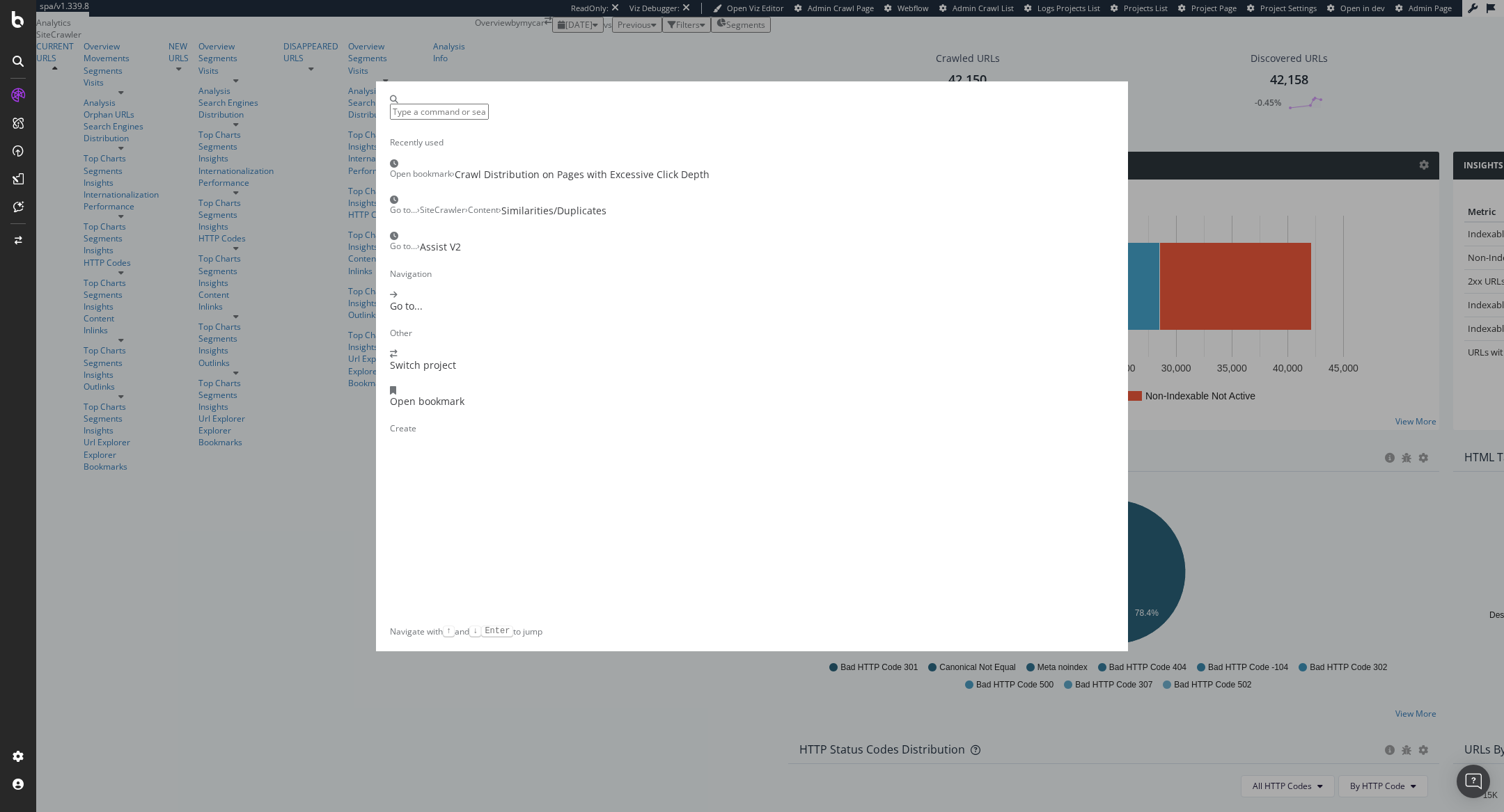
click at [248, 177] on div "Recently used Open bookmark › Crawl Distribution on Pages with Excessive Click …" at bounding box center [752, 406] width 1504 height 812
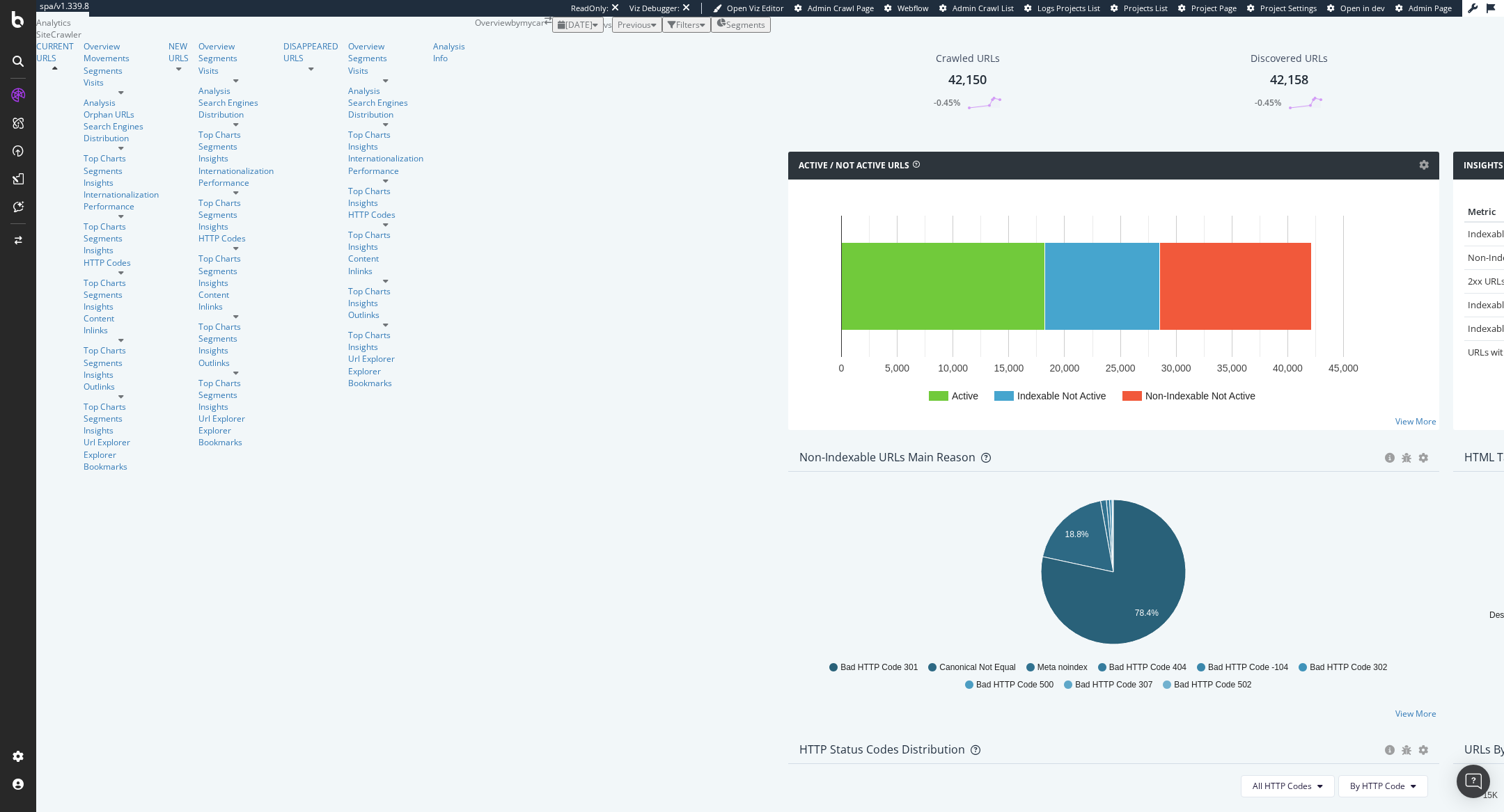
click at [19, 69] on div at bounding box center [18, 62] width 22 height 22
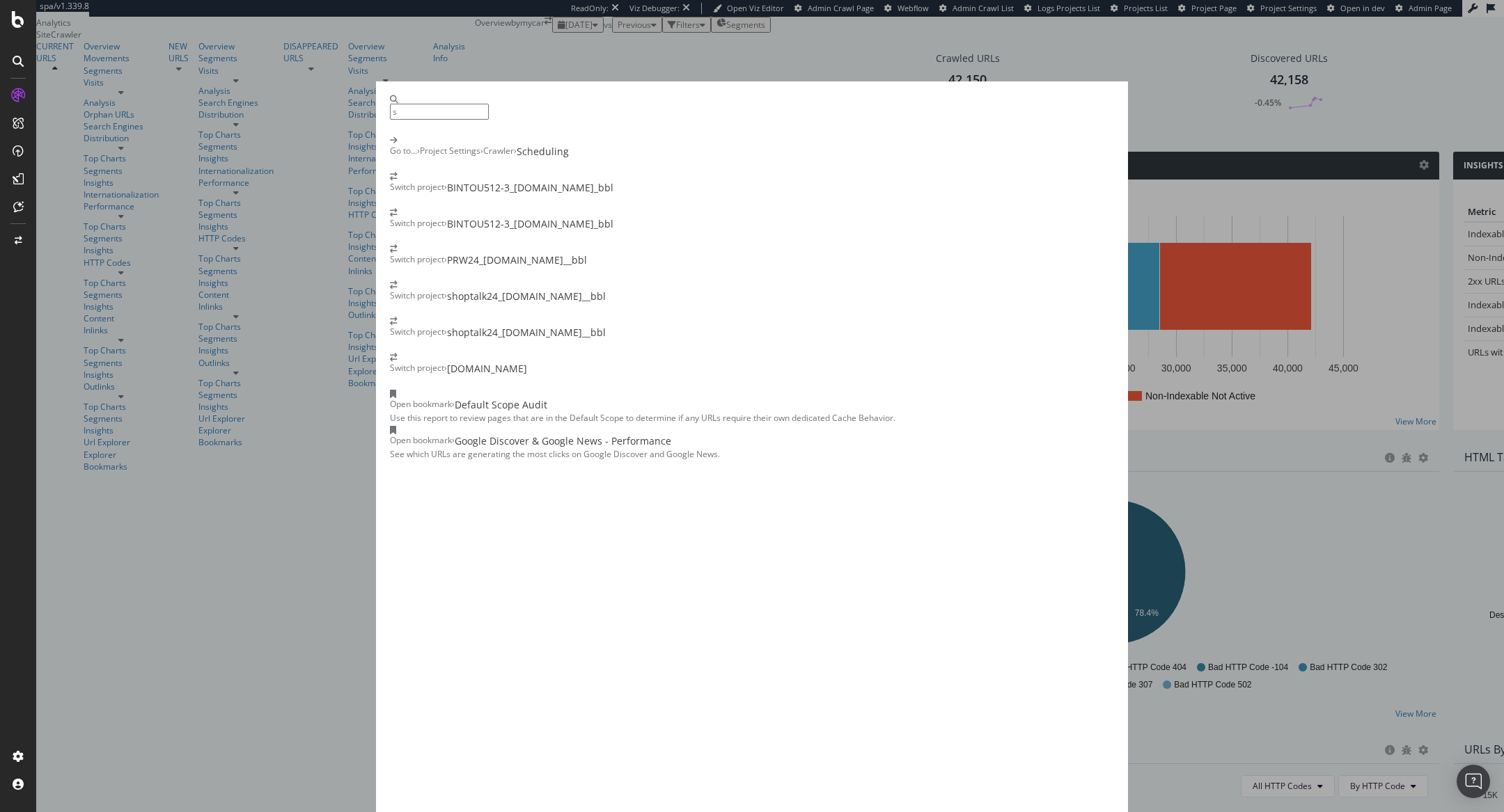
type input "s"
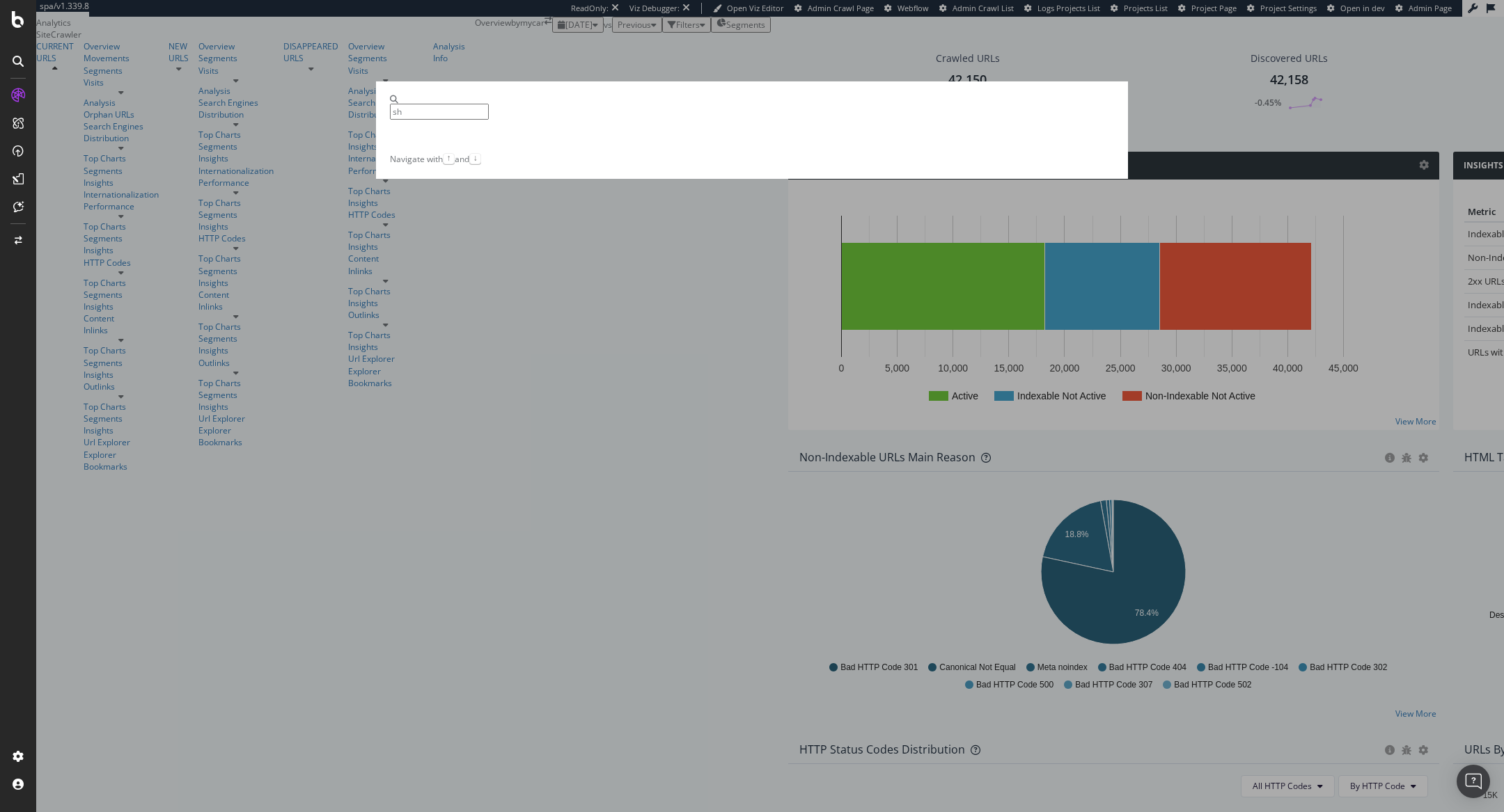
scroll to position [19, 0]
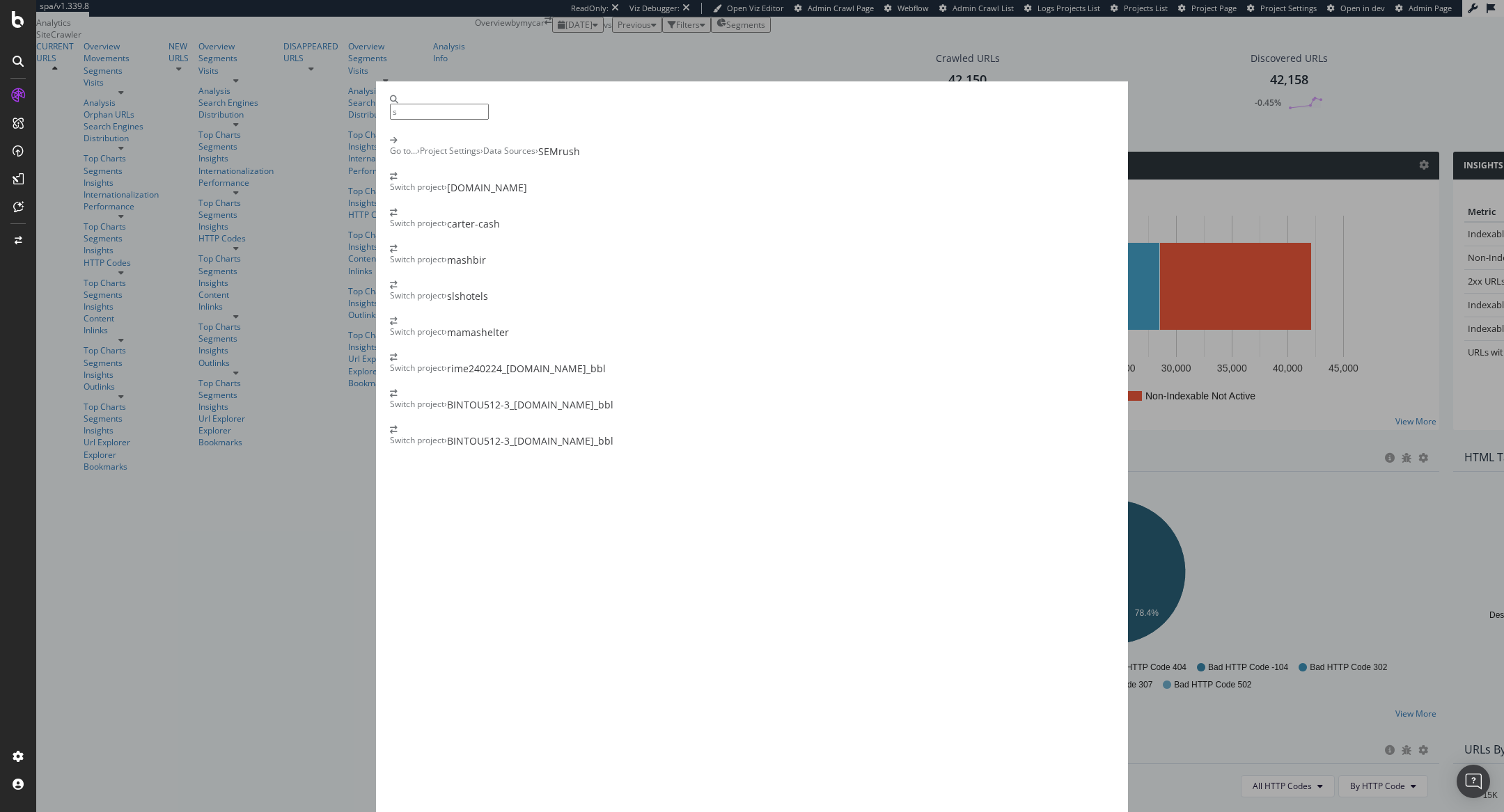
type input "s"
type input "d"
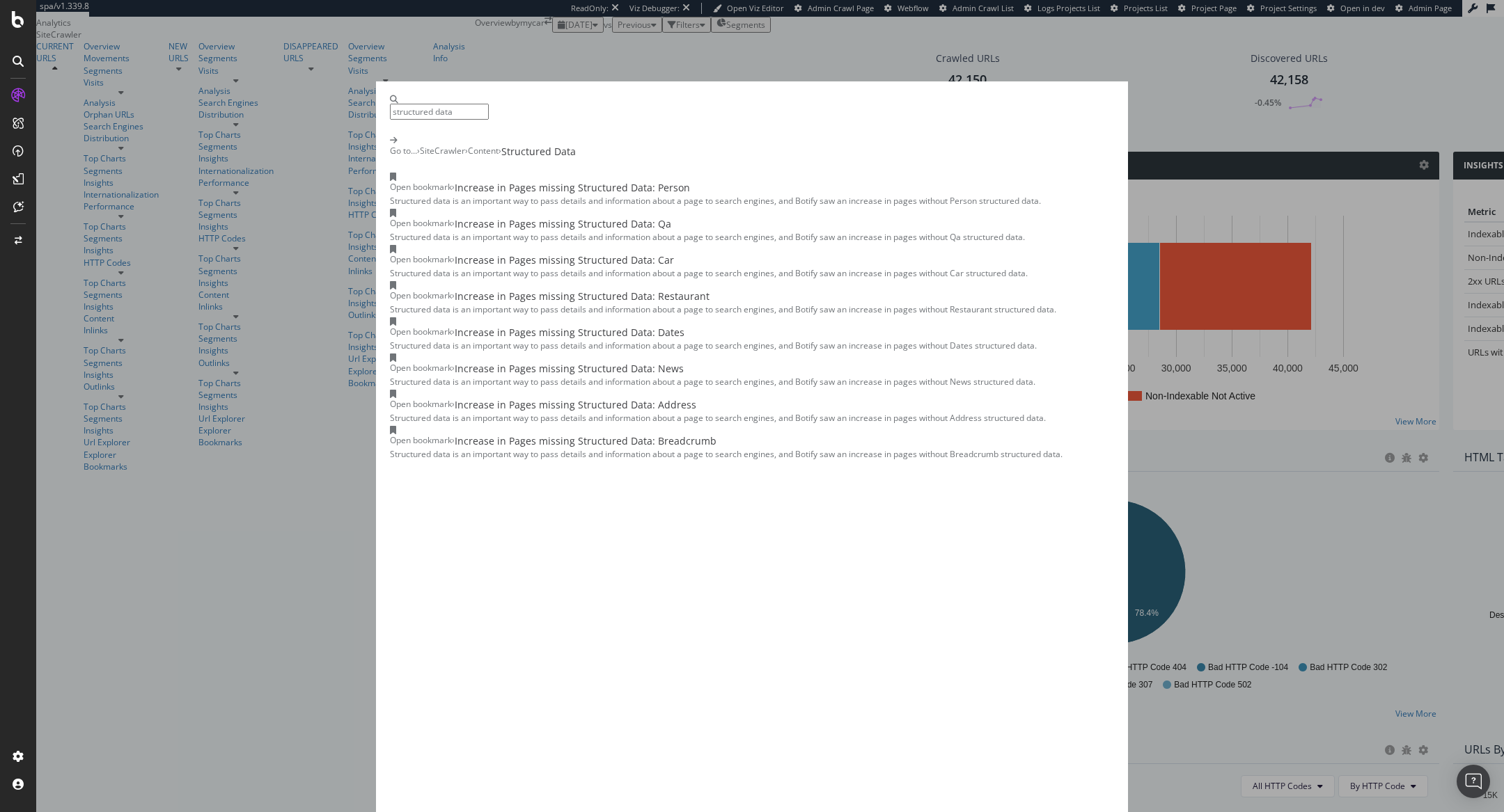
type input "structured data"
click at [499, 159] on div "Content" at bounding box center [483, 151] width 31 height 14
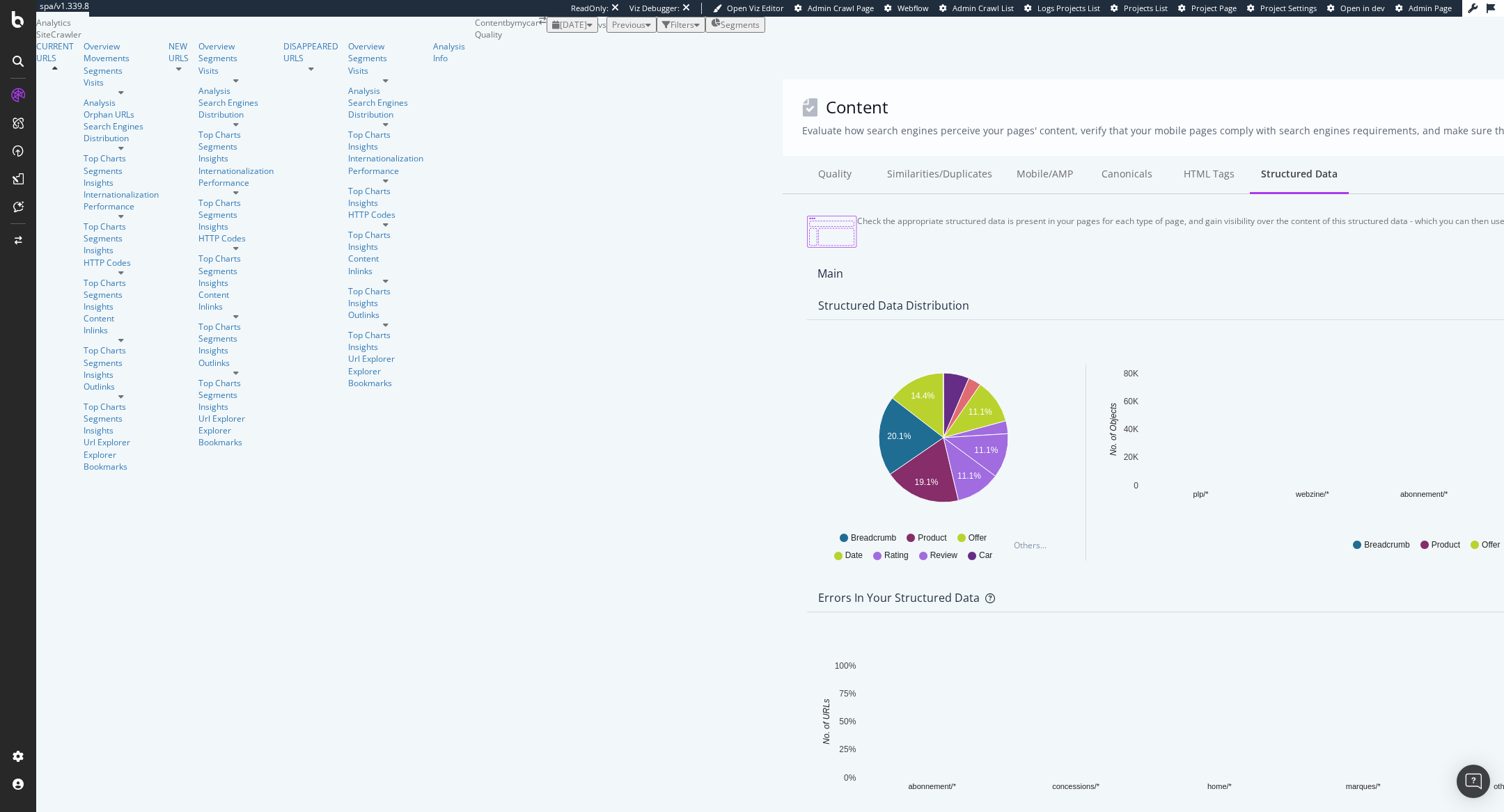
scroll to position [105, 0]
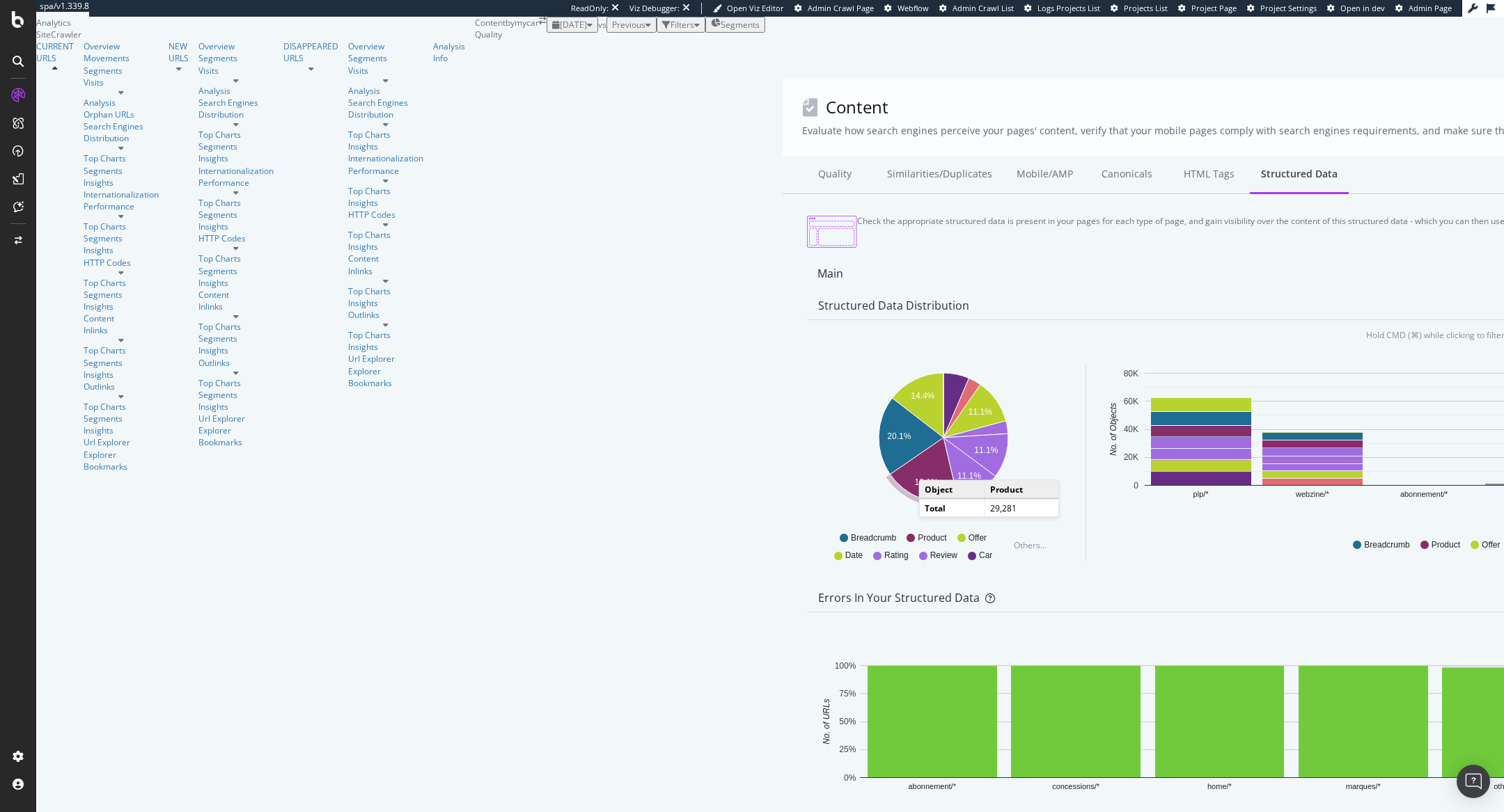
click at [890, 438] on icon "A chart." at bounding box center [923, 469] width 68 height 64
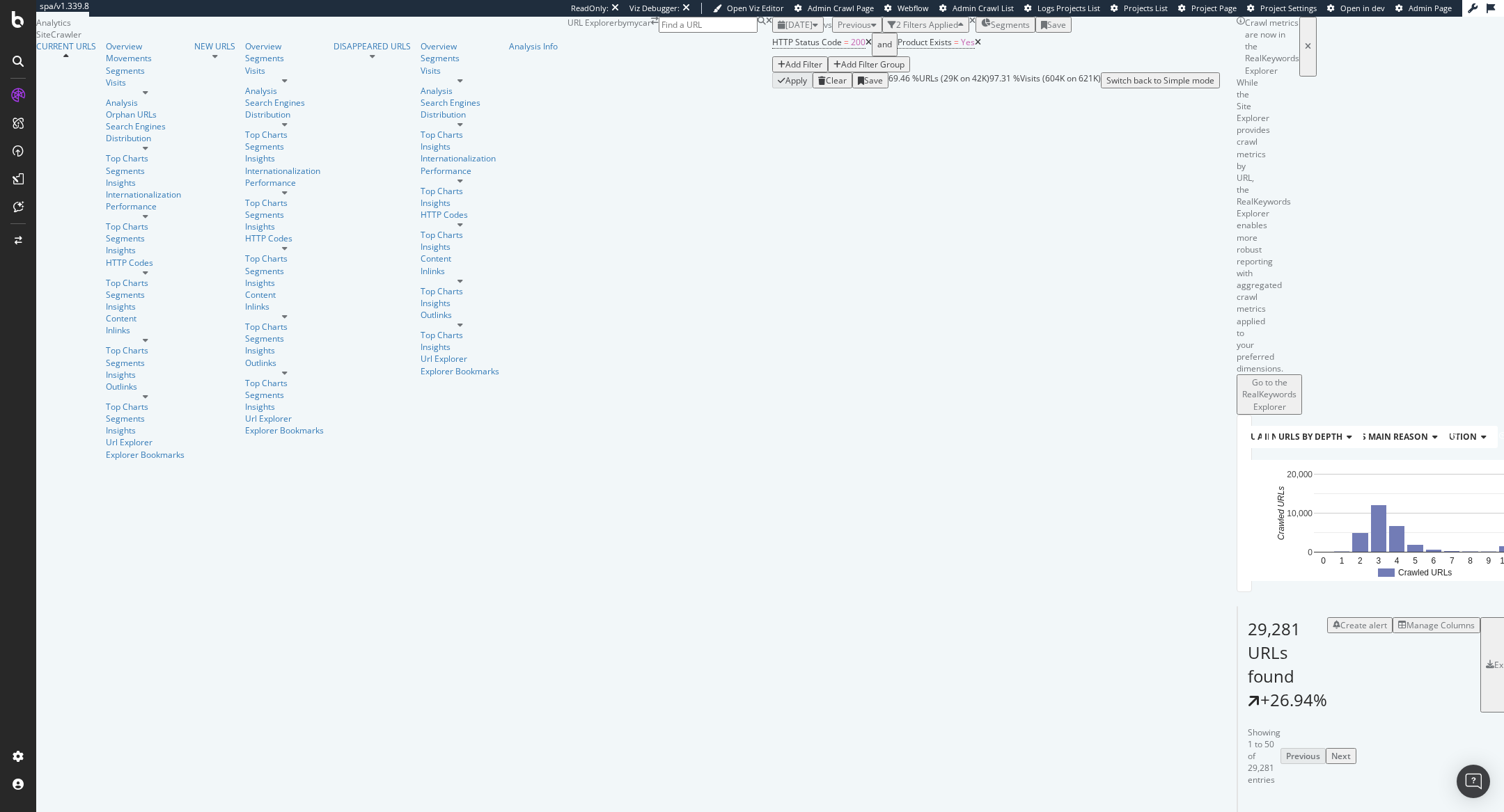
scroll to position [250, 0]
click at [772, 89] on div "[DATE] vs Previous 2 Filters Applied Segments Save HTTP Status Code = 200 and P…" at bounding box center [996, 52] width 448 height 72
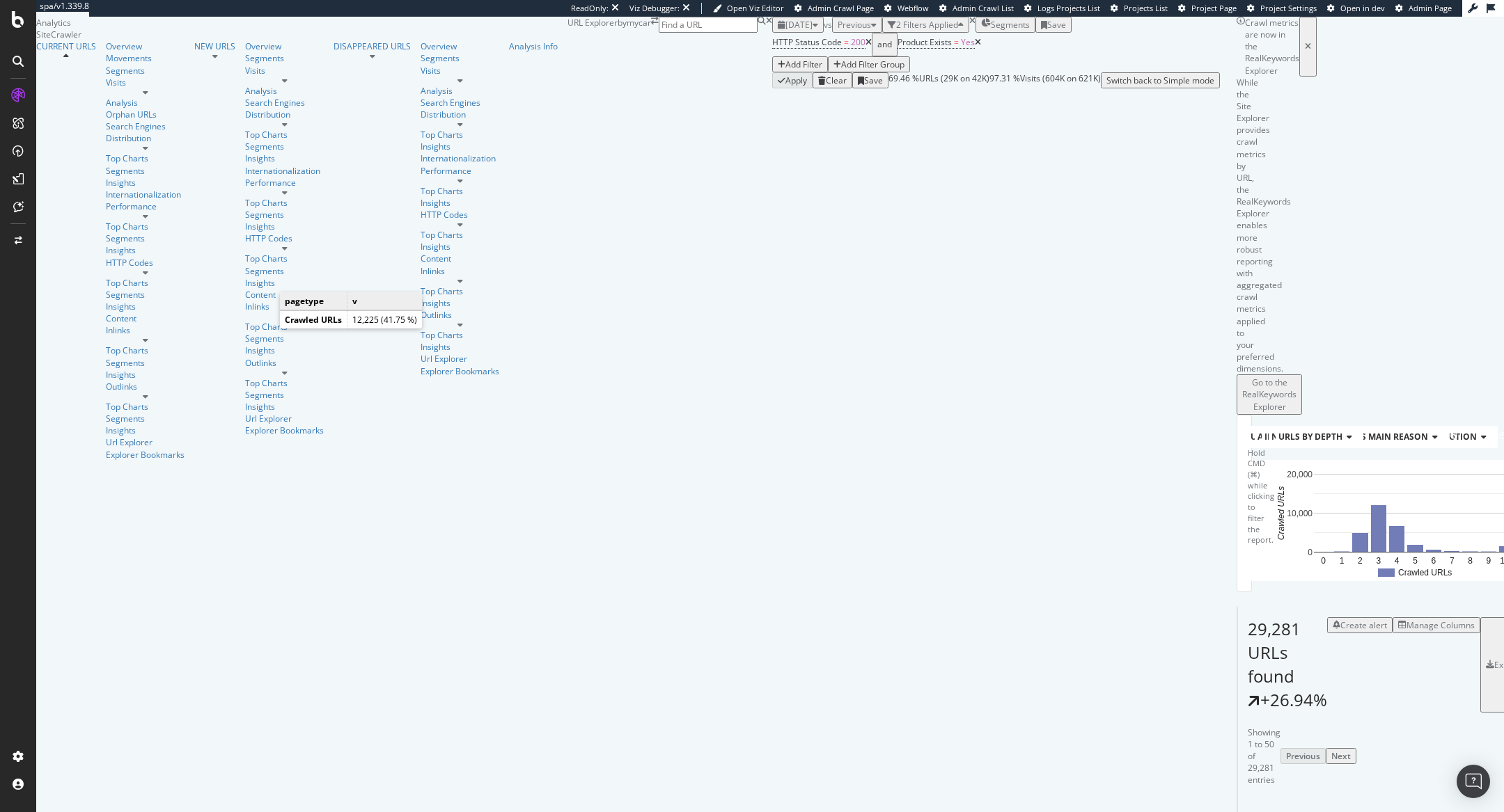
click at [1331, 472] on icon "A chart." at bounding box center [1355, 517] width 48 height 90
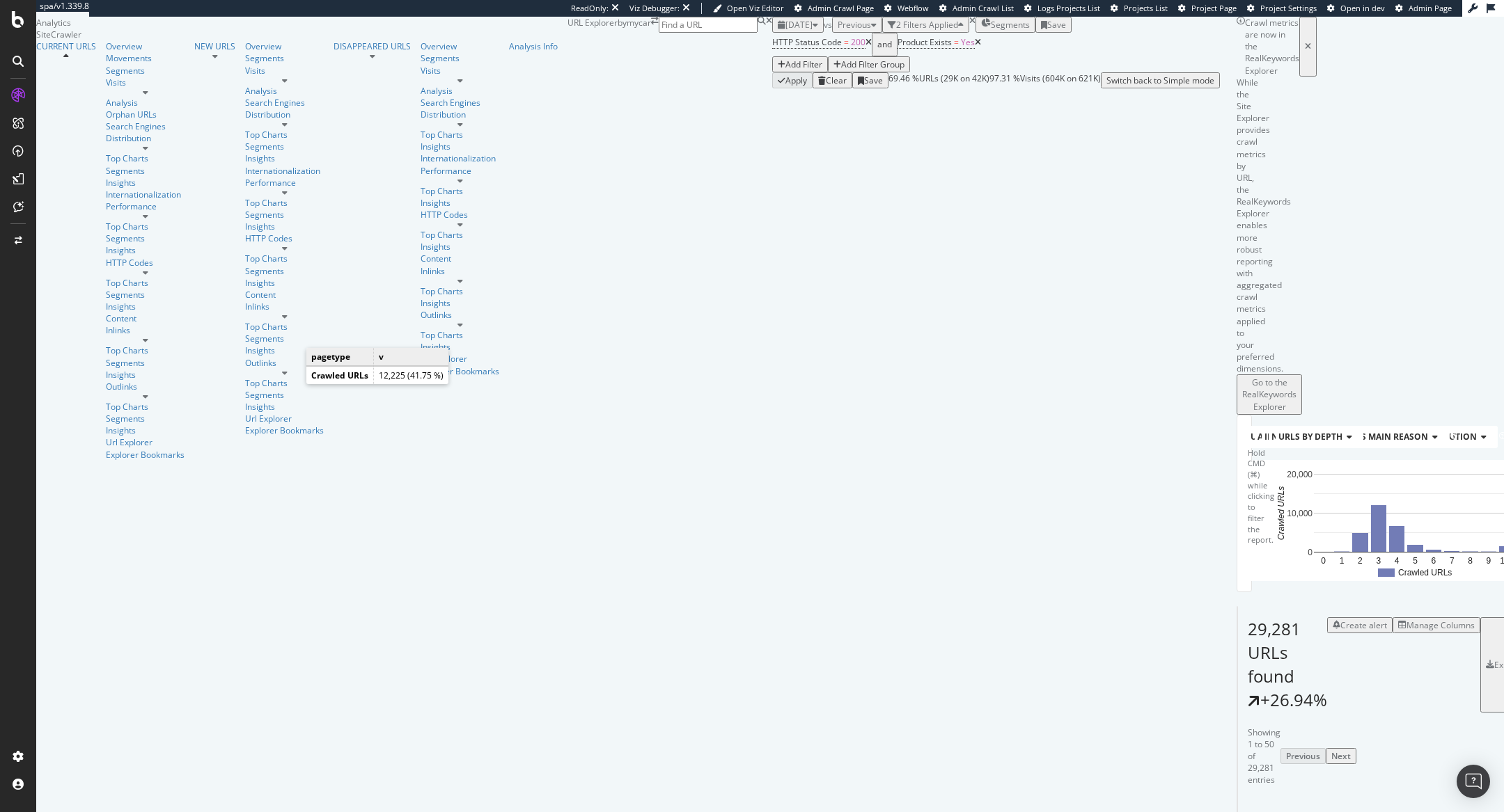
drag, startPoint x: 297, startPoint y: 388, endPoint x: 284, endPoint y: 369, distance: 23.0
click at [1331, 472] on icon "A chart." at bounding box center [1355, 517] width 48 height 90
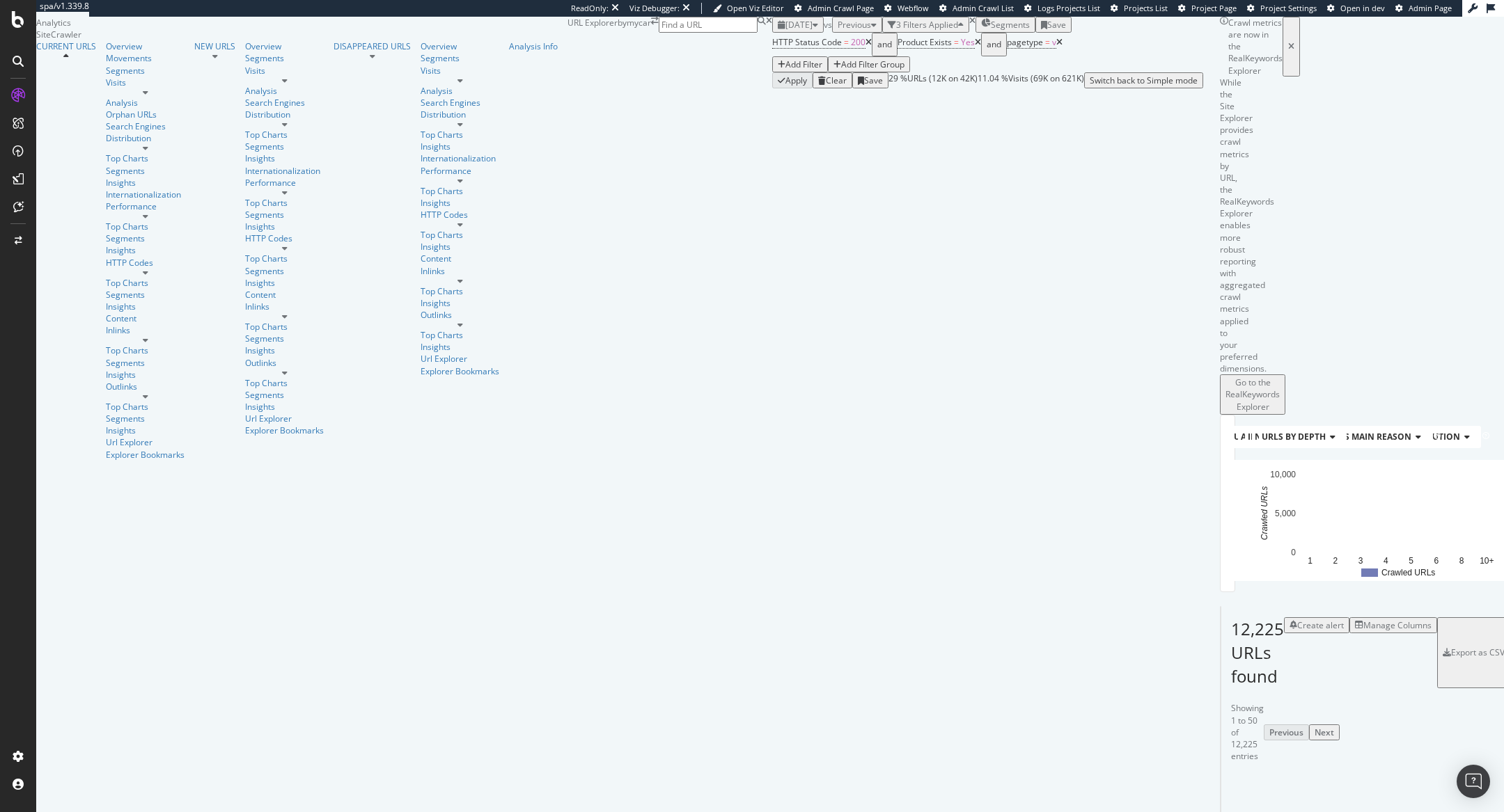
scroll to position [2326, 0]
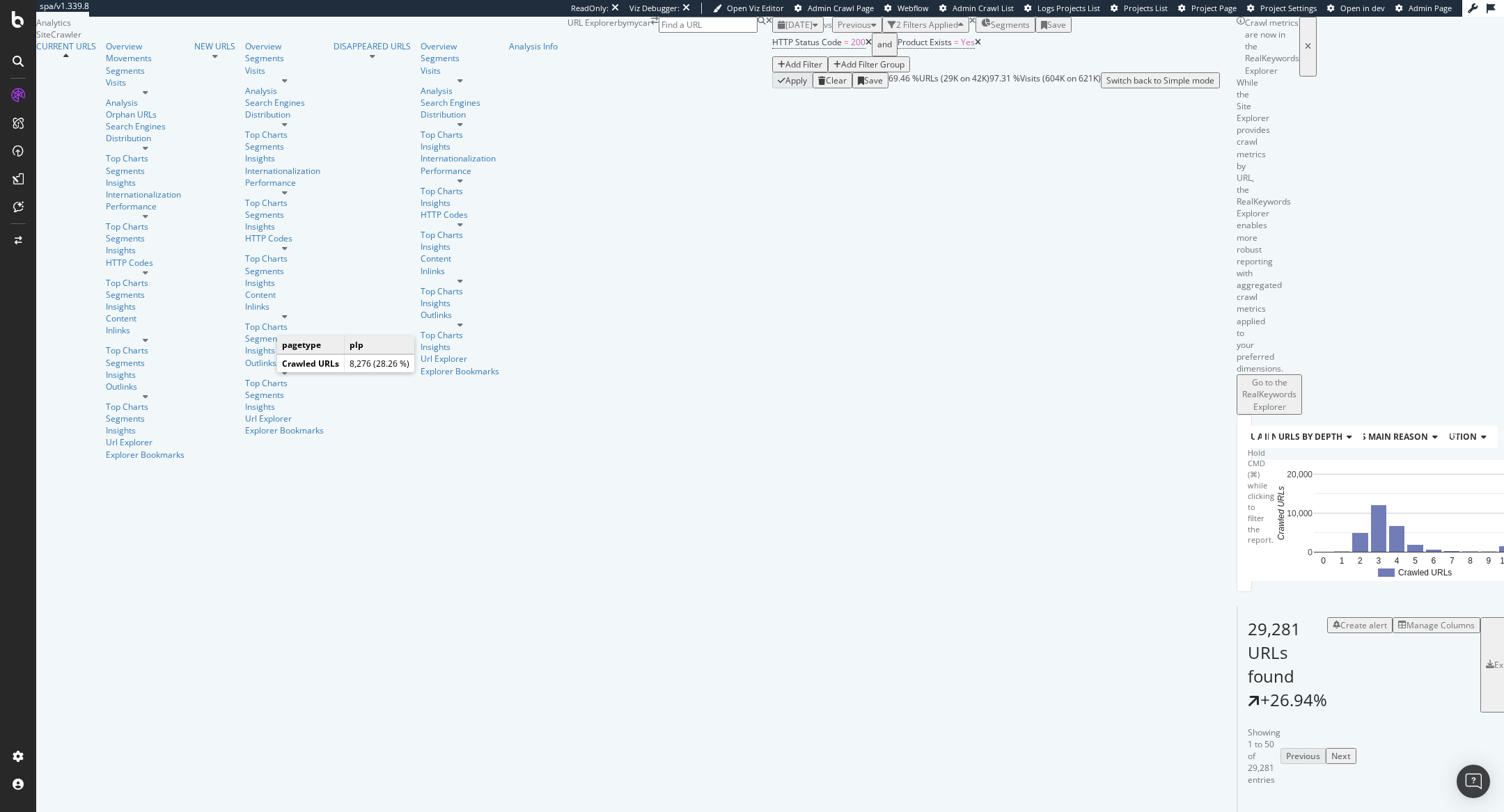
click at [1286, 521] on icon "A chart." at bounding box center [1320, 544] width 70 height 48
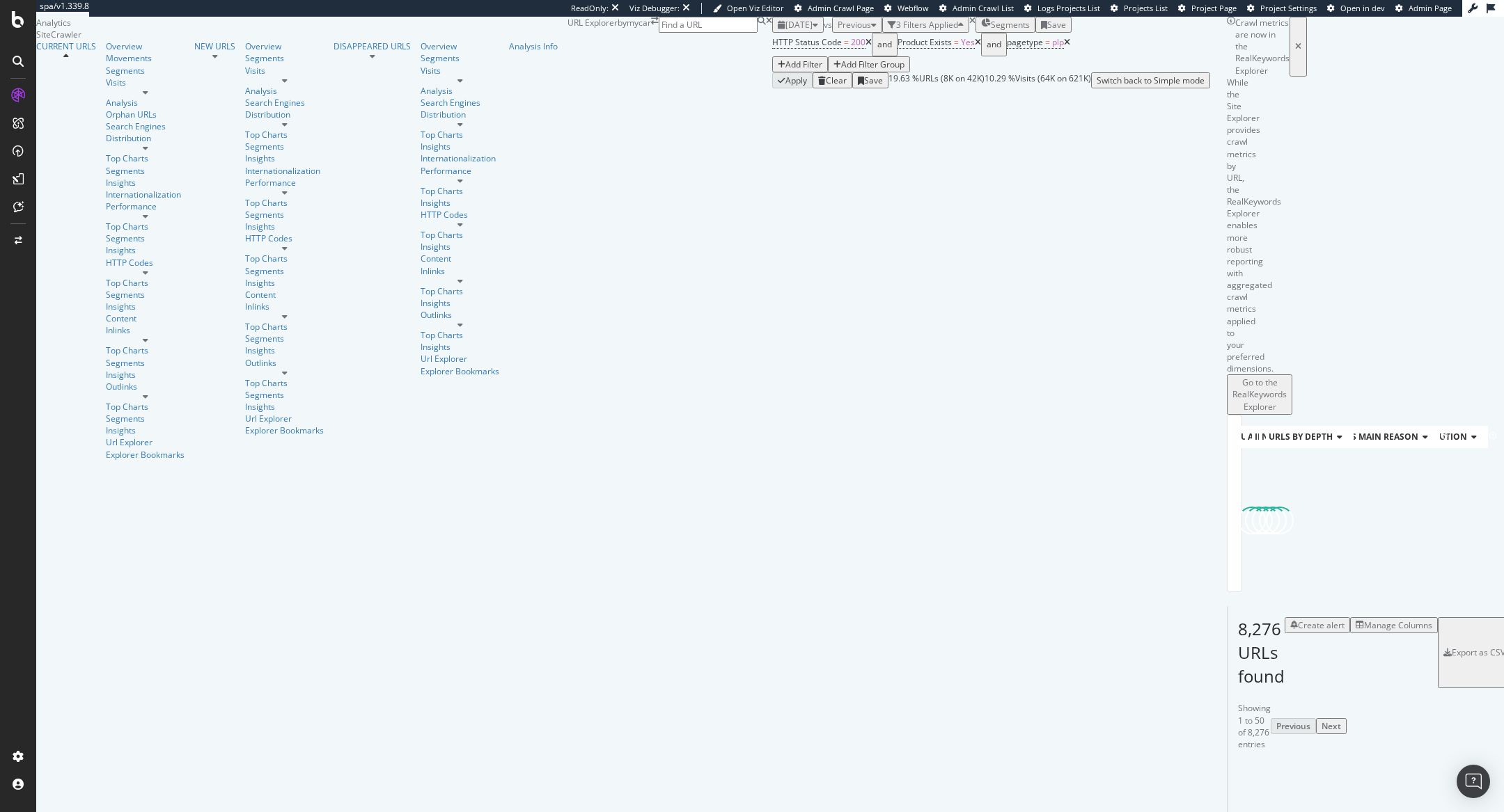
scroll to position [81, 0]
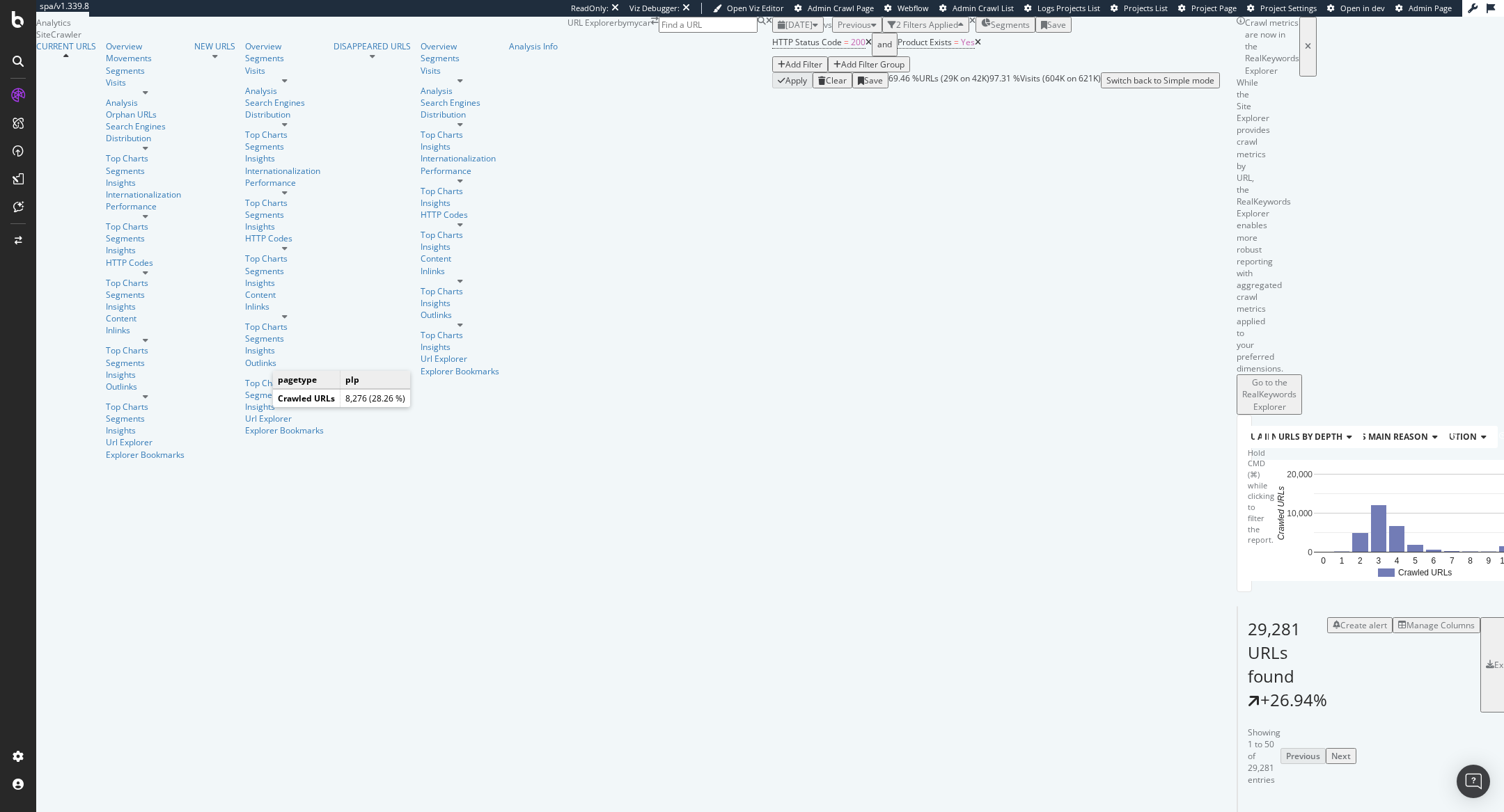
click at [1308, 543] on text "28.3%" at bounding box center [1319, 548] width 23 height 9
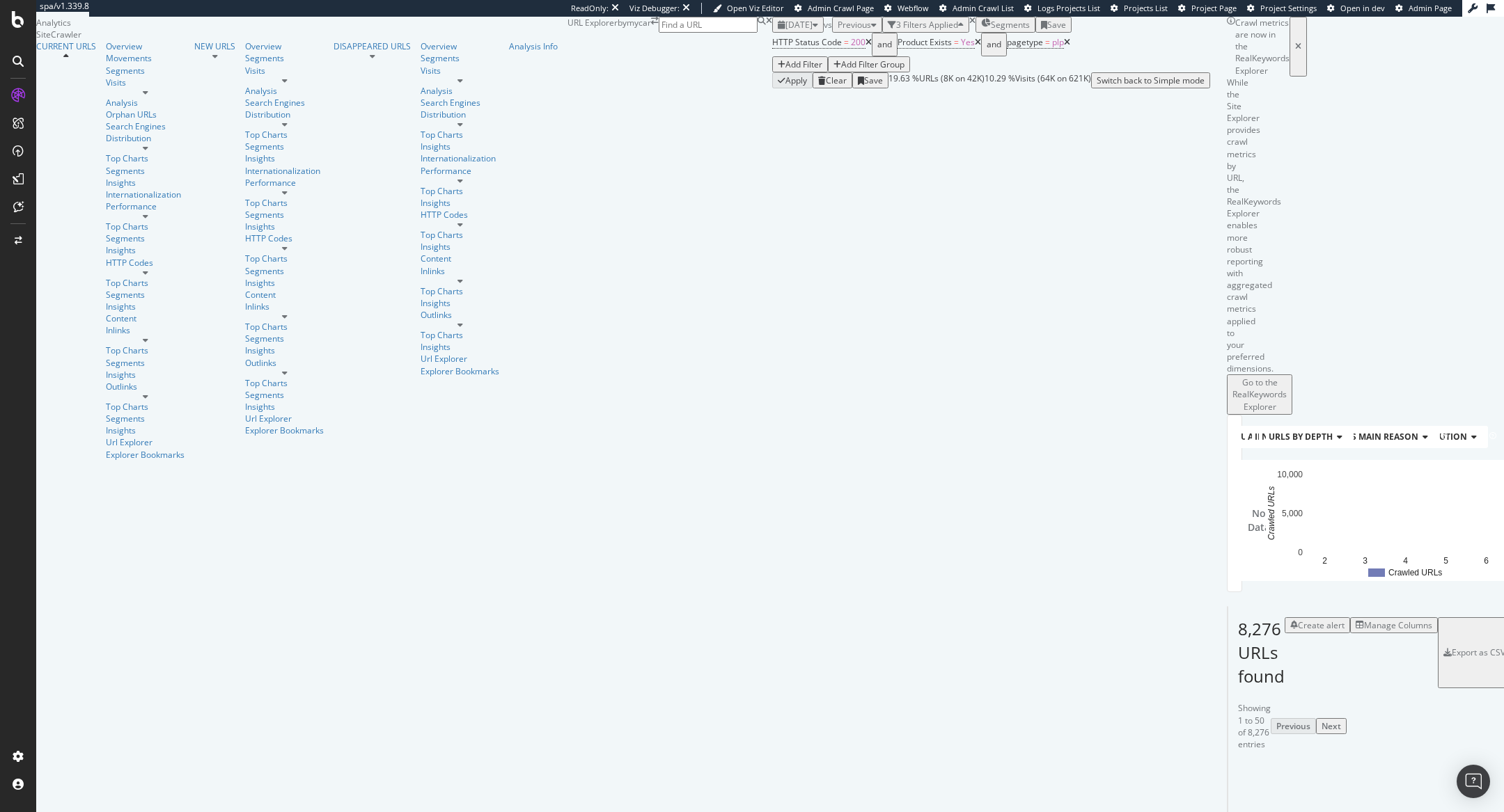
scroll to position [1856, 0]
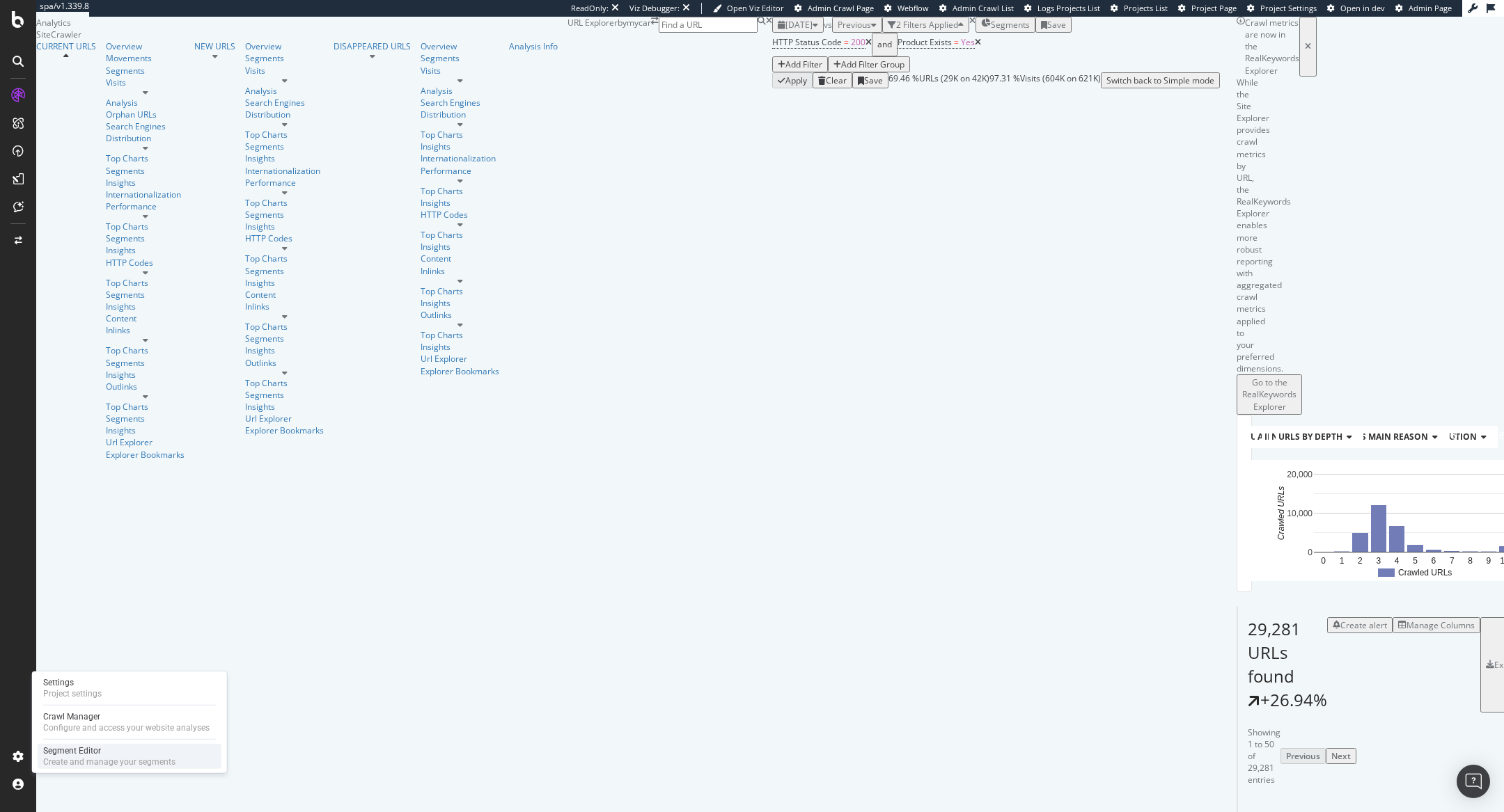
click at [64, 754] on div "Segment Editor" at bounding box center [109, 751] width 133 height 11
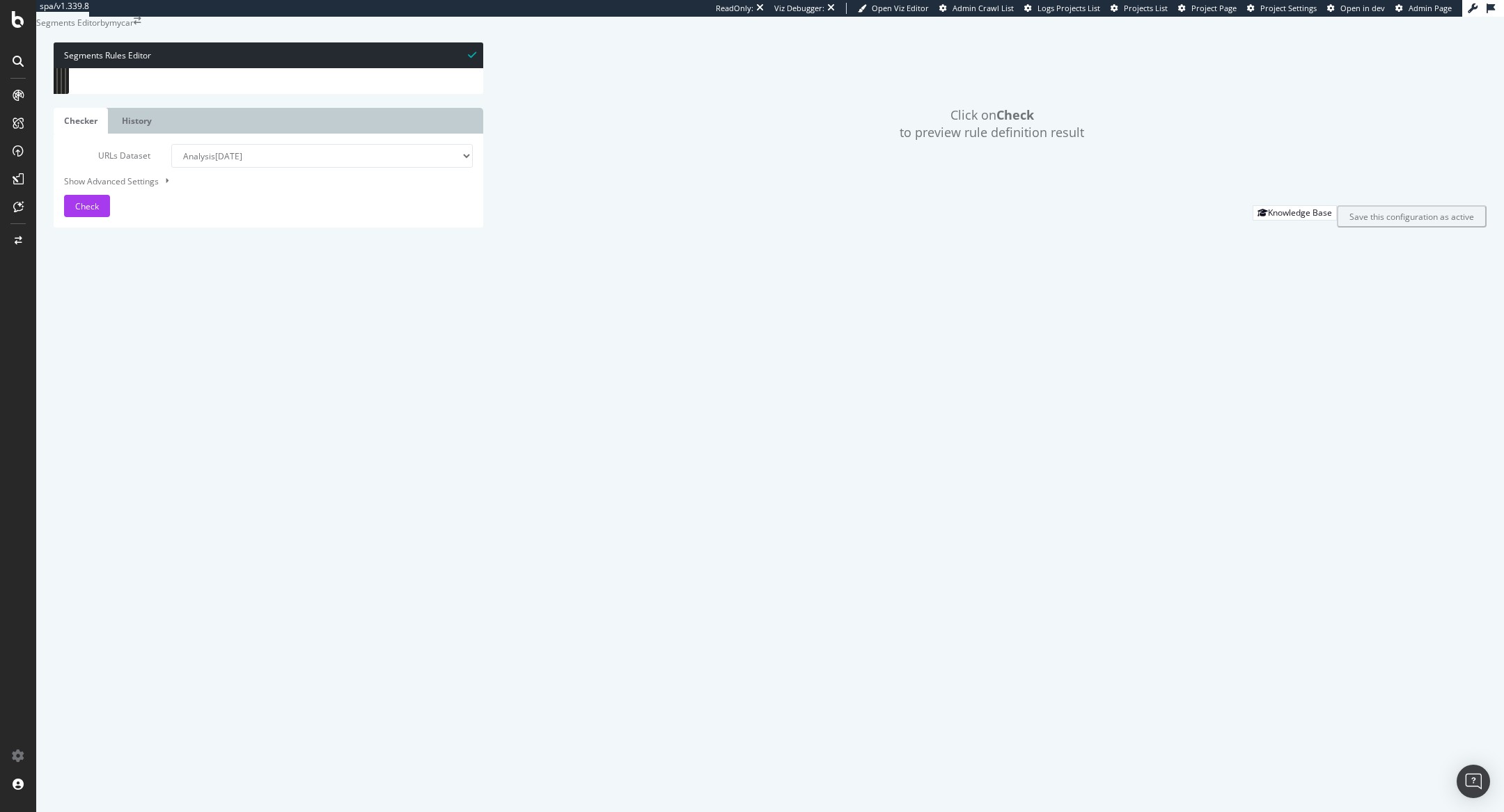
click at [125, 206] on div "[ segment : pagetype ] @ home path / @ marques path /marques/* @ v path /v/* @ …" at bounding box center [285, 350] width 396 height 565
click at [105, 192] on div "[ segment : pagetype ] @ home path / @ marques path /marques/* @ v path /v/* @ …" at bounding box center [285, 350] width 396 height 565
click at [106, 226] on div "[ segment : pagetype ] @ home path / @ marques path /marques/* @ plp path /v/* …" at bounding box center [285, 350] width 396 height 565
type textarea "@pdp"
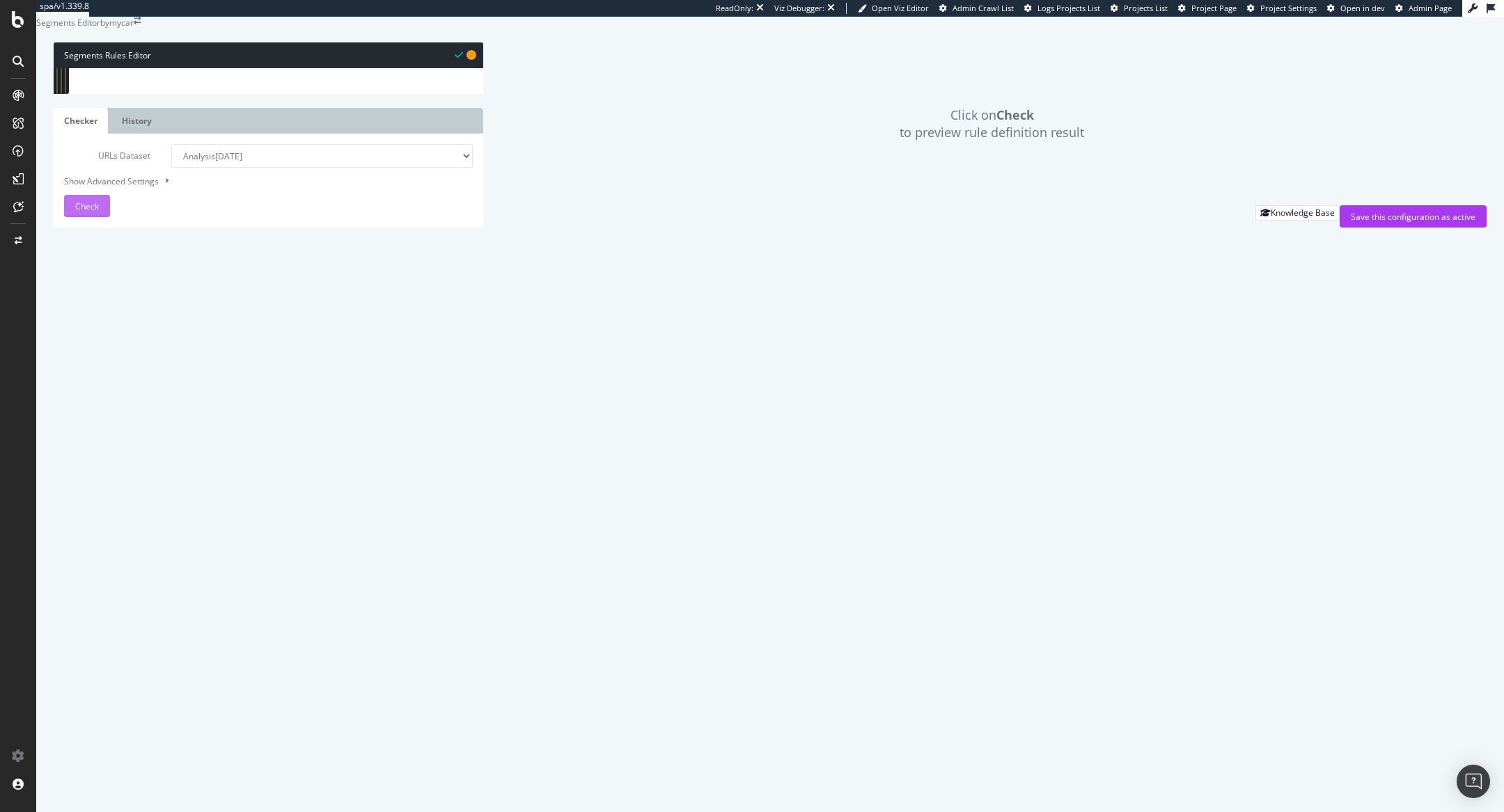
click at [89, 212] on span "Check" at bounding box center [87, 206] width 23 height 12
click at [1376, 223] on div "Save this configuration as active" at bounding box center [1413, 217] width 124 height 12
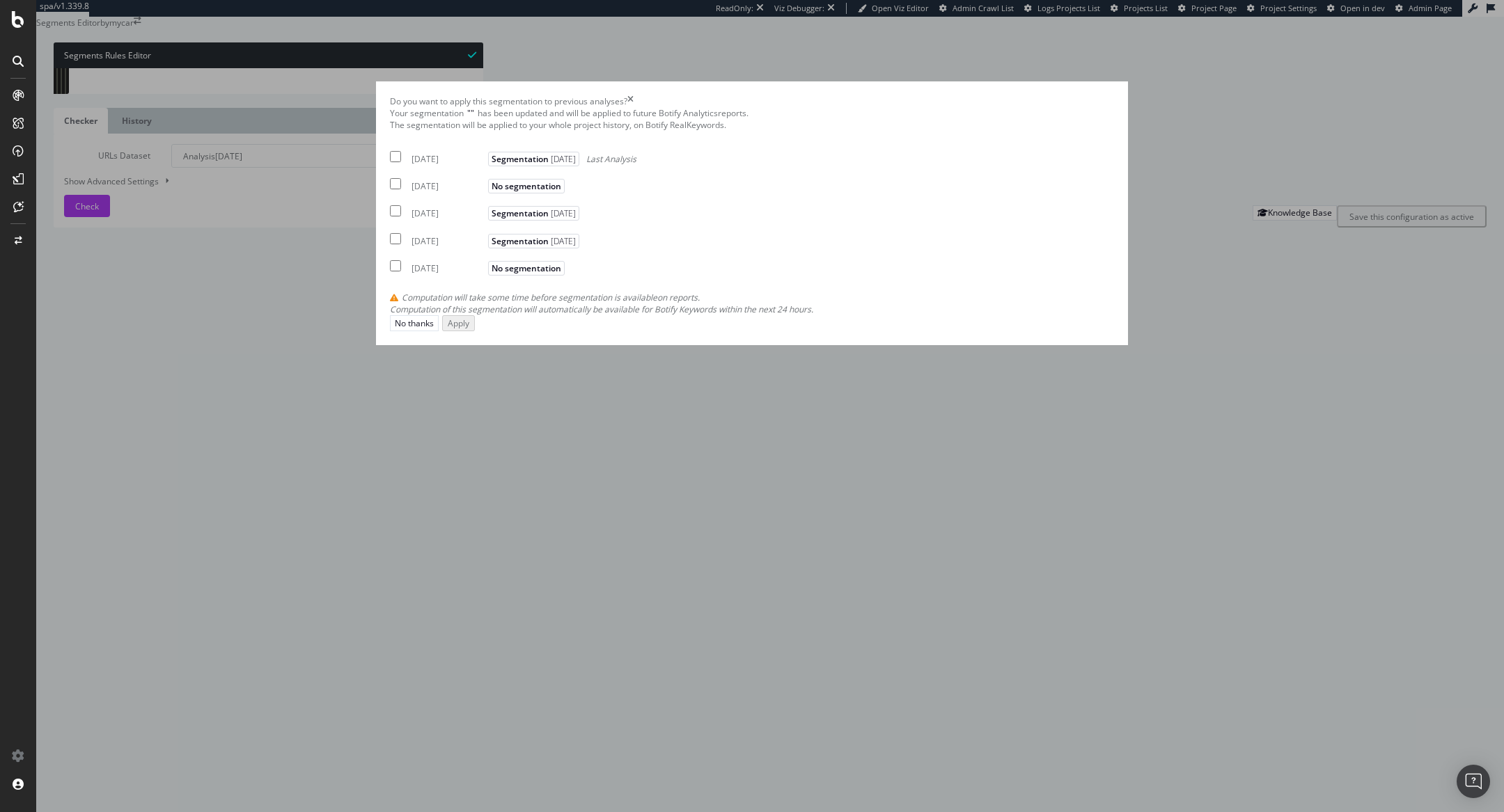
click at [510, 165] on div "2025 Oct. 14th Segmentation 2025-10-10 Last Analysis" at bounding box center [513, 157] width 246 height 17
checkbox input "true"
click at [468, 329] on div "Apply" at bounding box center [457, 322] width 21 height 12
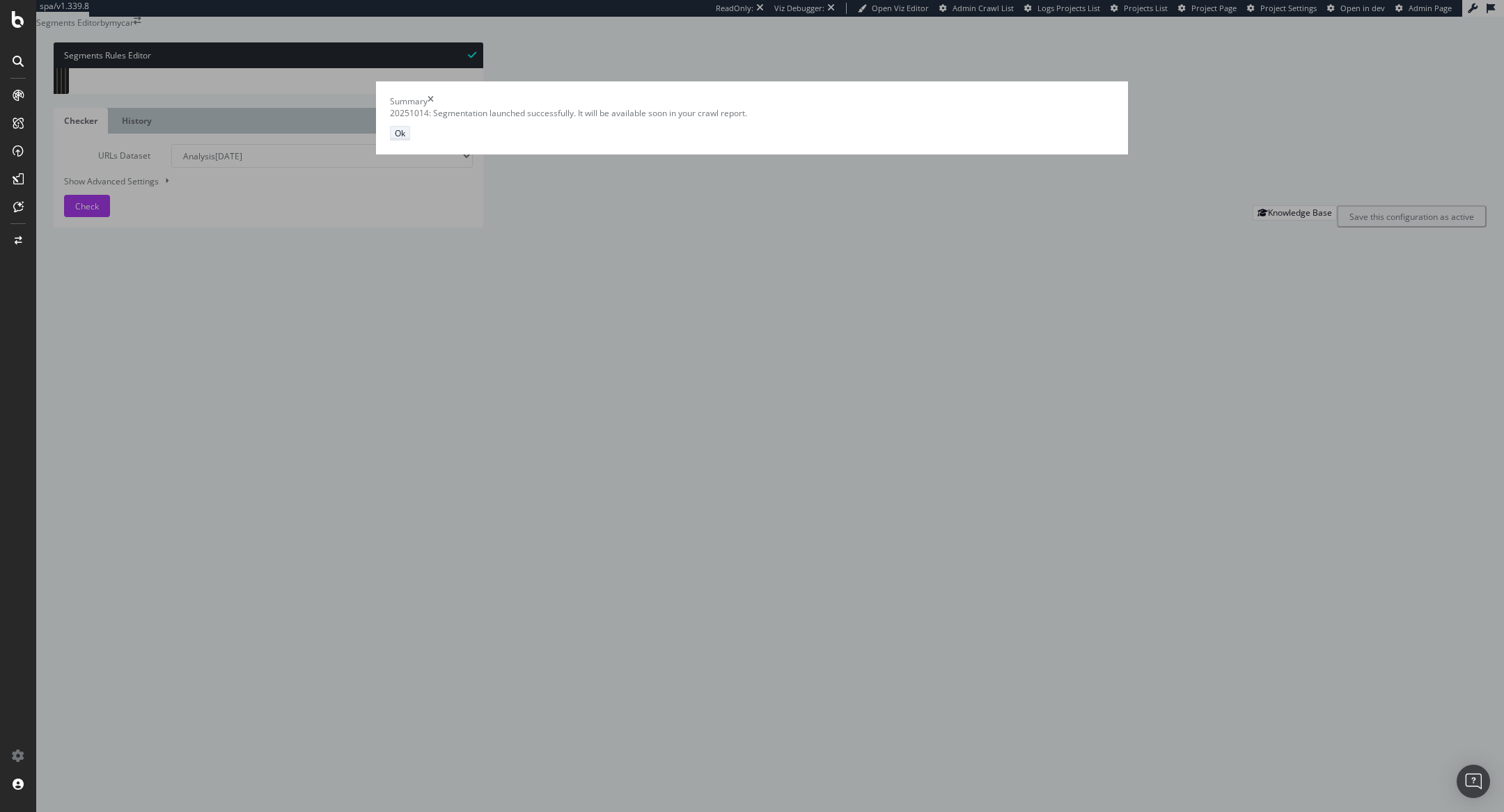
click at [410, 141] on button "Ok" at bounding box center [401, 133] width 21 height 15
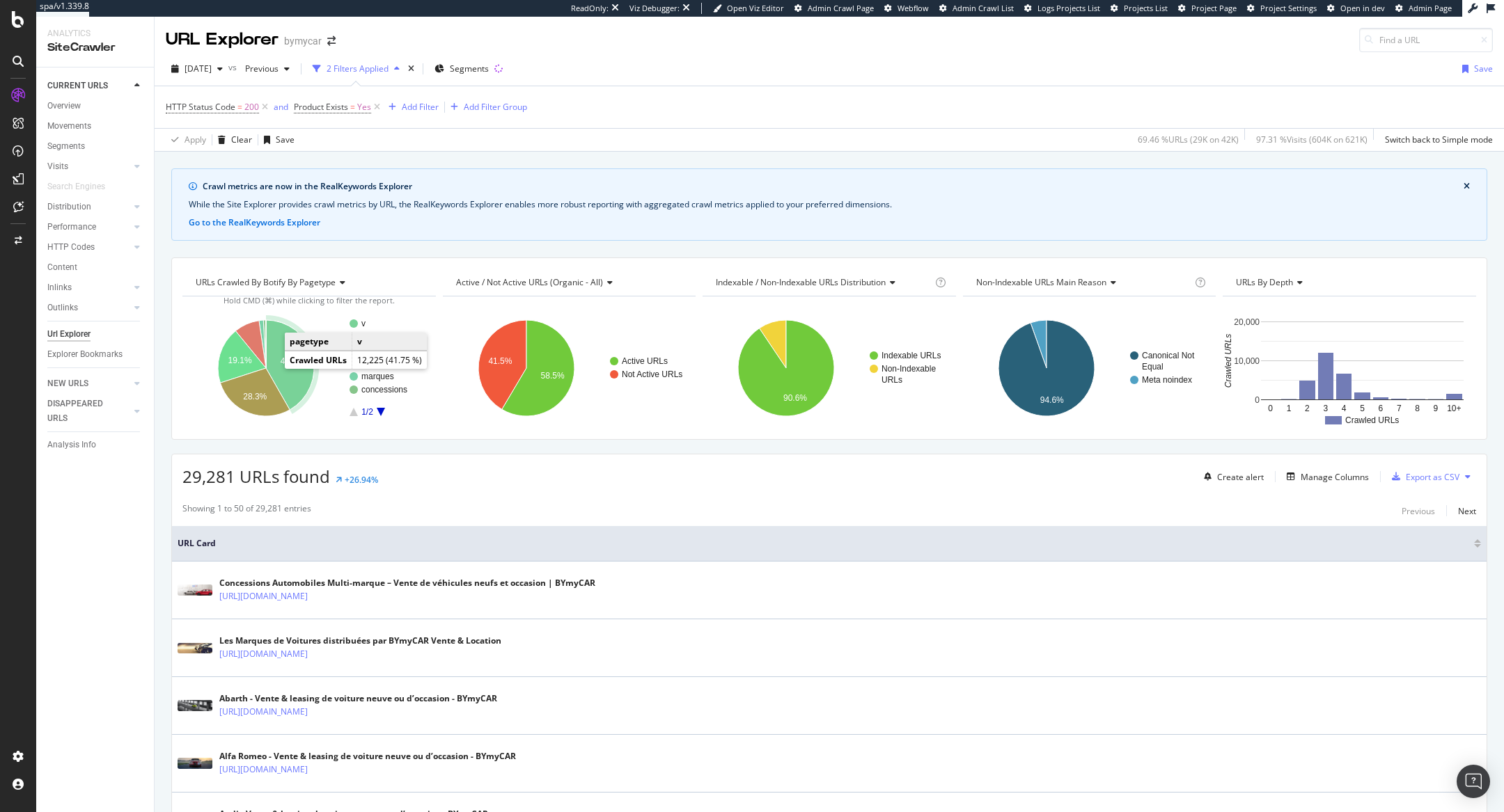
click at [280, 354] on icon "A chart." at bounding box center [289, 365] width 48 height 90
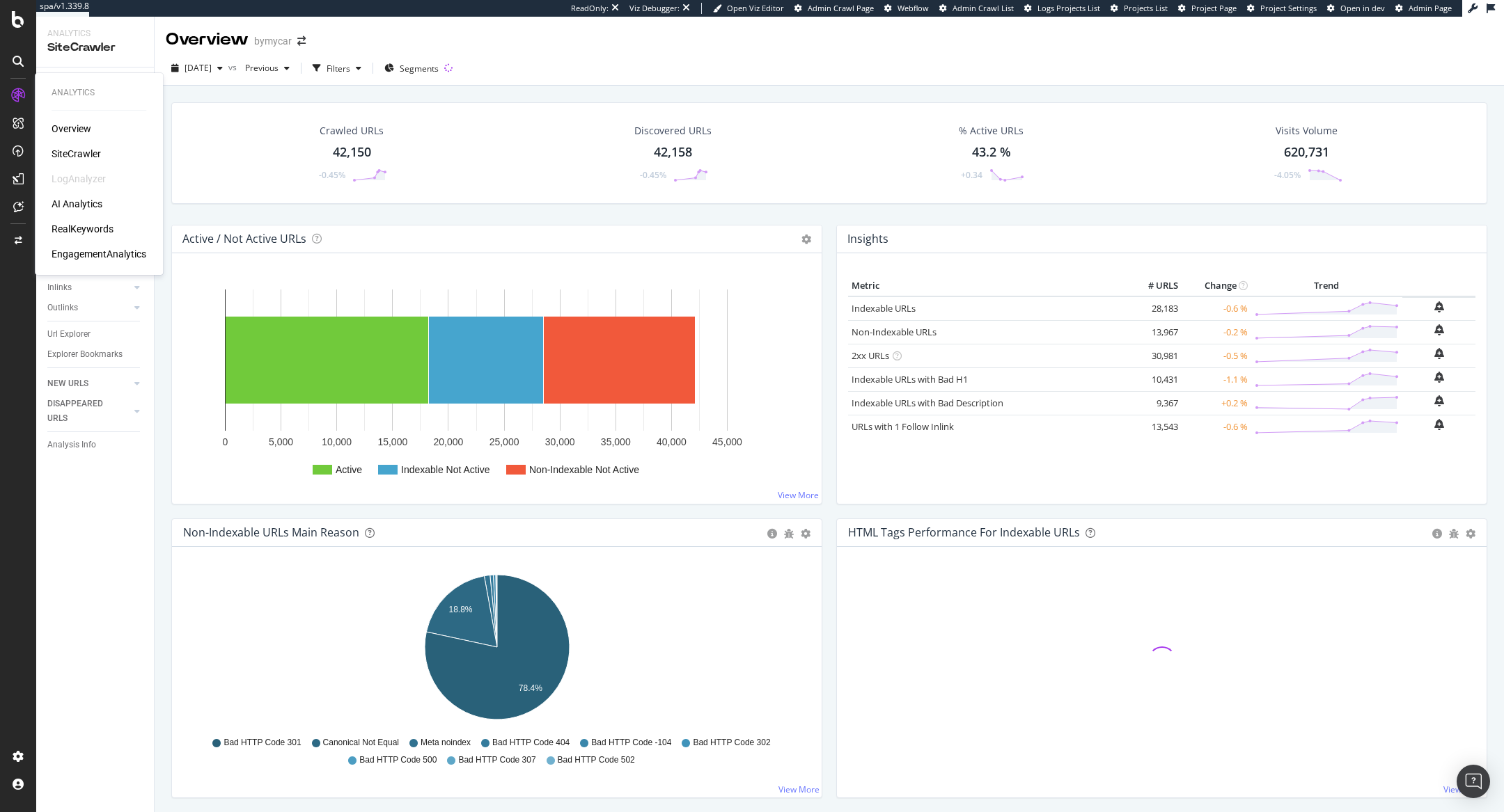
click at [88, 223] on div "RealKeywords" at bounding box center [82, 229] width 62 height 14
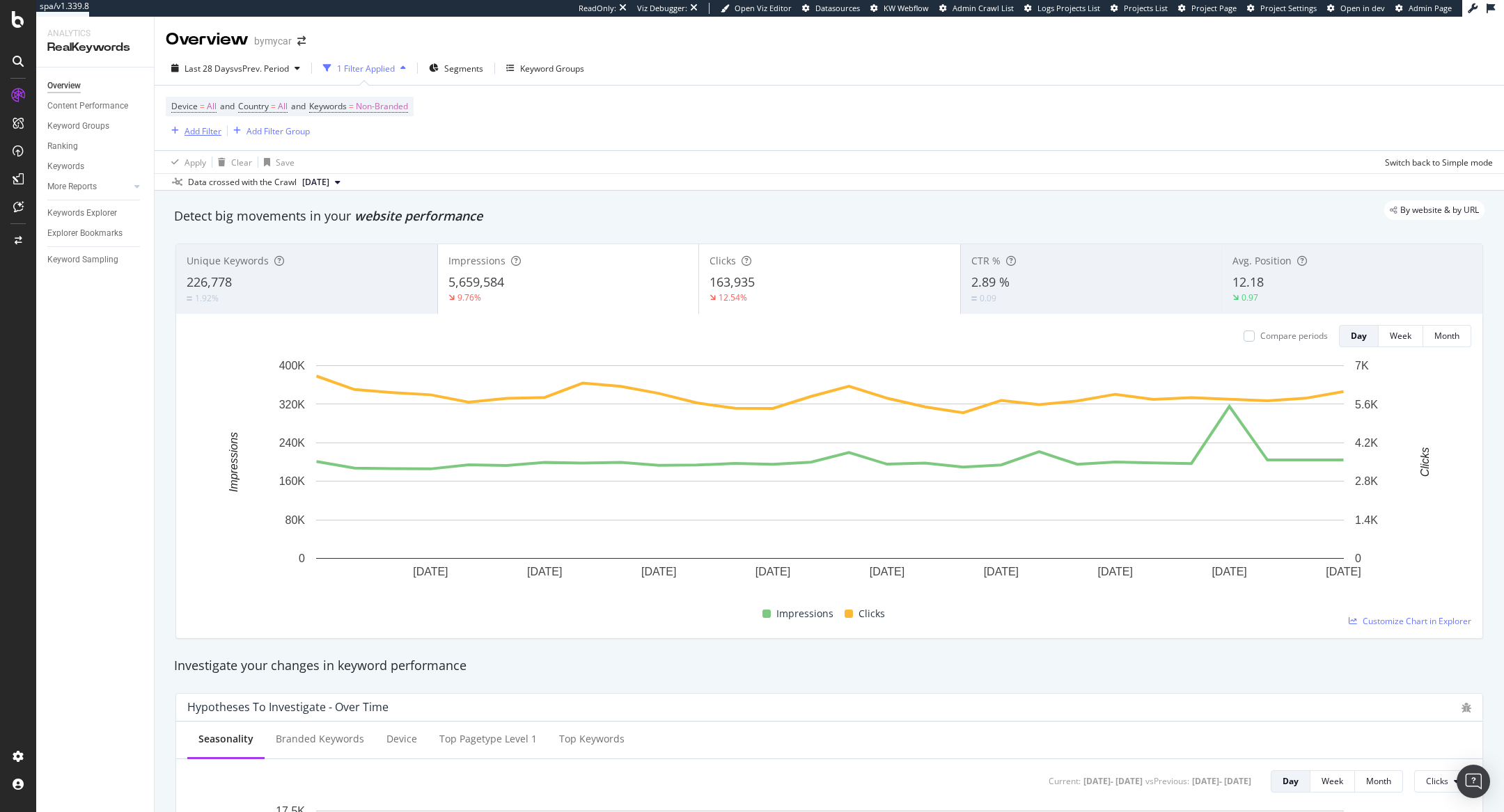
click at [202, 125] on div "Add Filter" at bounding box center [204, 131] width 37 height 12
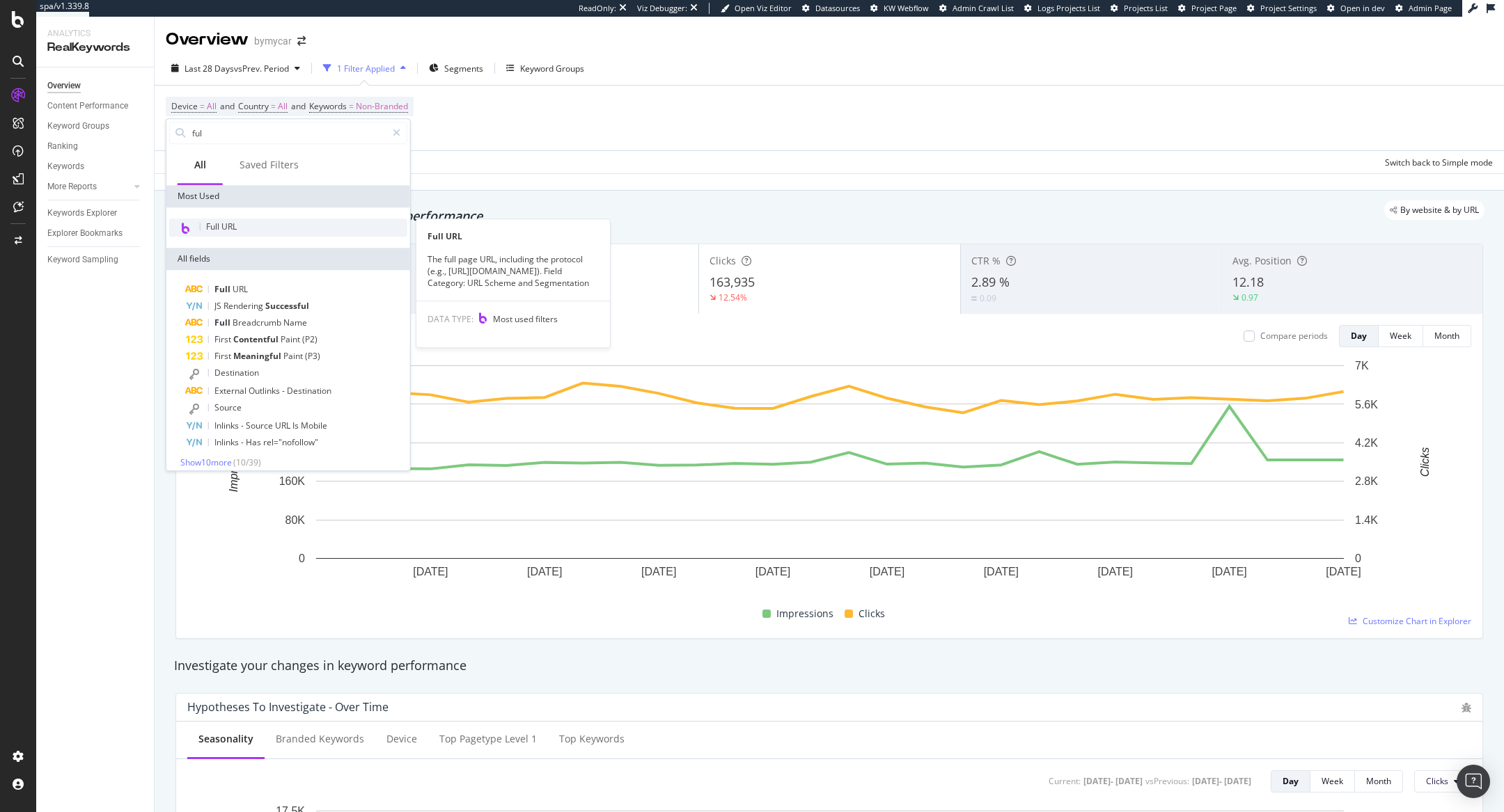
type input "ful"
click at [230, 225] on span "Full URL" at bounding box center [221, 226] width 31 height 12
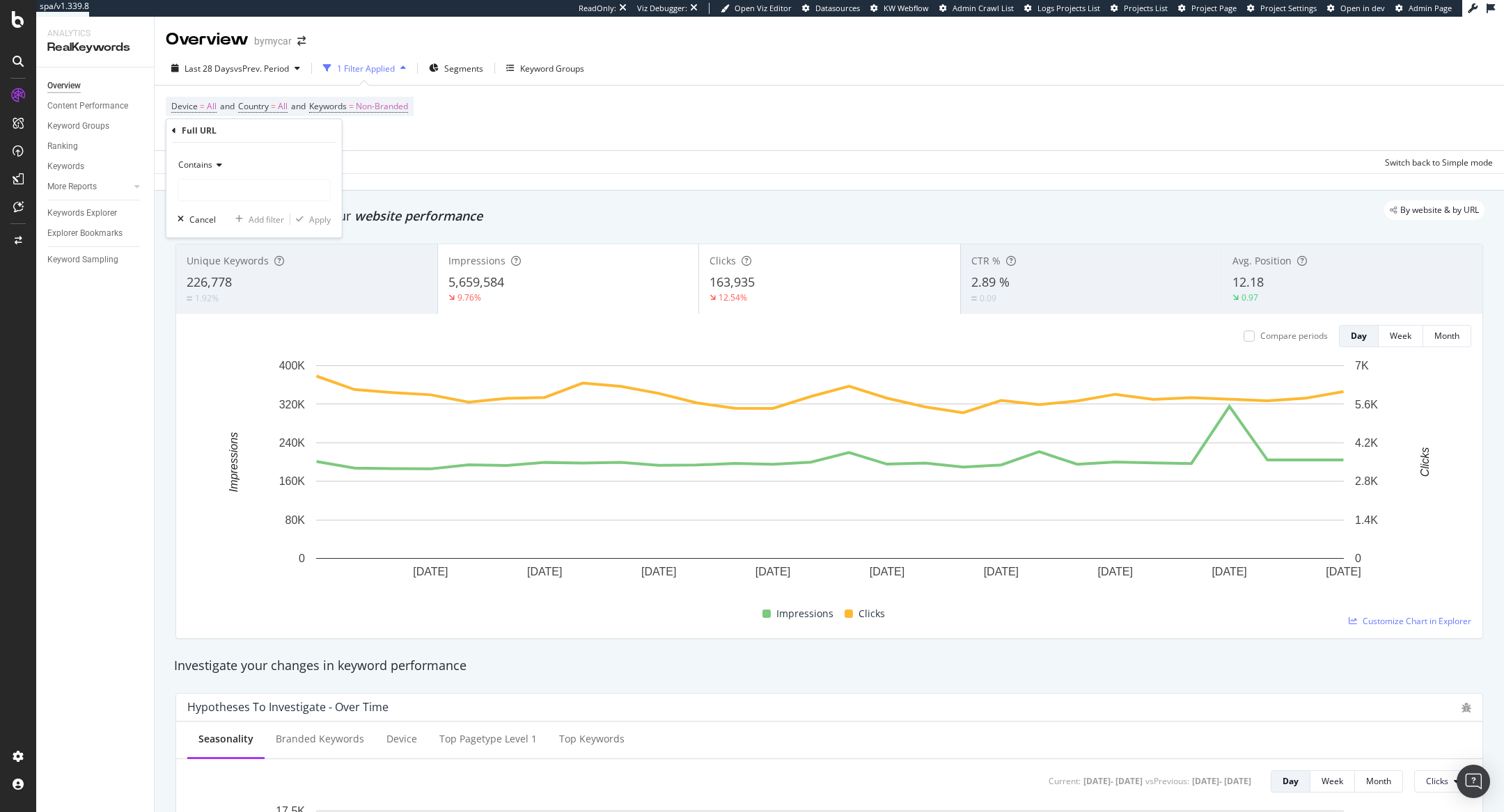
click at [208, 164] on span "Contains" at bounding box center [195, 164] width 35 height 12
click at [225, 188] on div "Equal to" at bounding box center [256, 193] width 149 height 18
click at [232, 188] on input "text" at bounding box center [254, 190] width 152 height 22
paste input "https://www.bymycar.fr/v/voiture-occasion"
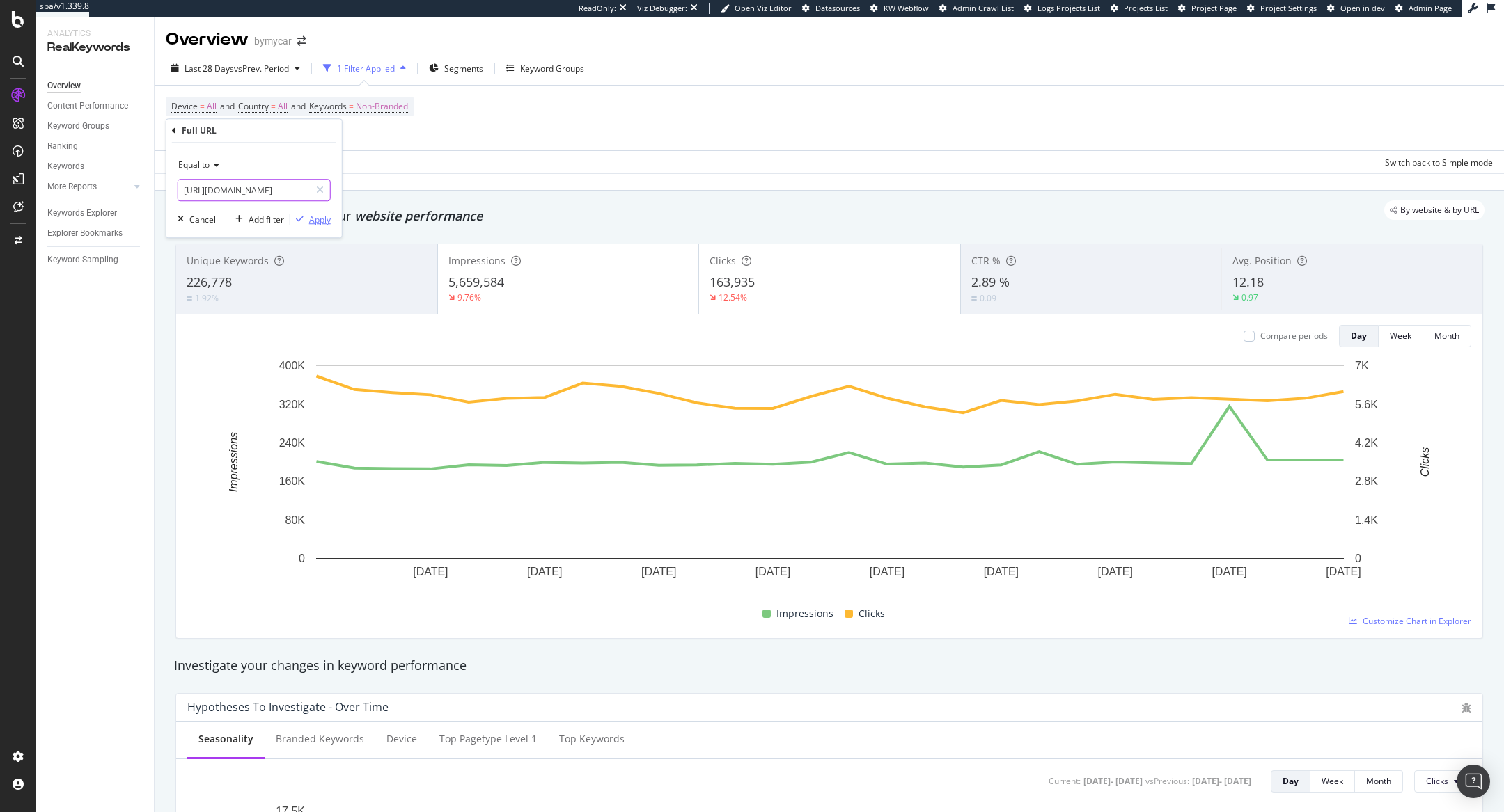
type input "https://www.bymycar.fr/v/voiture-occasion"
click at [302, 221] on icon "button" at bounding box center [300, 218] width 7 height 8
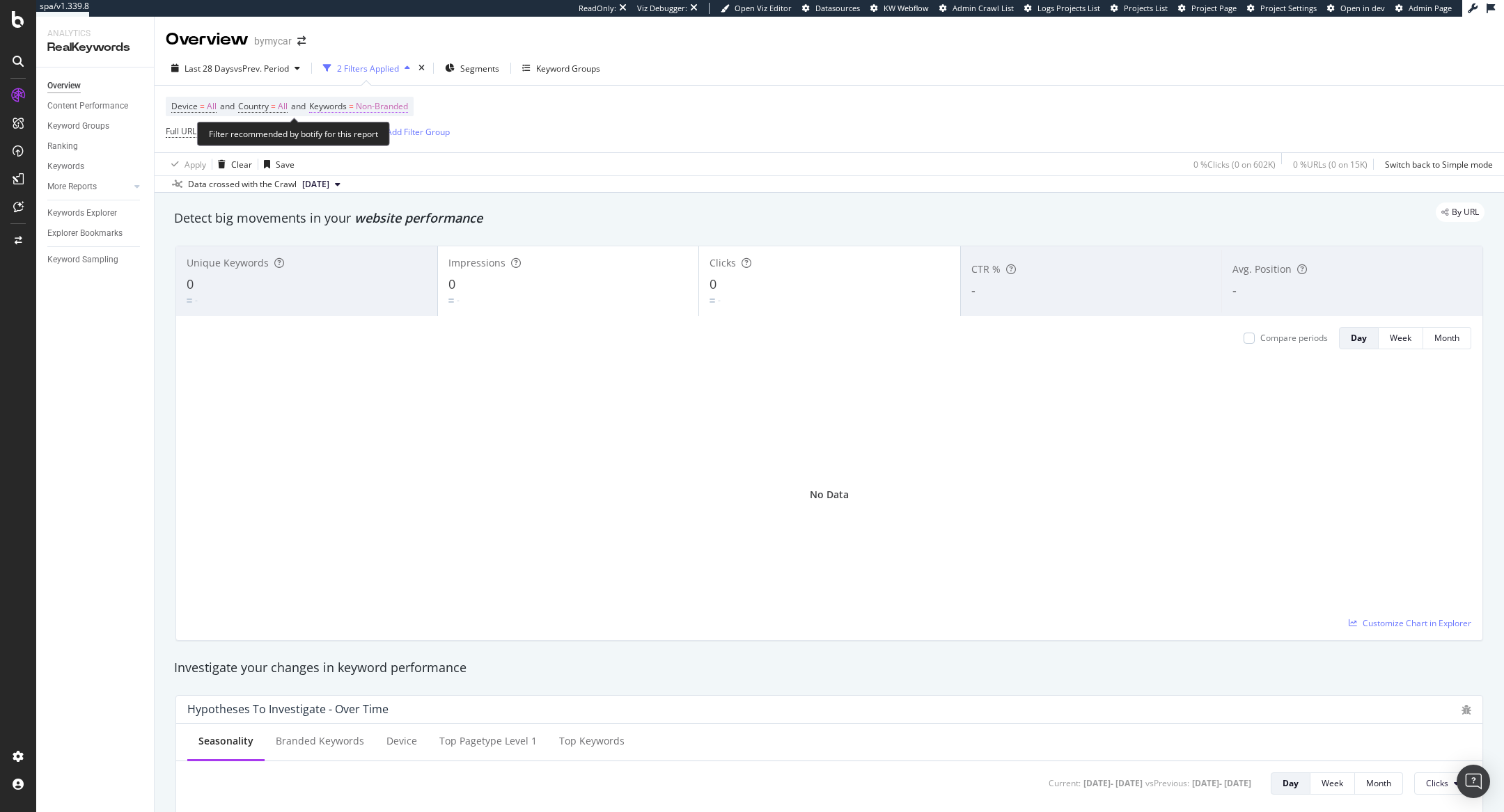
click at [365, 100] on span "Non-Branded" at bounding box center [382, 106] width 52 height 20
click at [381, 135] on span "Non-Branded" at bounding box center [358, 138] width 58 height 12
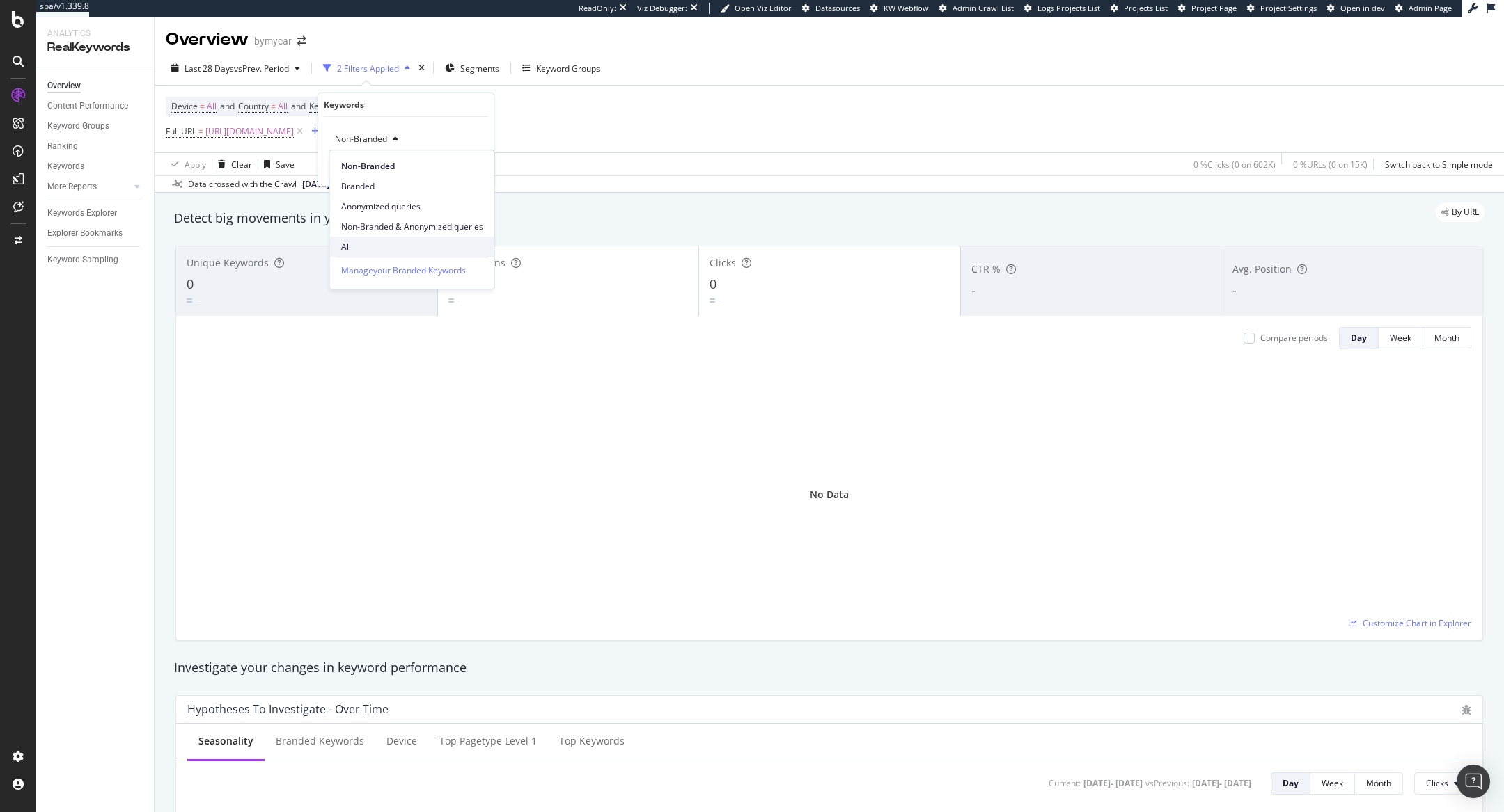
click at [353, 243] on span "All" at bounding box center [412, 246] width 142 height 12
click at [455, 166] on icon "button" at bounding box center [452, 168] width 7 height 8
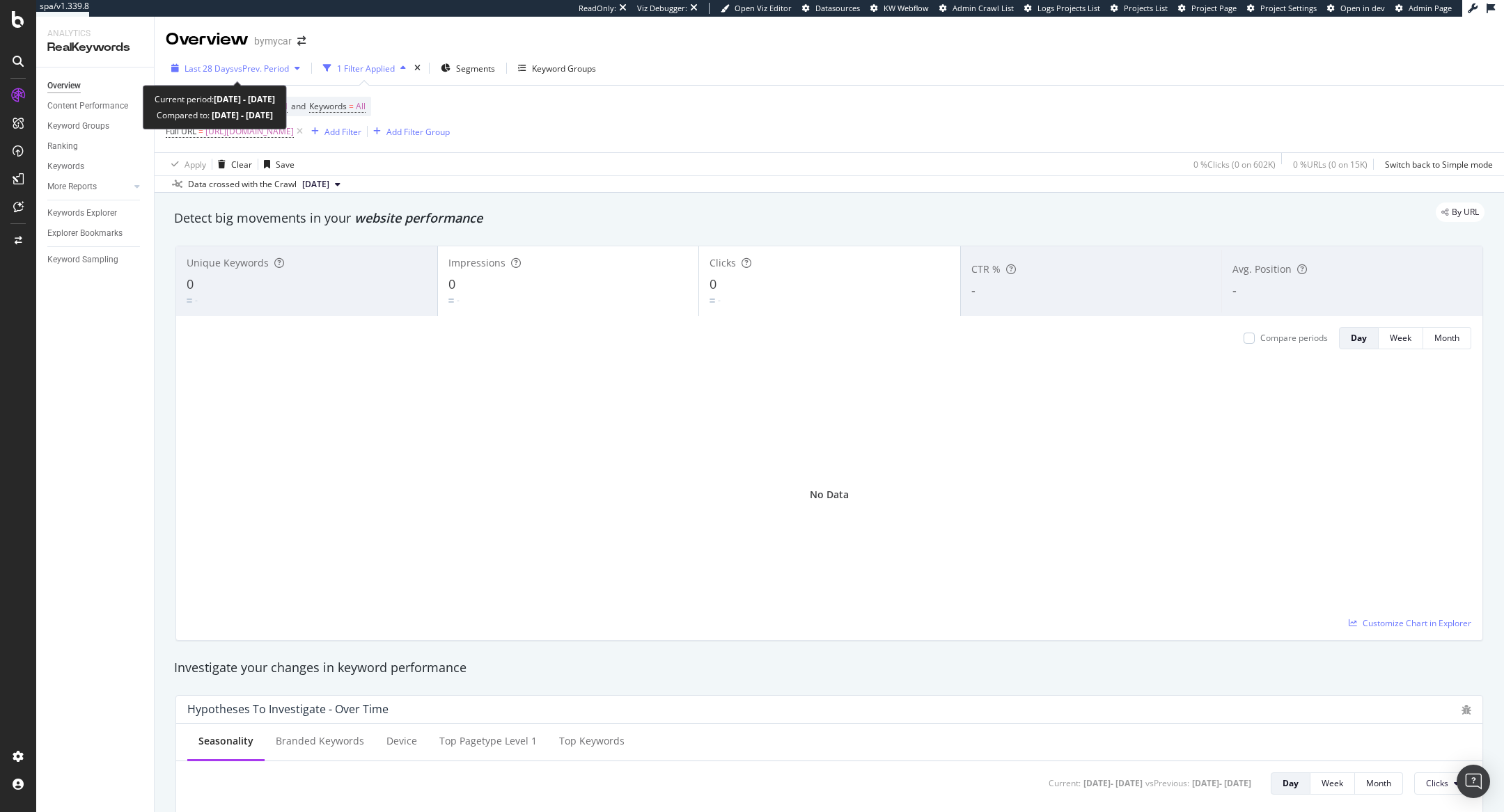
click at [296, 70] on div "button" at bounding box center [297, 68] width 17 height 8
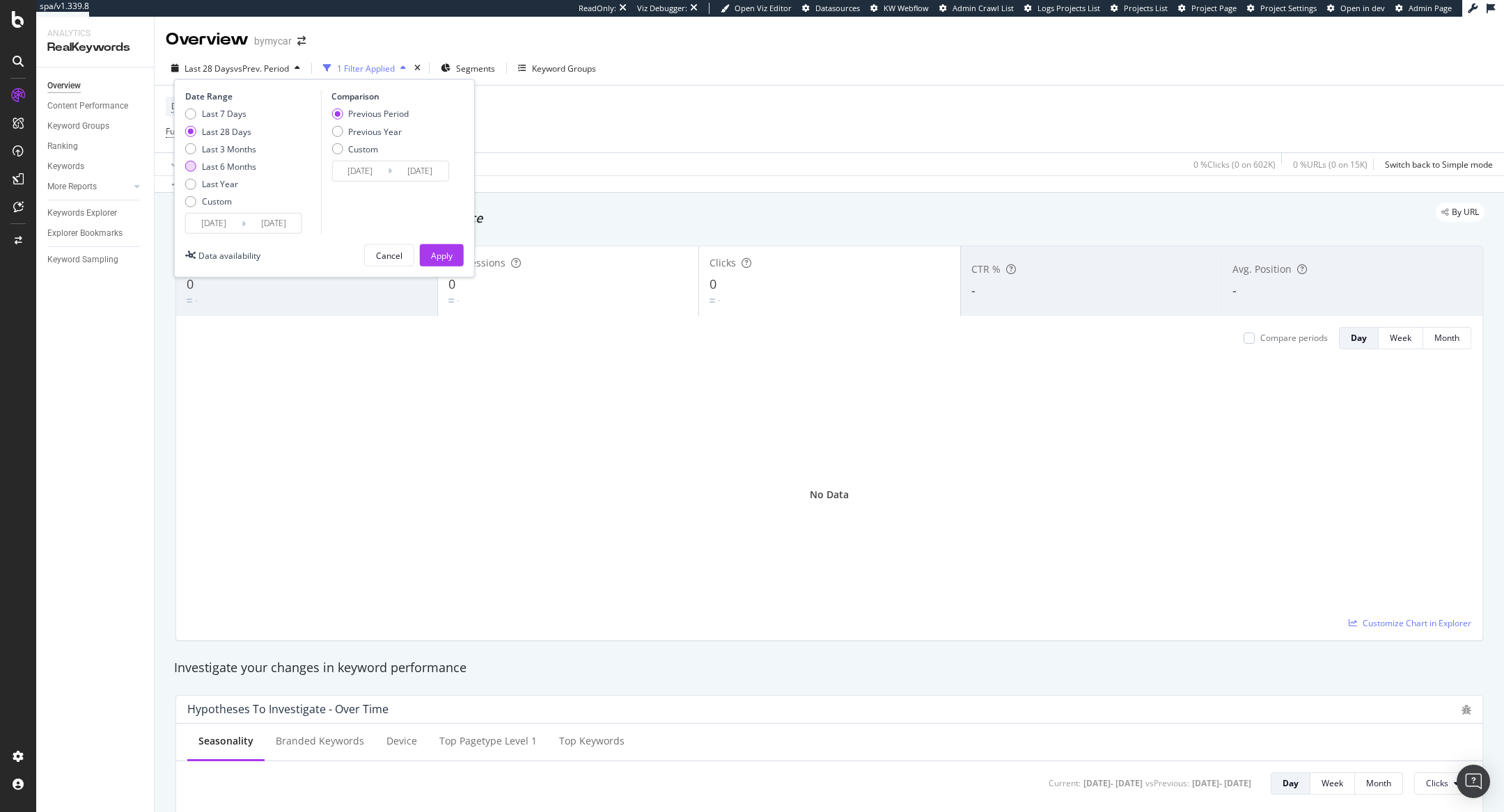
click at [249, 170] on div "Last 6 Months" at bounding box center [229, 166] width 54 height 12
type input "2025/04/13"
type input "2024/10/12"
type input "2025/04/12"
click at [383, 255] on div "Cancel" at bounding box center [389, 255] width 26 height 12
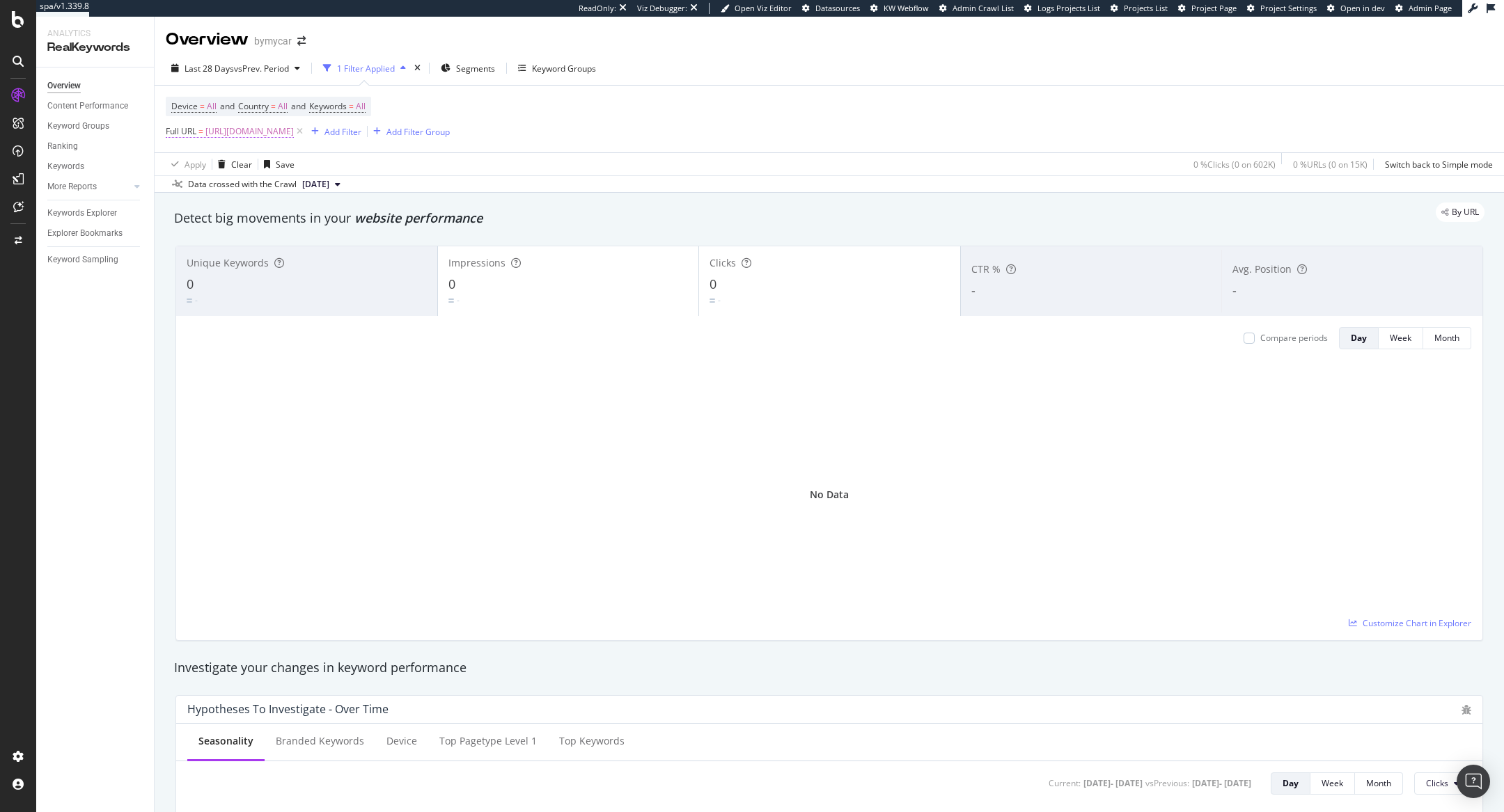
click at [294, 128] on span "https://www.bymycar.fr/v/voiture-occasion" at bounding box center [249, 132] width 89 height 20
click at [209, 159] on span "Equal to" at bounding box center [194, 163] width 32 height 12
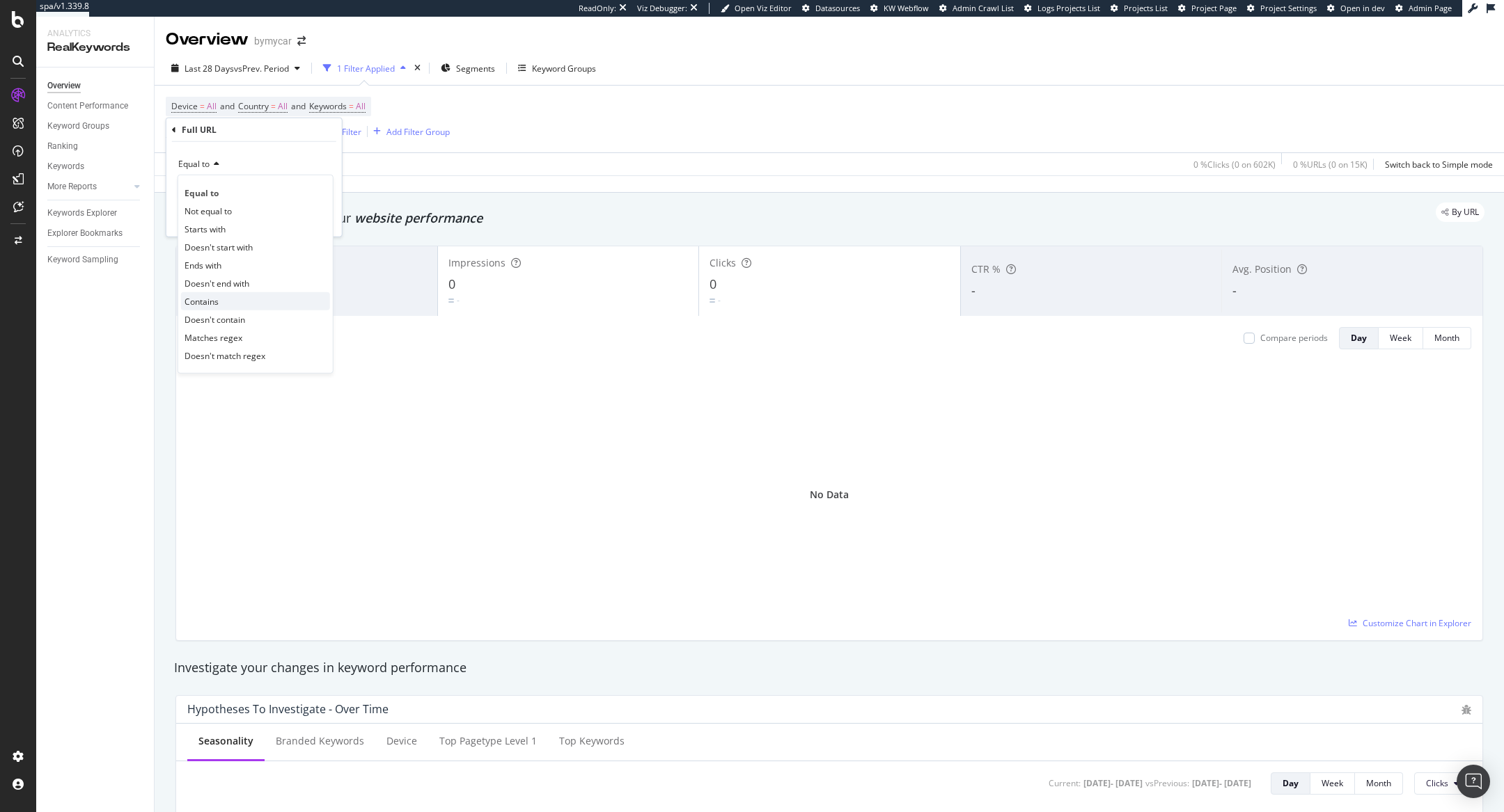
click at [219, 300] on div "Contains" at bounding box center [256, 301] width 149 height 18
click at [287, 187] on input "text" at bounding box center [254, 189] width 152 height 22
paste input "https://www.bymycar.fr/v/voiture-occasion"
type input "https://www.bymycar.fr/v/voiture-occasion"
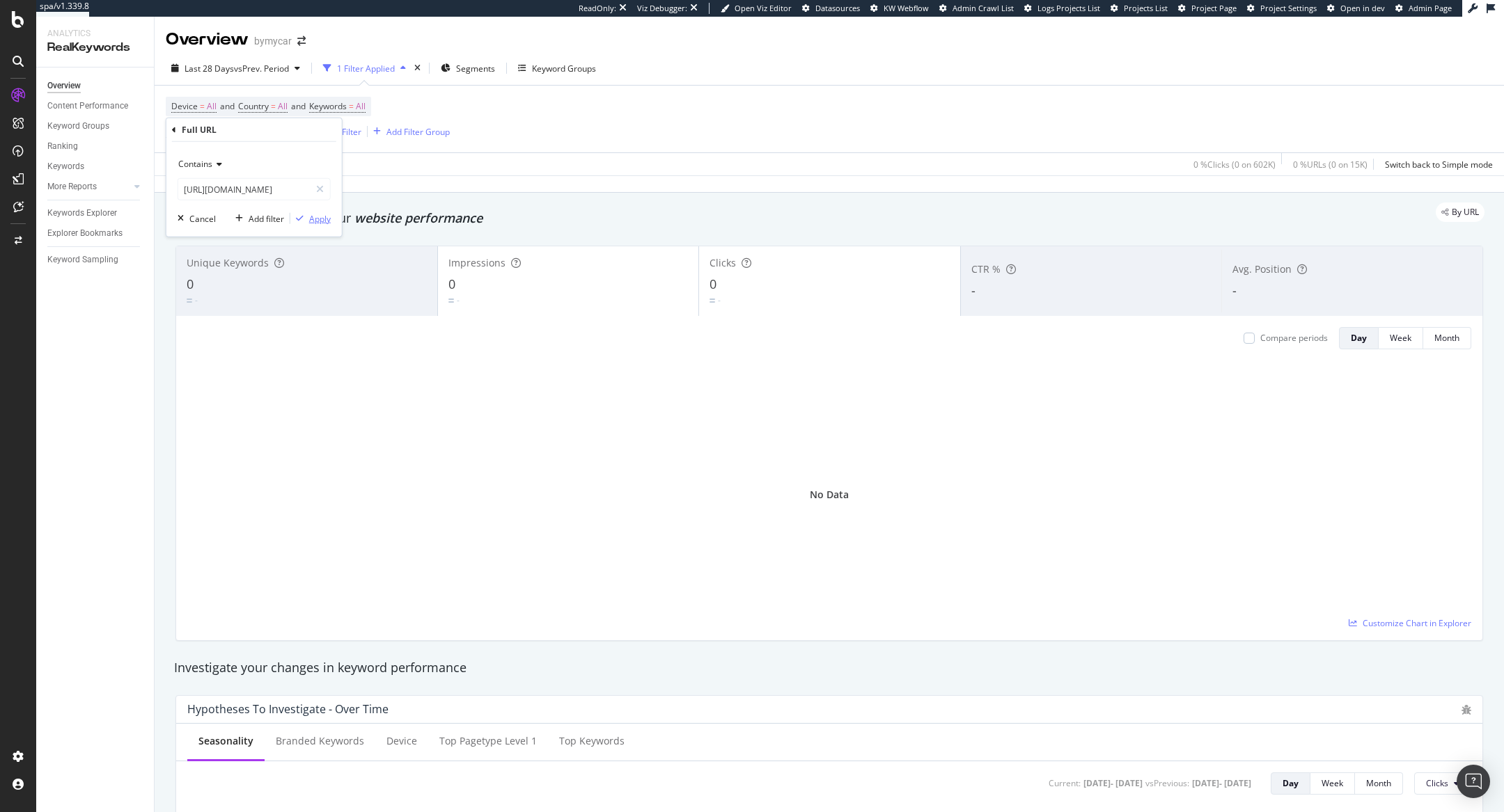
scroll to position [0, 0]
click at [302, 215] on icon "button" at bounding box center [300, 218] width 7 height 8
click at [331, 132] on icon at bounding box center [325, 131] width 12 height 14
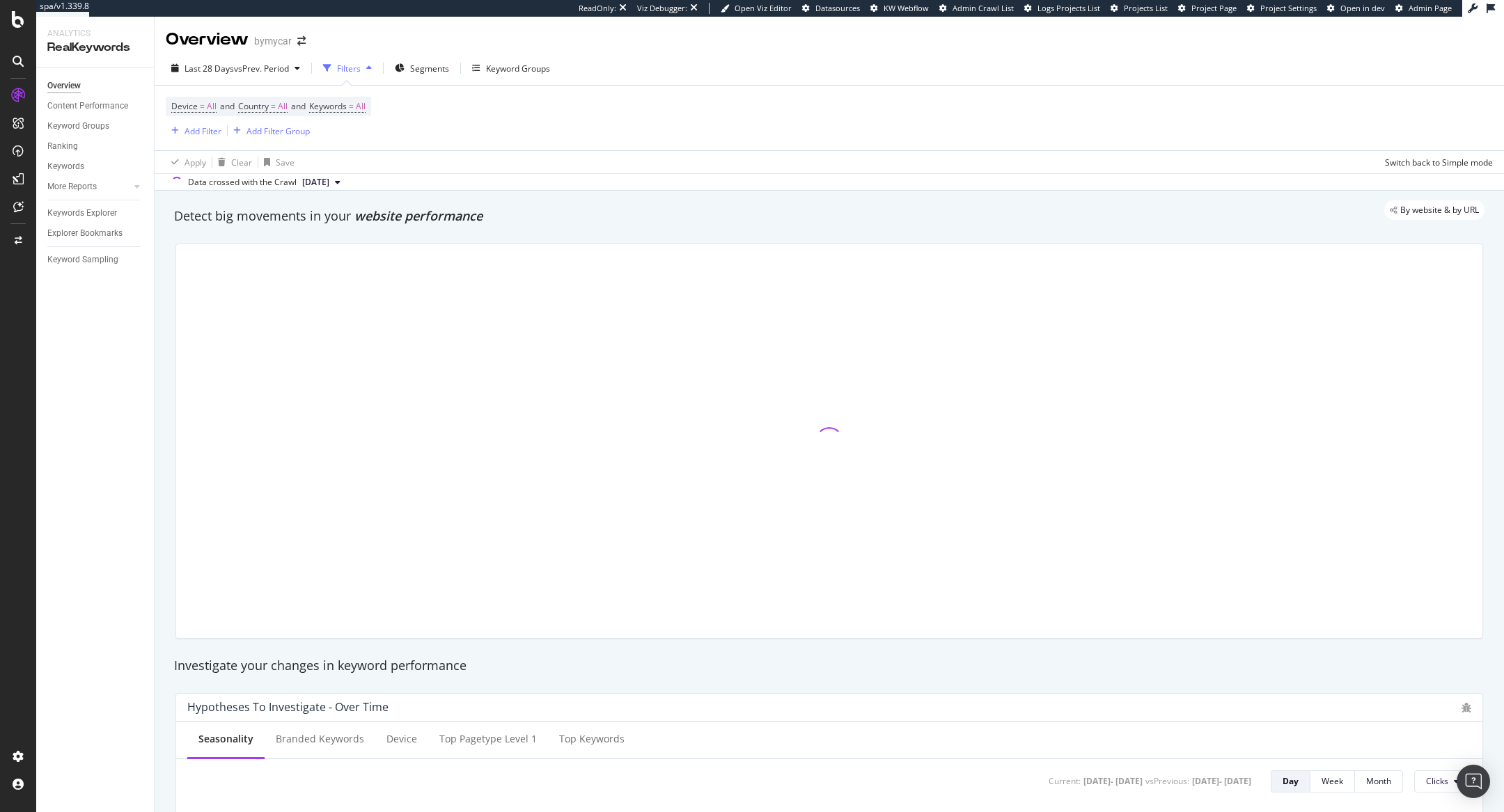
click at [89, 204] on div "Keywords Explorer" at bounding box center [101, 214] width 106 height 21
click at [91, 215] on div "Keywords Explorer" at bounding box center [82, 214] width 70 height 15
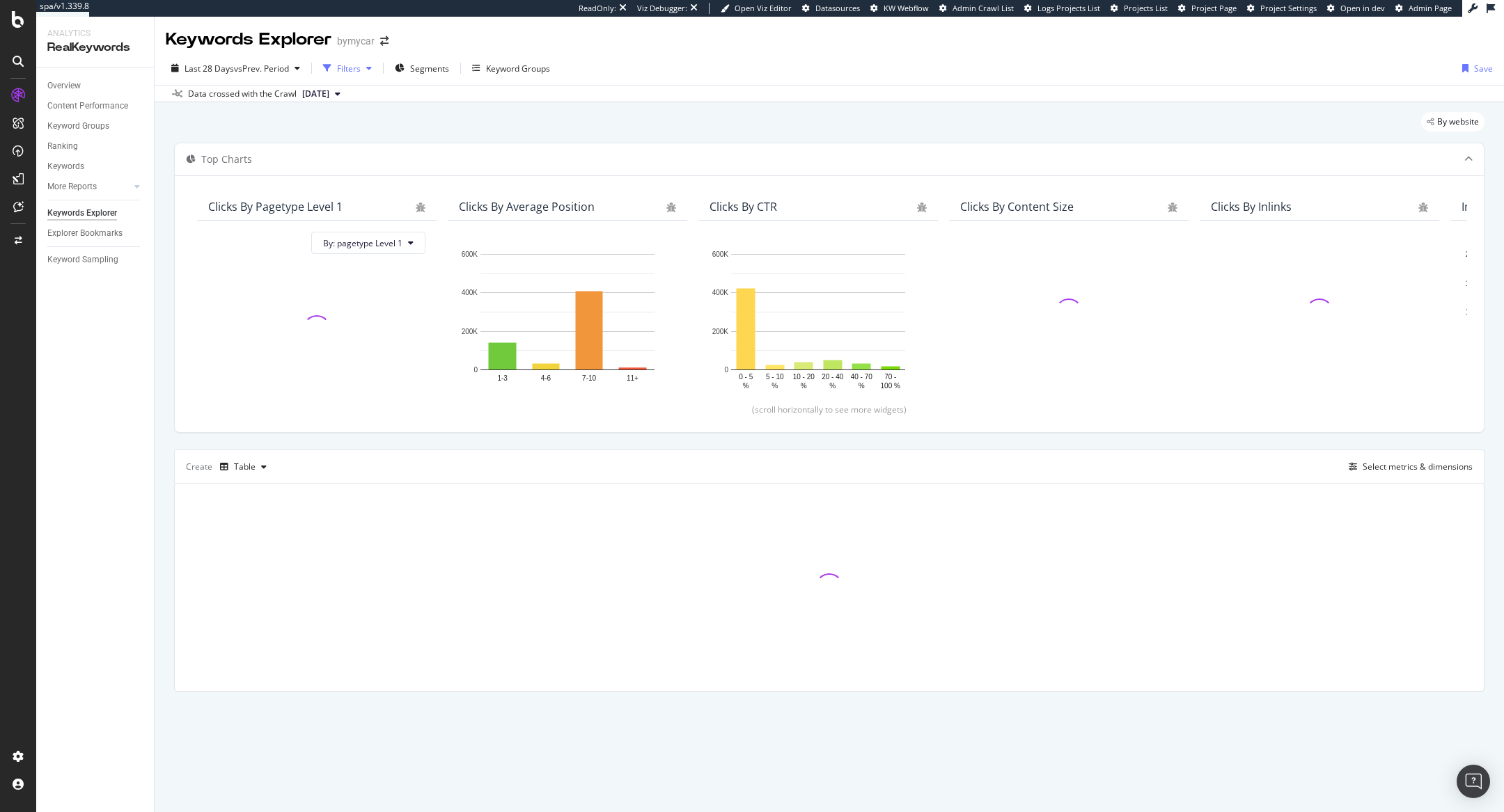
click at [331, 68] on icon "button" at bounding box center [327, 68] width 8 height 8
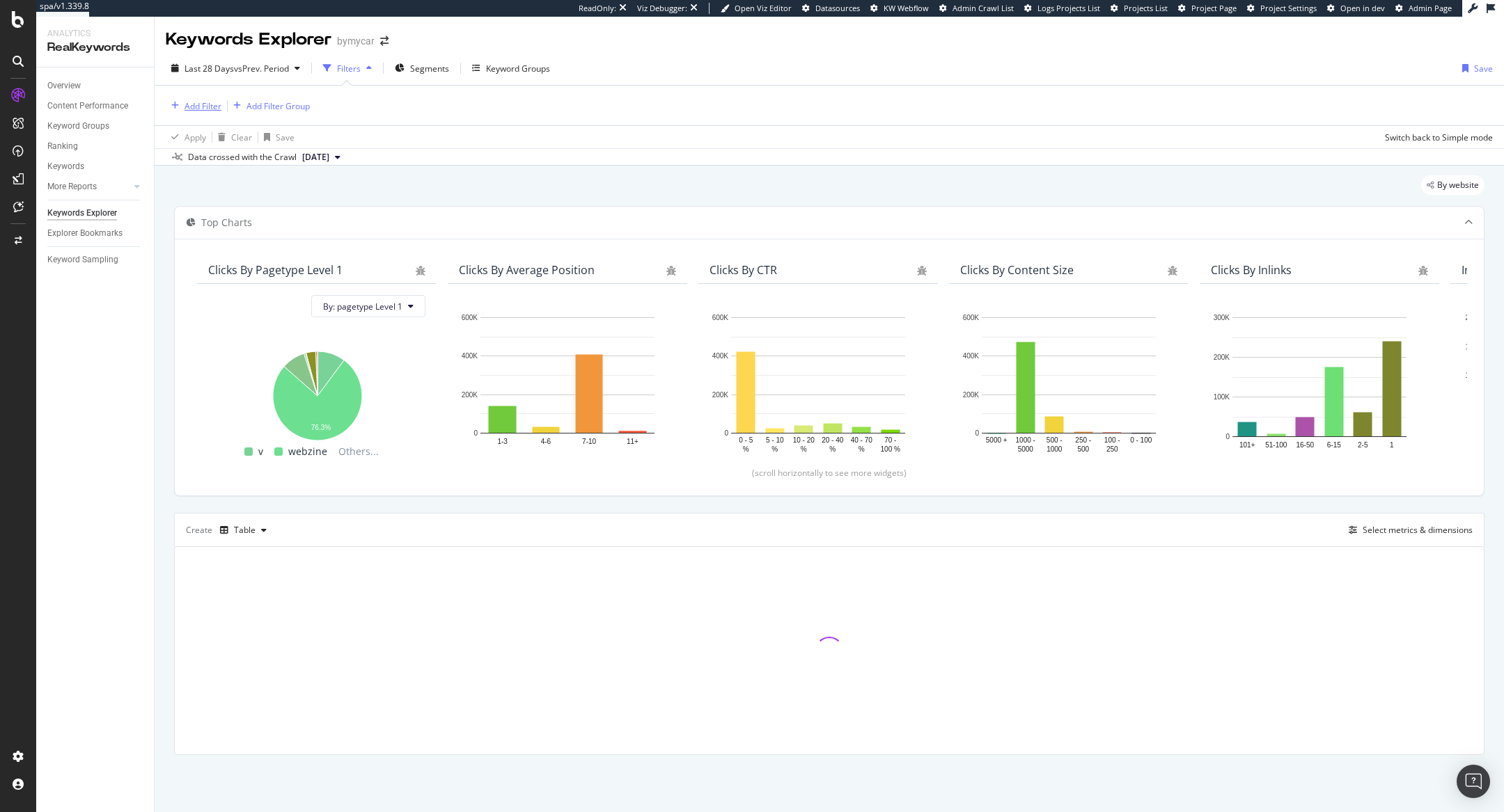
click at [192, 105] on div "Add Filter" at bounding box center [204, 105] width 37 height 12
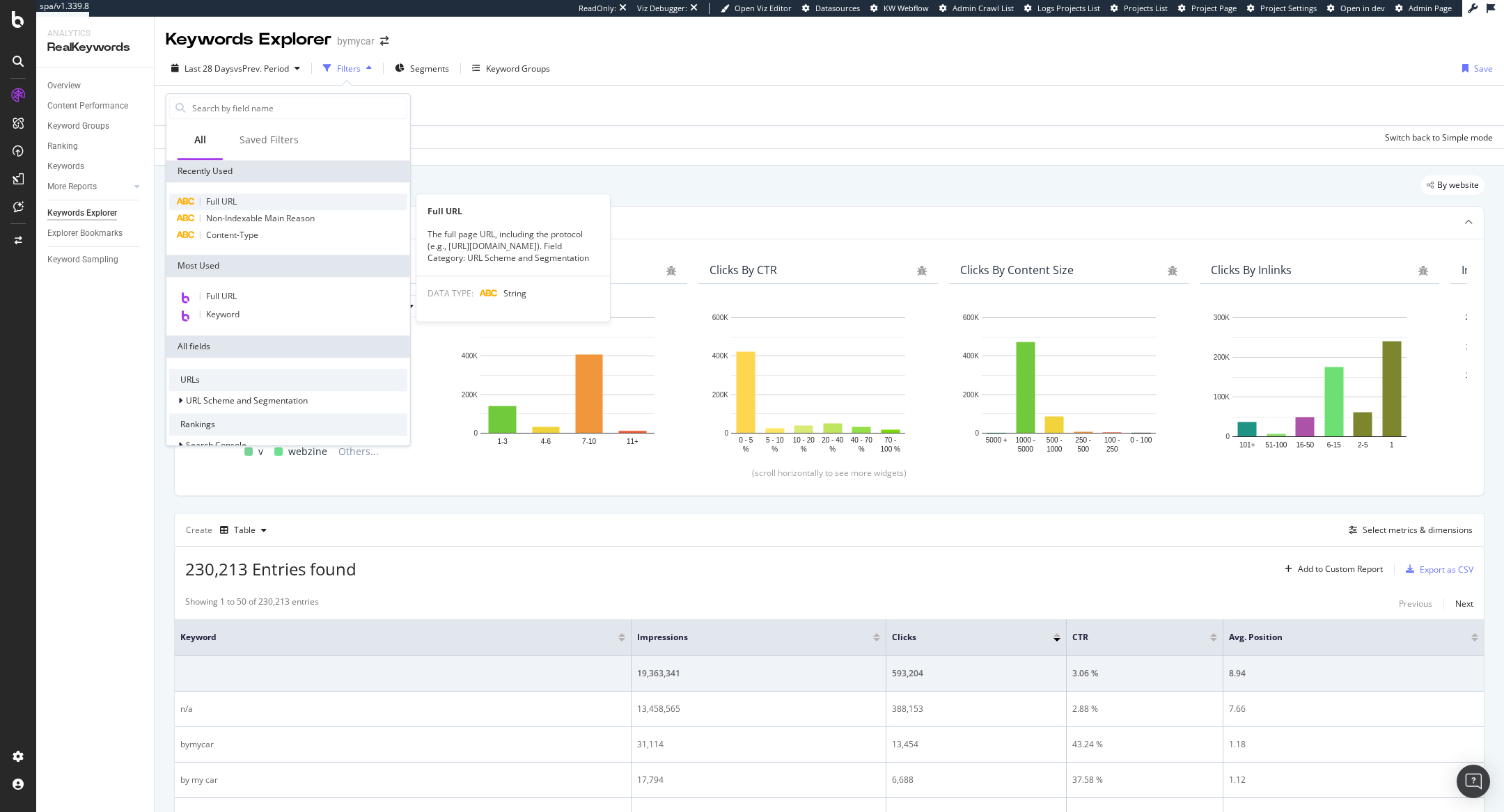
click at [270, 195] on div "Full URL" at bounding box center [288, 202] width 238 height 17
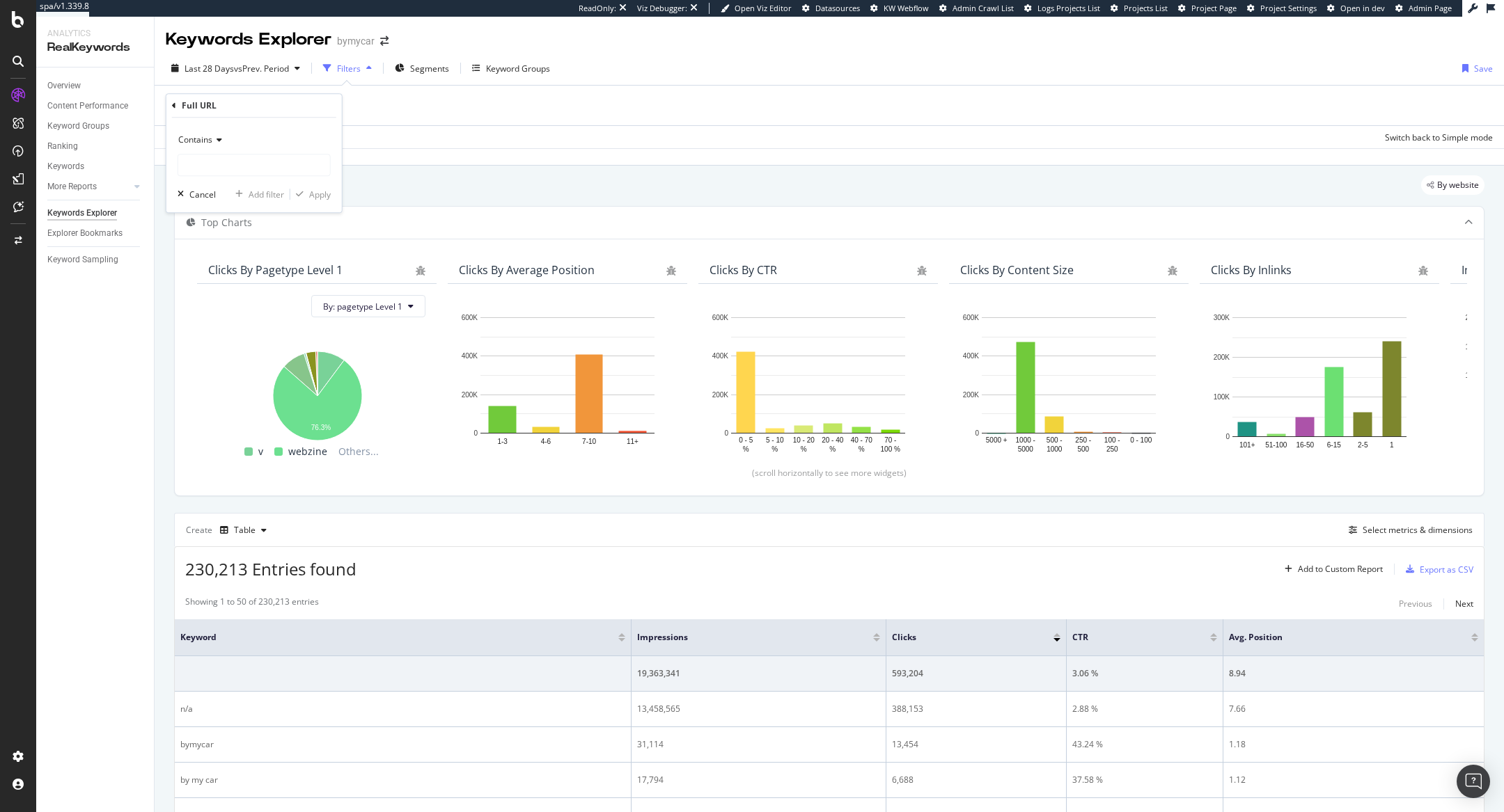
click at [250, 150] on div "Contains" at bounding box center [254, 152] width 153 height 48
click at [258, 175] on input "text" at bounding box center [254, 165] width 152 height 22
paste input "https://www.bymycar.fr/v/voiture-occasion"
type input "https://www.bymycar.fr/v/voiture-occasion"
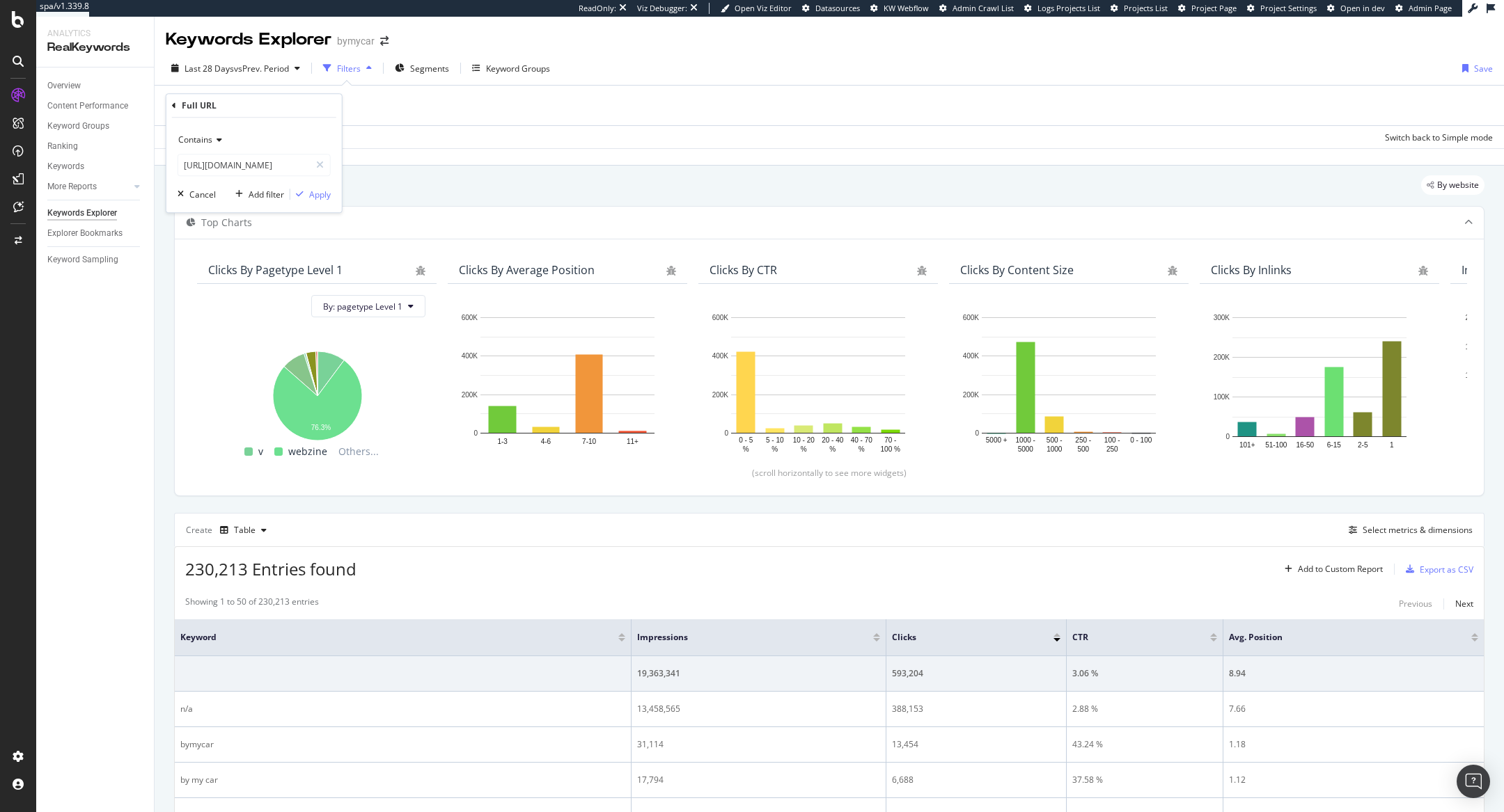
click at [215, 135] on icon at bounding box center [217, 139] width 9 height 8
drag, startPoint x: 273, startPoint y: 124, endPoint x: 273, endPoint y: 138, distance: 14.0
click at [273, 124] on div "Contains Equal to Not equal to Starts with Doesn't start with Ends with Doesn't…" at bounding box center [254, 164] width 176 height 94
click at [309, 190] on div "Apply" at bounding box center [319, 194] width 21 height 12
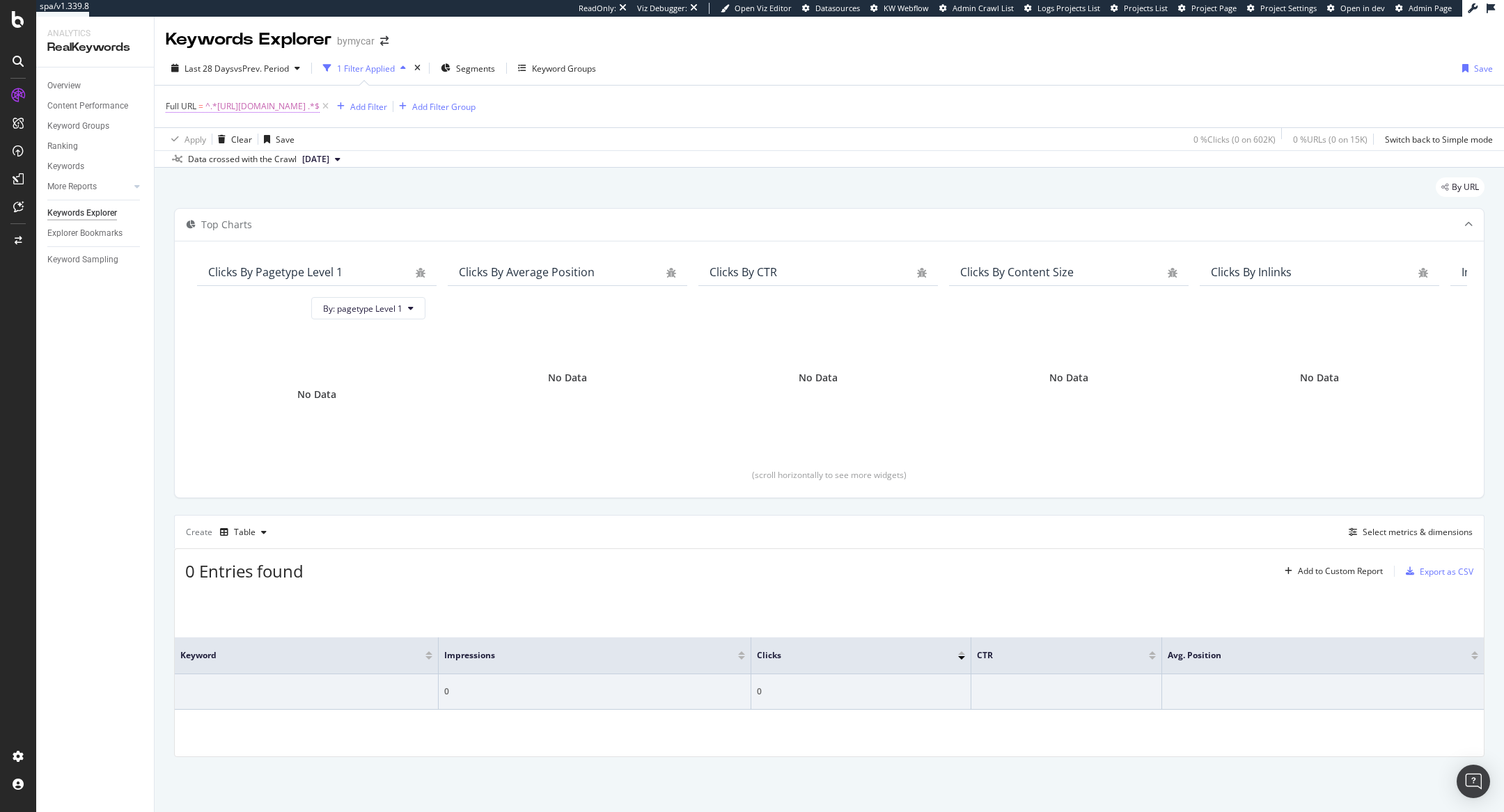
click at [261, 105] on span "^.*https://www.bymycar.fr/v/voiture-occasion .*$" at bounding box center [262, 106] width 114 height 20
click at [218, 139] on icon at bounding box center [217, 139] width 9 height 8
click at [229, 161] on div "Equal to" at bounding box center [256, 167] width 149 height 18
click at [265, 162] on input "text" at bounding box center [254, 164] width 152 height 22
paste input "https://www.bymycar.fr/v/voiture-occasion"
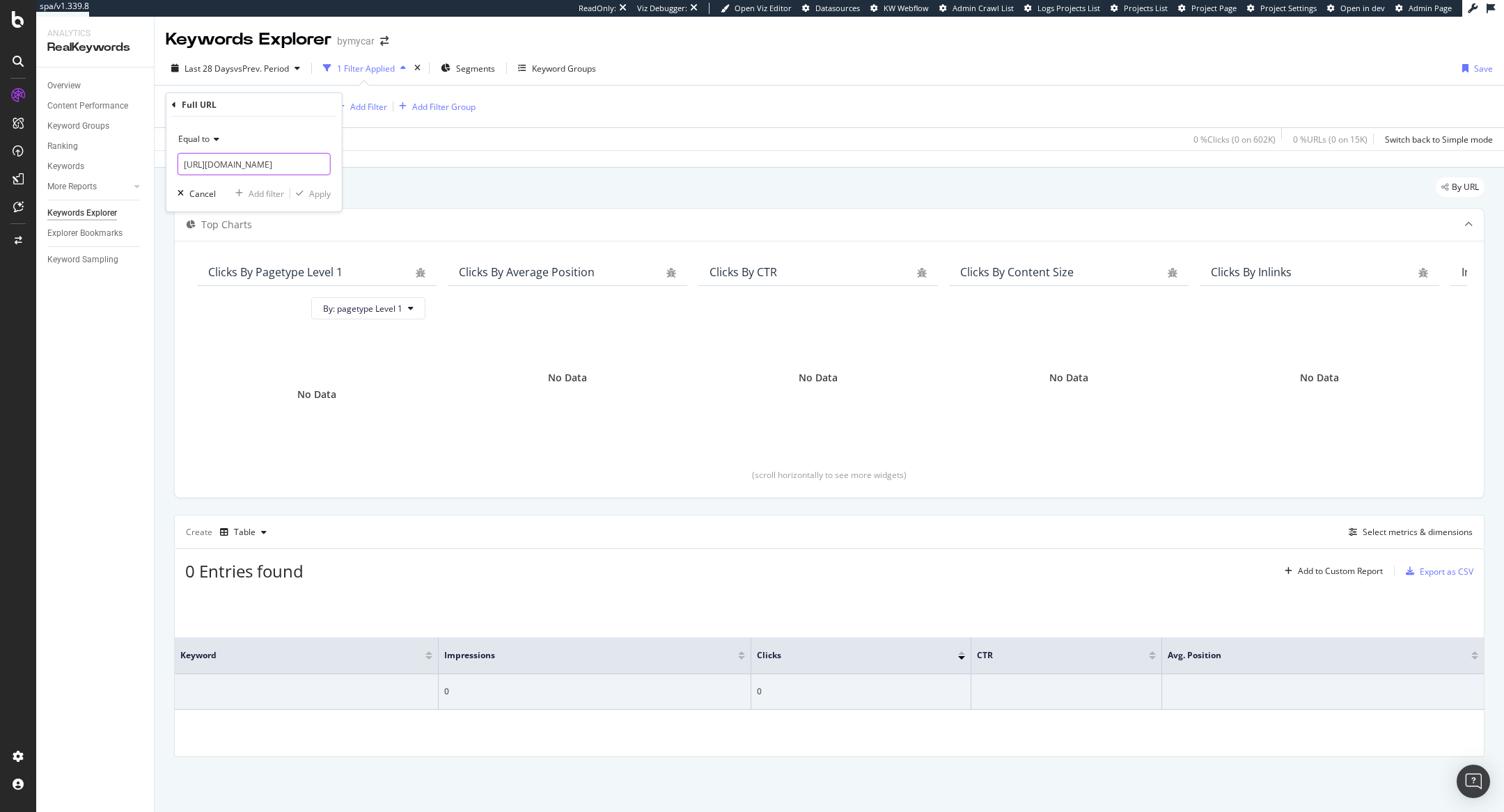
scroll to position [0, 46]
type input "https://www.bymycar.fr/v/voiture-occasion"
click at [311, 192] on div "Apply" at bounding box center [319, 193] width 21 height 12
click at [305, 105] on icon at bounding box center [300, 106] width 12 height 14
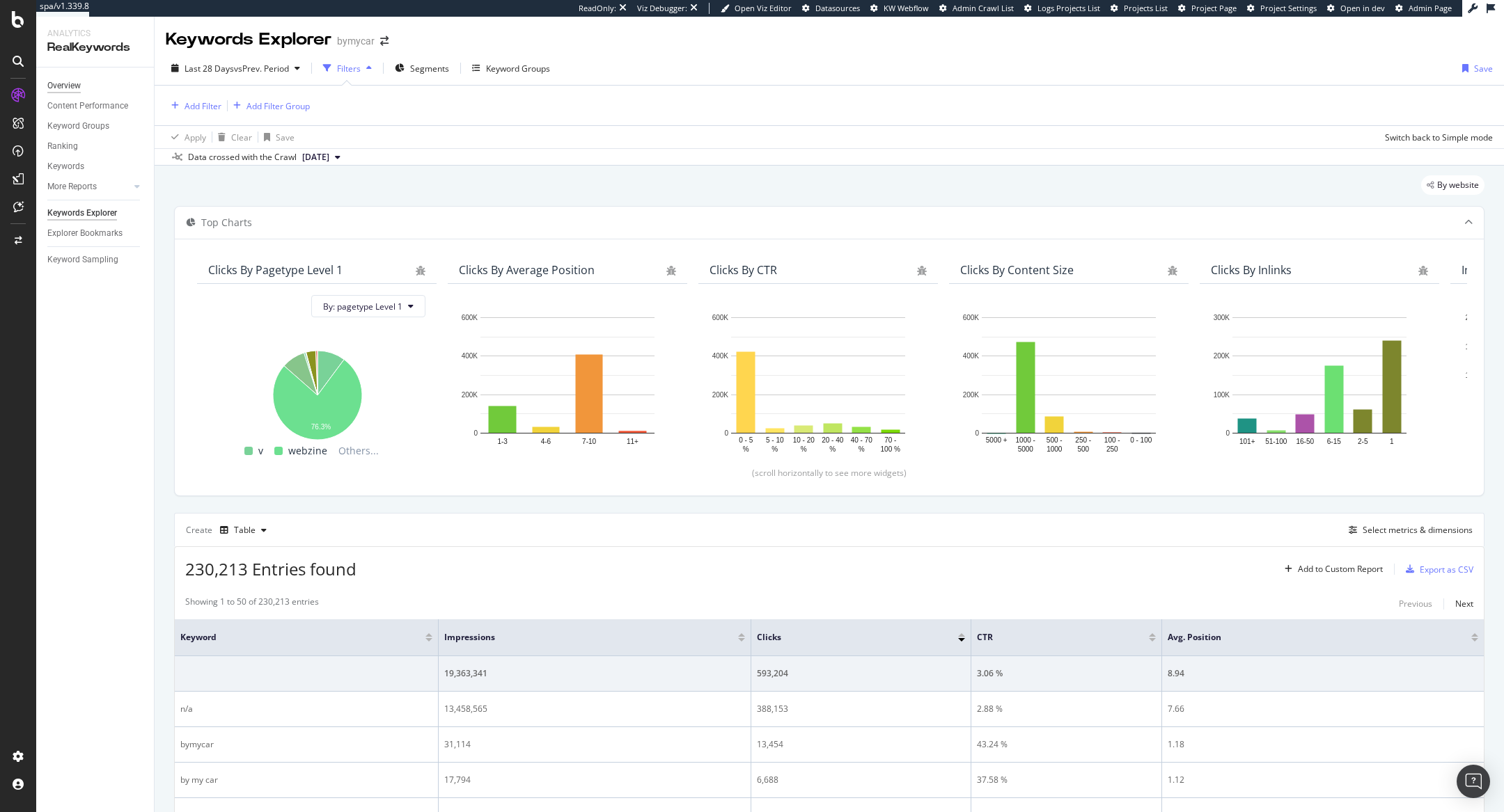
click at [67, 83] on div "Overview" at bounding box center [64, 86] width 34 height 15
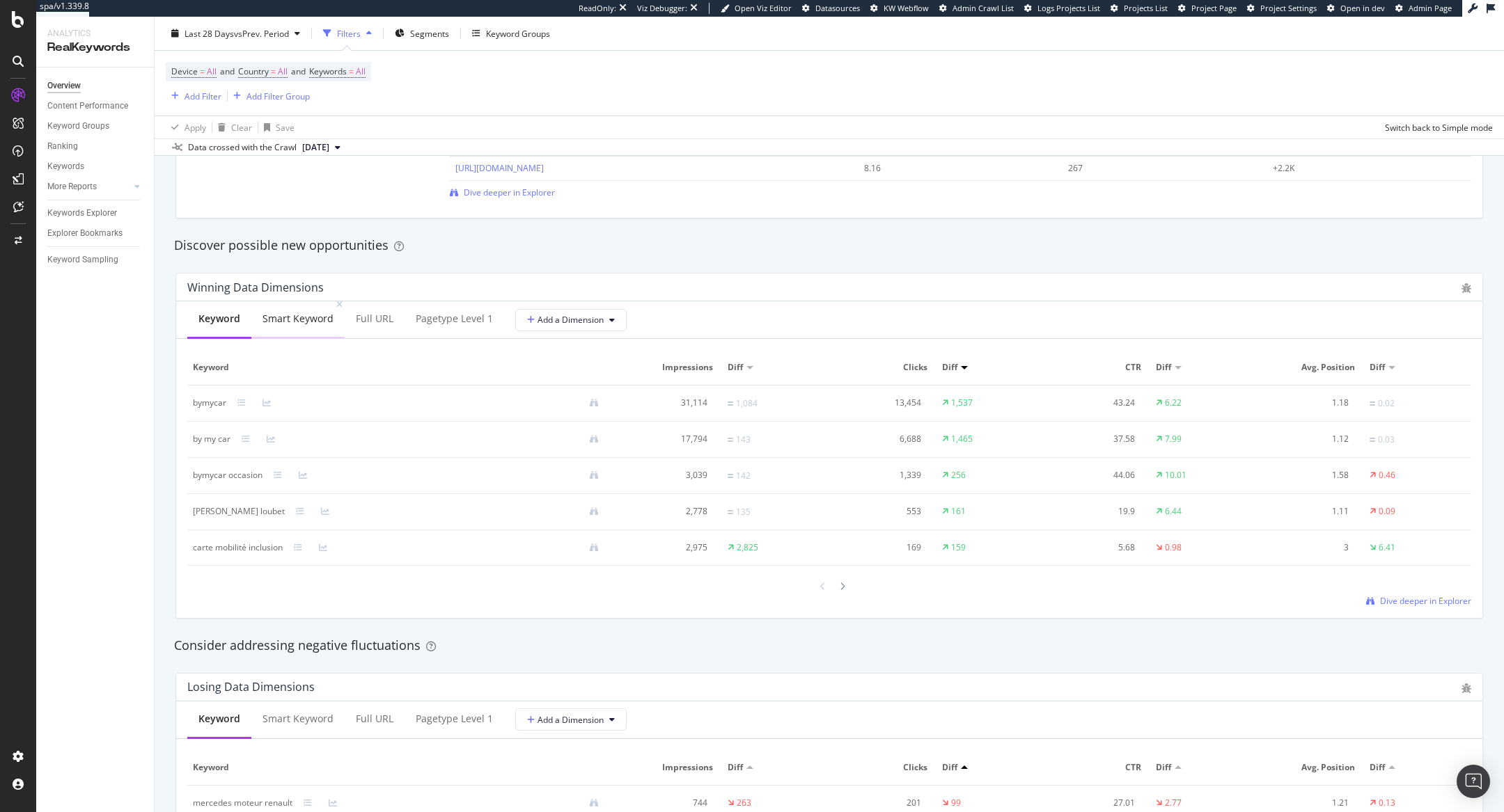
scroll to position [1189, 0]
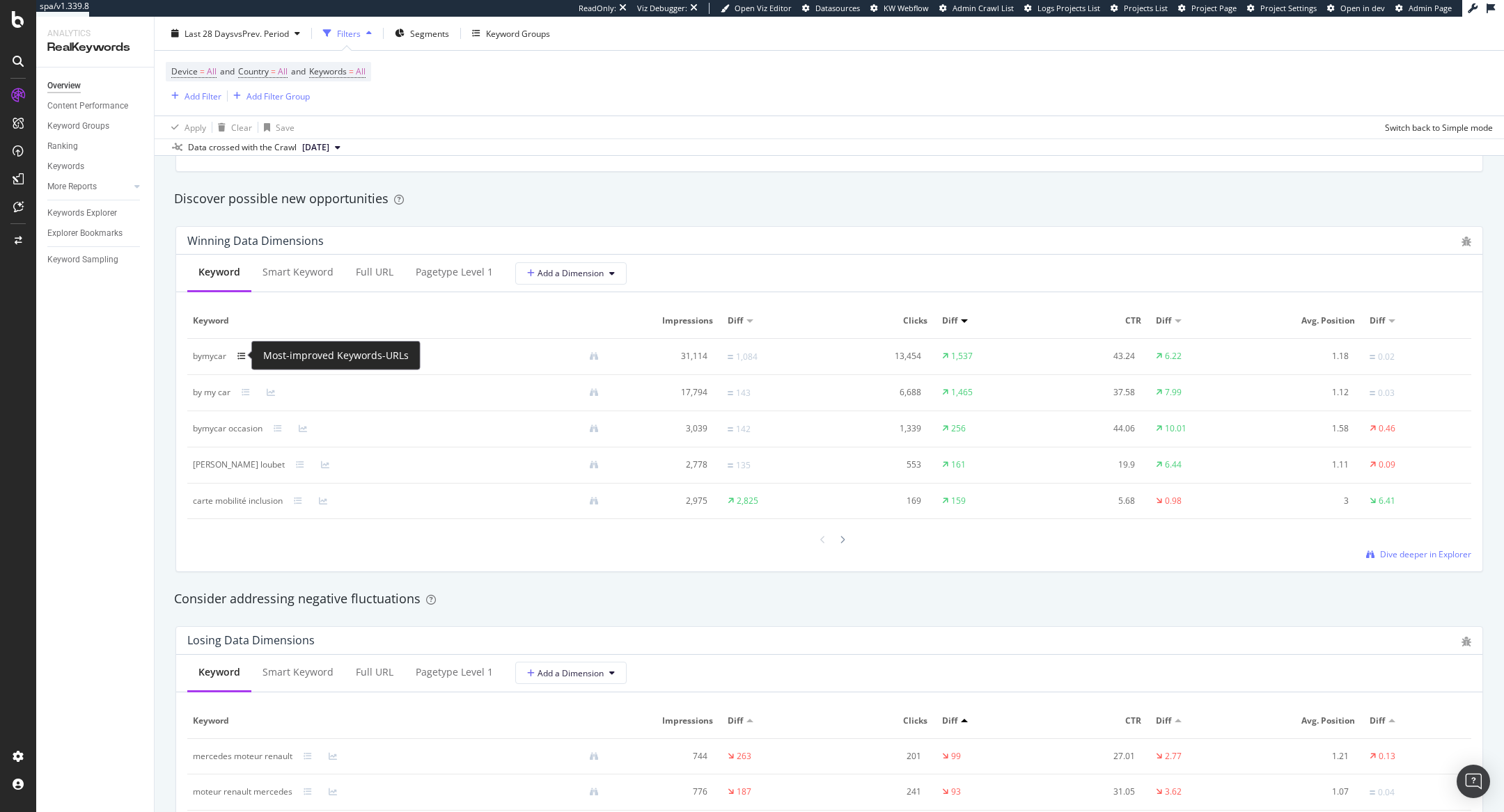
click at [237, 352] on icon at bounding box center [241, 356] width 8 height 8
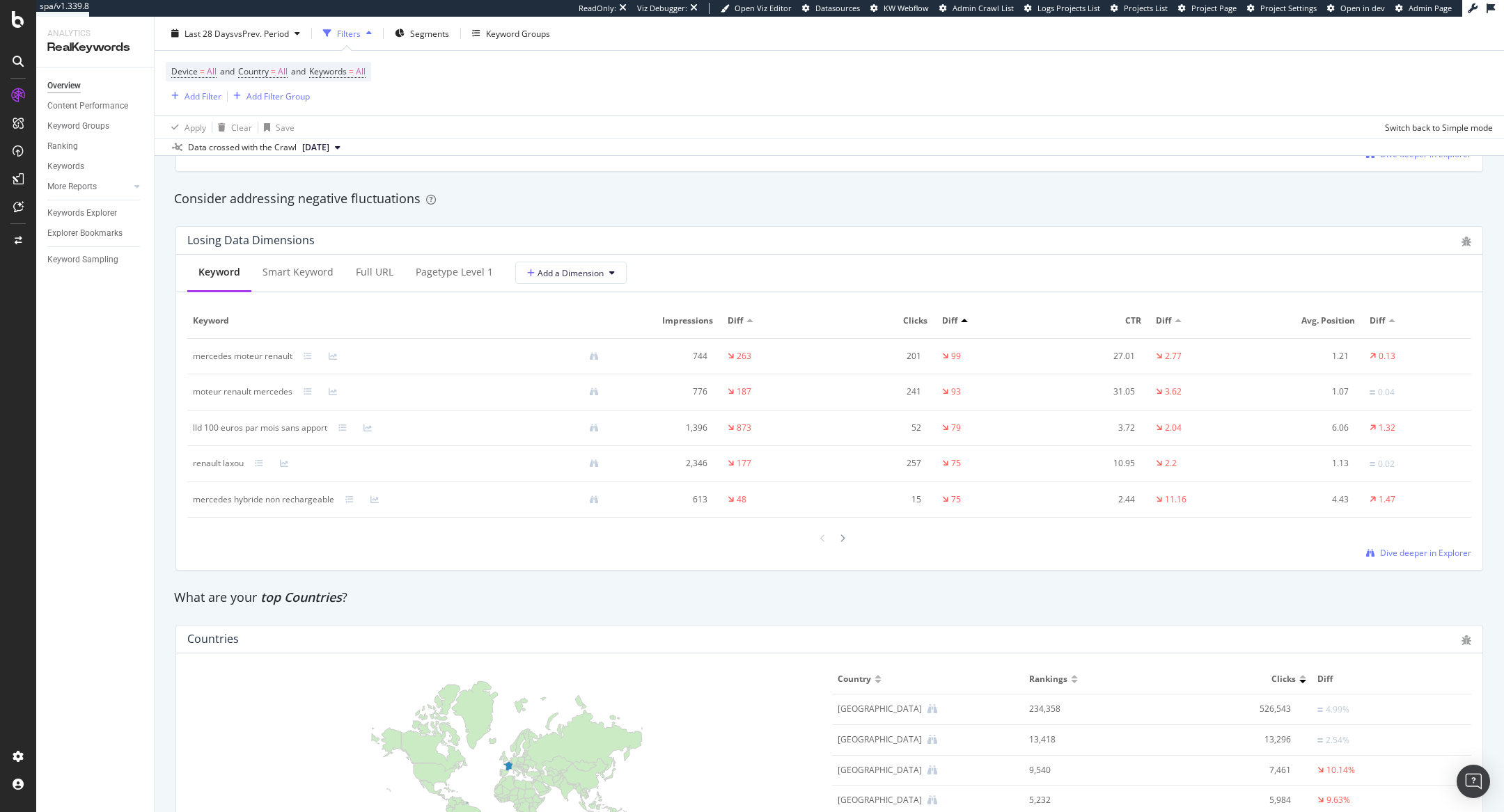
scroll to position [1819, 0]
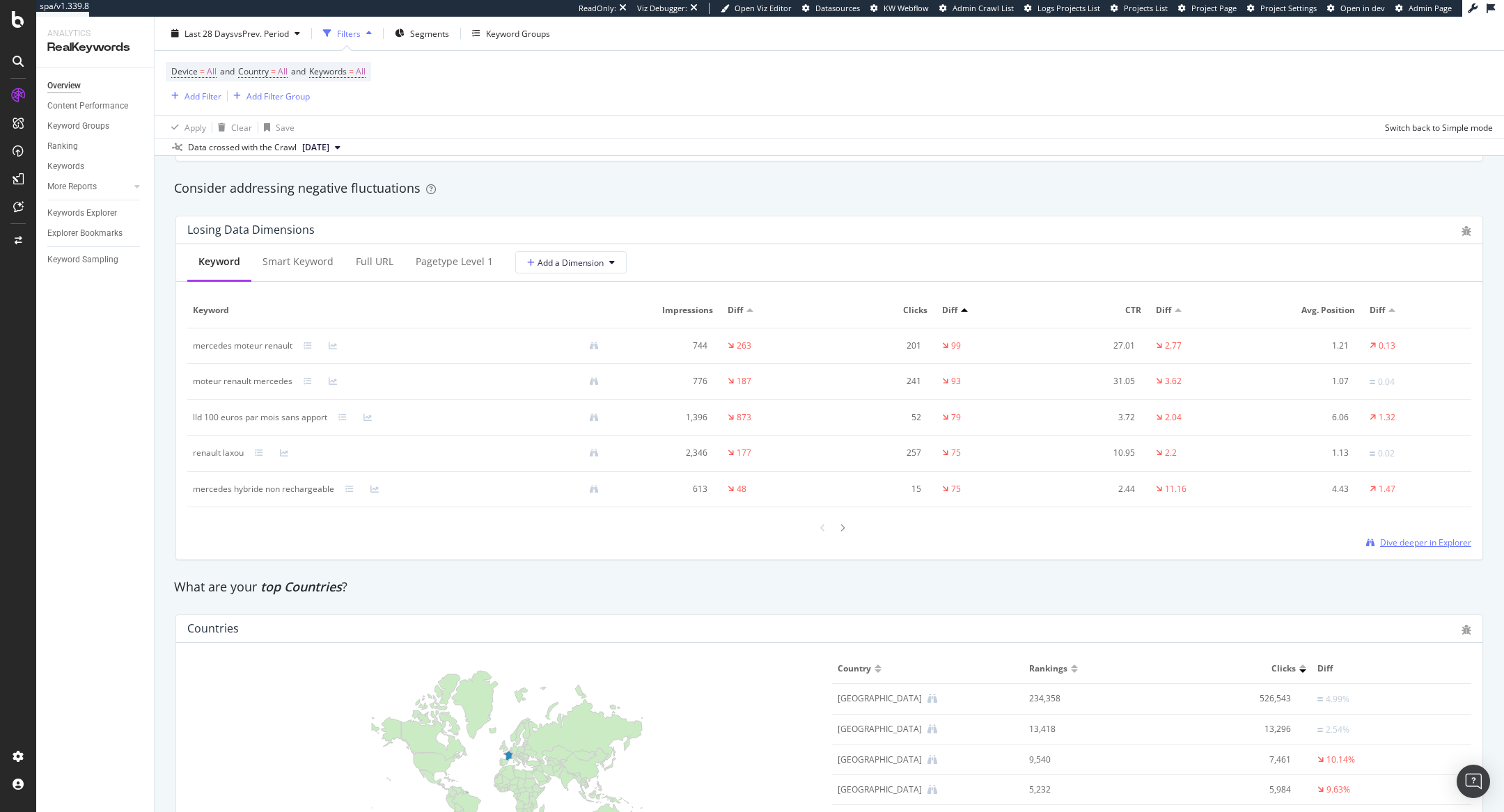
click at [1002, 540] on span "Dive deeper in Explorer" at bounding box center [1426, 542] width 91 height 12
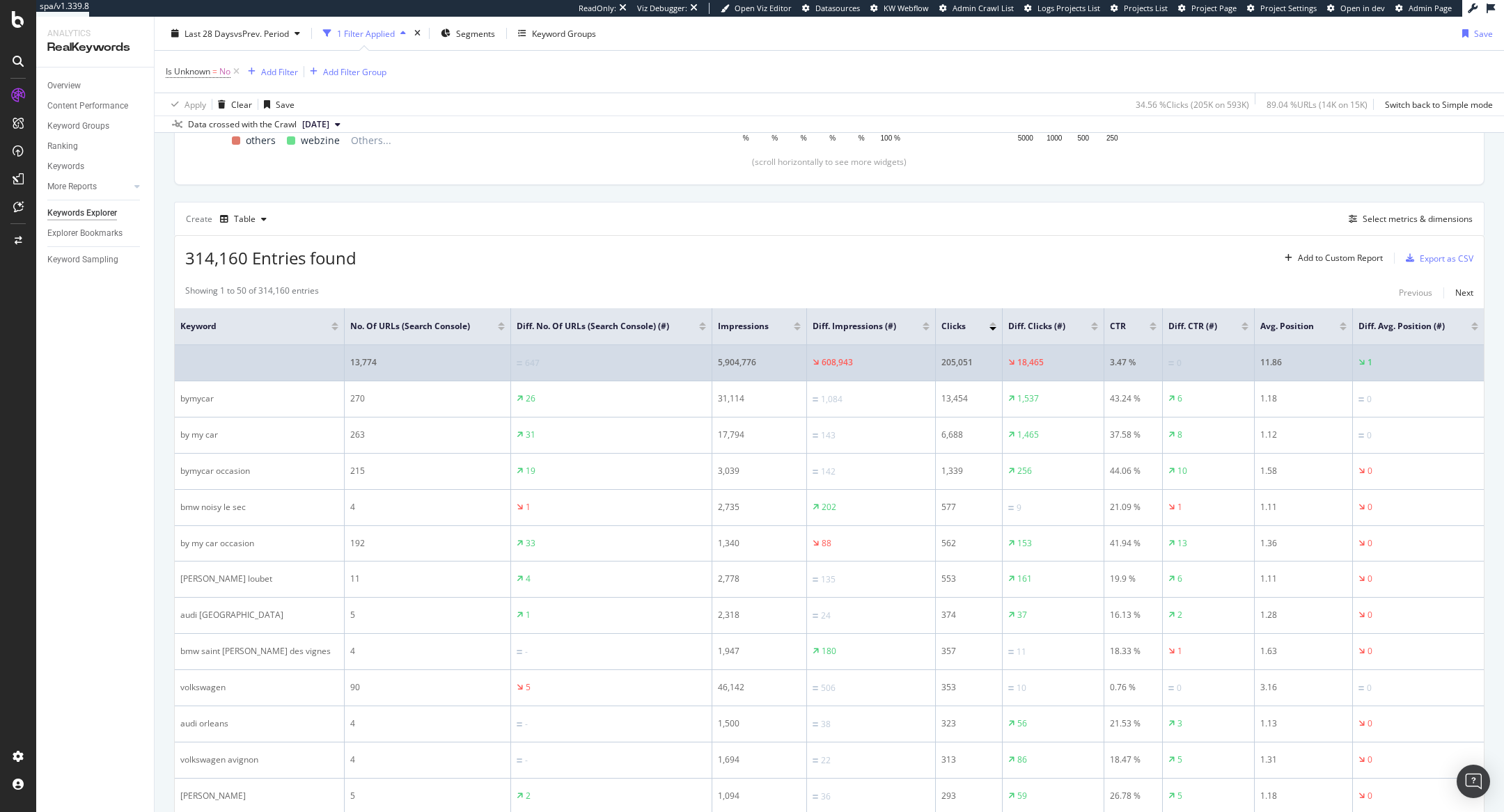
scroll to position [314, 0]
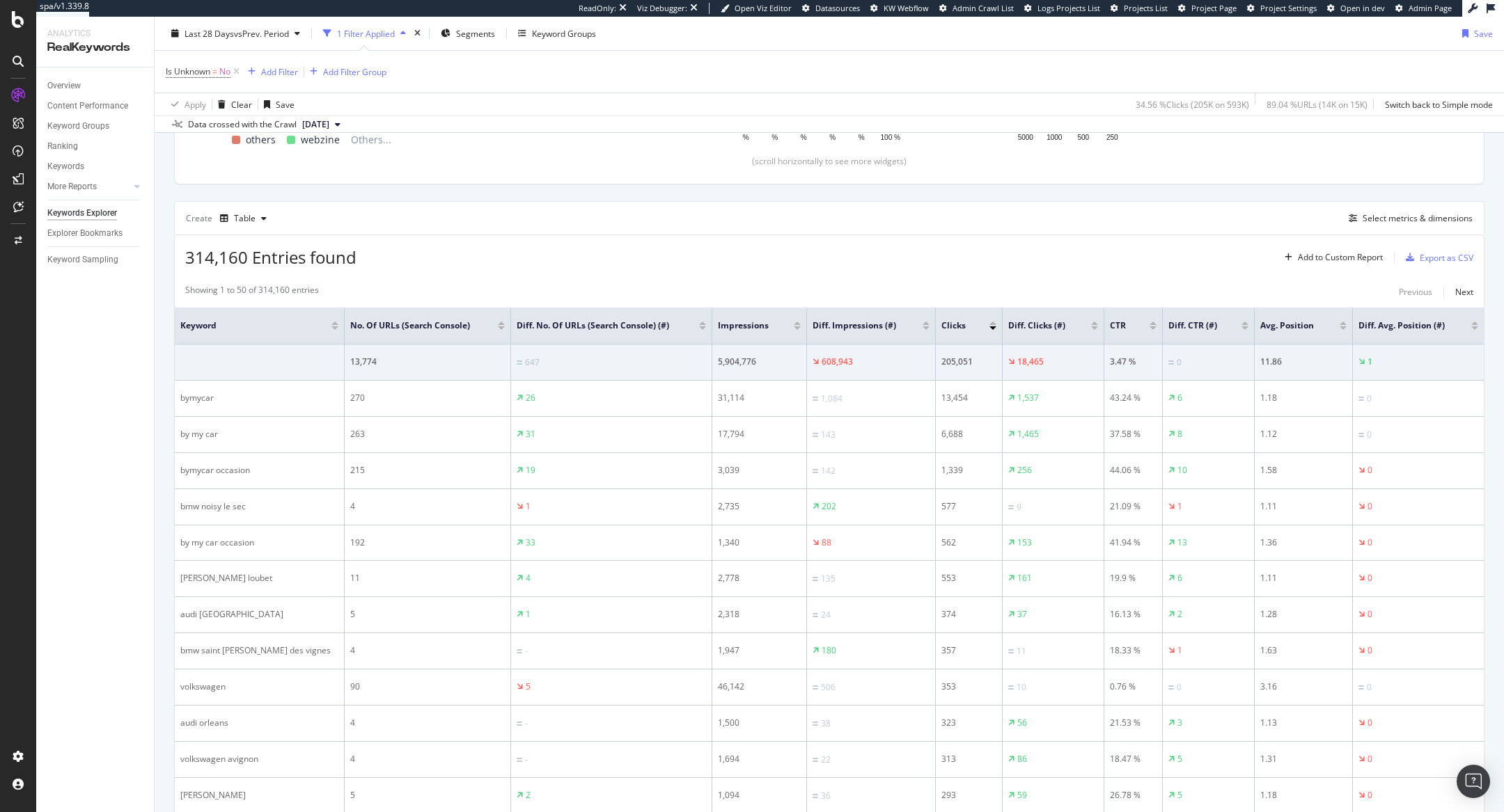
click at [794, 327] on div at bounding box center [796, 329] width 7 height 4
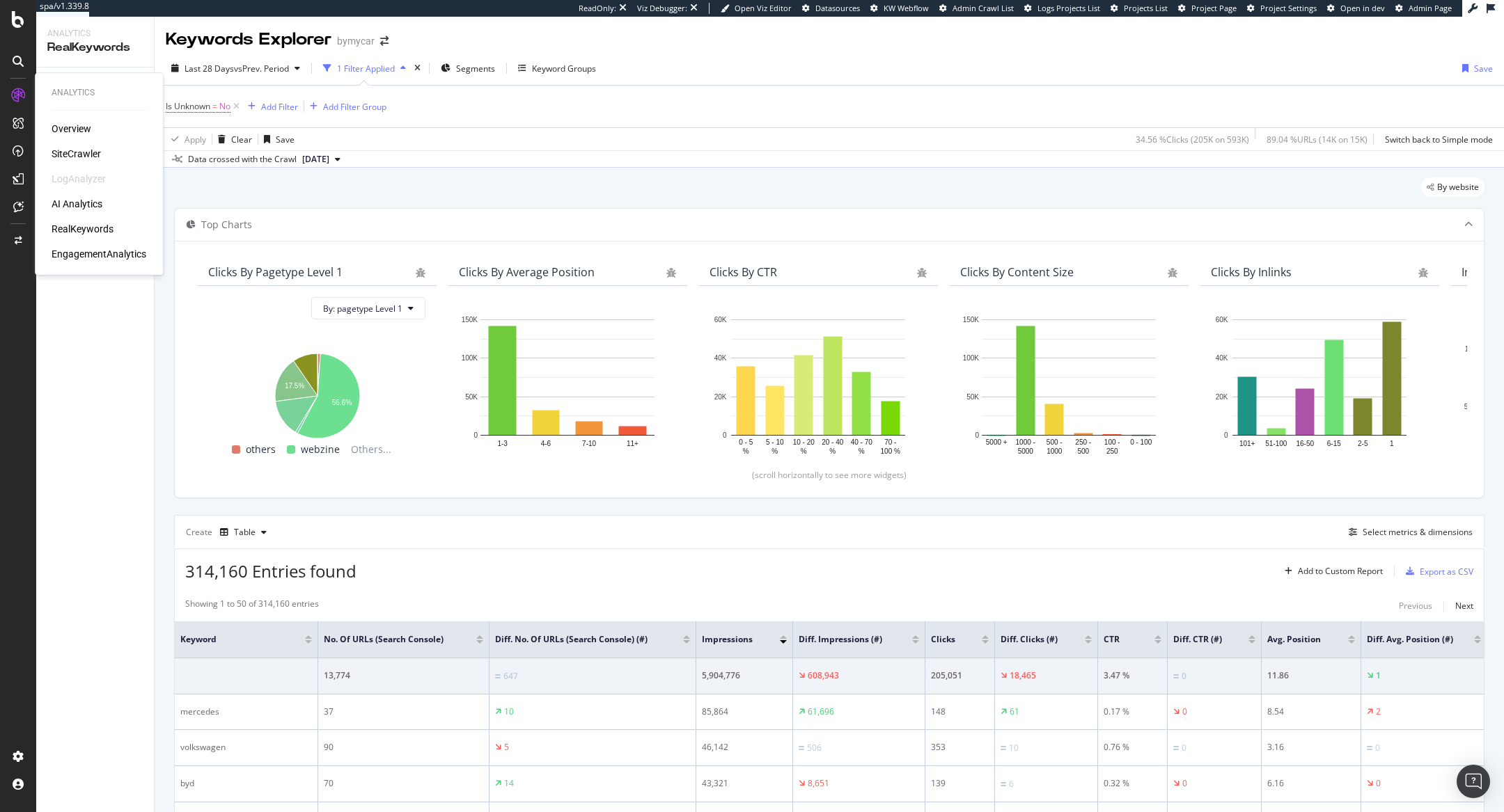
click at [78, 147] on div "SiteCrawler" at bounding box center [76, 153] width 49 height 14
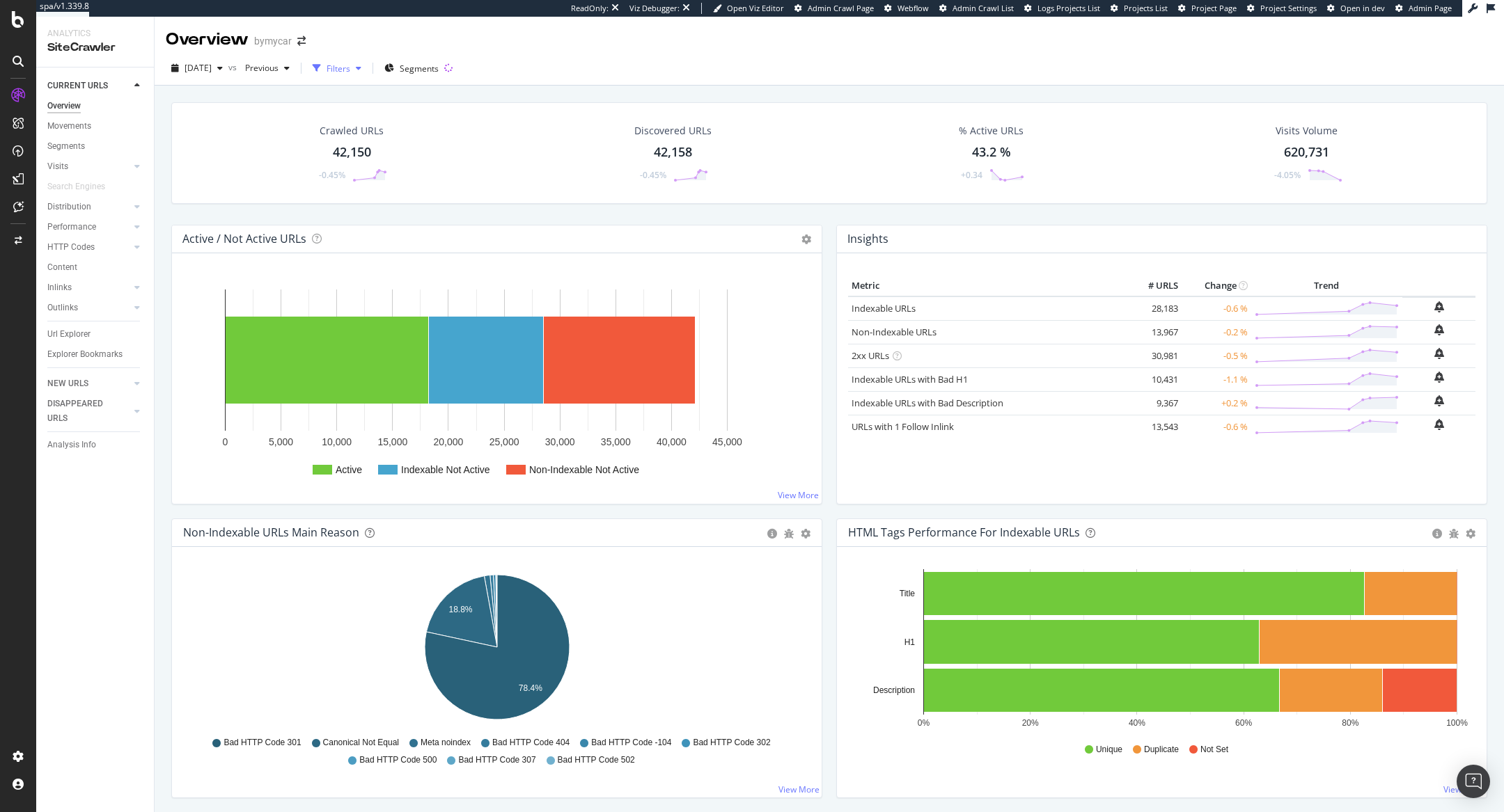
click at [354, 68] on div "Filters" at bounding box center [337, 68] width 60 height 21
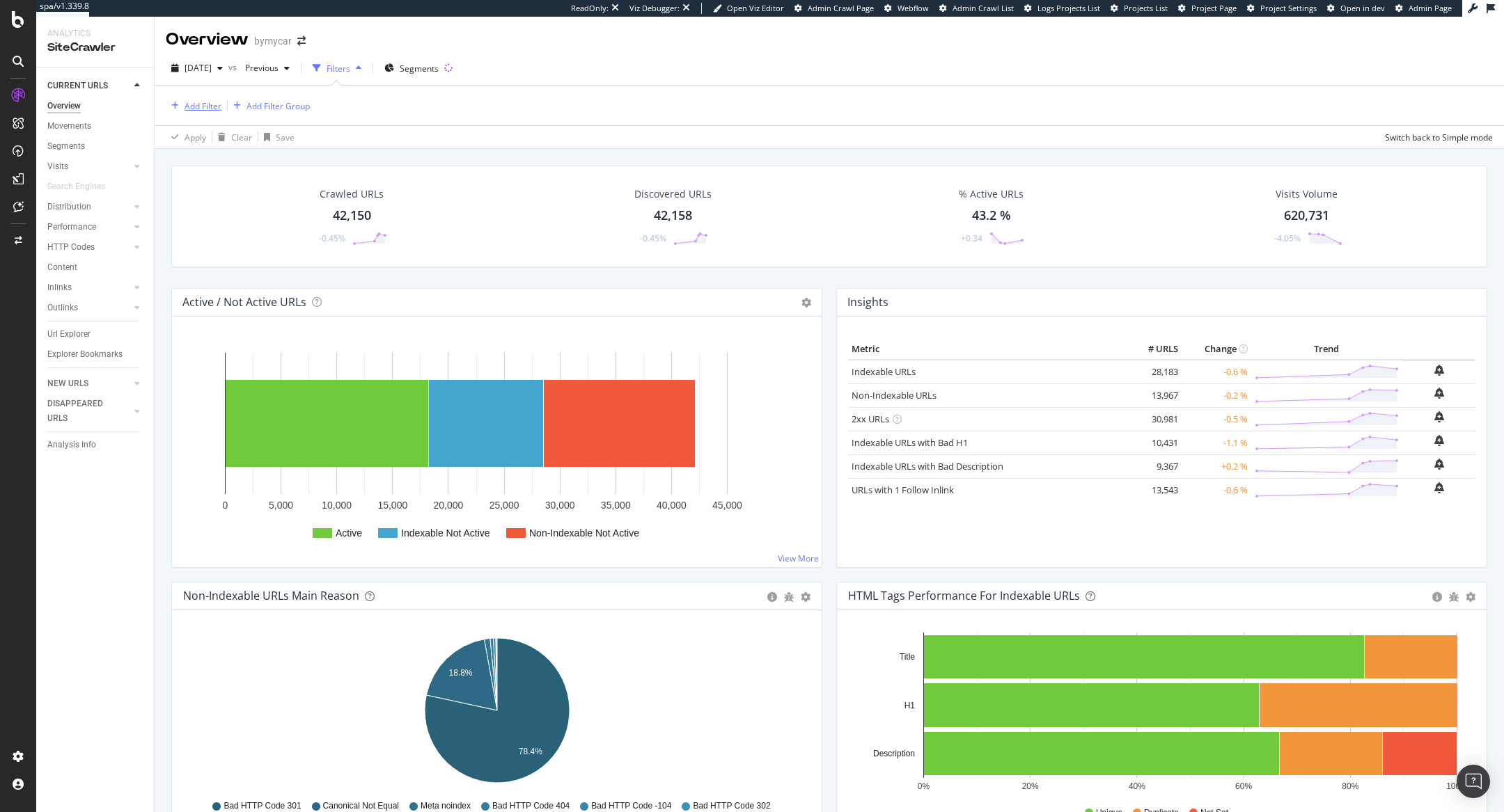
click at [203, 107] on div "Add Filter" at bounding box center [204, 105] width 37 height 12
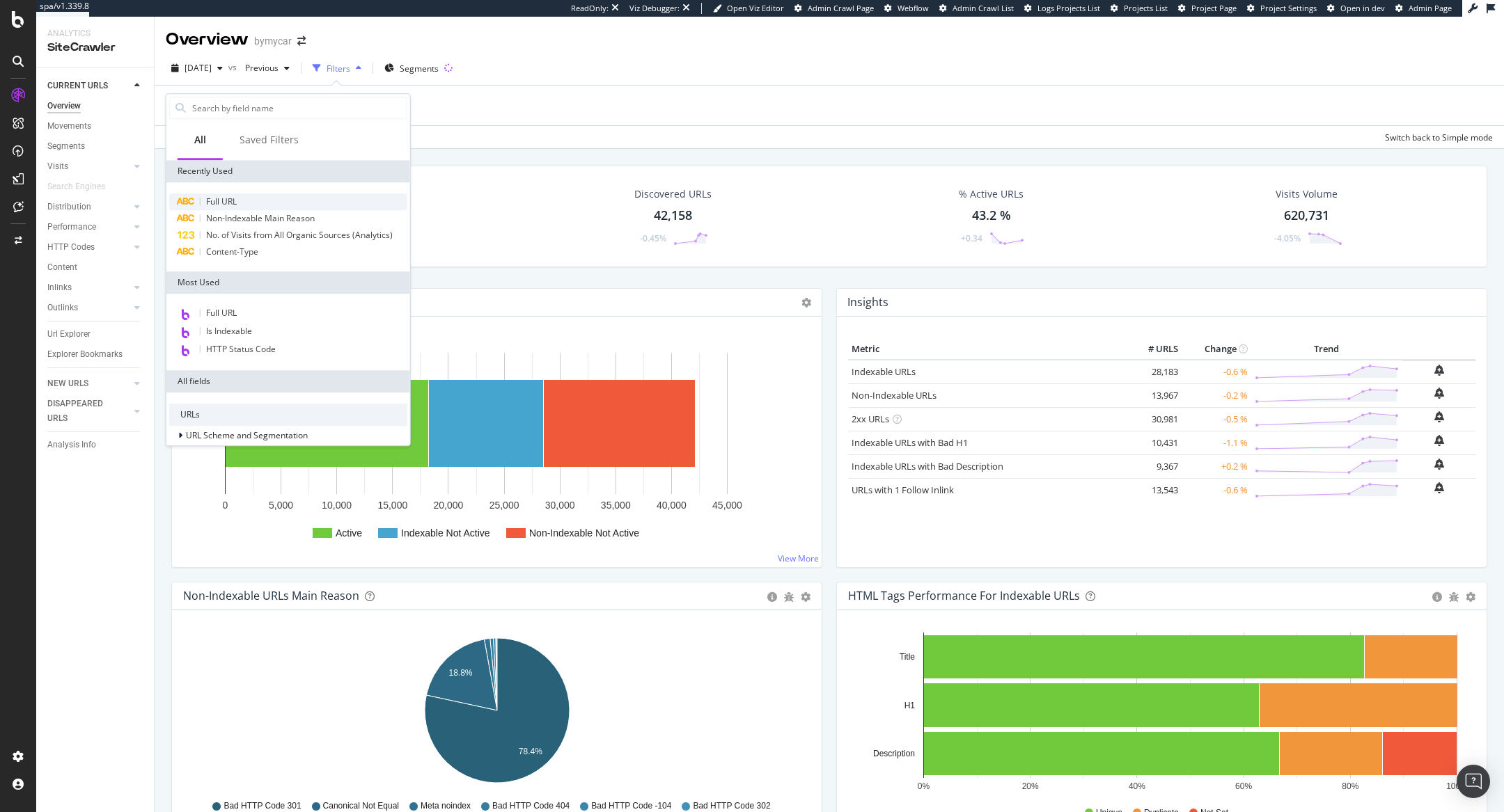
click at [267, 193] on div "Full URL" at bounding box center [288, 202] width 238 height 17
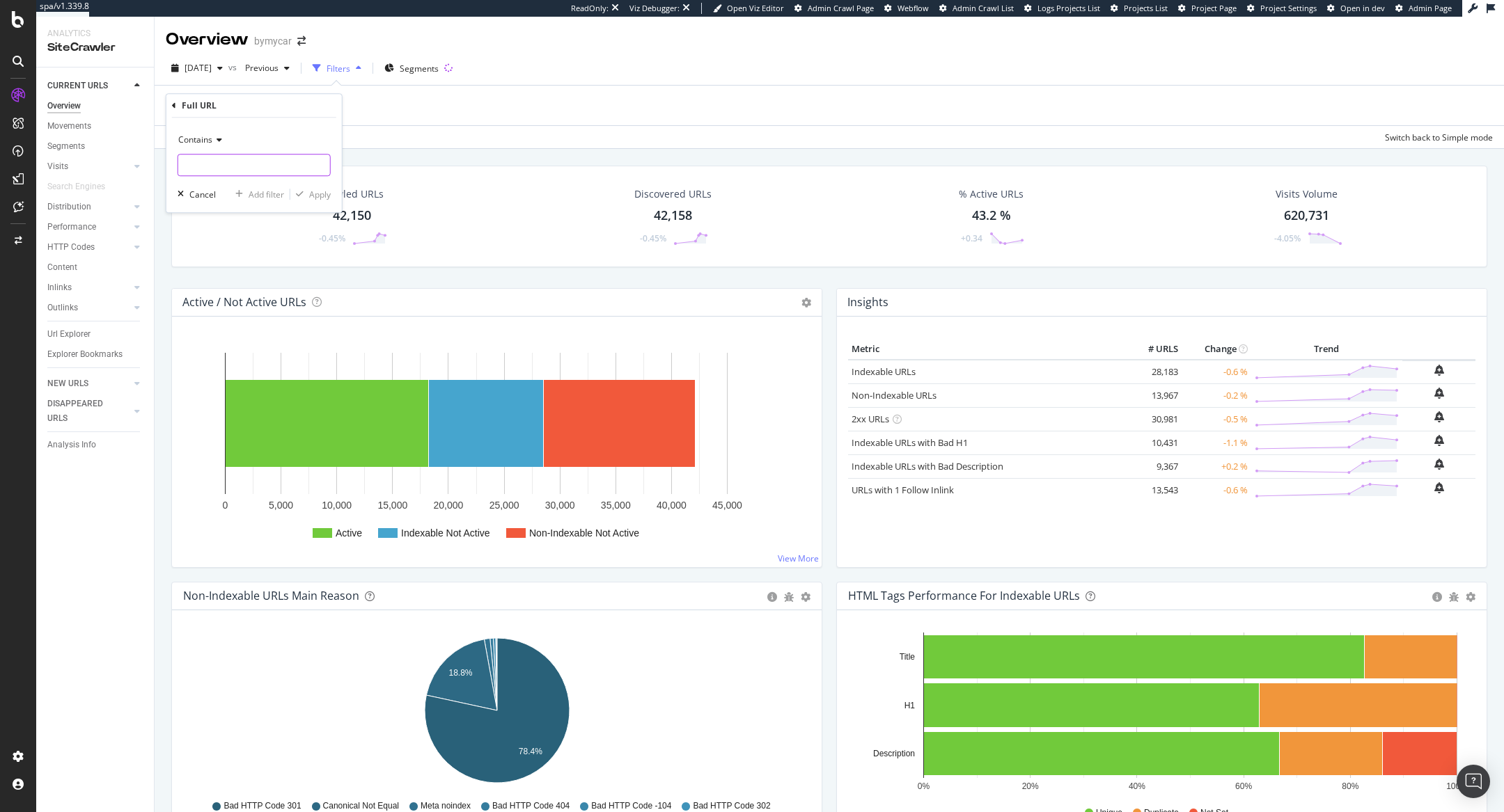
click at [248, 160] on input "text" at bounding box center [254, 165] width 152 height 22
paste input "https://www.bymycar.fr/v/voiture-occasion"
type input "https://www.bymycar.fr/v/voiture-occasion"
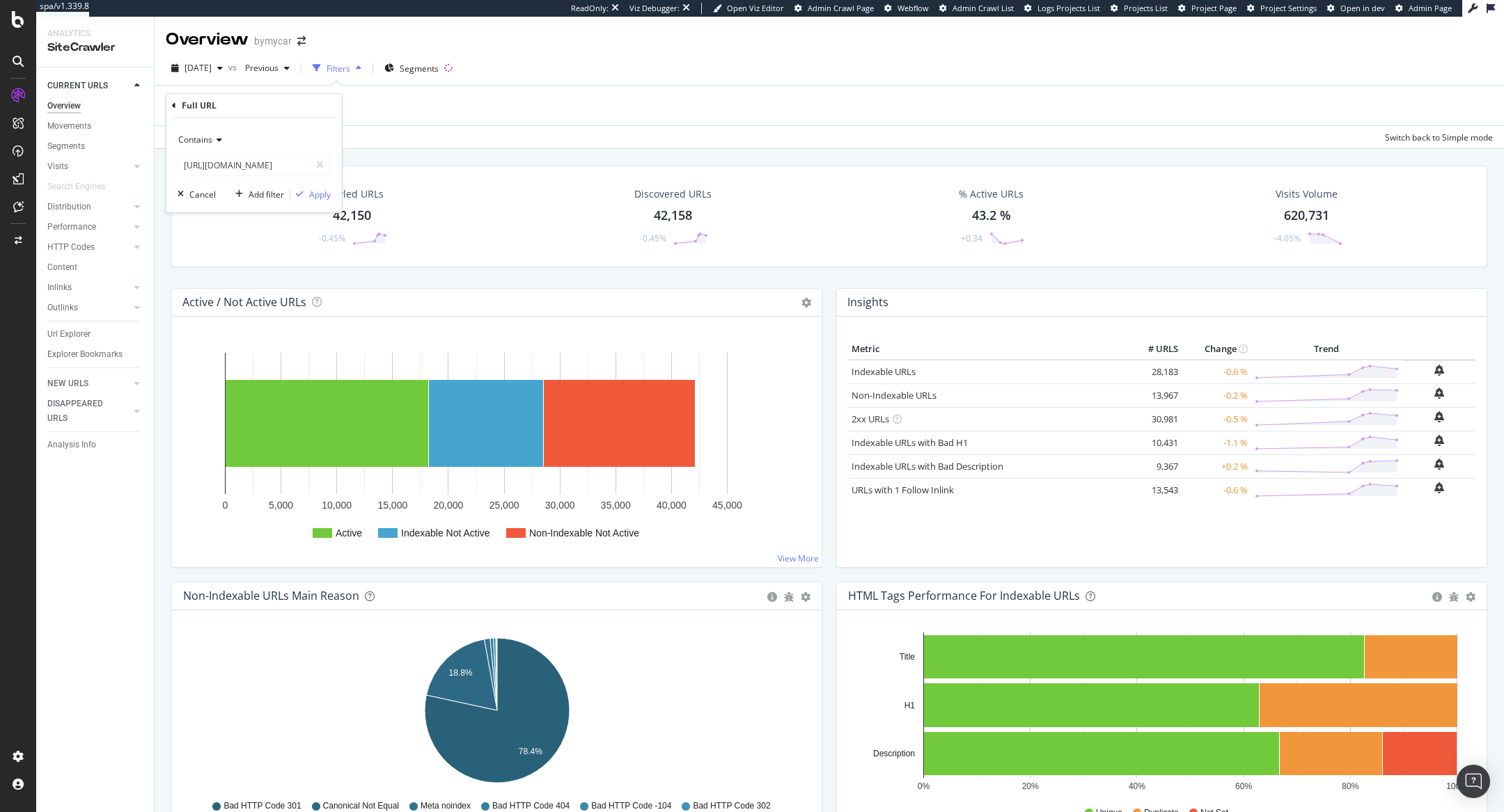
click at [305, 186] on div "Contains https://www.bymycar.fr/v/voiture-occasion Cancel Add filter Apply" at bounding box center [254, 164] width 176 height 94
click at [316, 193] on div "Apply" at bounding box center [319, 194] width 21 height 12
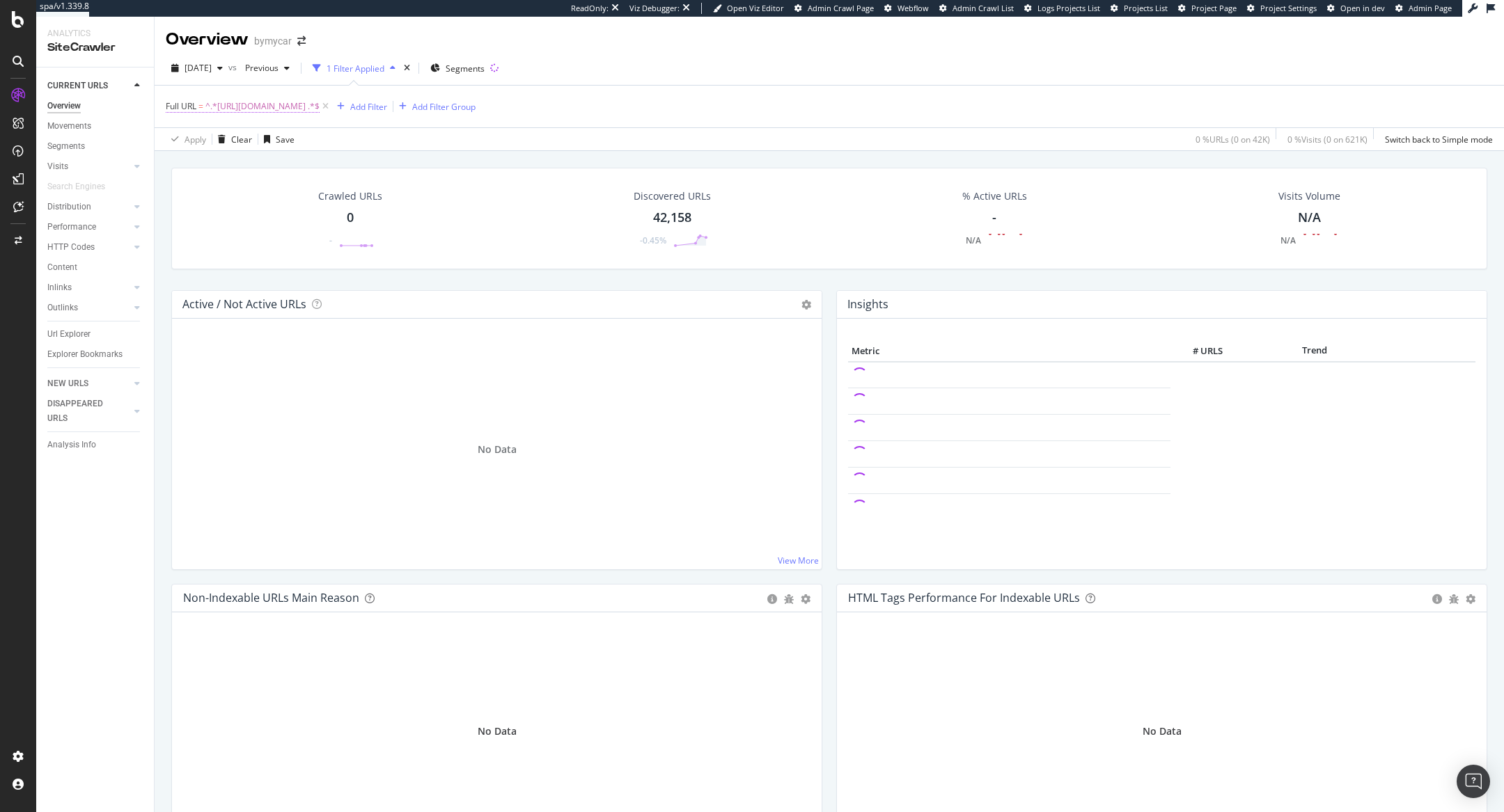
click at [310, 108] on span "^.*https://www.bymycar.fr/v/voiture-occasion .*$" at bounding box center [262, 106] width 114 height 20
click at [213, 132] on div "Contains" at bounding box center [254, 139] width 153 height 22
click at [274, 107] on div "Full URL" at bounding box center [254, 105] width 164 height 23
drag, startPoint x: 211, startPoint y: 161, endPoint x: 106, endPoint y: 161, distance: 105.0
click at [106, 161] on body "spa/v1.339.8 ReadOnly: Viz Debugger: Open Viz Editor Admin Crawl Page Webflow A…" at bounding box center [752, 406] width 1504 height 812
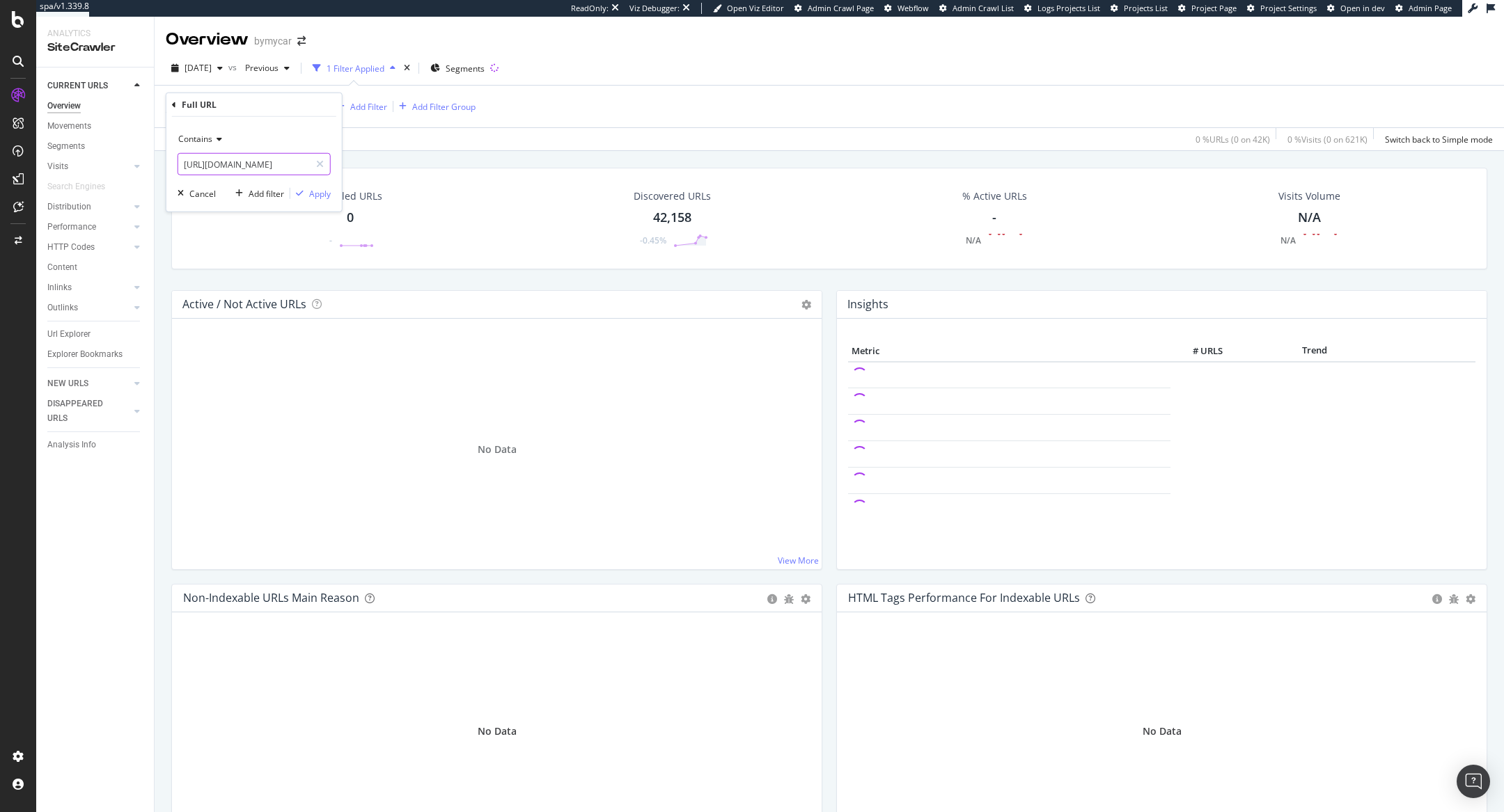
click at [207, 165] on input "https://www.bymycar.fr/v/voiture-occasion" at bounding box center [244, 164] width 132 height 22
drag, startPoint x: 212, startPoint y: 163, endPoint x: 124, endPoint y: 163, distance: 88.0
click at [124, 163] on body "spa/v1.339.8 ReadOnly: Viz Debugger: Open Viz Editor Admin Crawl Page Webflow A…" at bounding box center [752, 406] width 1504 height 812
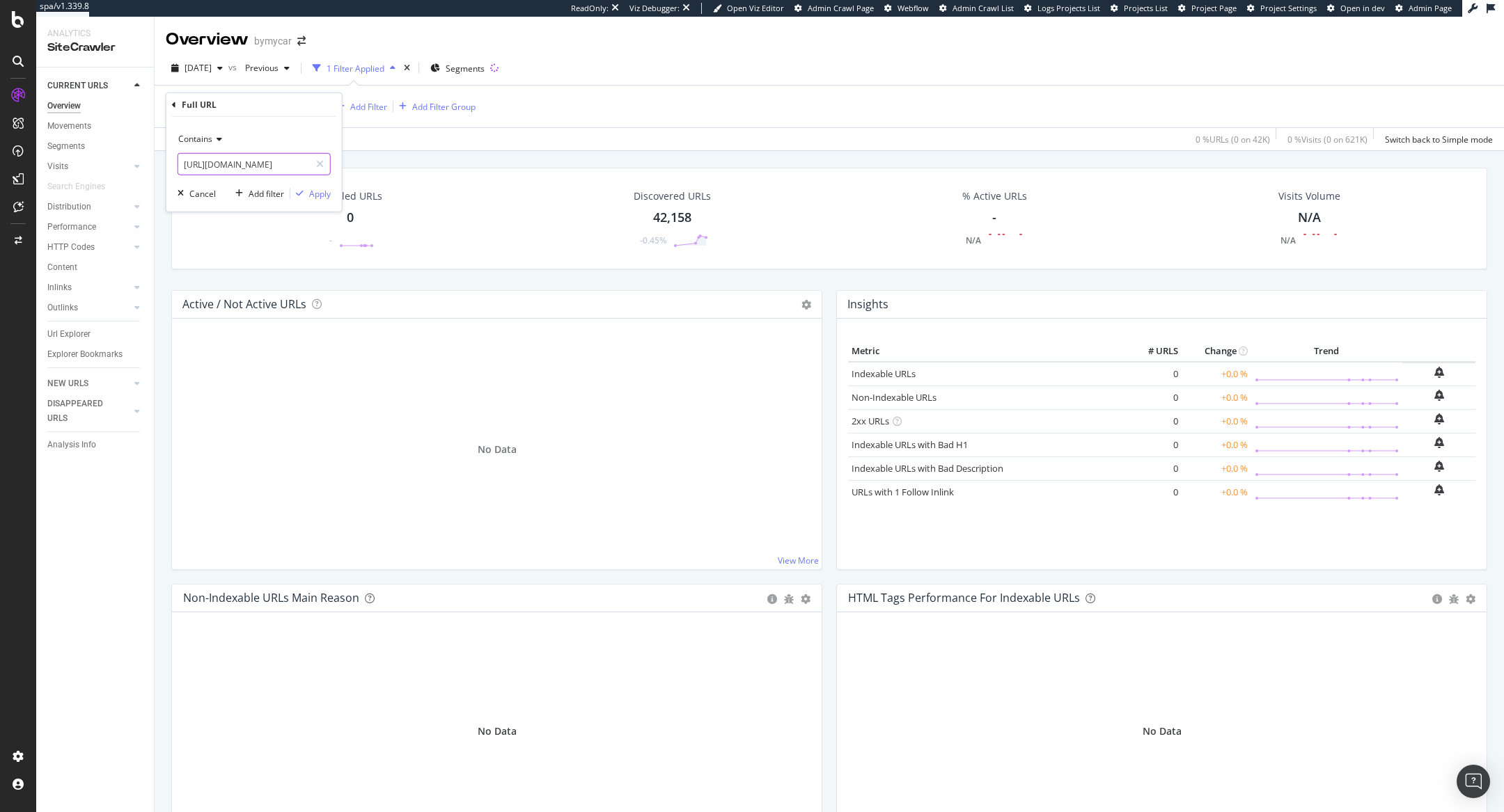
click at [211, 166] on input "https://www.bymycar.fr/v/voiture-occasion" at bounding box center [244, 164] width 132 height 22
type input "www.bymycar.fr/v/voiture-occasion"
click at [319, 188] on div "Apply" at bounding box center [319, 193] width 21 height 12
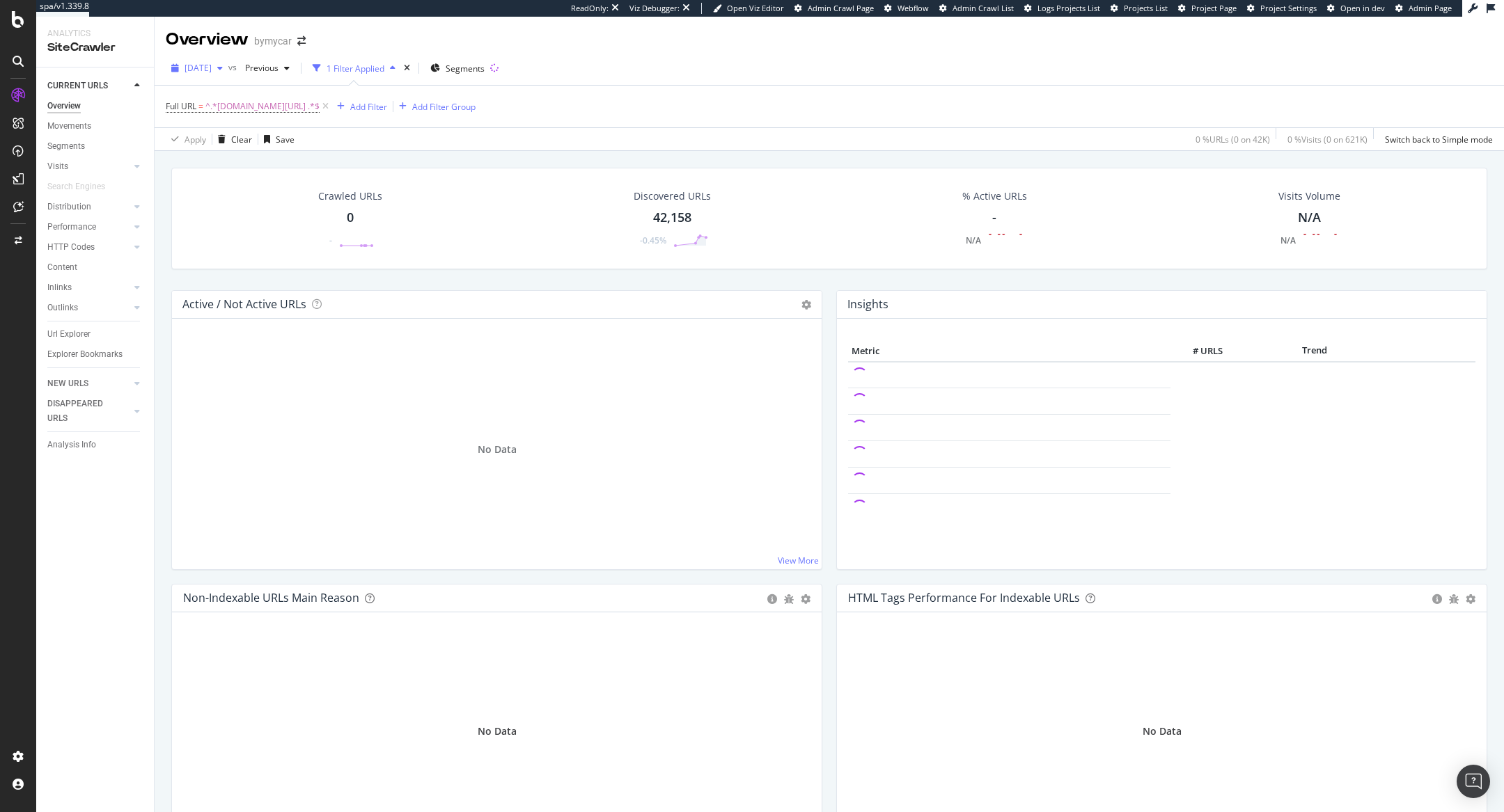
click at [229, 62] on div "2025 Oct. 14th" at bounding box center [196, 68] width 63 height 21
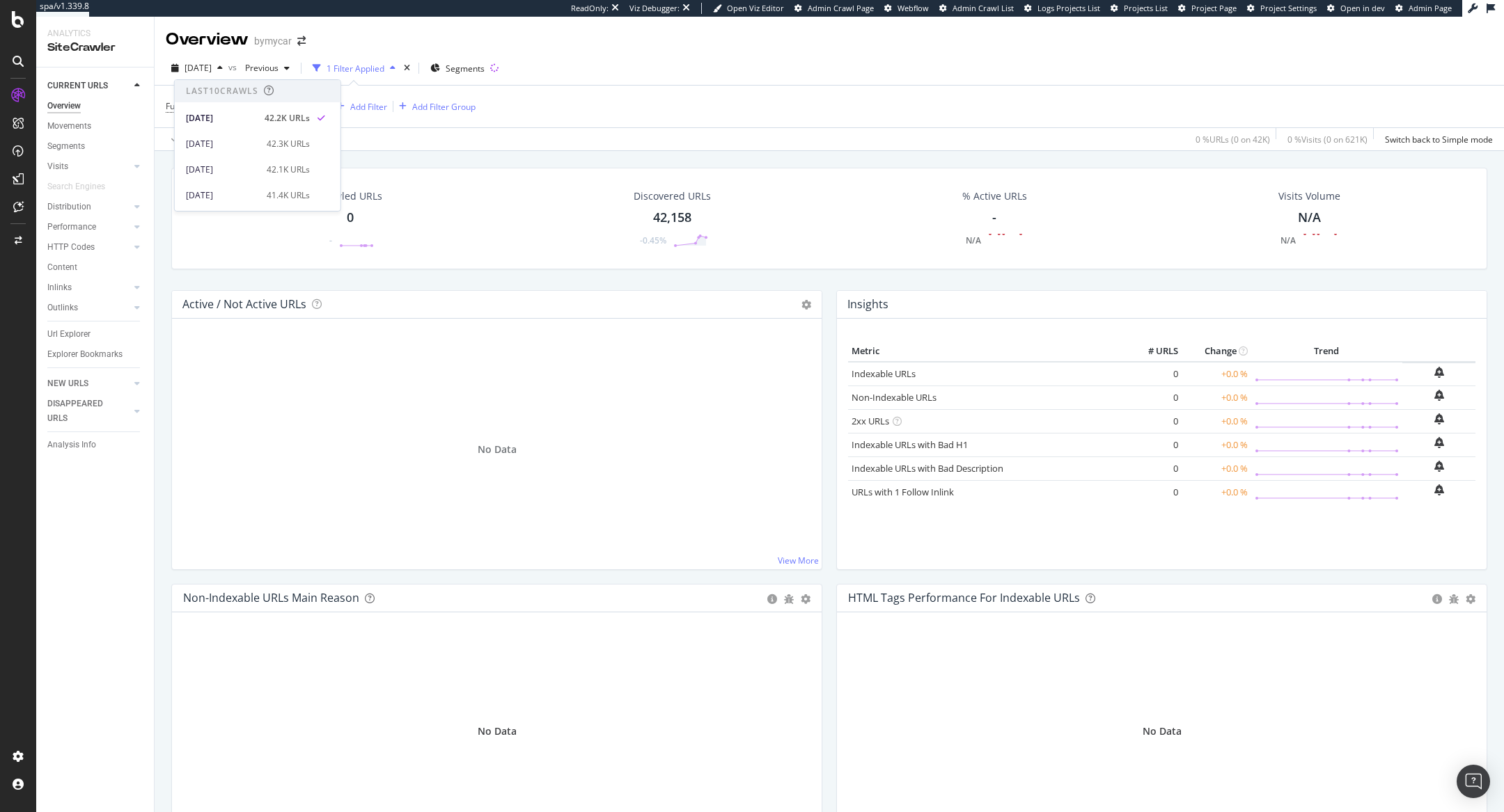
click at [331, 105] on icon at bounding box center [325, 106] width 12 height 14
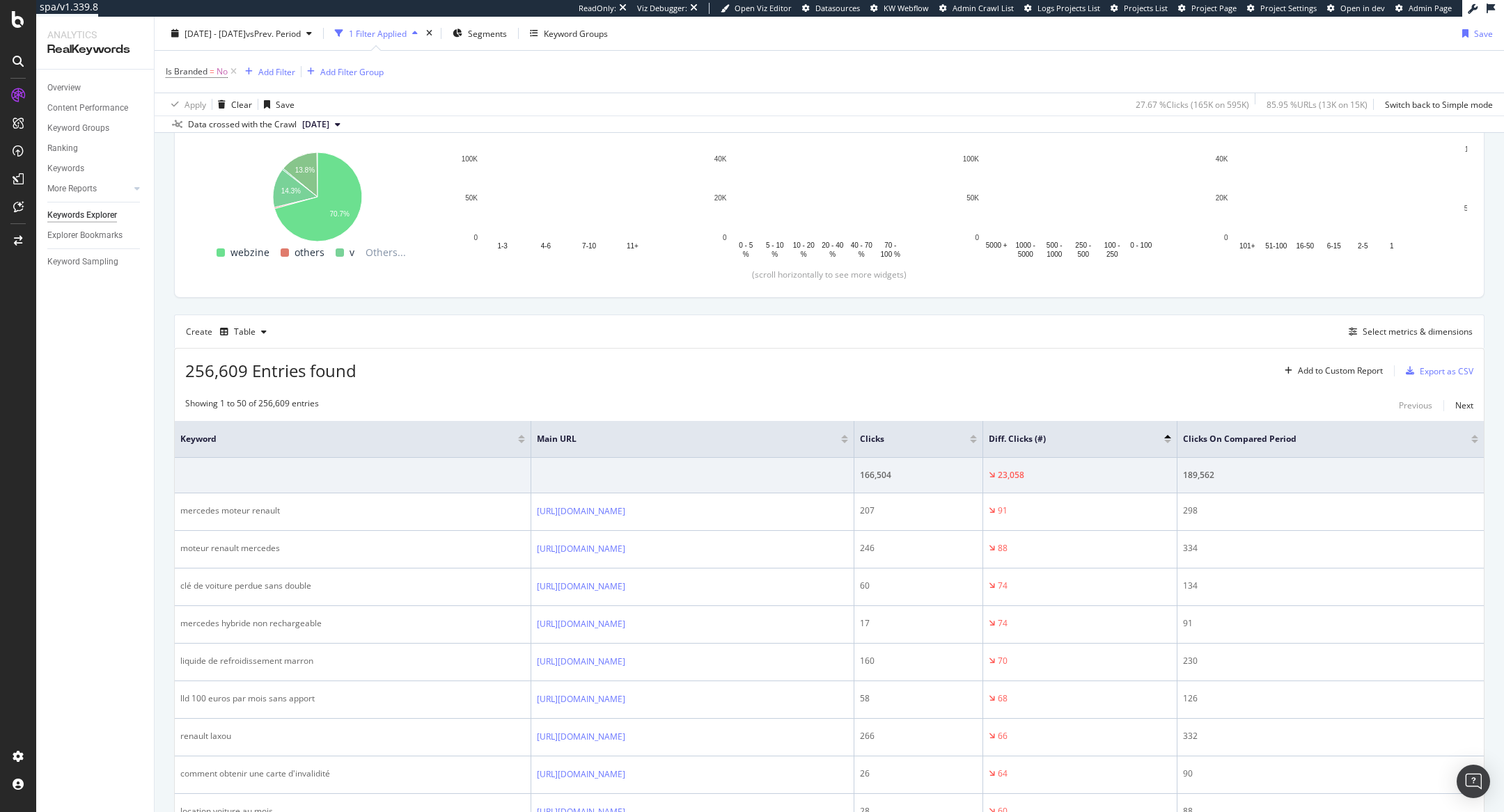
scroll to position [231, 0]
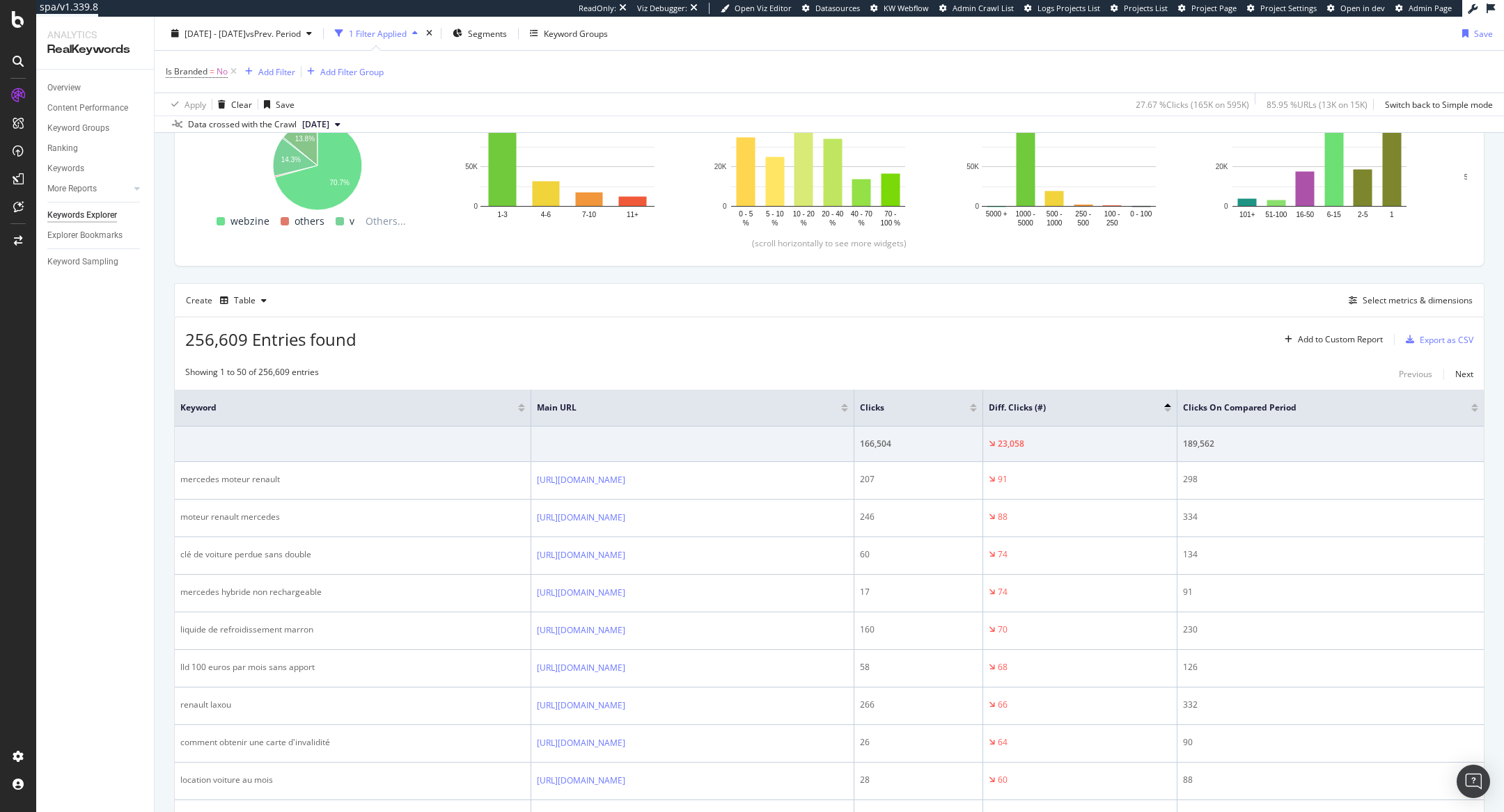
click at [1410, 308] on div "Create Table Select metrics & dimensions" at bounding box center [829, 301] width 1311 height 34
click at [1410, 296] on div "Select metrics & dimensions" at bounding box center [1417, 300] width 110 height 12
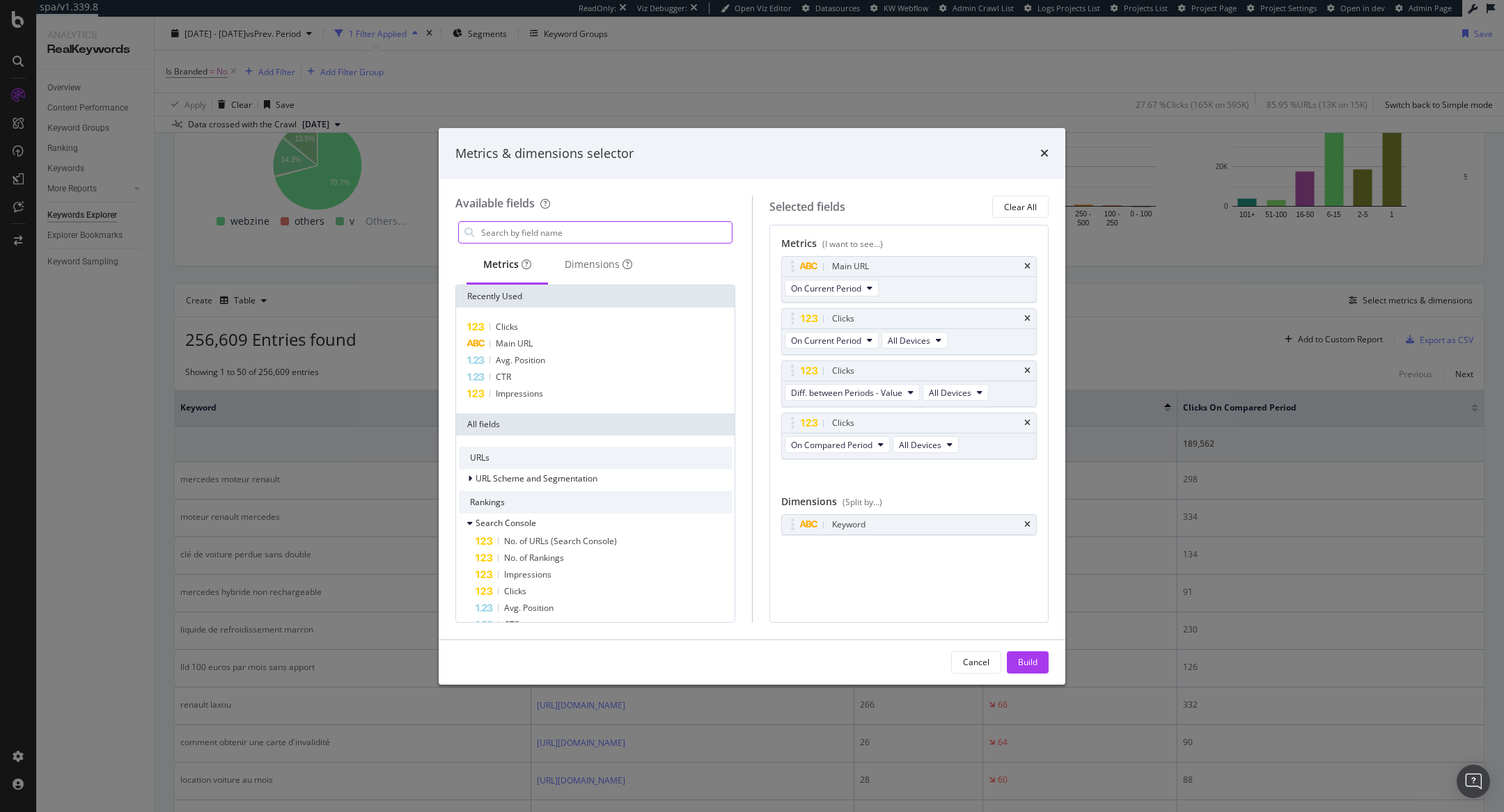
type input "o"
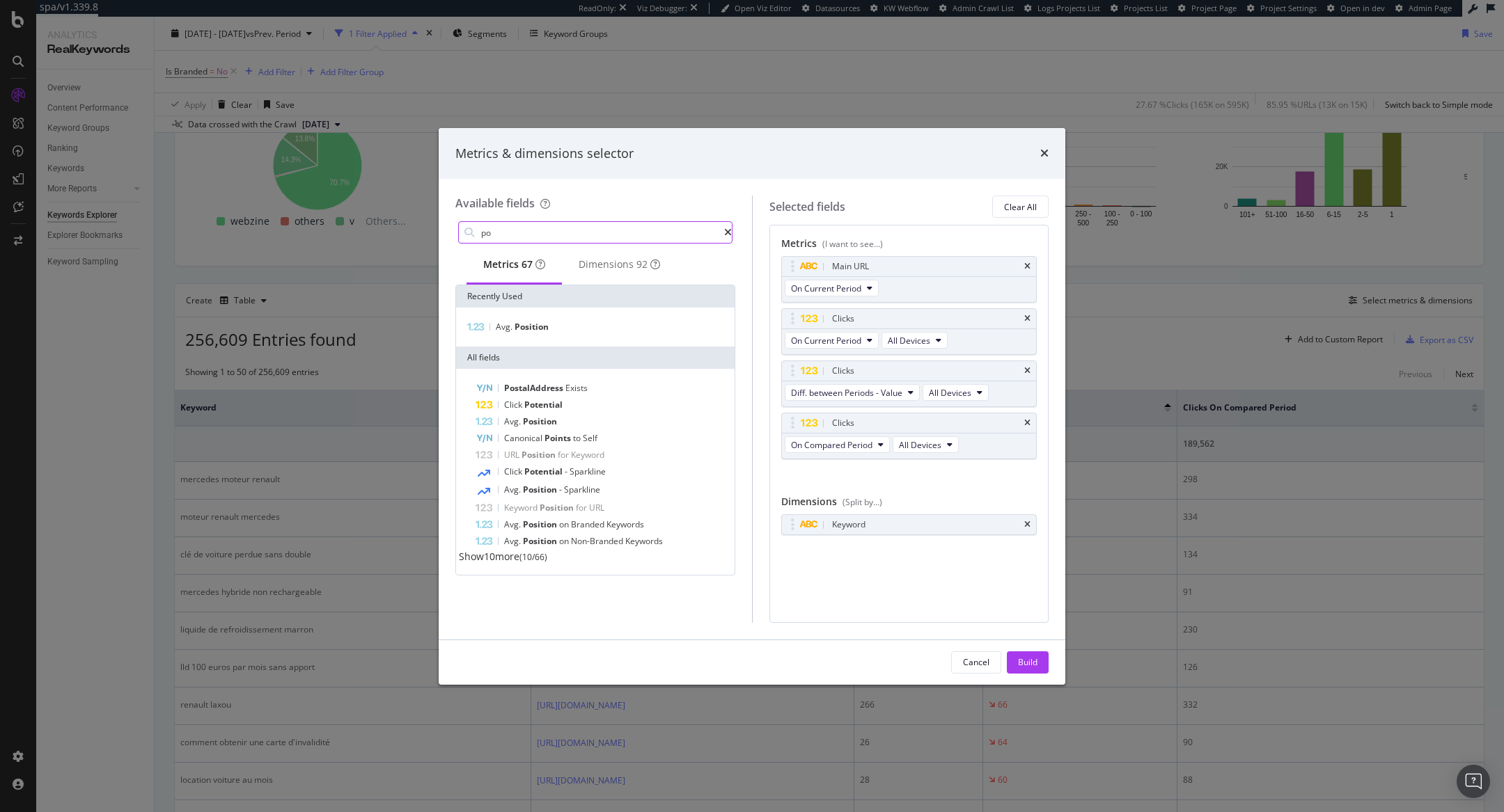
type input "p"
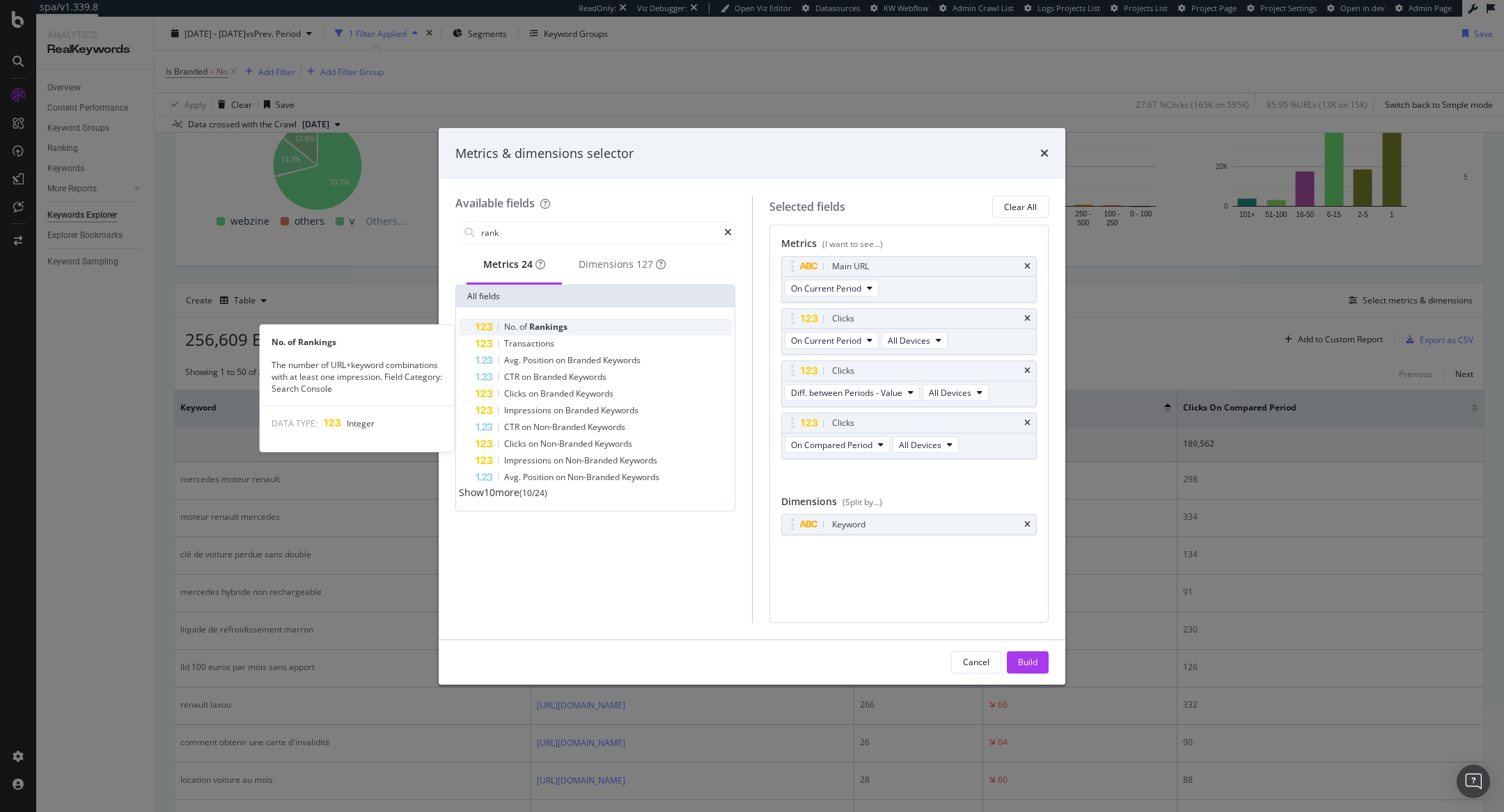
type input "rank"
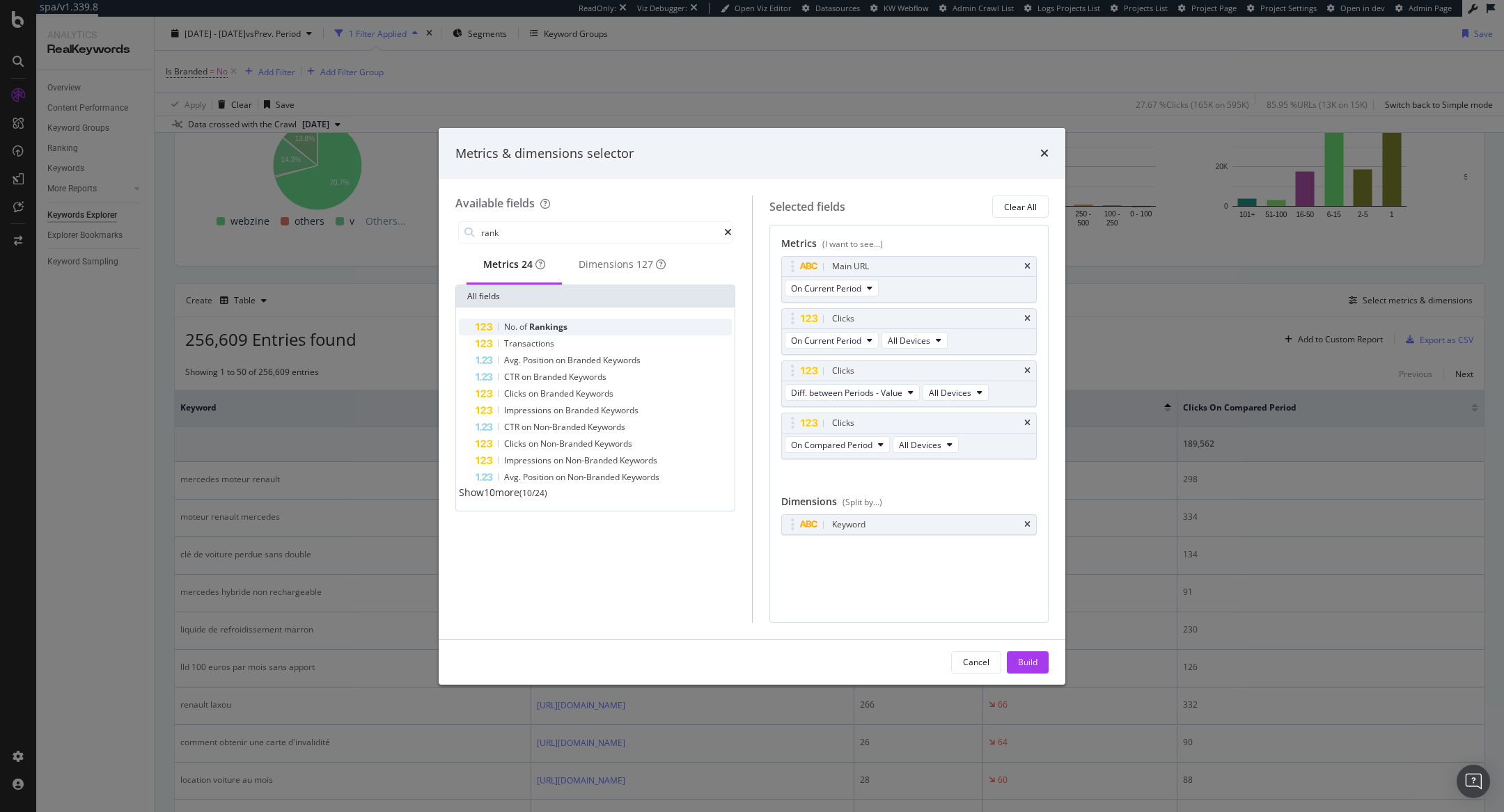
click at [508, 330] on span "No." at bounding box center [512, 327] width 15 height 12
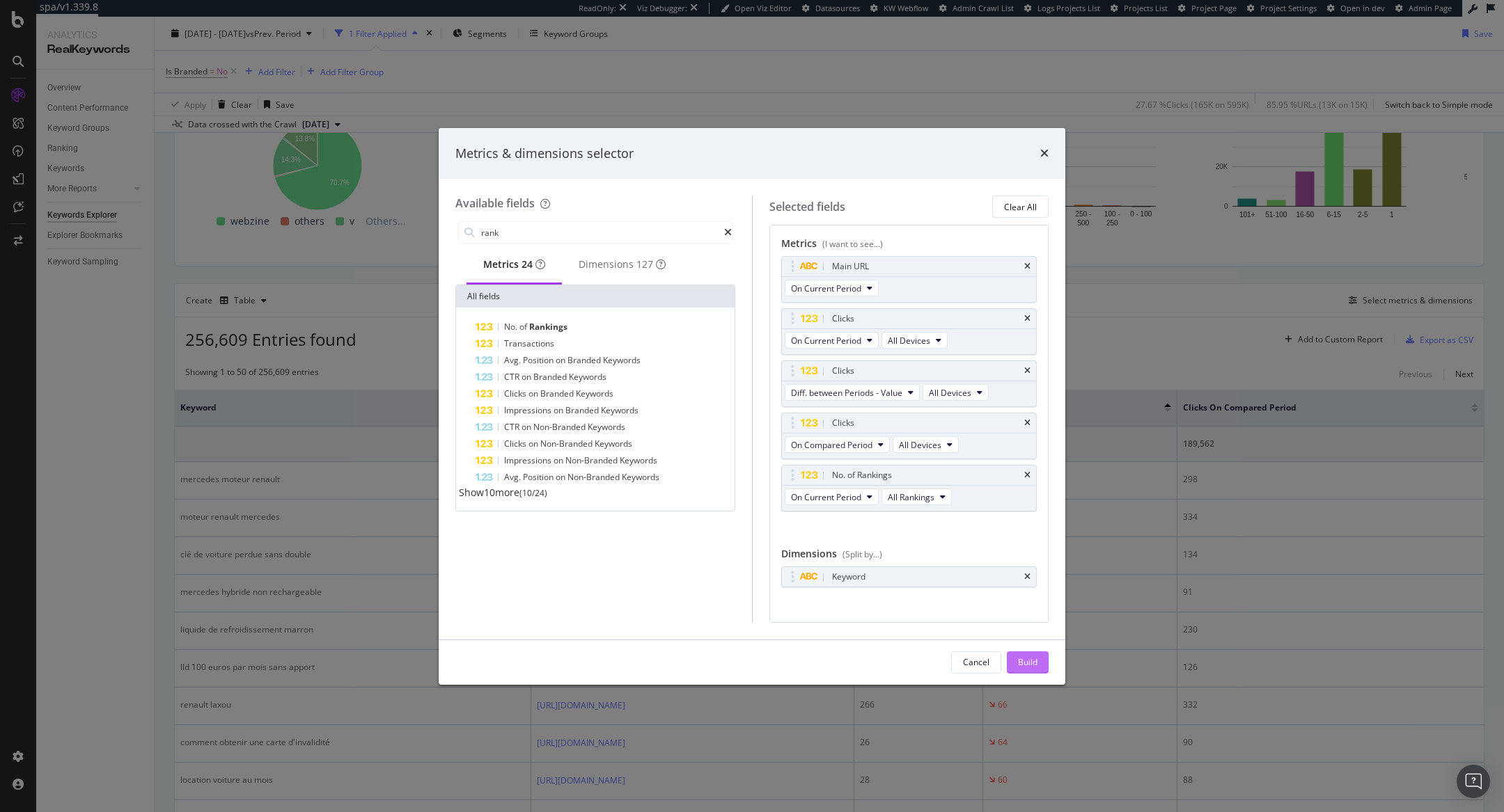
click at [1018, 664] on div "Build" at bounding box center [1027, 662] width 20 height 12
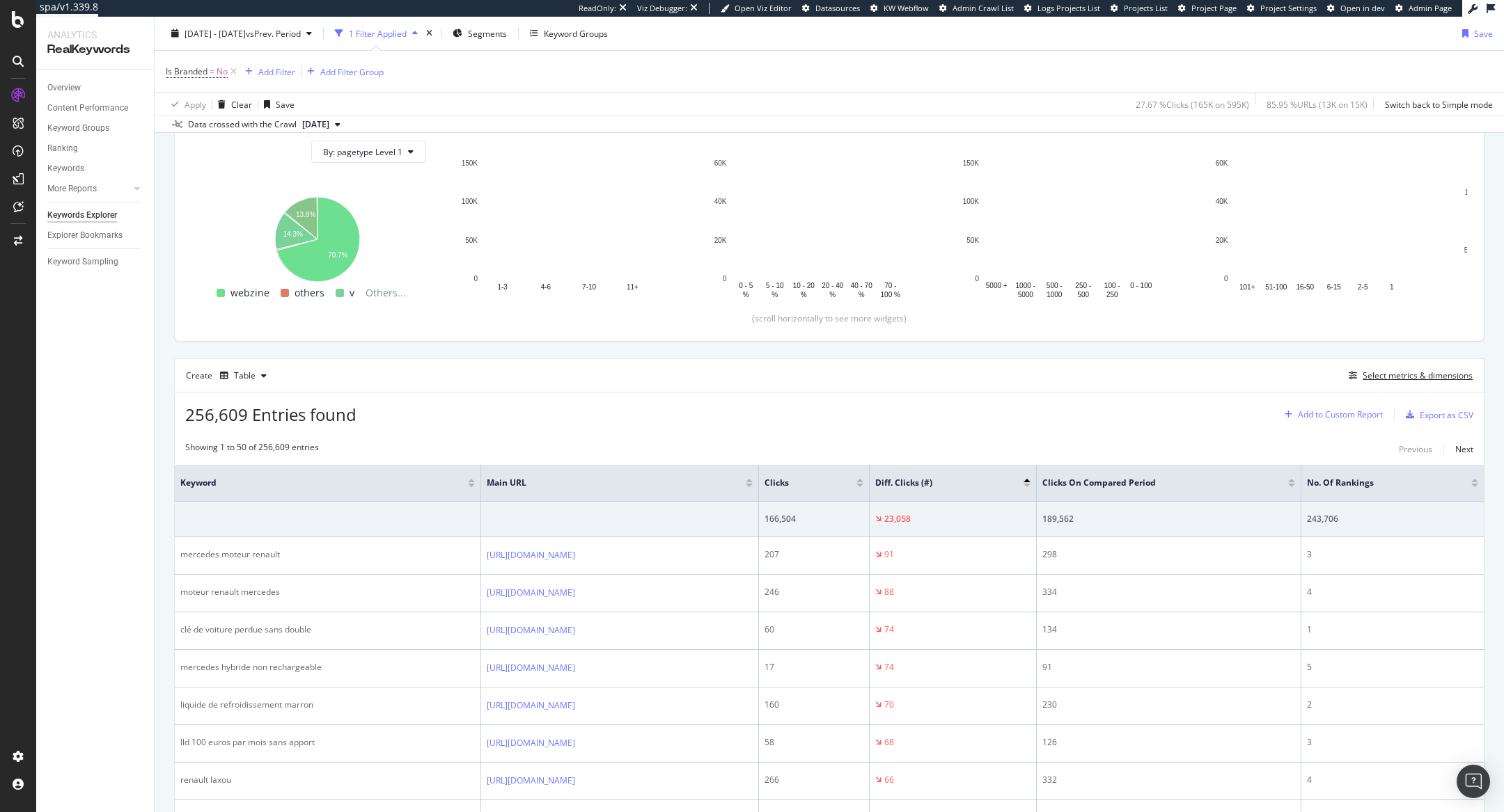
scroll to position [217, 0]
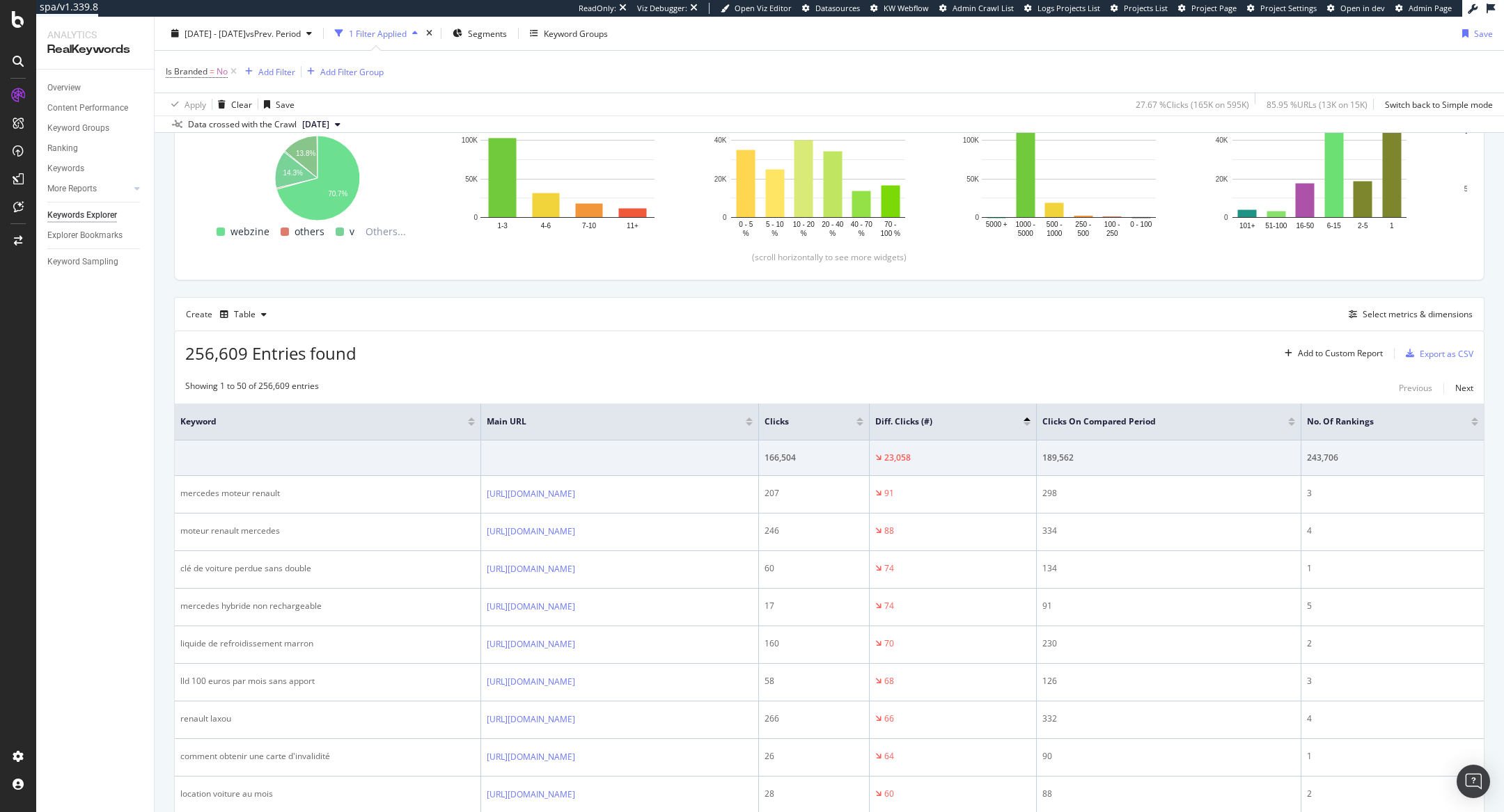
click at [1476, 423] on div at bounding box center [1474, 425] width 7 height 4
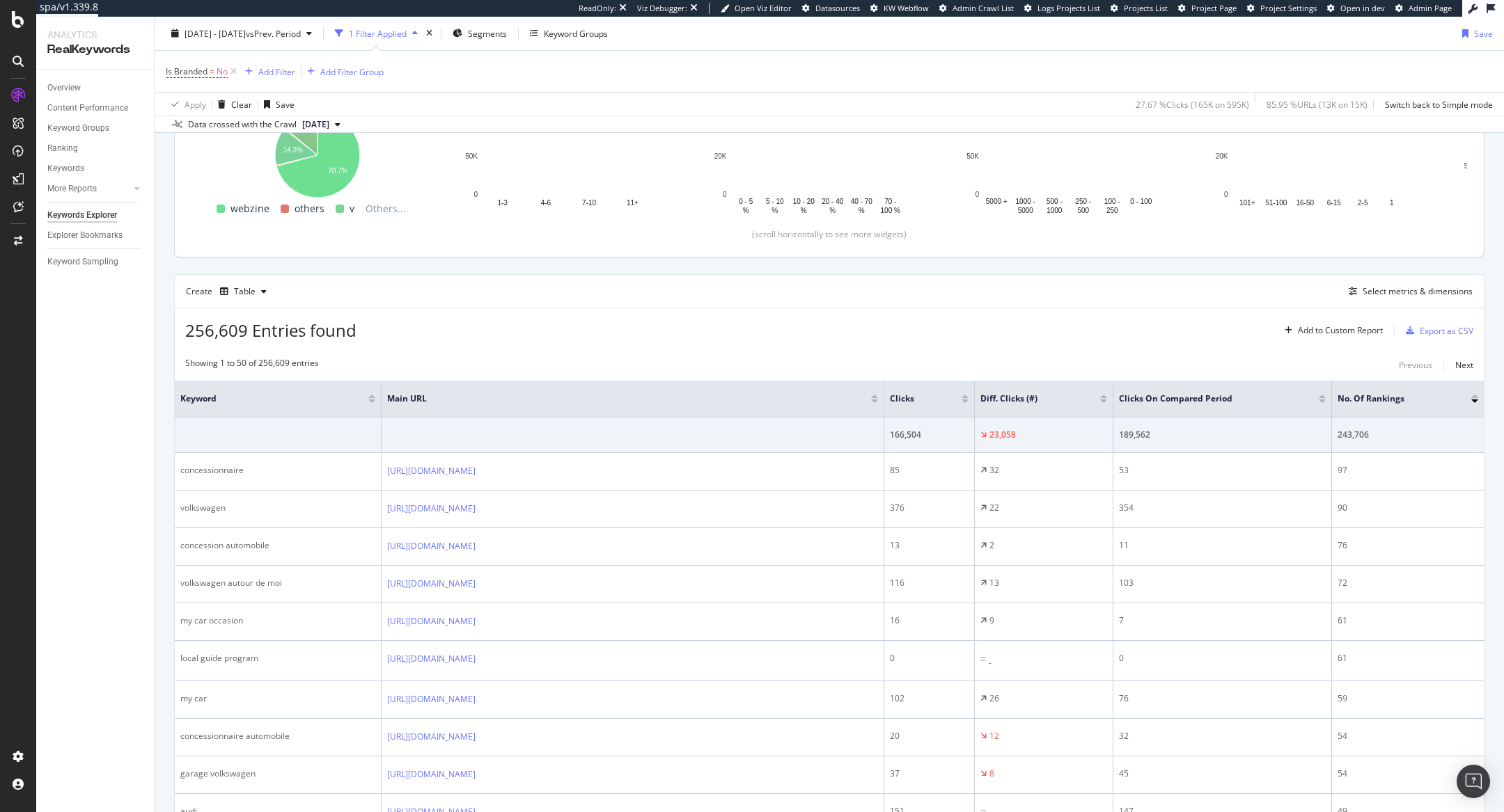
scroll to position [245, 0]
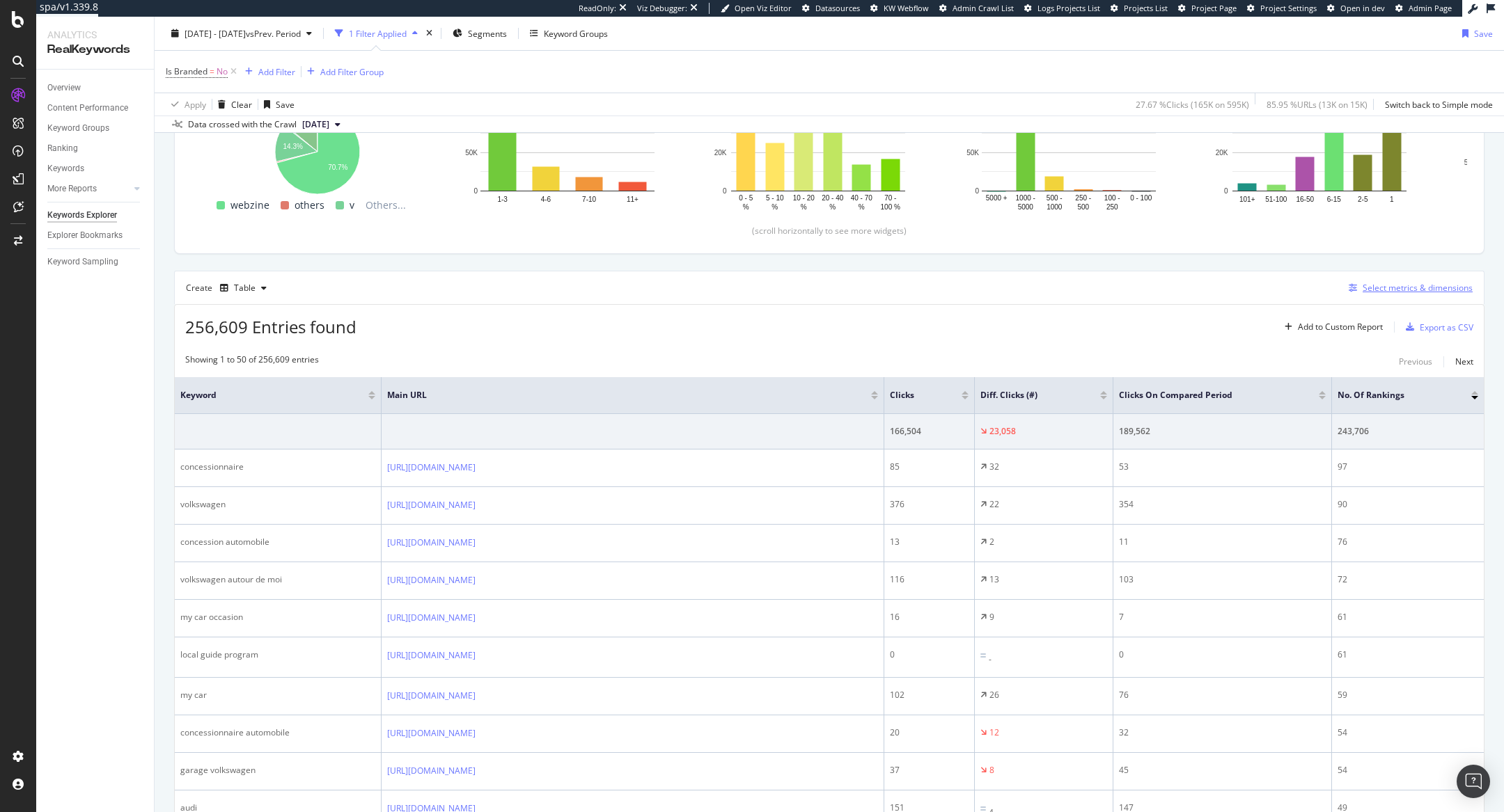
click at [1421, 285] on div "Select metrics & dimensions" at bounding box center [1417, 287] width 110 height 12
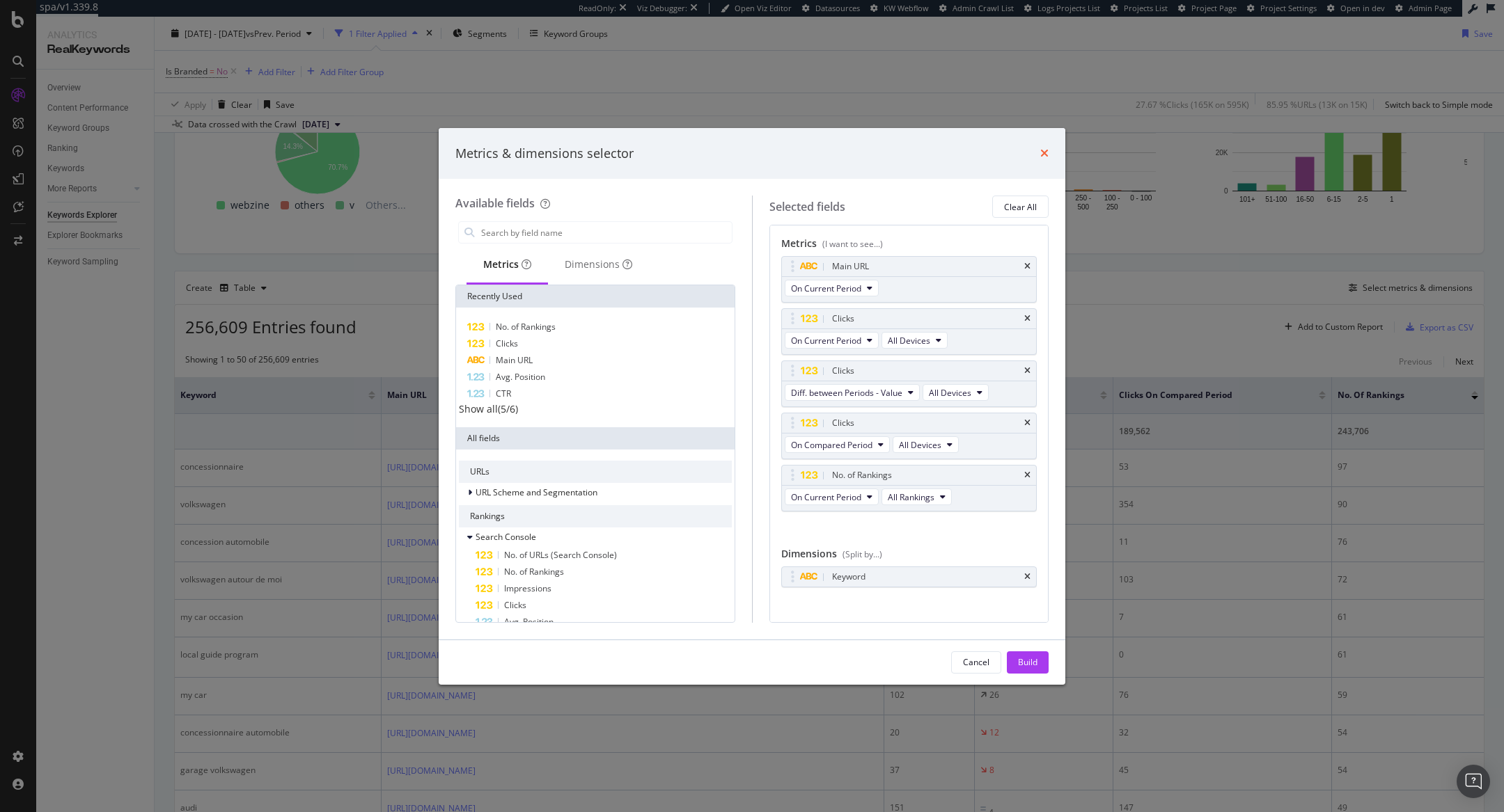
click at [1047, 155] on icon "times" at bounding box center [1044, 153] width 8 height 11
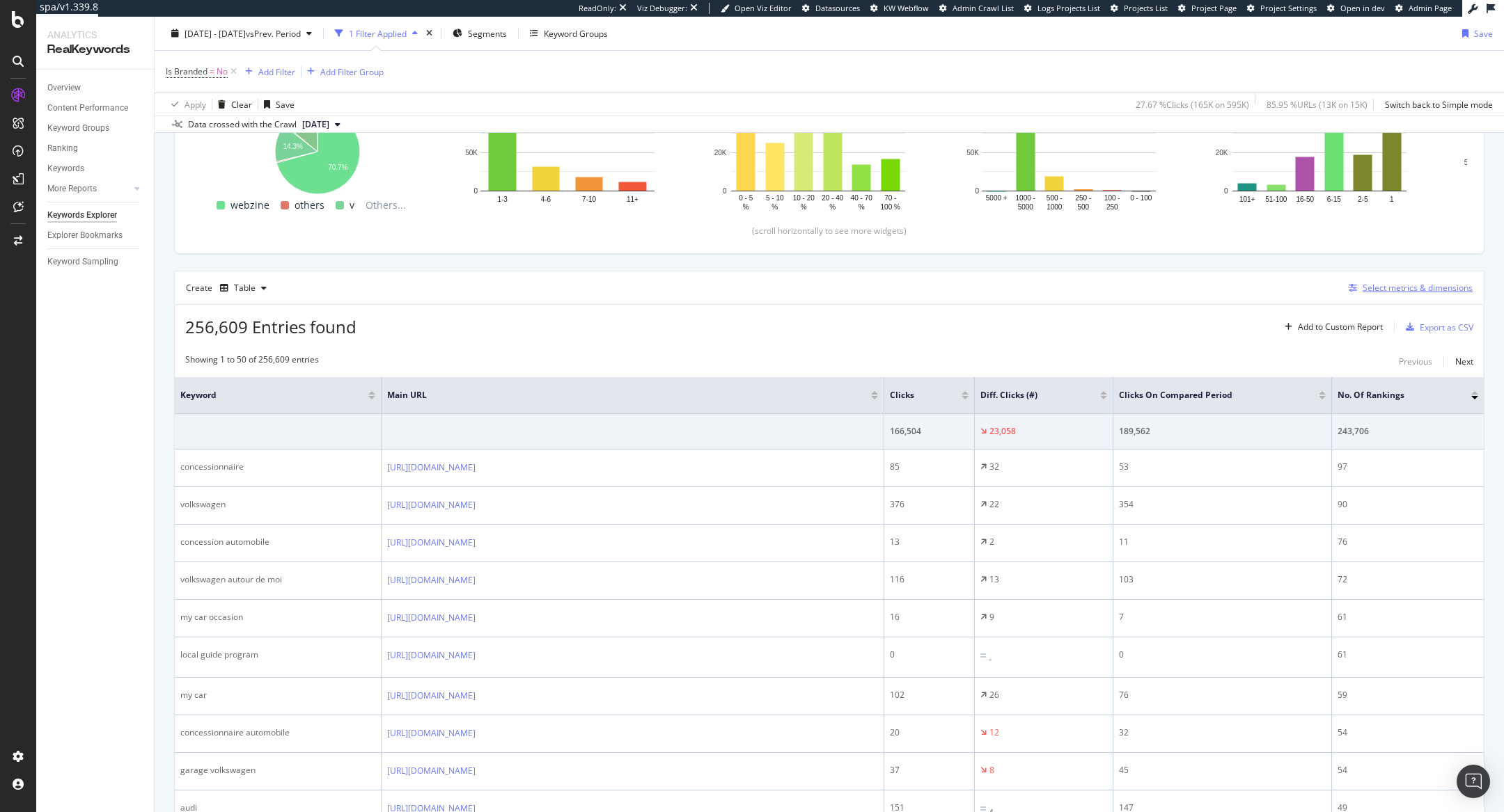
click at [1397, 284] on div "Select metrics & dimensions" at bounding box center [1417, 287] width 110 height 12
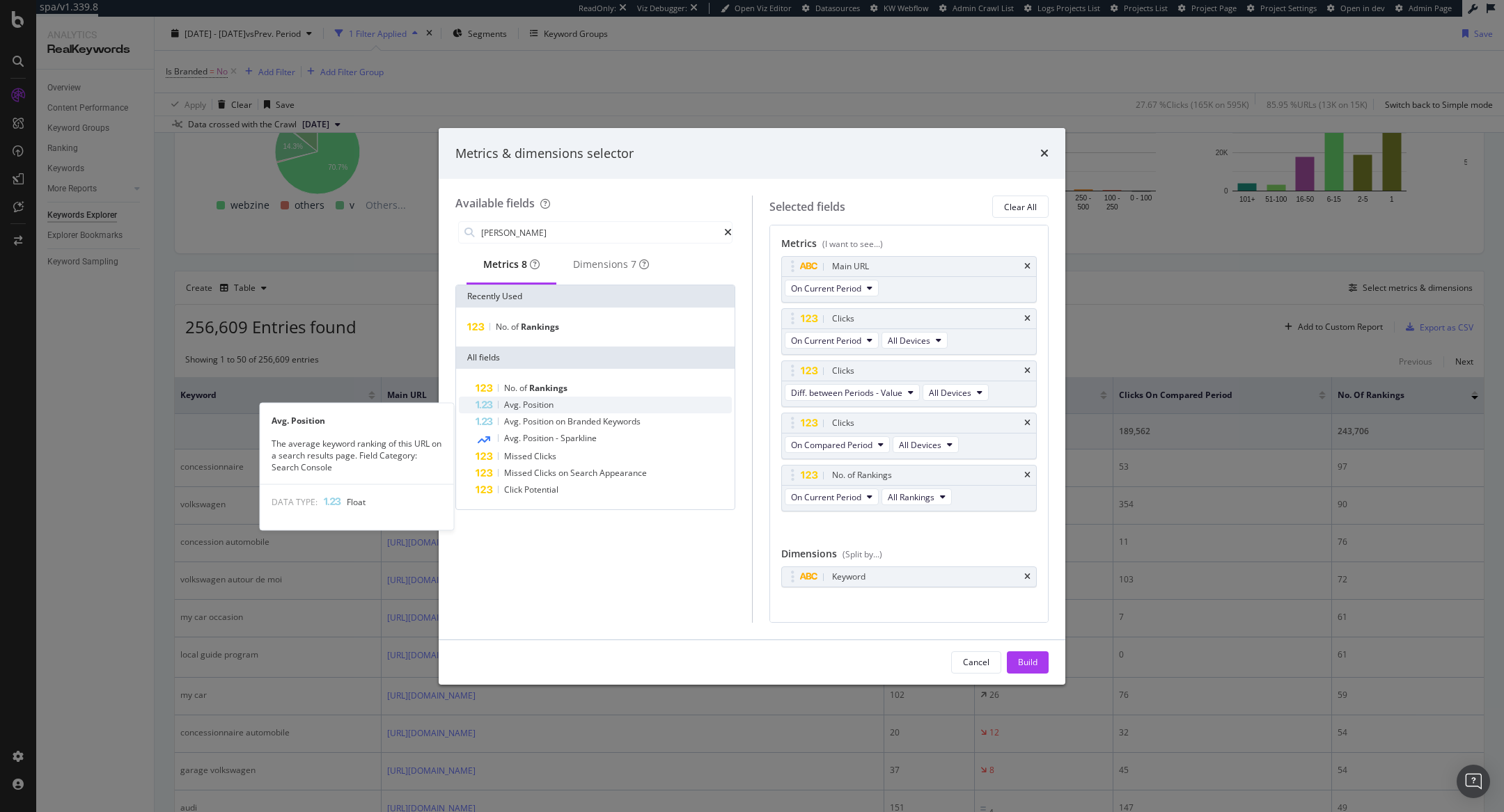
type input "rankin"
click at [522, 404] on div "Avg. Position" at bounding box center [603, 405] width 256 height 17
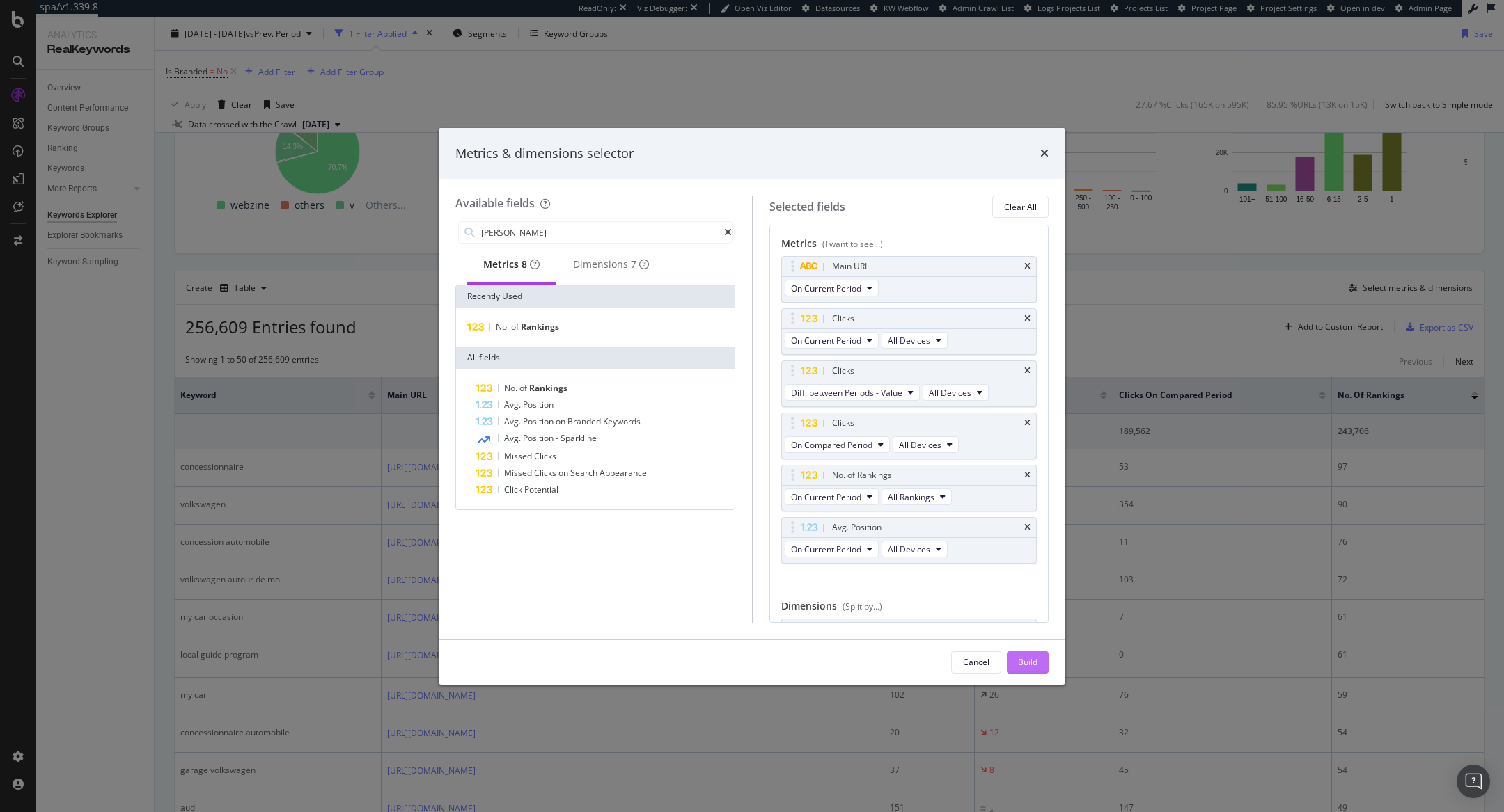
click at [1039, 654] on button "Build" at bounding box center [1027, 663] width 42 height 22
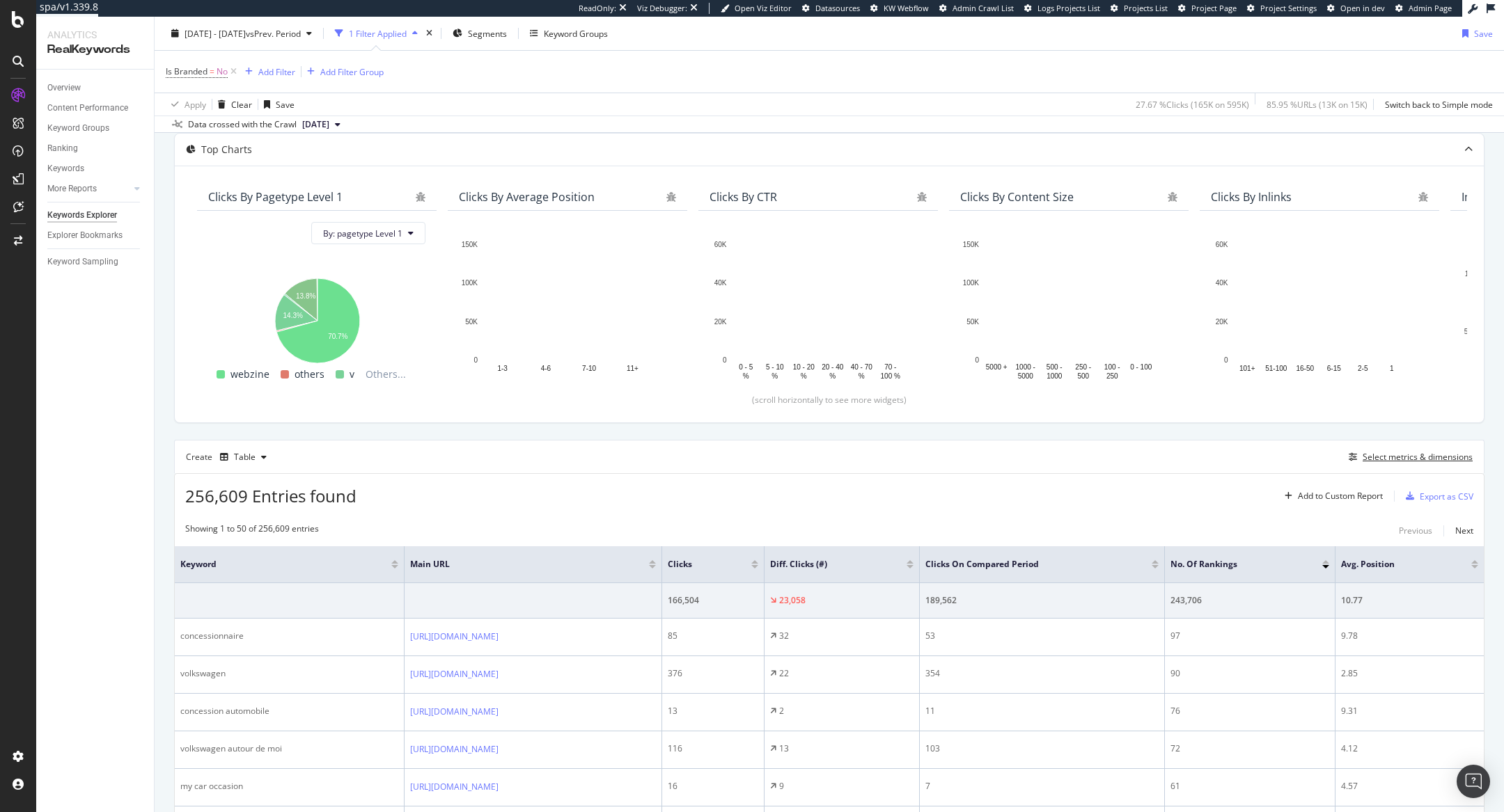
scroll to position [90, 0]
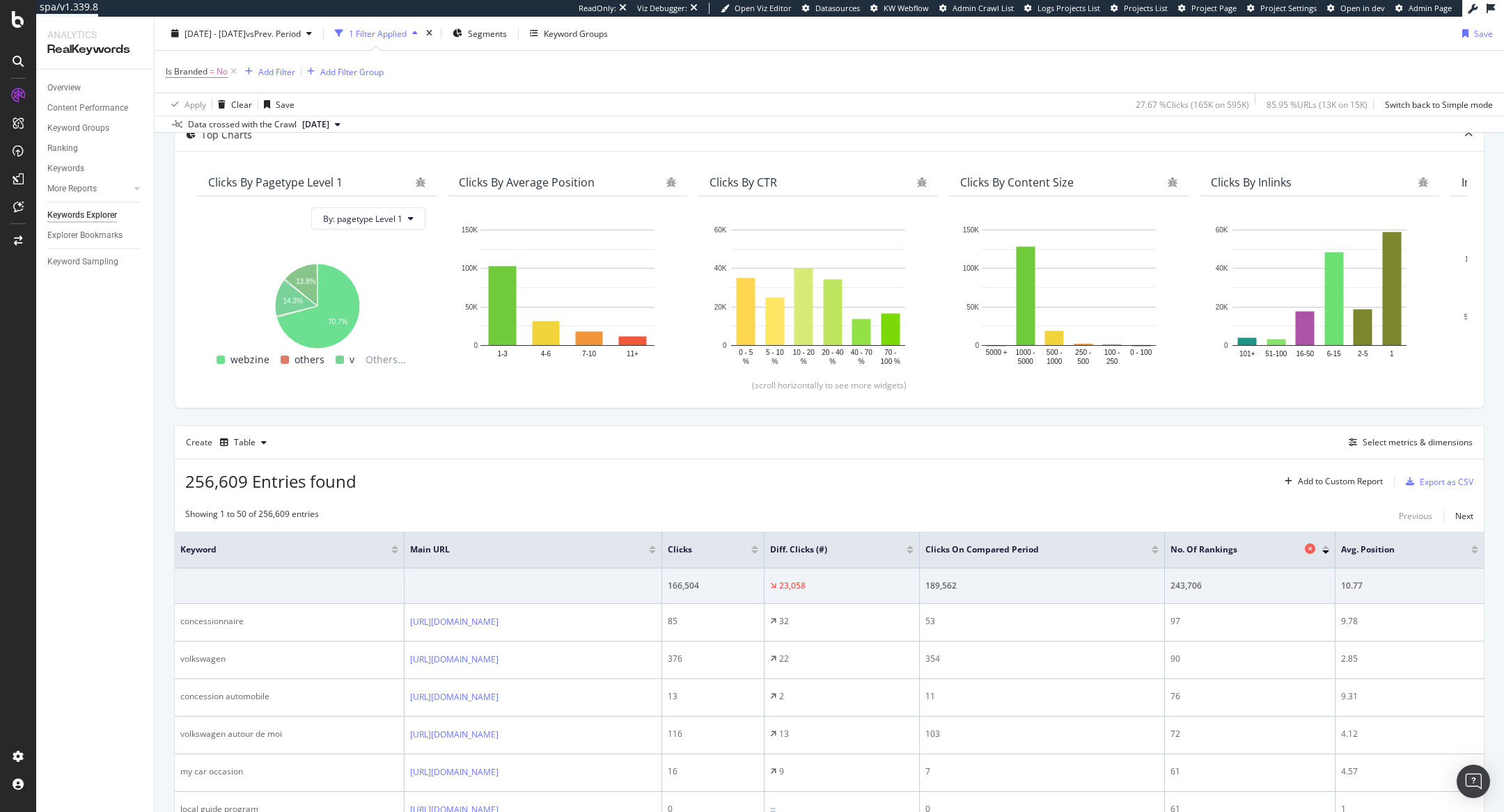
click at [1315, 543] on icon at bounding box center [1310, 548] width 10 height 10
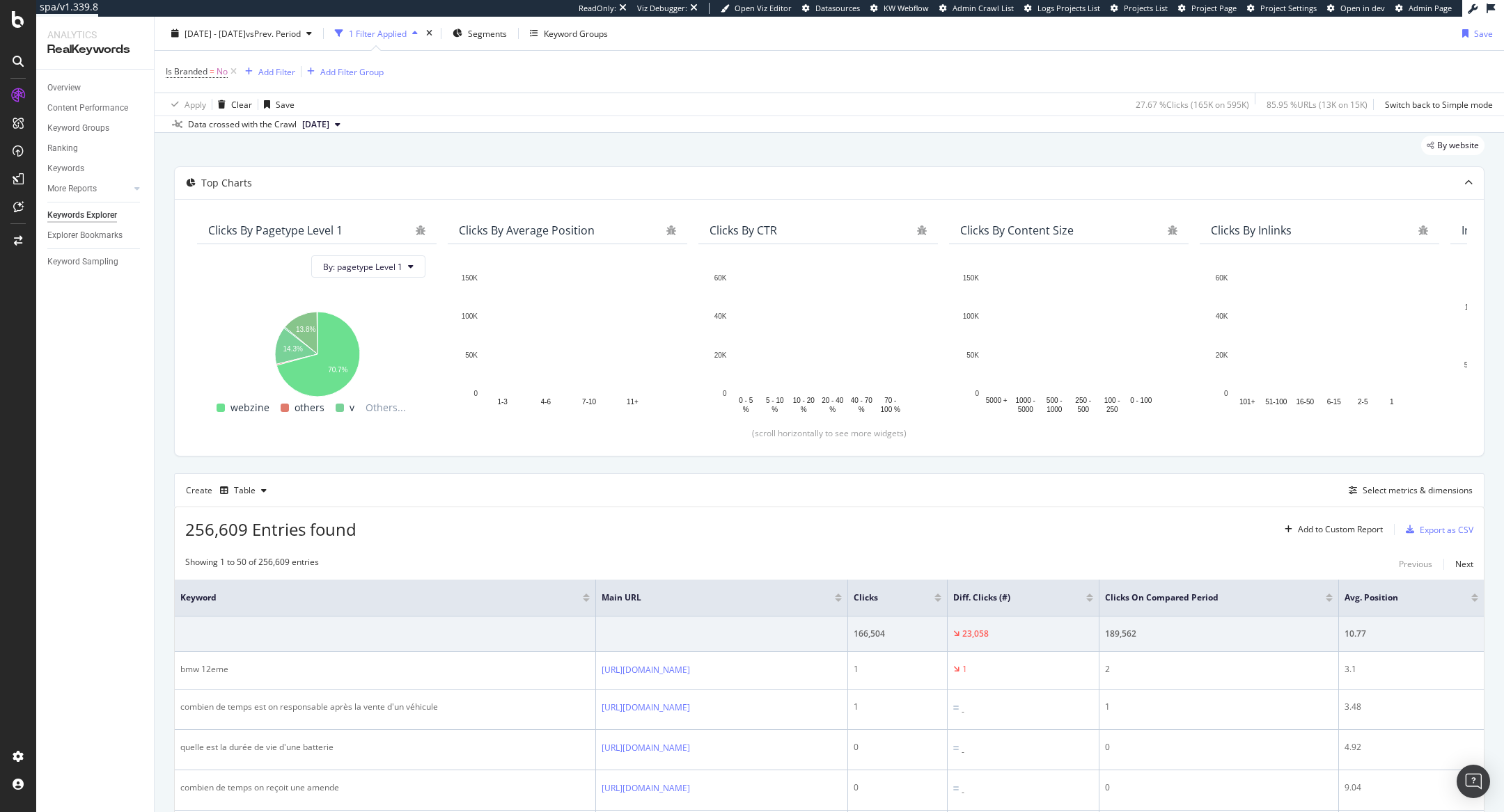
scroll to position [42, 0]
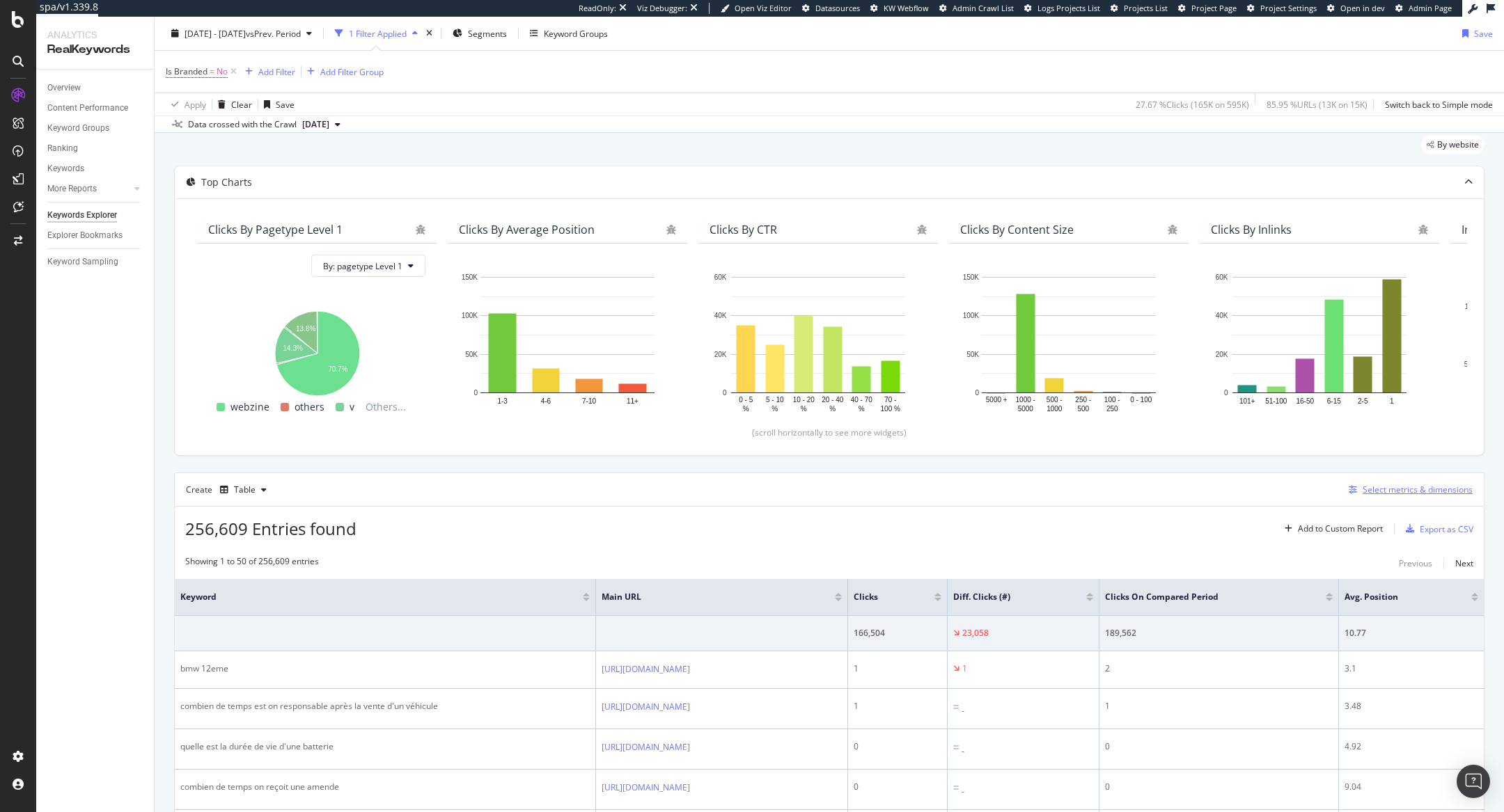
click at [1396, 486] on div "Select metrics & dimensions" at bounding box center [1417, 489] width 110 height 12
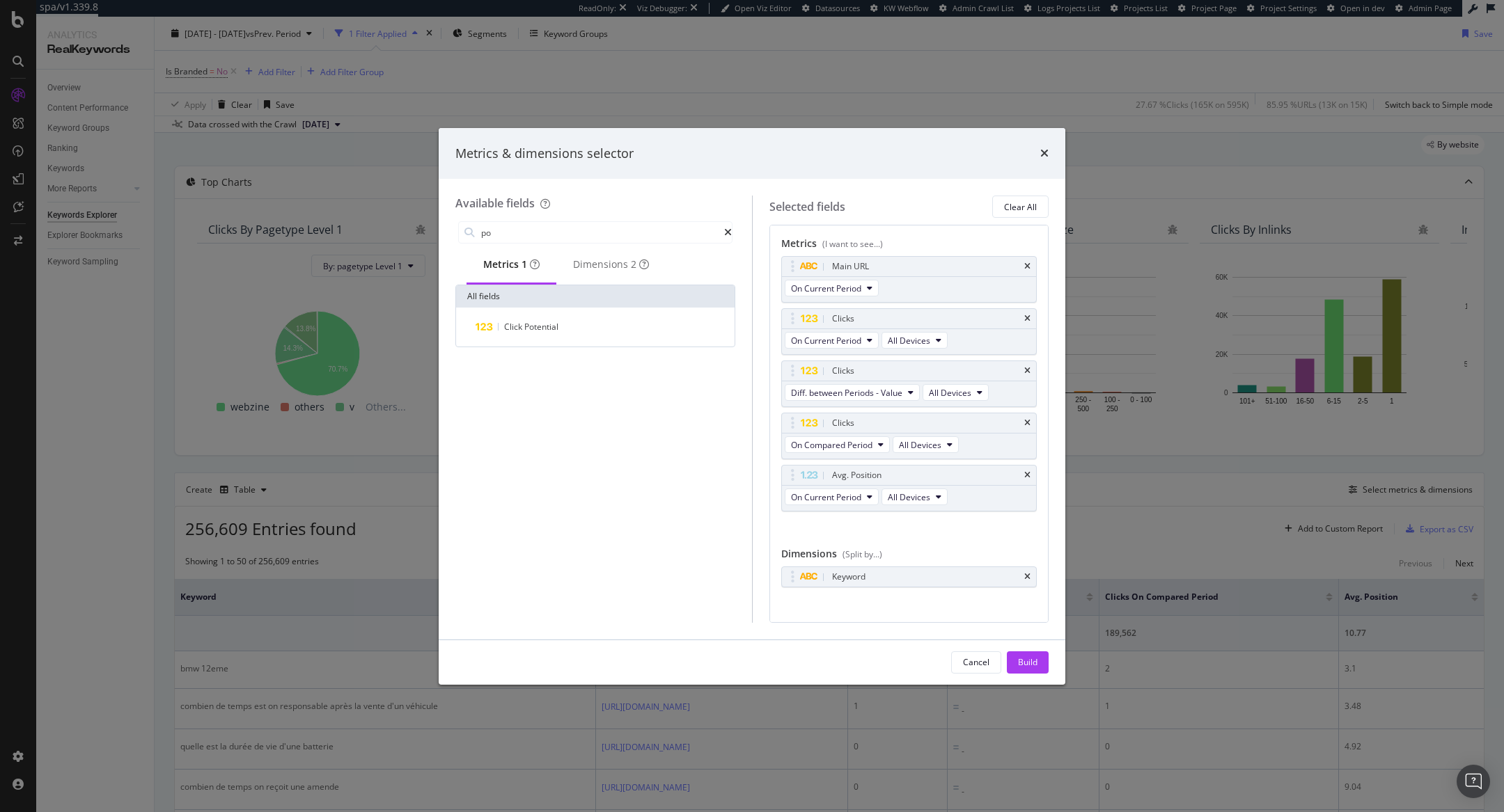
type input "p"
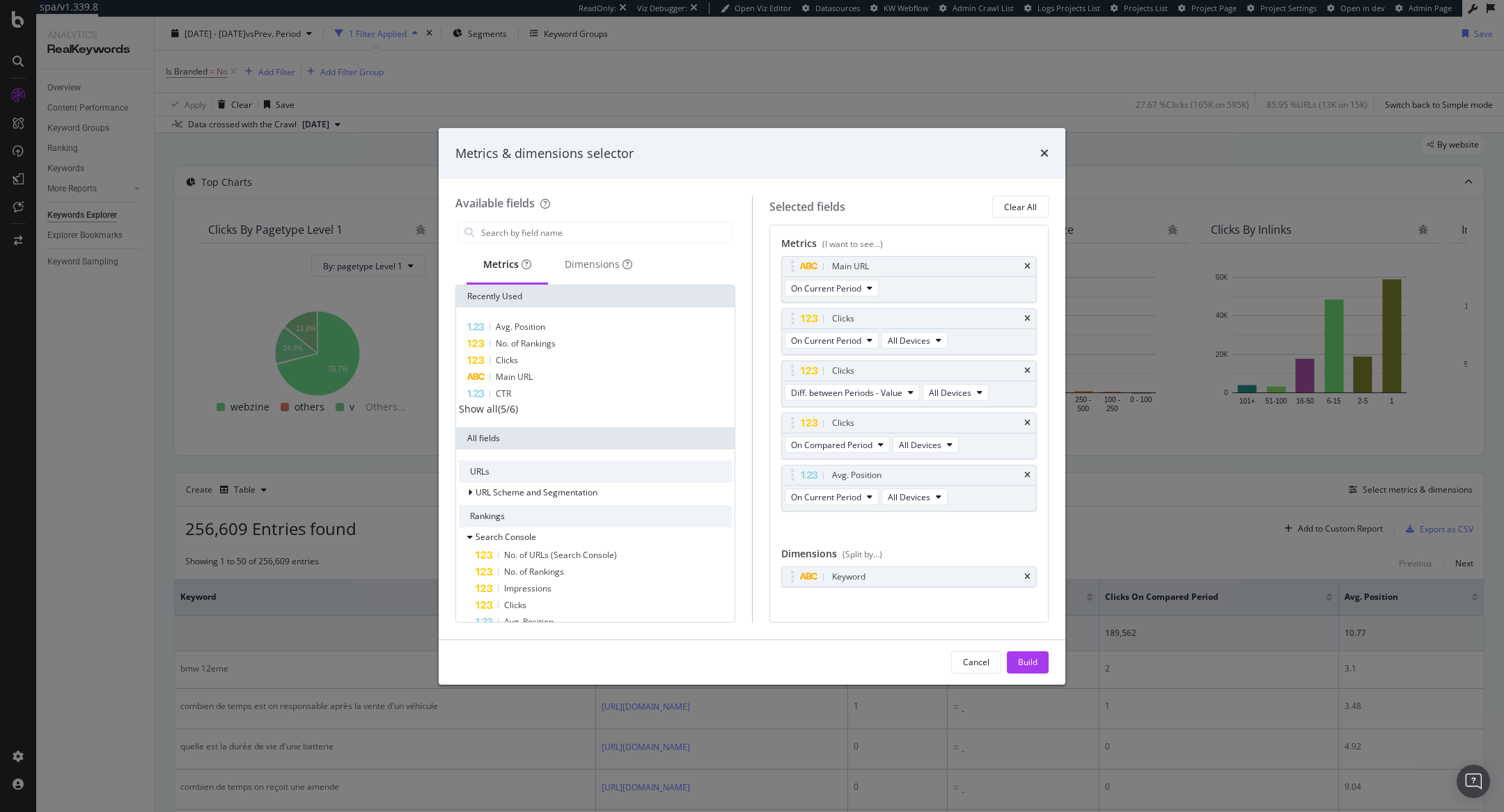
click at [1038, 152] on div "Metrics & dimensions selector" at bounding box center [752, 153] width 593 height 18
click at [1040, 152] on icon "times" at bounding box center [1044, 153] width 8 height 11
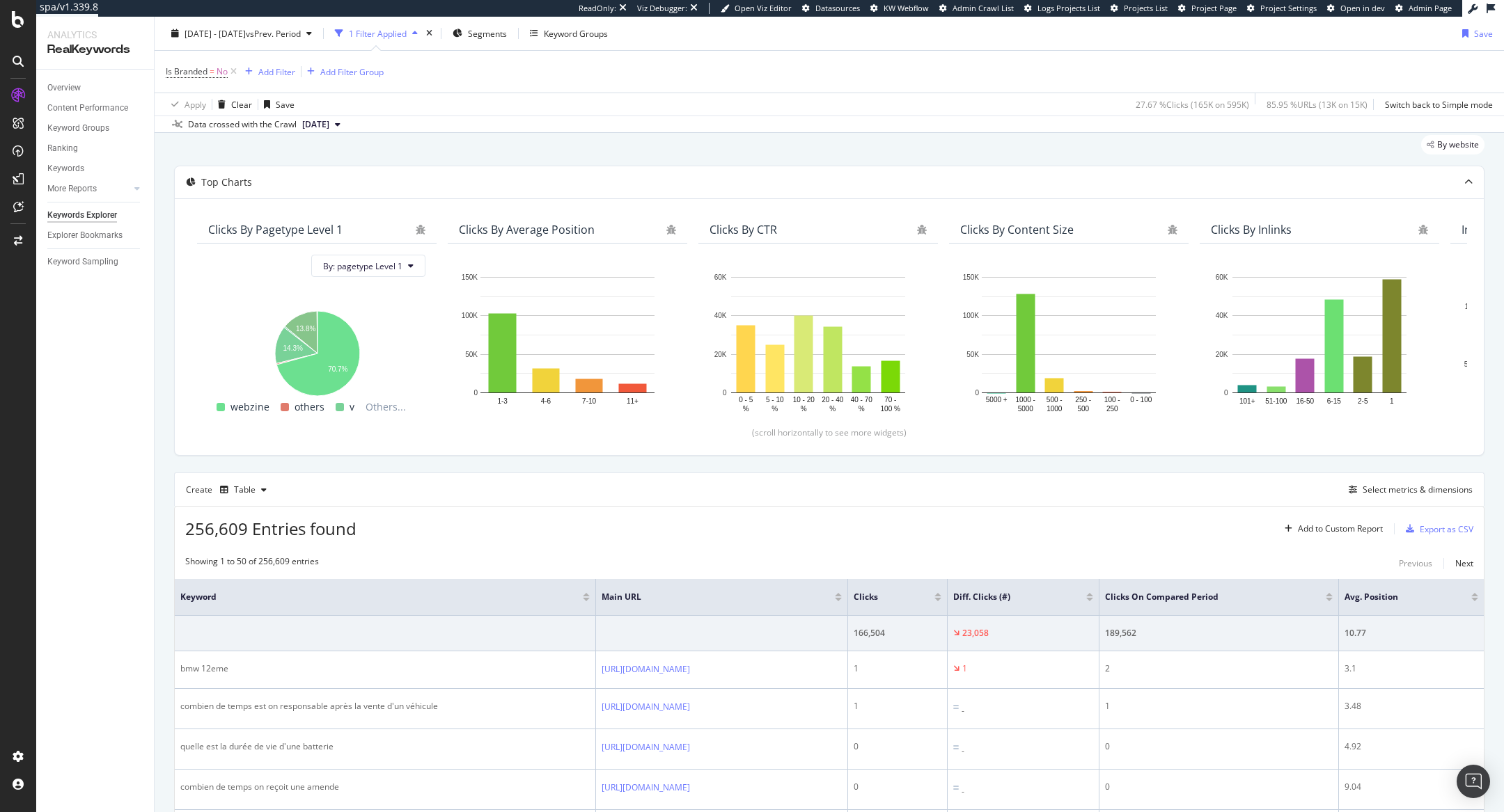
click at [1475, 595] on div at bounding box center [1474, 596] width 7 height 8
click at [1475, 601] on div "Avg. Position" at bounding box center [1411, 596] width 134 height 14
click at [1475, 598] on div at bounding box center [1474, 600] width 7 height 4
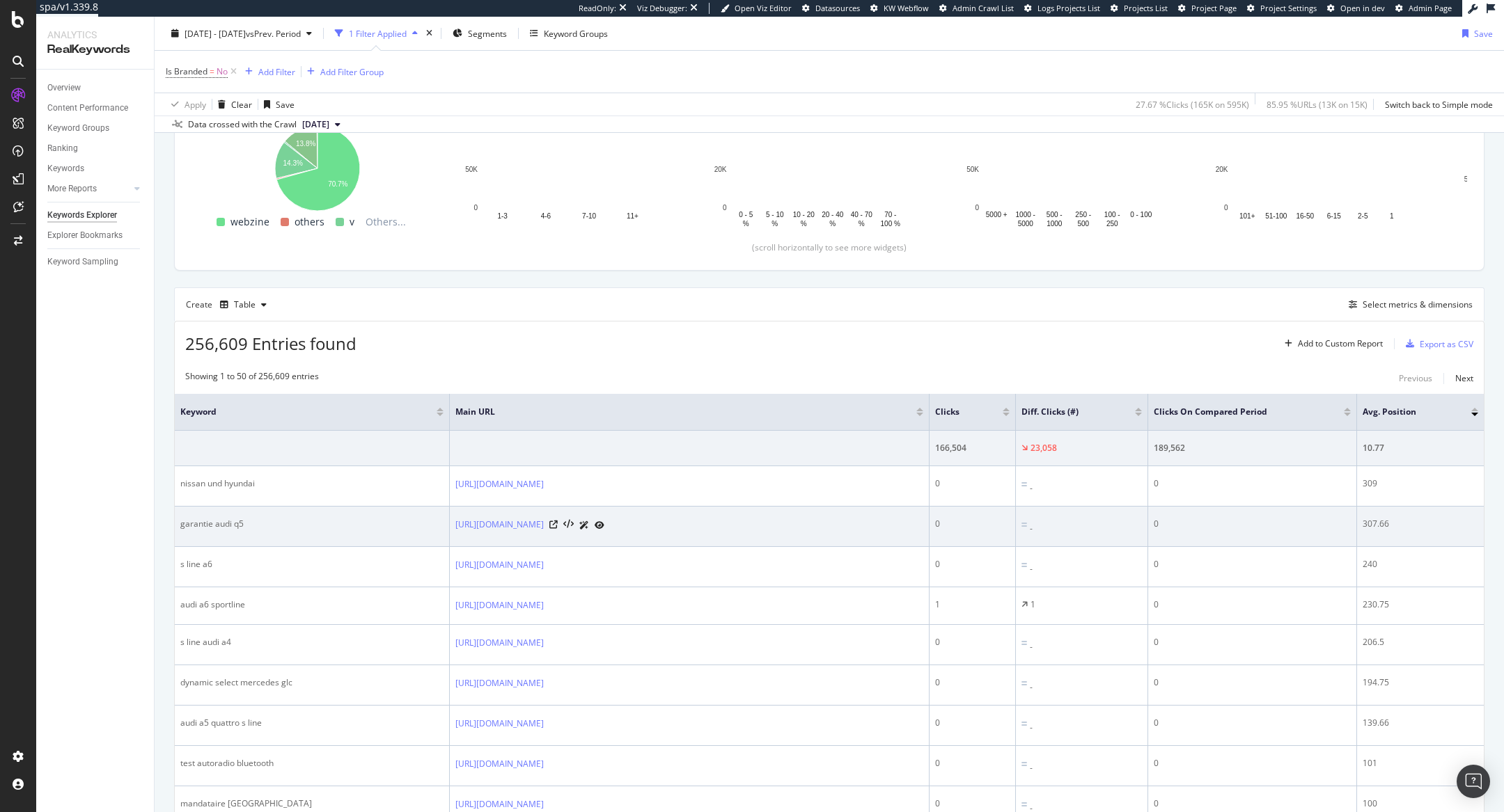
scroll to position [239, 0]
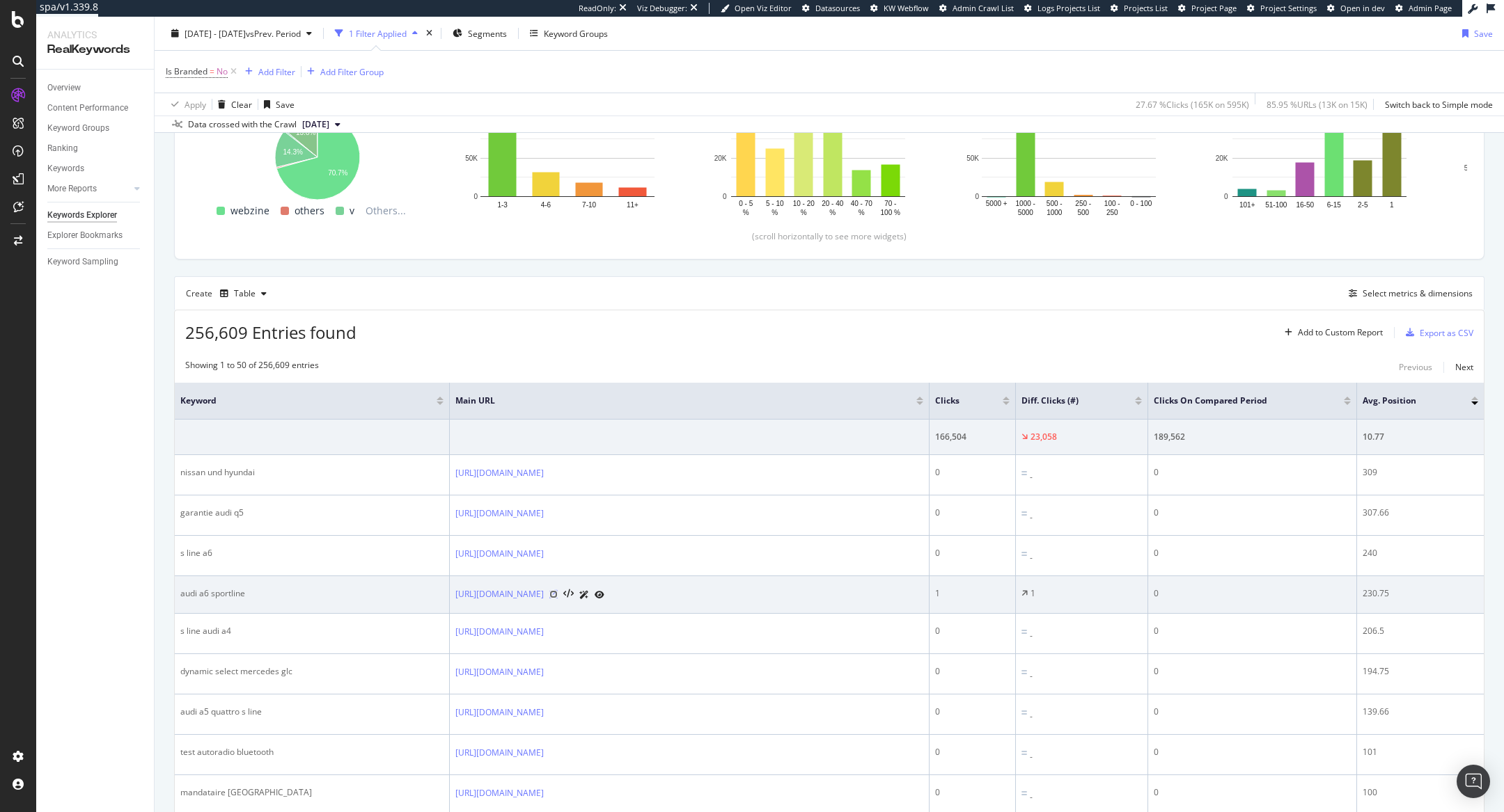
click at [557, 590] on icon at bounding box center [553, 594] width 8 height 8
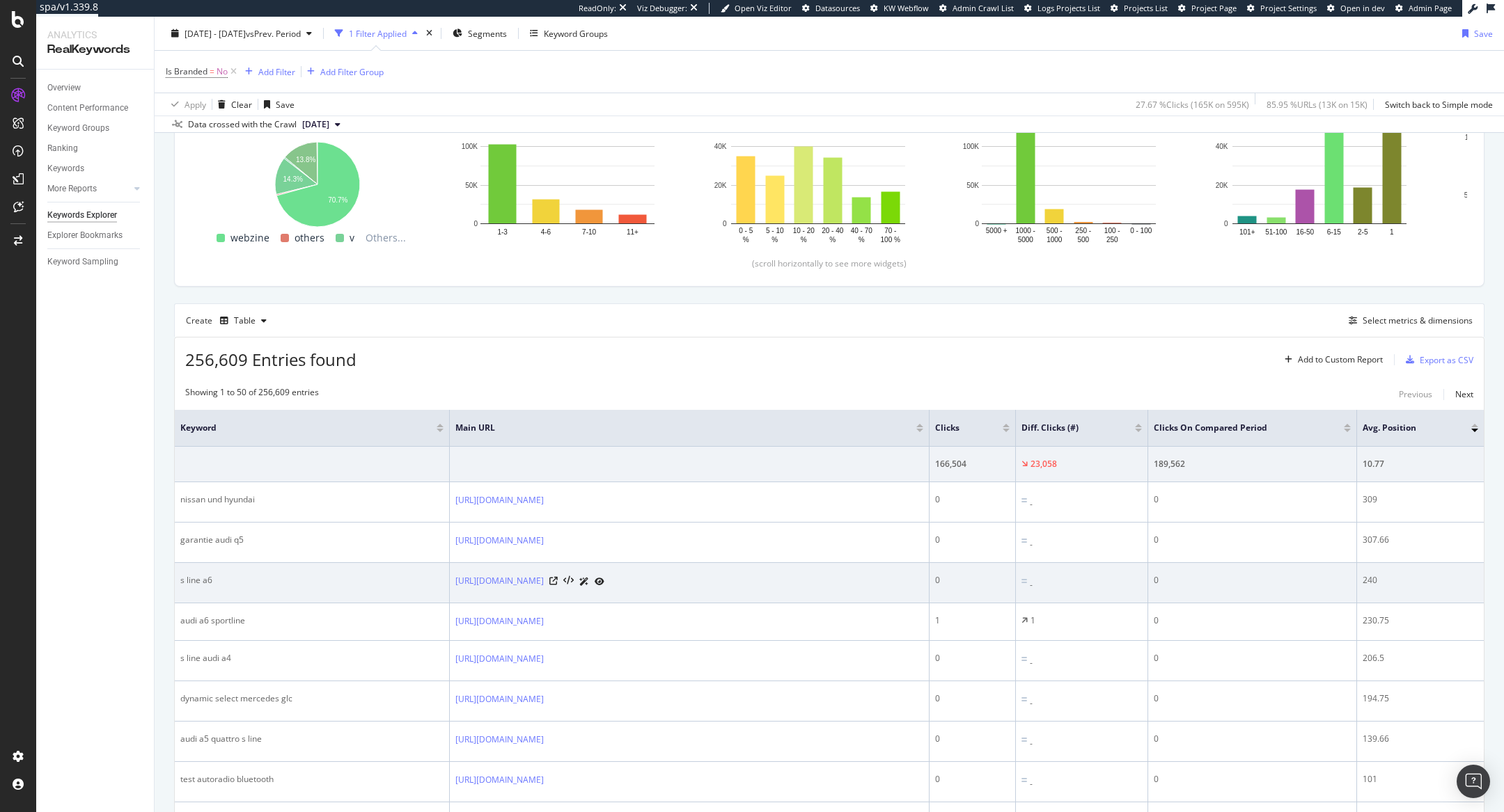
scroll to position [0, 0]
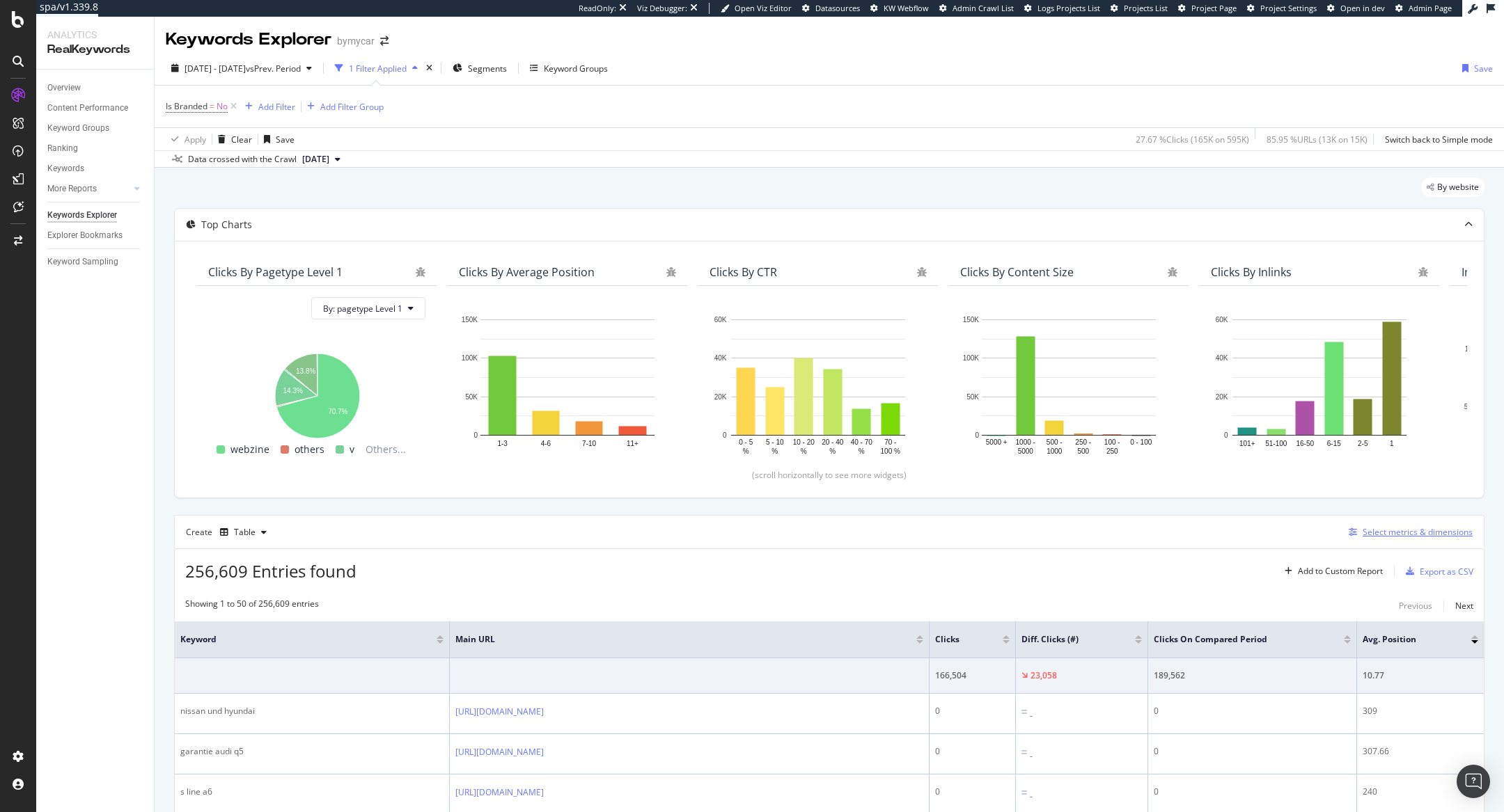
click at [1361, 530] on div "button" at bounding box center [1353, 532] width 20 height 8
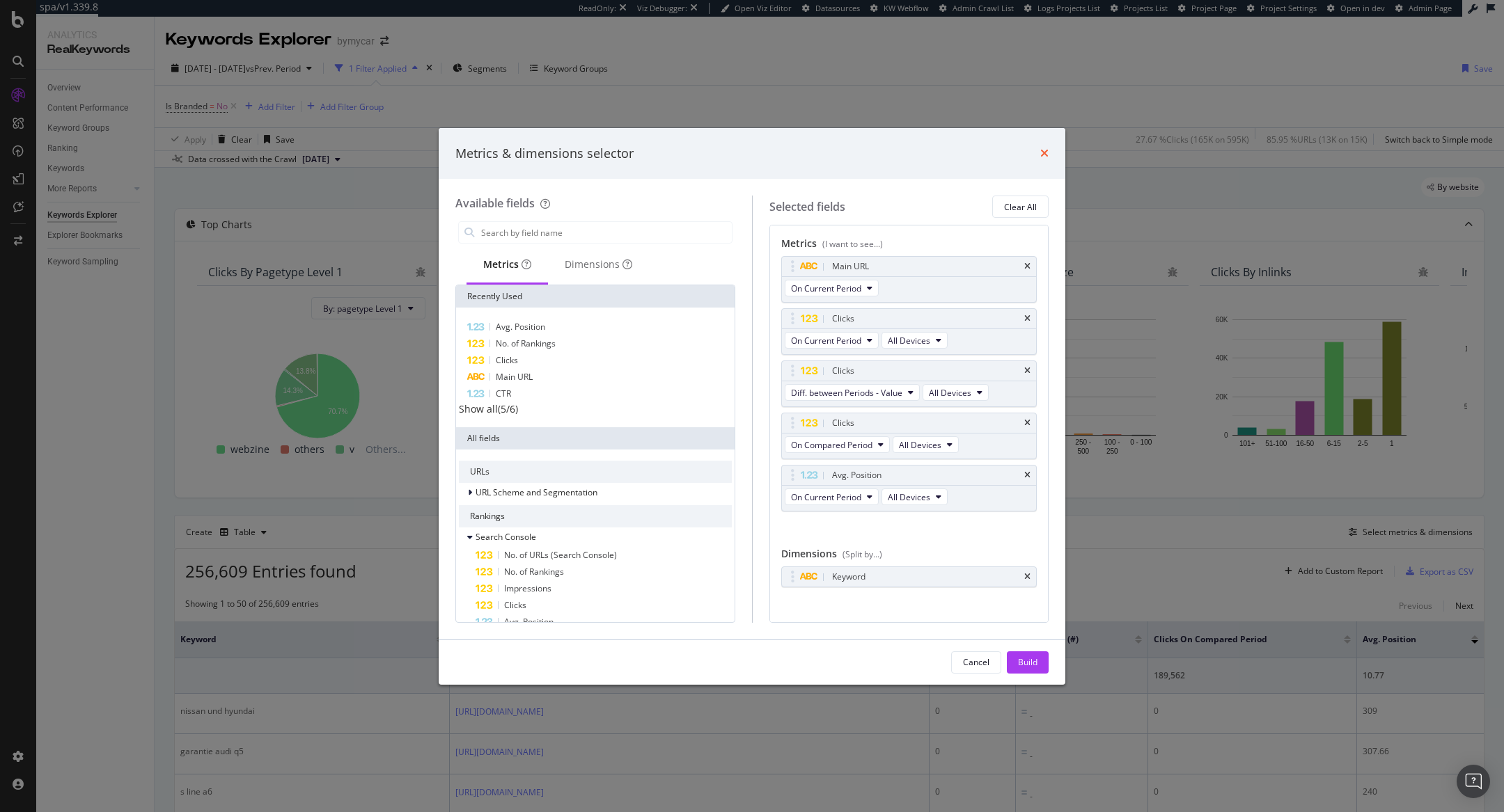
click at [1045, 150] on icon "times" at bounding box center [1044, 153] width 8 height 11
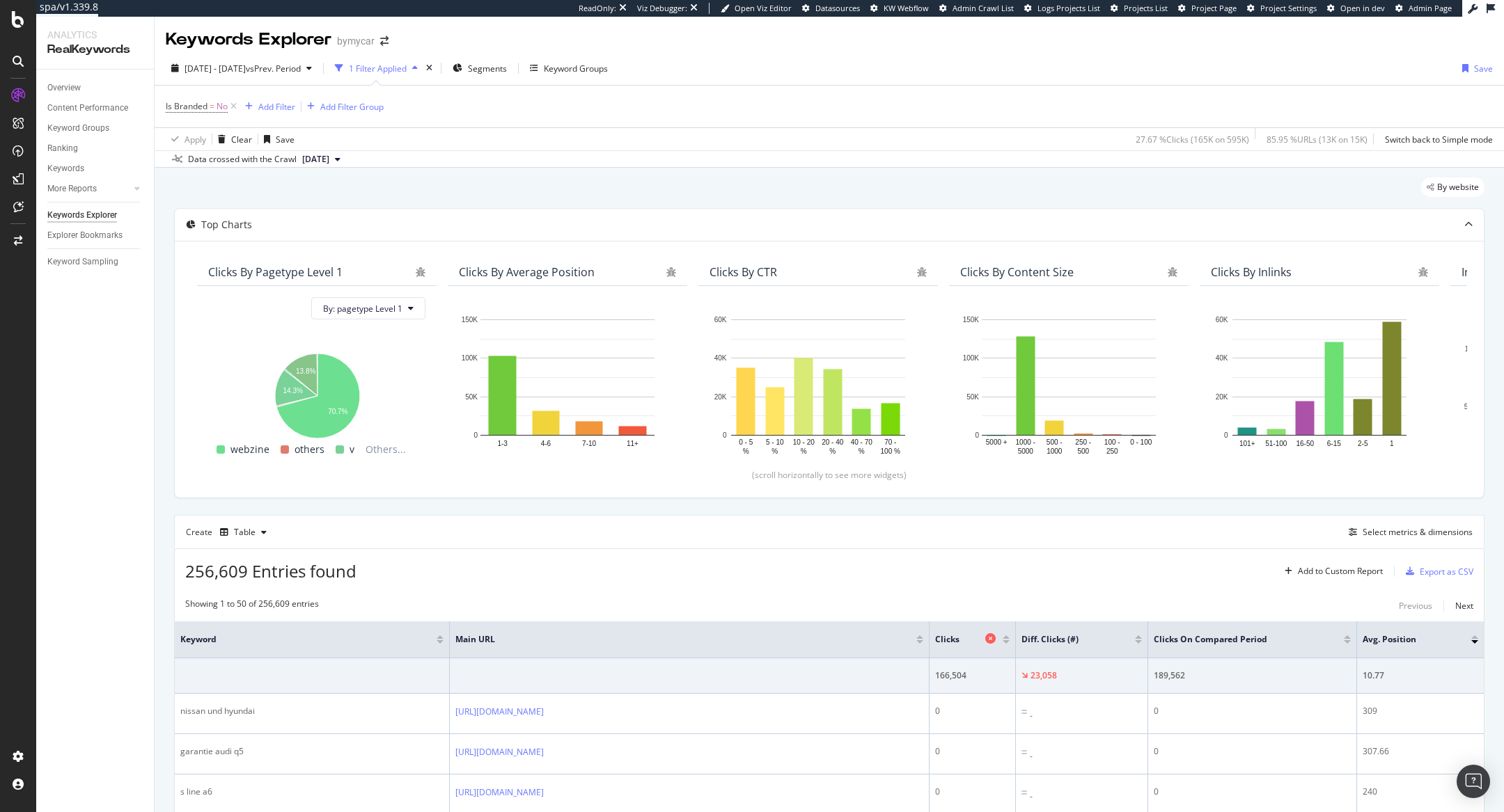
click at [992, 634] on icon at bounding box center [990, 638] width 10 height 10
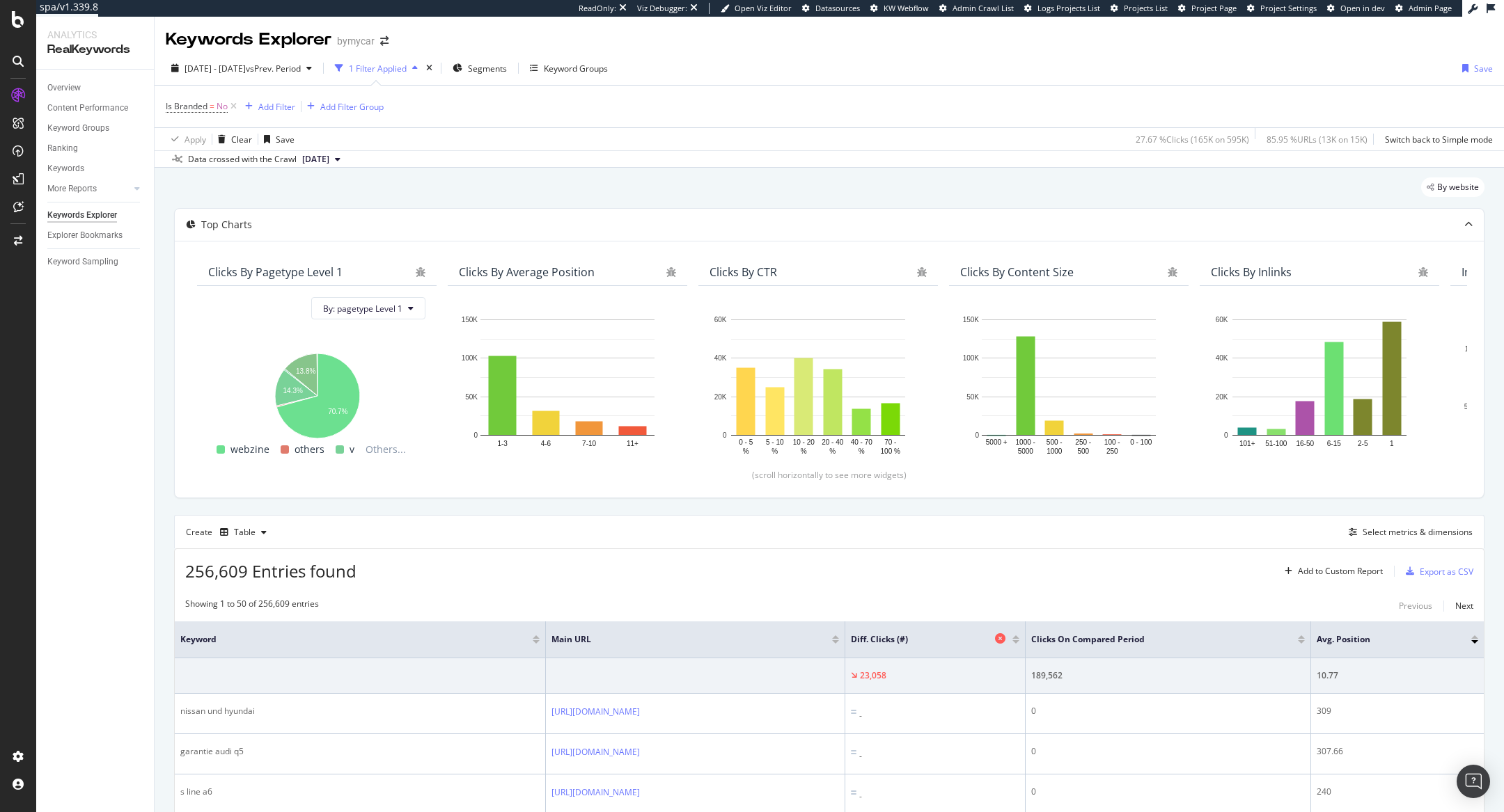
click at [1005, 638] on icon at bounding box center [1000, 638] width 10 height 10
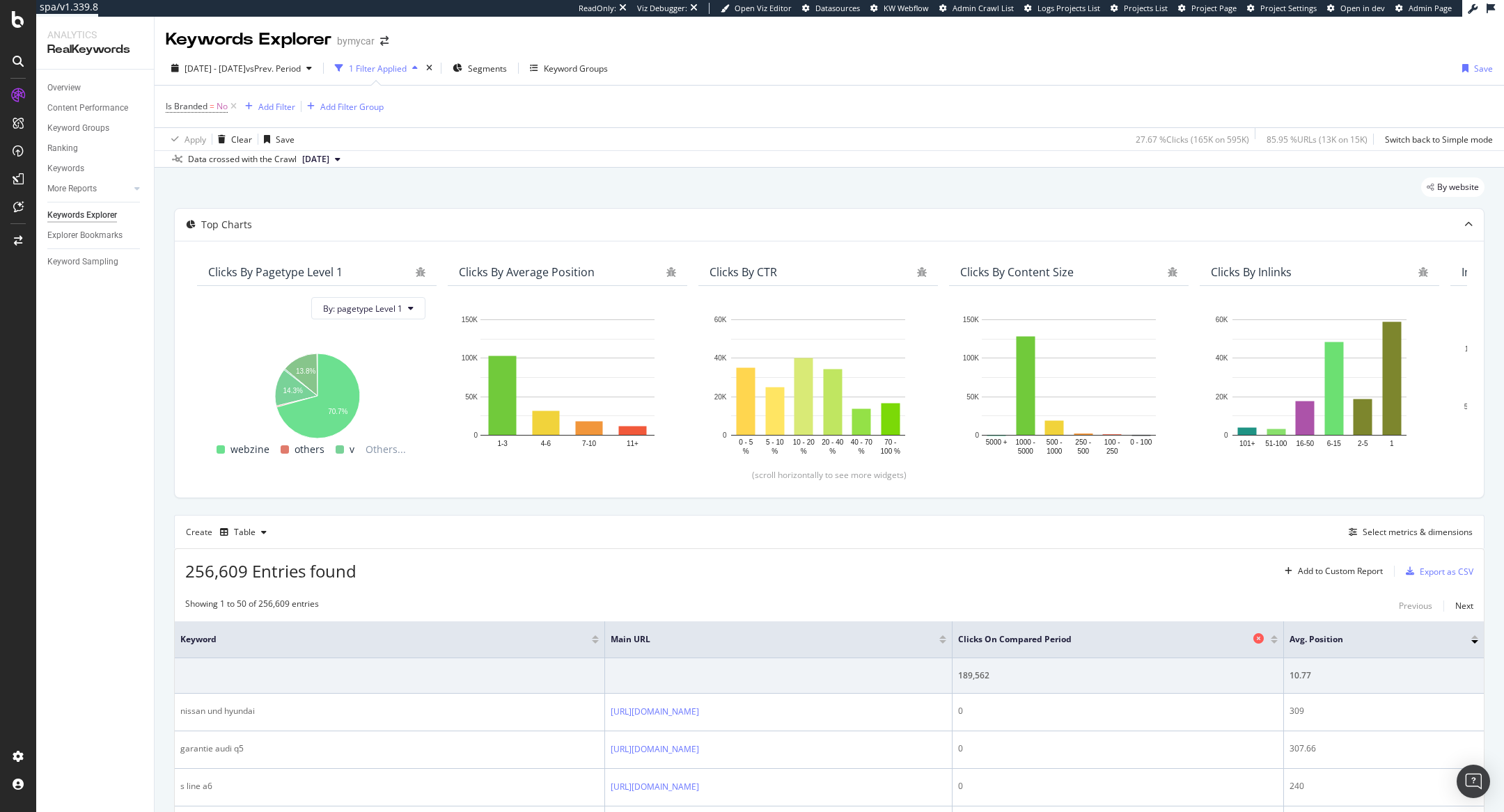
click at [1264, 637] on icon at bounding box center [1258, 638] width 10 height 10
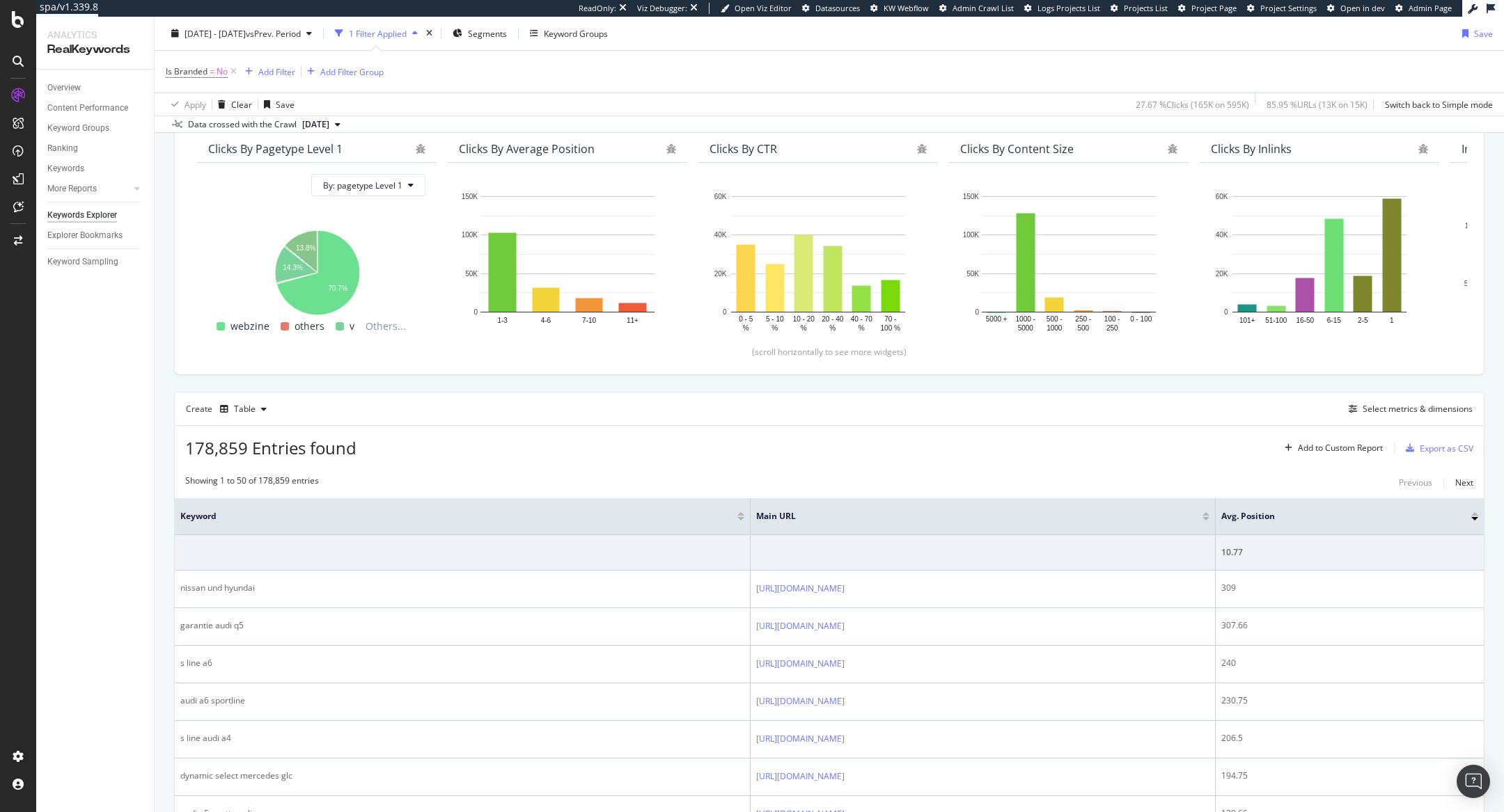
scroll to position [197, 0]
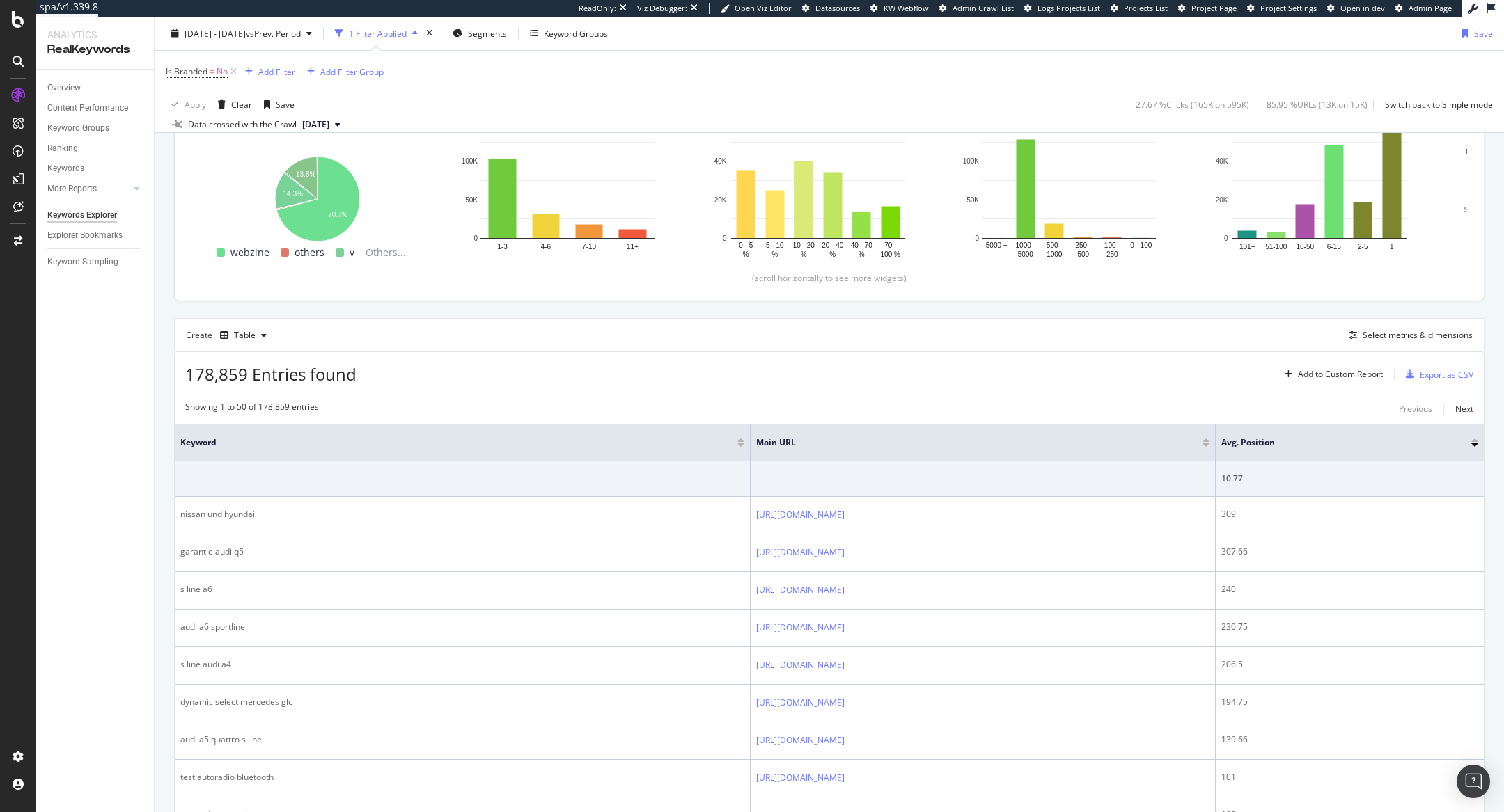
click at [1472, 439] on div at bounding box center [1474, 441] width 7 height 4
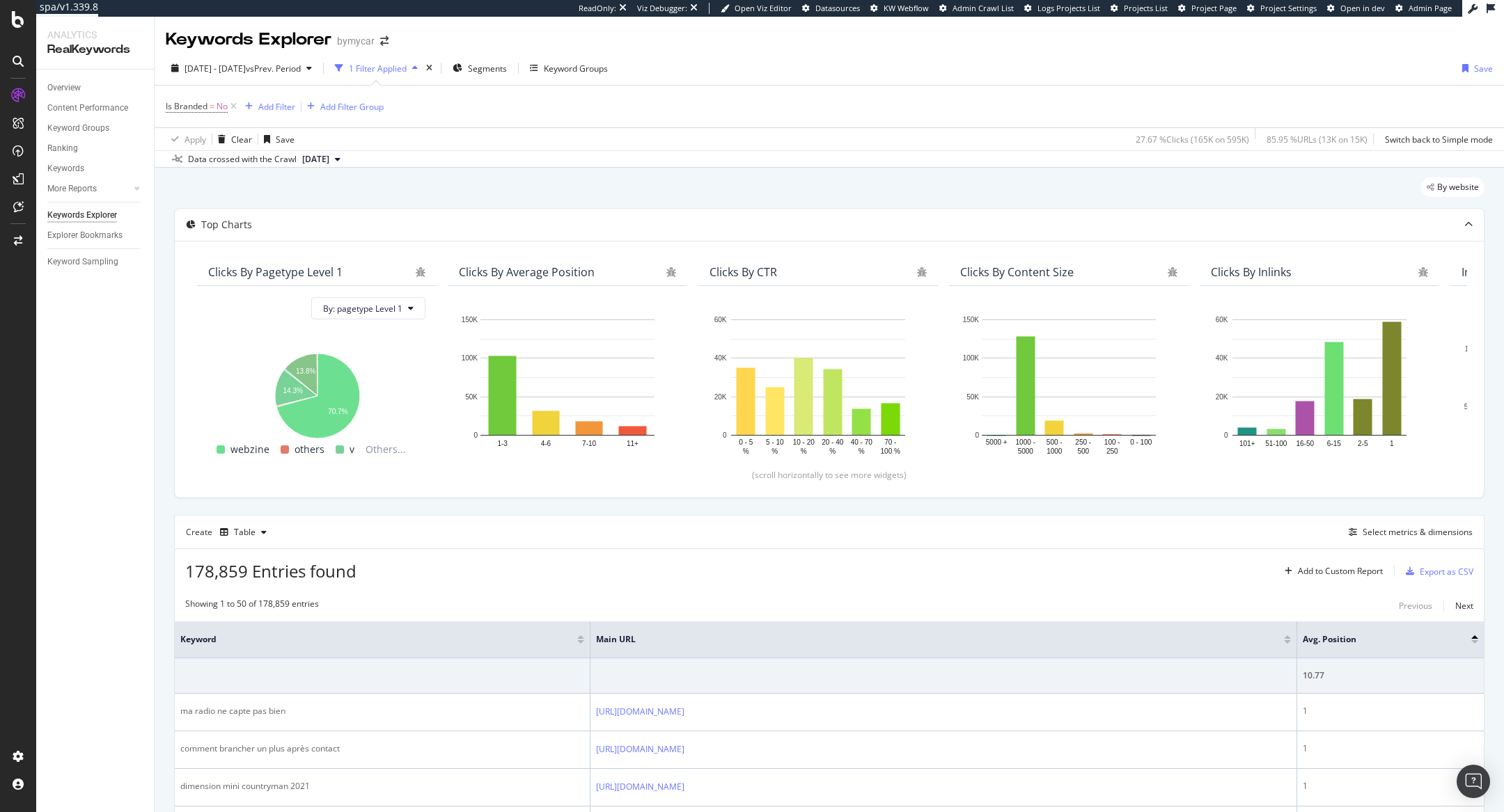
click at [1475, 641] on div at bounding box center [1474, 642] width 7 height 4
click at [335, 404] on icon "A chart." at bounding box center [317, 396] width 83 height 85
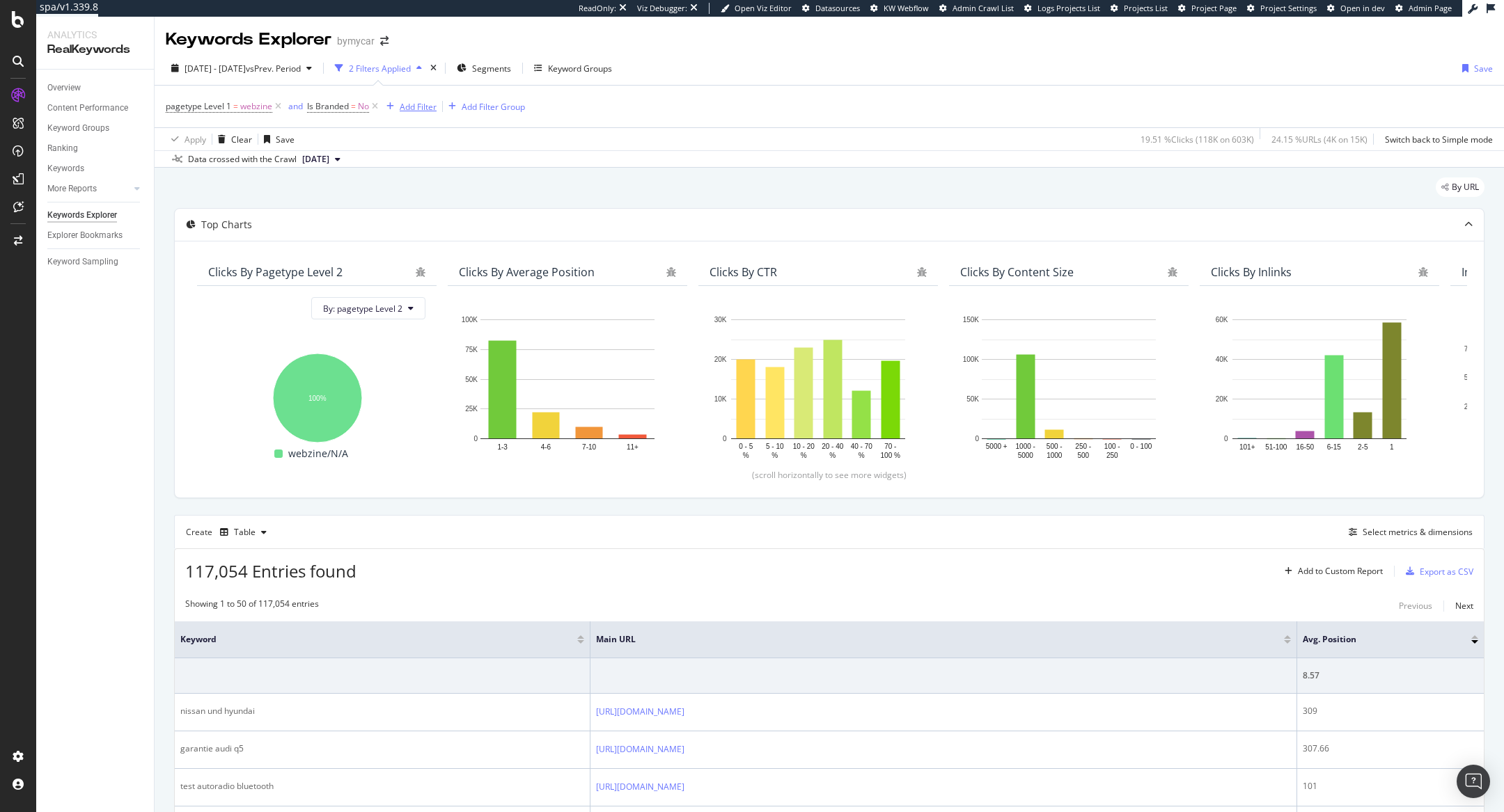
click at [412, 105] on div "Add Filter" at bounding box center [418, 106] width 37 height 12
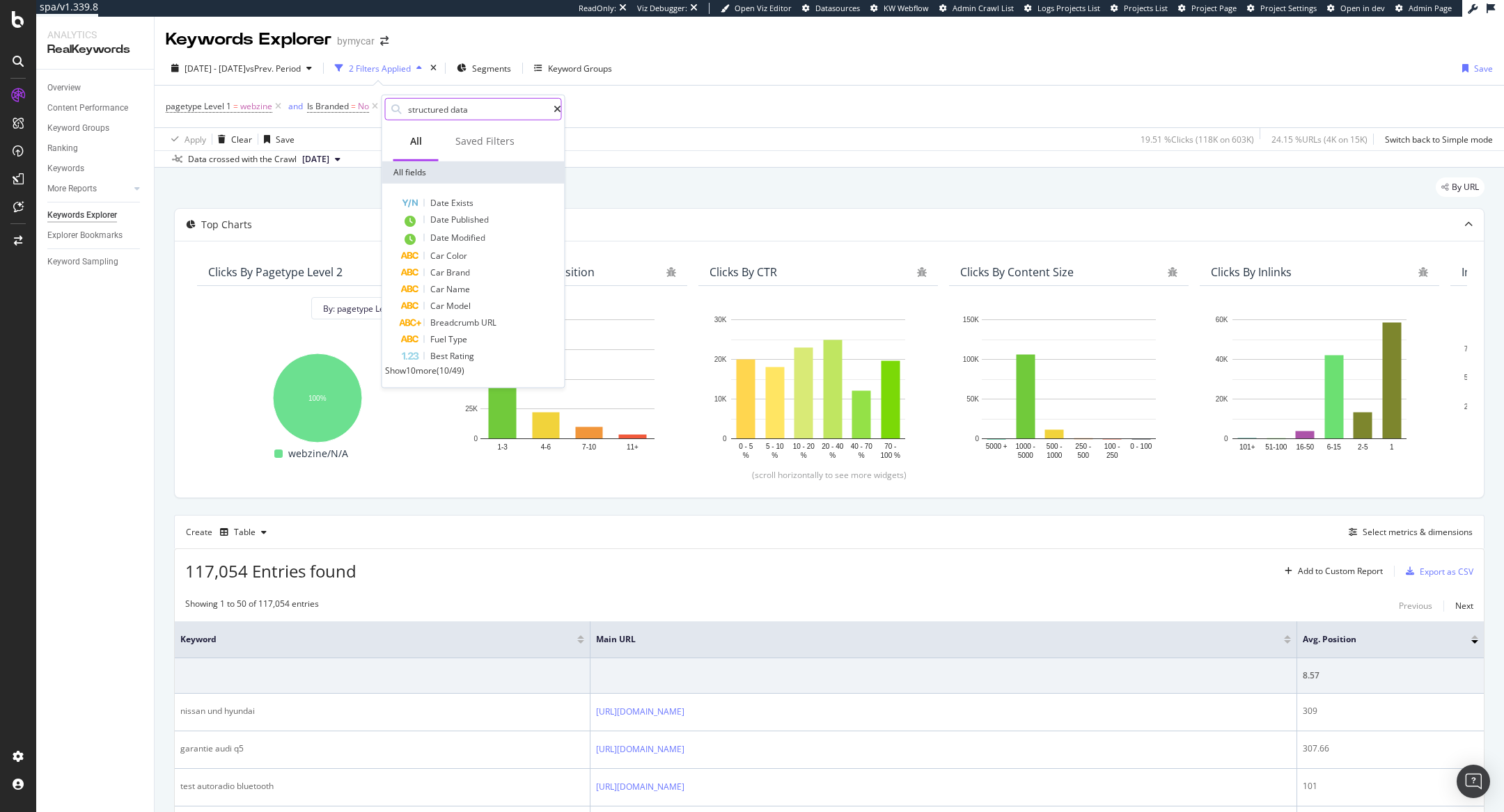
type input "structured data"
click at [437, 376] on span "Show 10 more" at bounding box center [410, 371] width 51 height 12
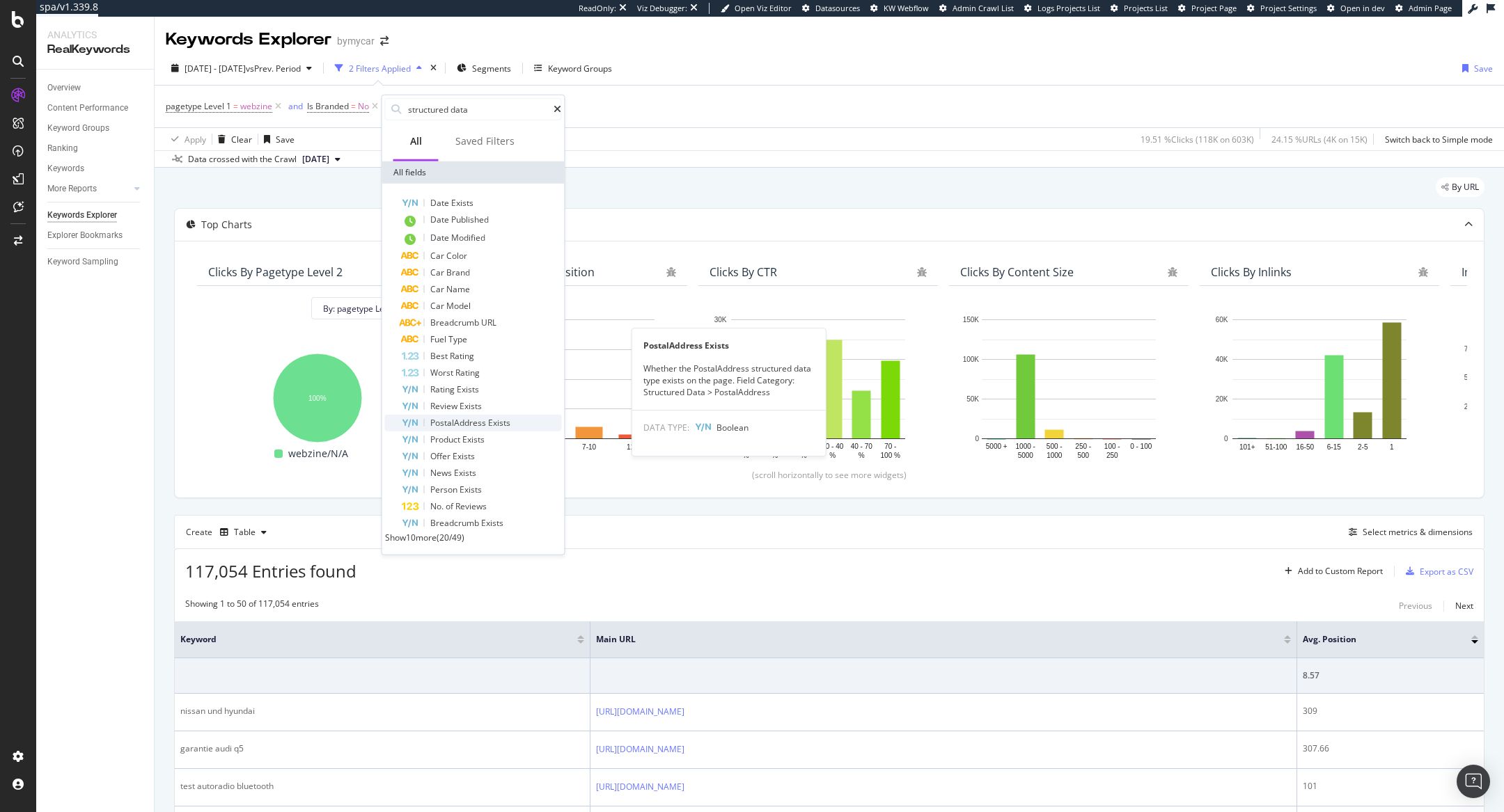
scroll to position [113, 0]
click at [415, 532] on span "Show 10 more" at bounding box center [410, 538] width 51 height 12
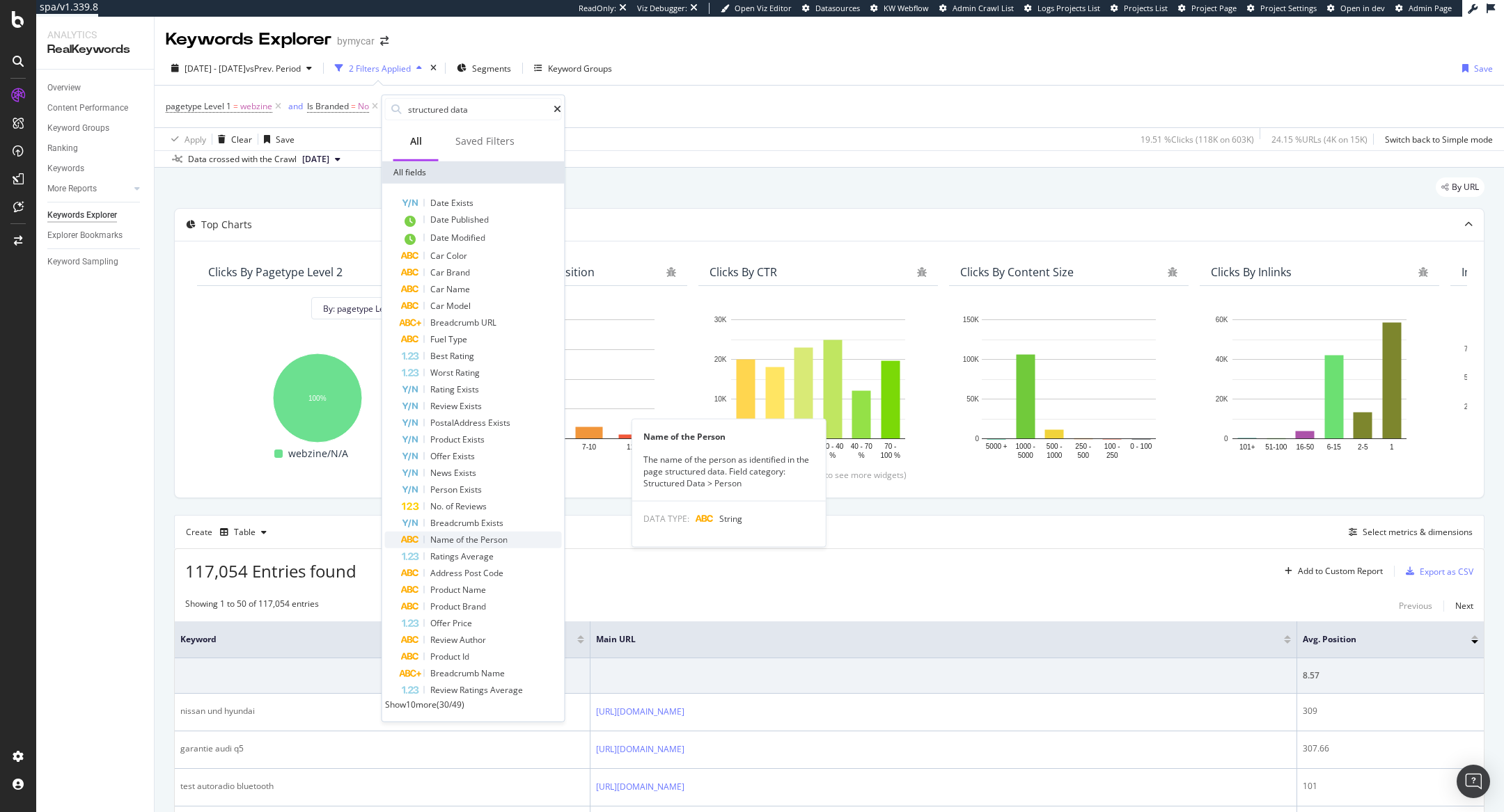
scroll to position [280, 0]
click at [436, 423] on div "Date Exists Date Published Date Modified Car Color Car Brand Car Name Car Model…" at bounding box center [472, 453] width 176 height 516
click at [437, 699] on span "Show 10 more" at bounding box center [410, 705] width 51 height 12
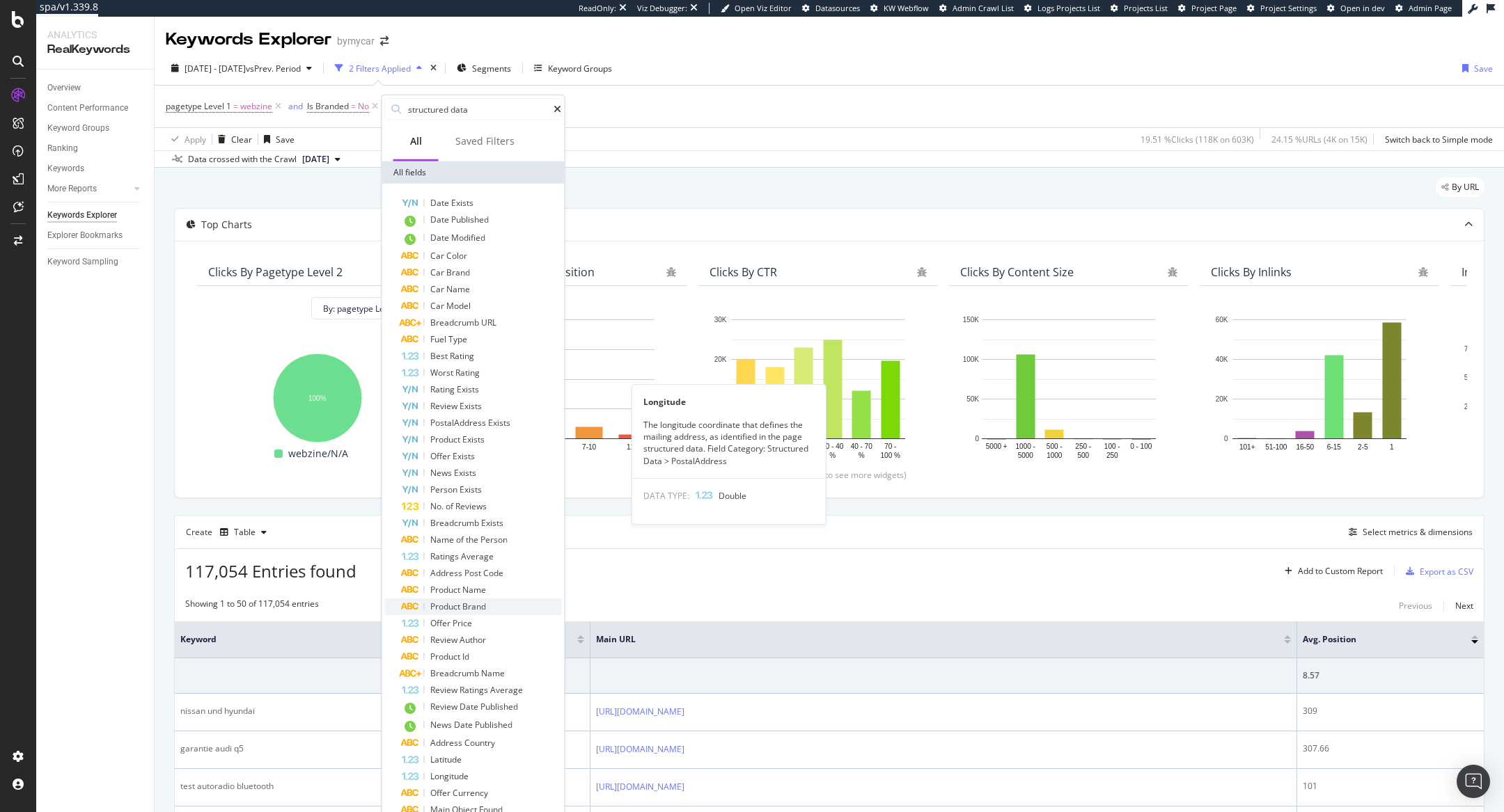
scroll to position [0, 0]
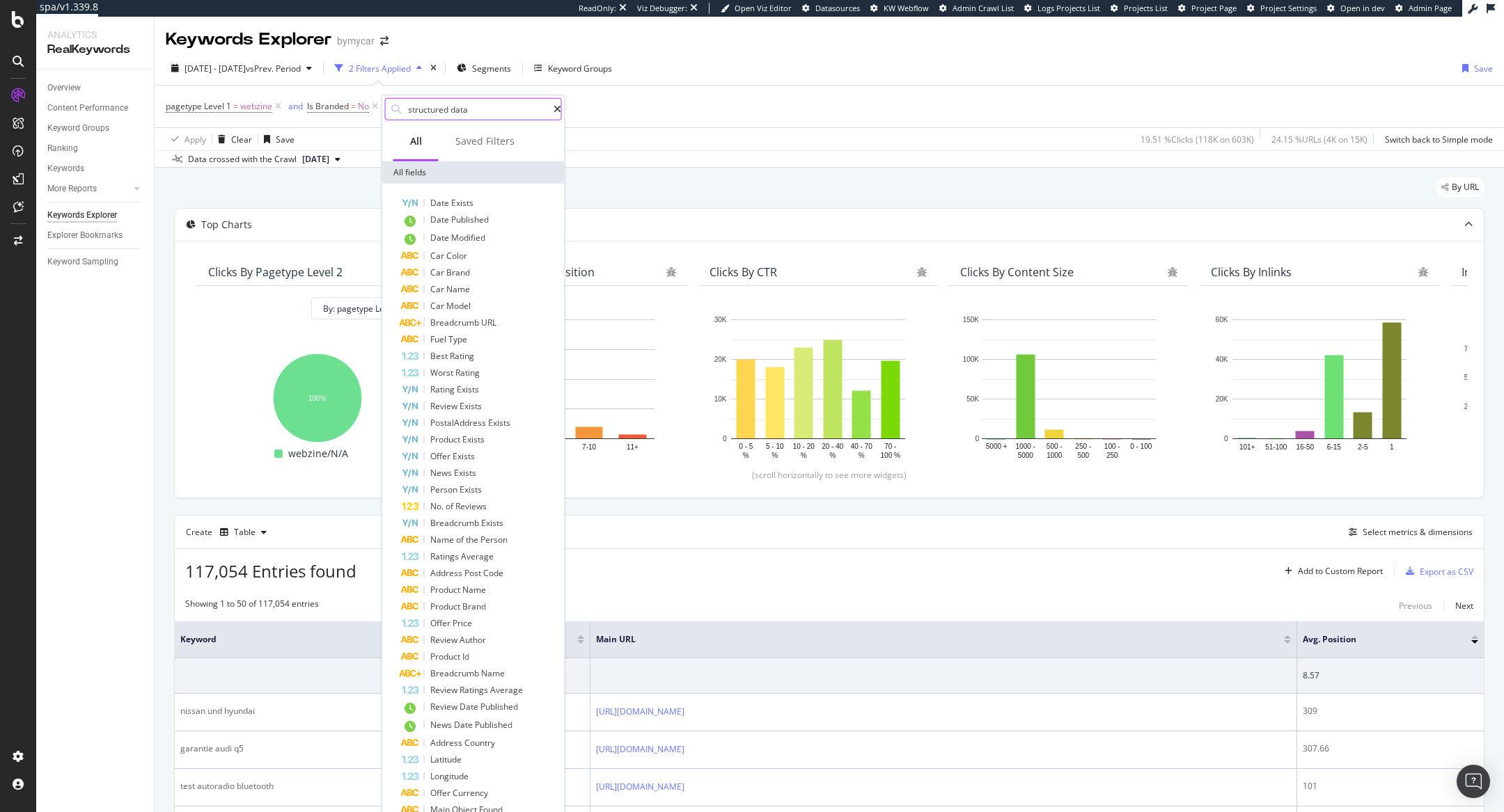
click at [467, 105] on input "structured data" at bounding box center [480, 109] width 147 height 21
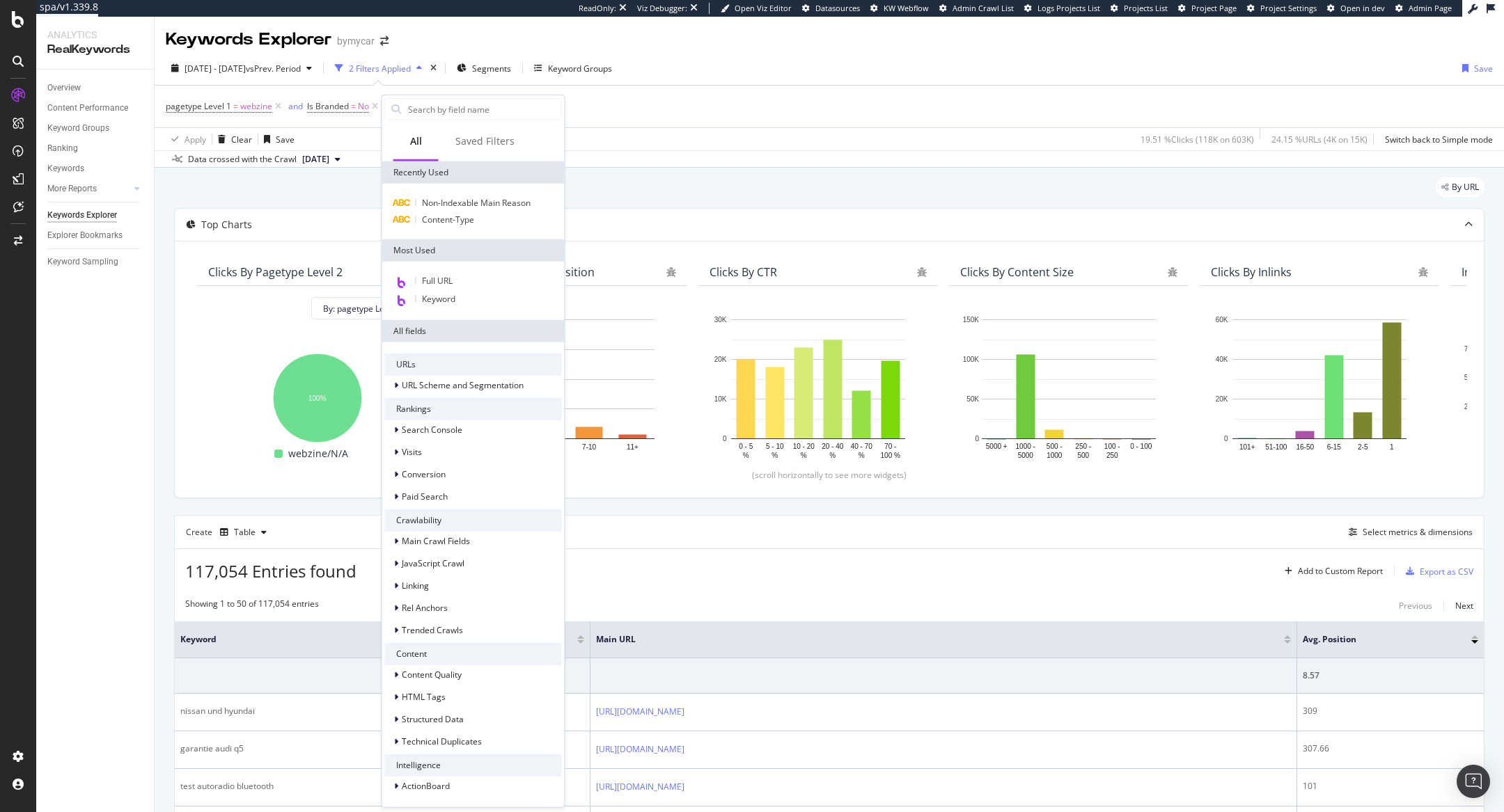
click at [672, 147] on div "Apply Clear Save 19.51 % Clicks ( 118K on 603K ) 24.15 % URLs ( 4K on 15K ) Swi…" at bounding box center [829, 138] width 1349 height 23
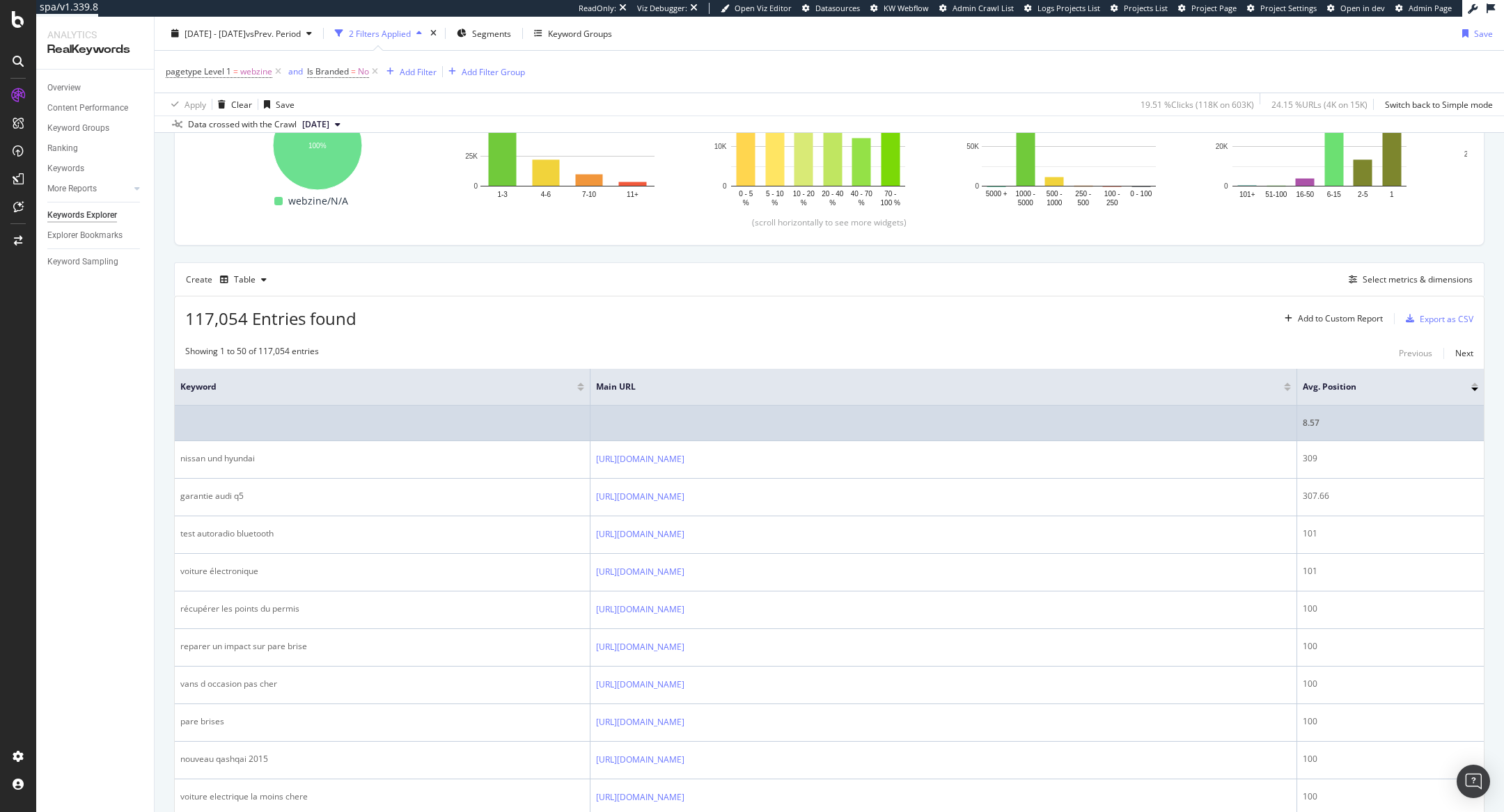
scroll to position [343, 0]
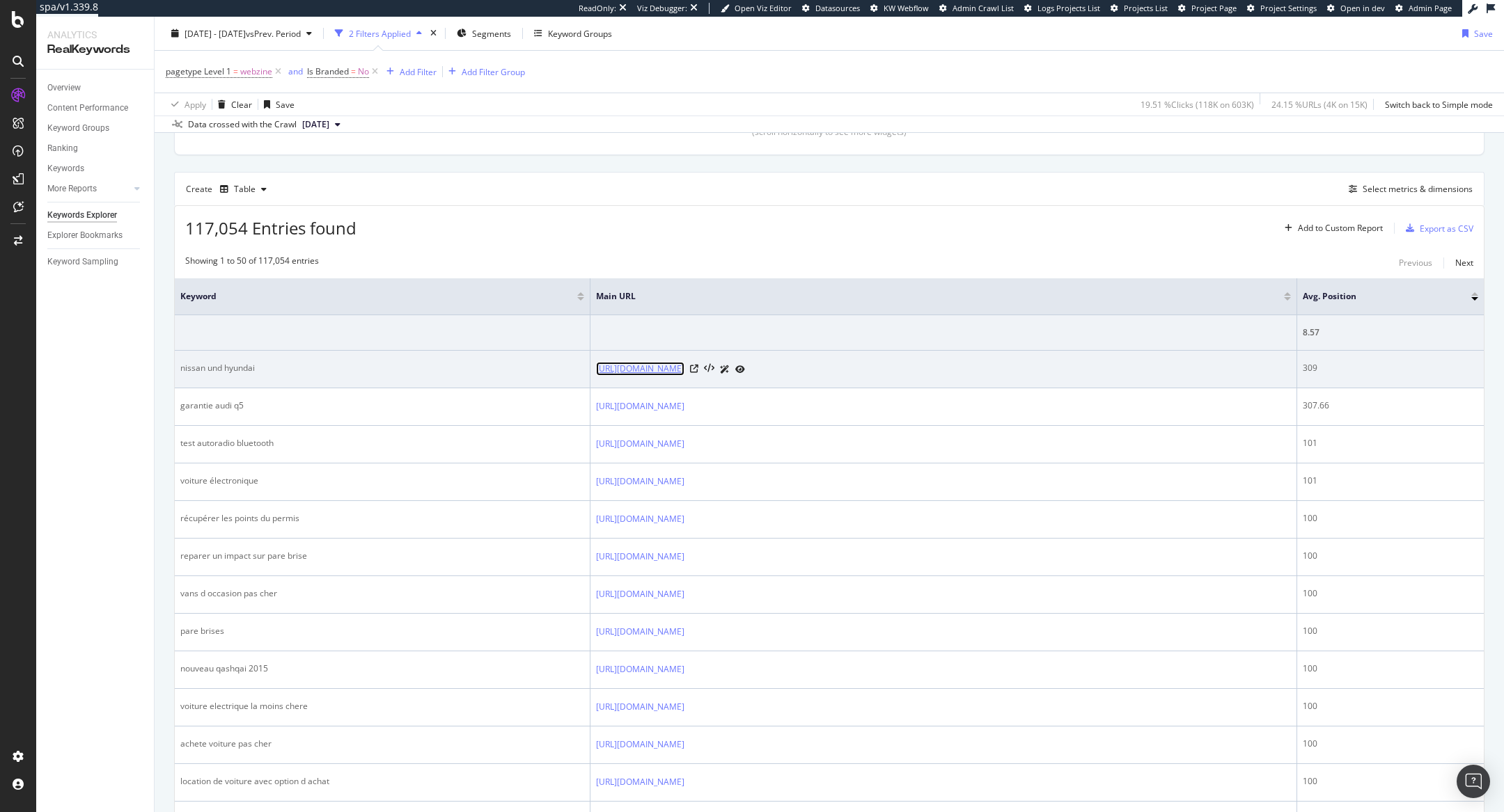
click at [684, 369] on link "[URL][DOMAIN_NAME]" at bounding box center [640, 369] width 89 height 14
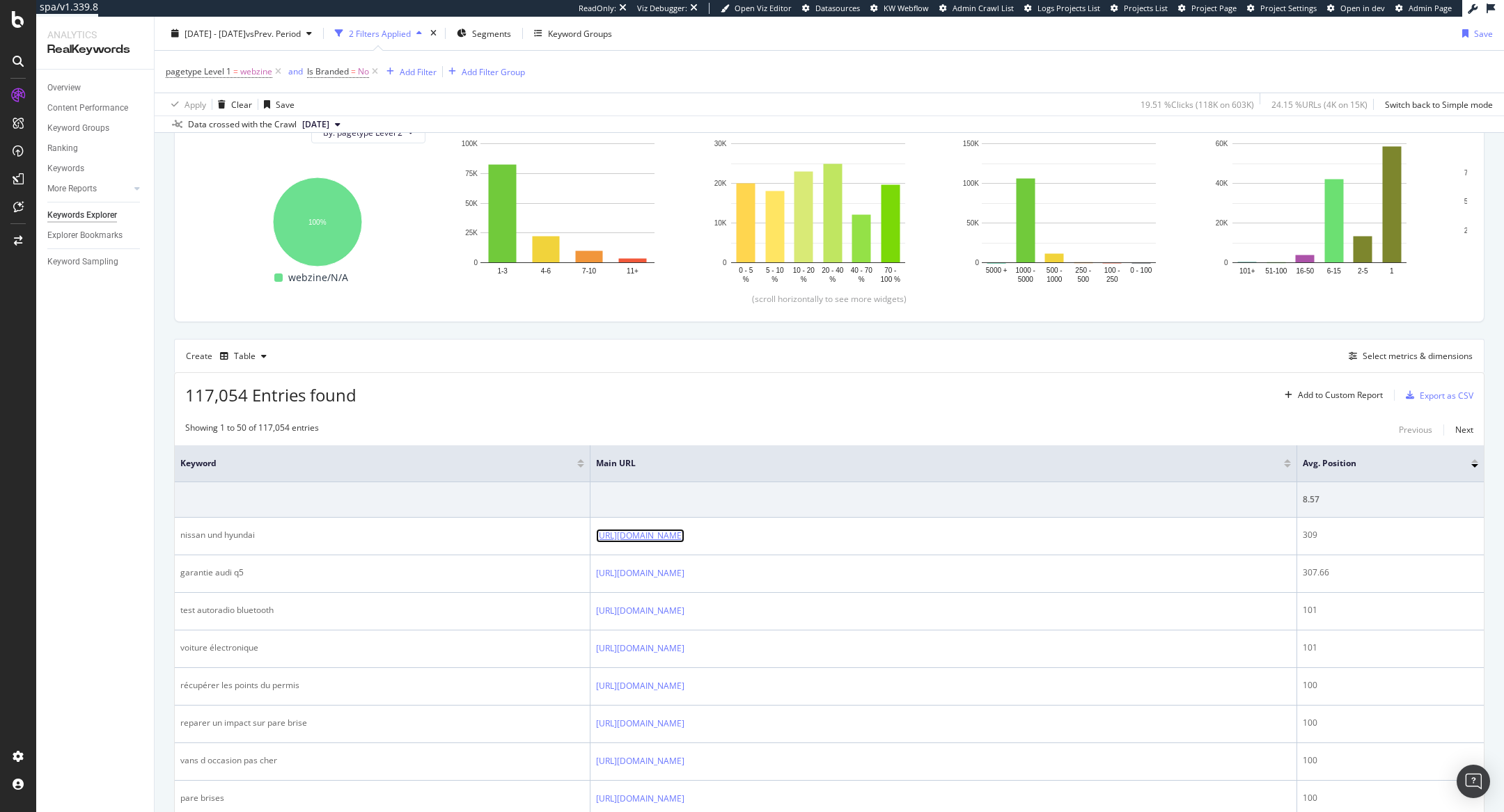
scroll to position [94, 0]
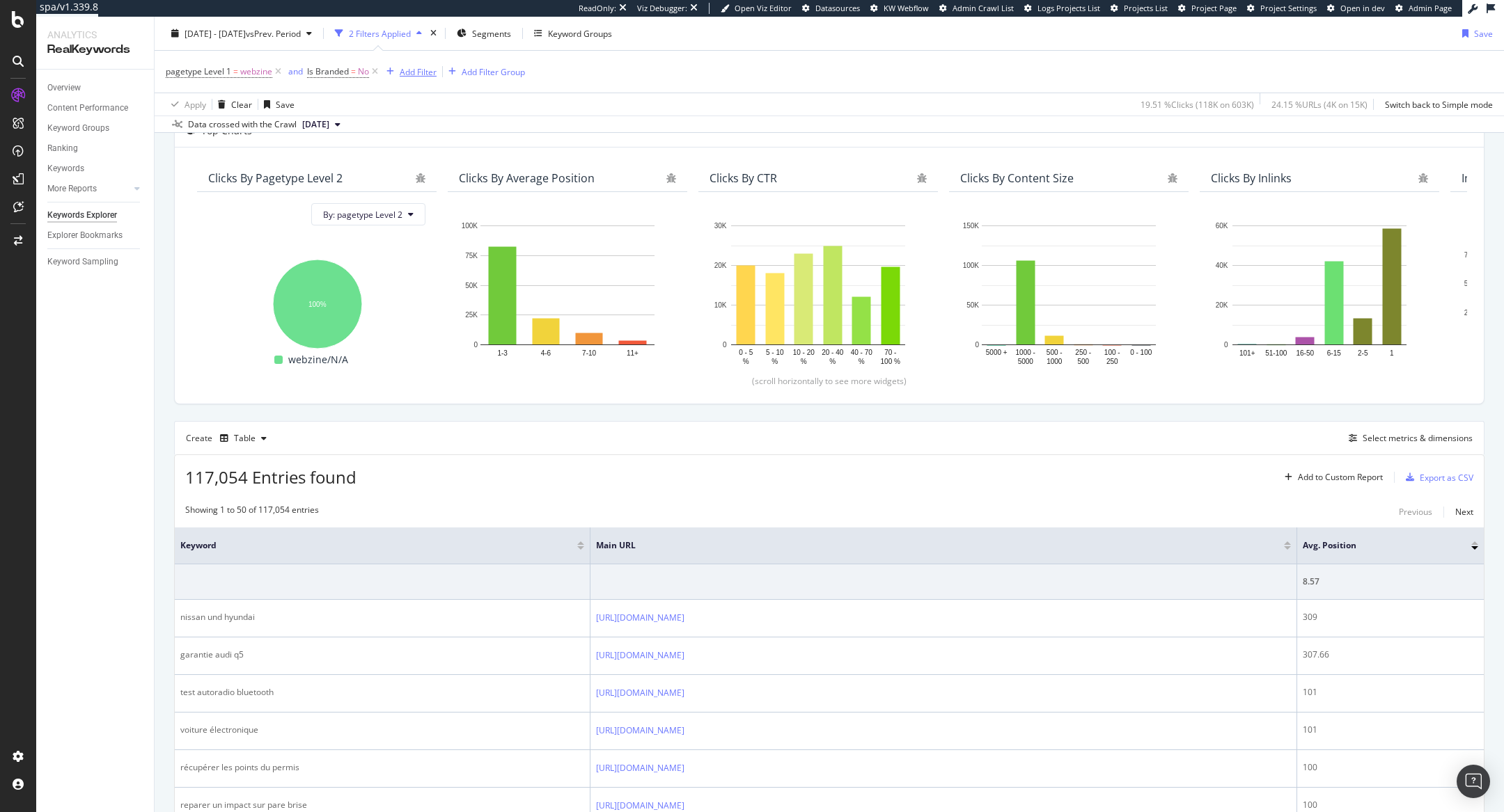
click at [389, 73] on icon "button" at bounding box center [390, 71] width 7 height 8
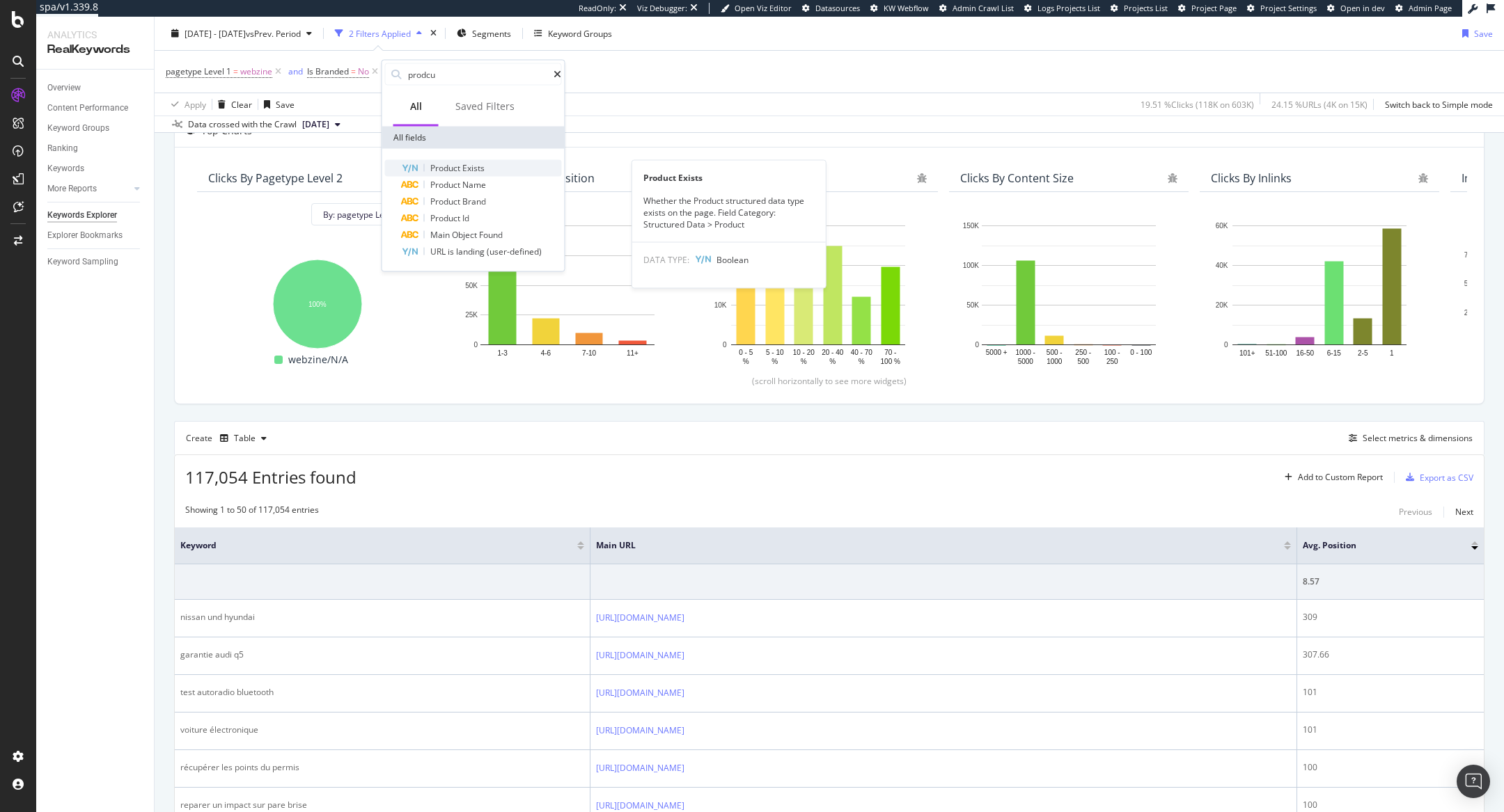
type input "prodcu"
click at [456, 164] on span "Product" at bounding box center [446, 168] width 32 height 12
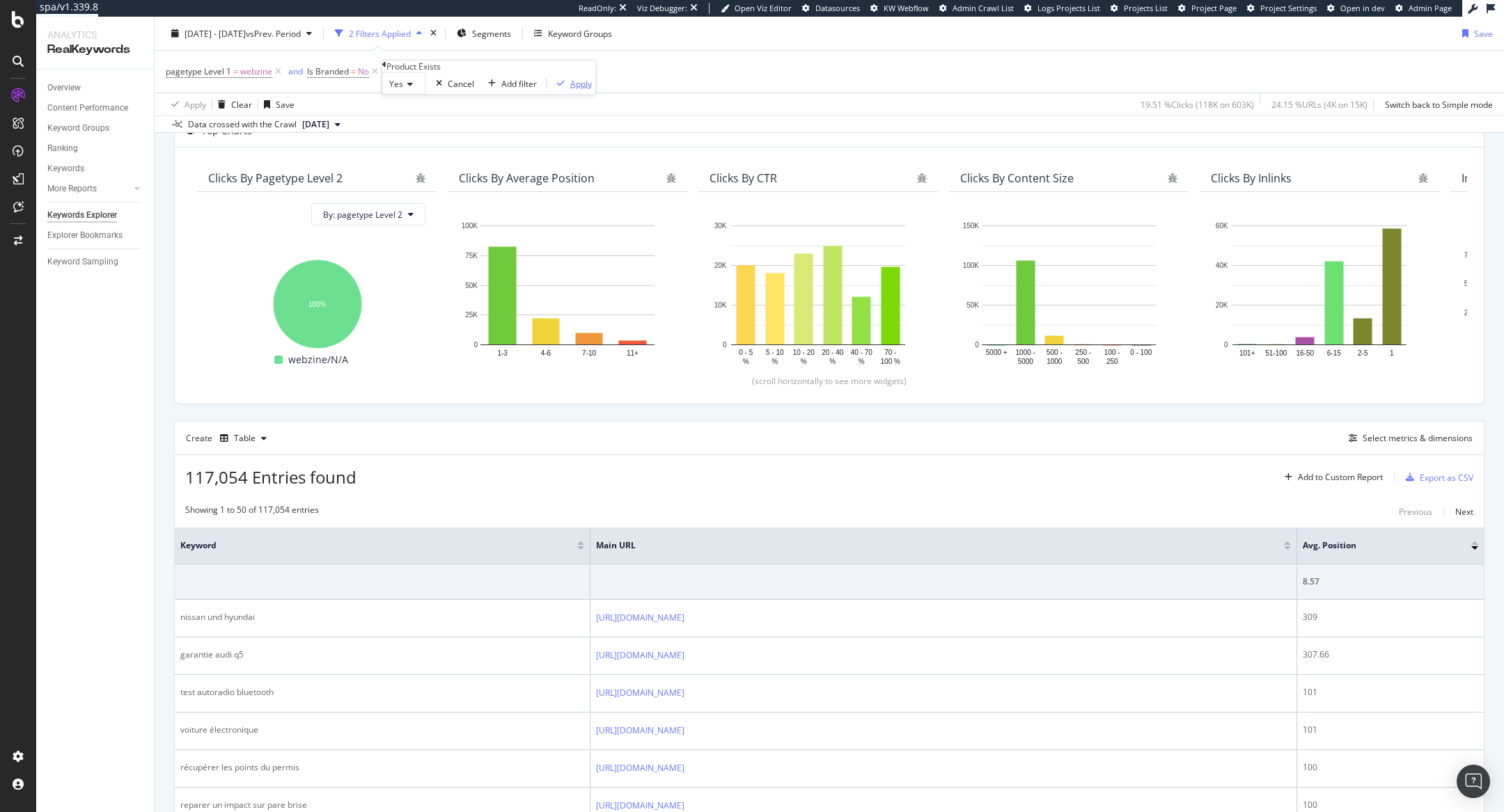
click at [552, 89] on div "Apply" at bounding box center [571, 83] width 40 height 12
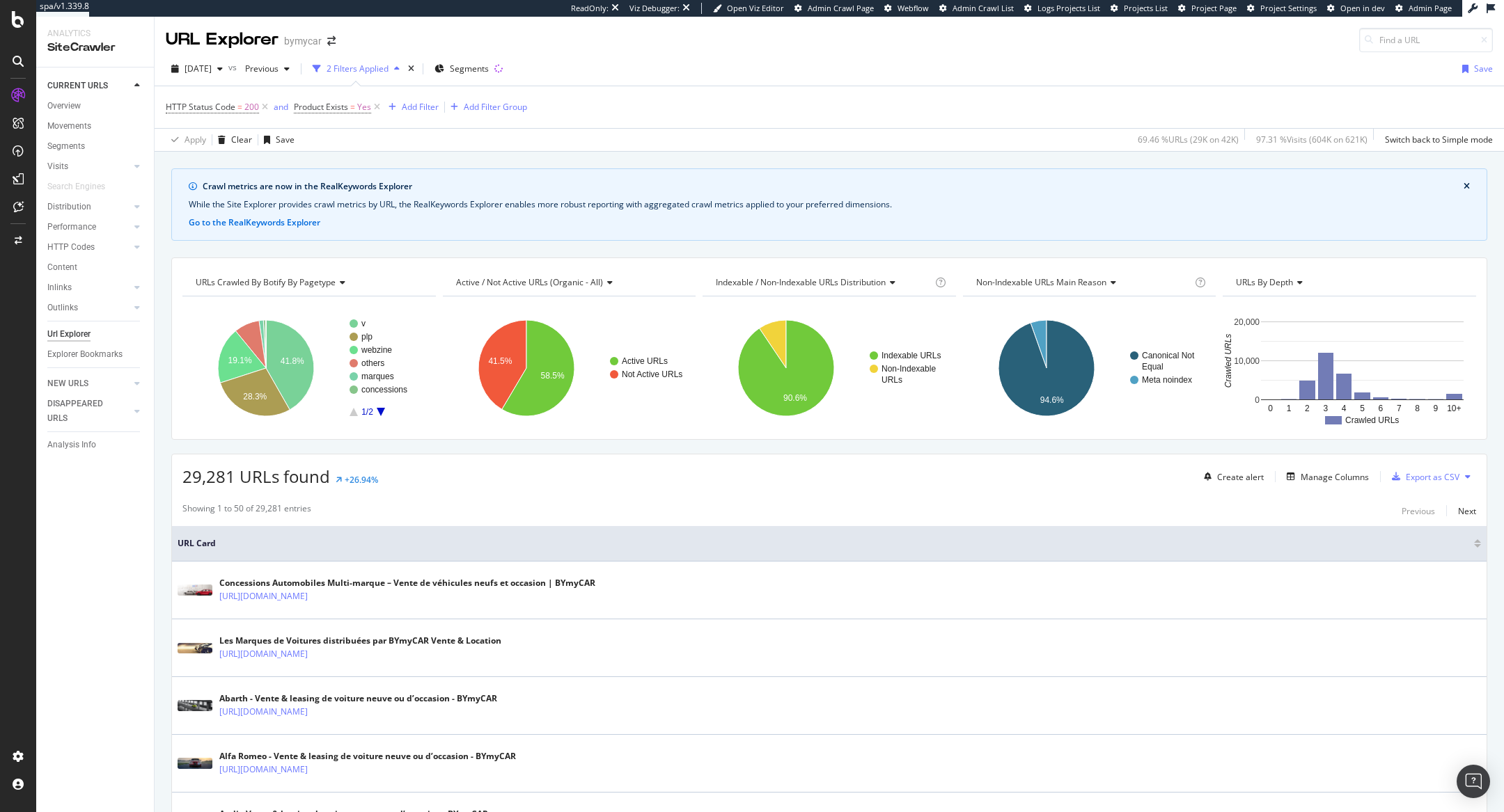
click at [15, 64] on icon at bounding box center [18, 62] width 11 height 11
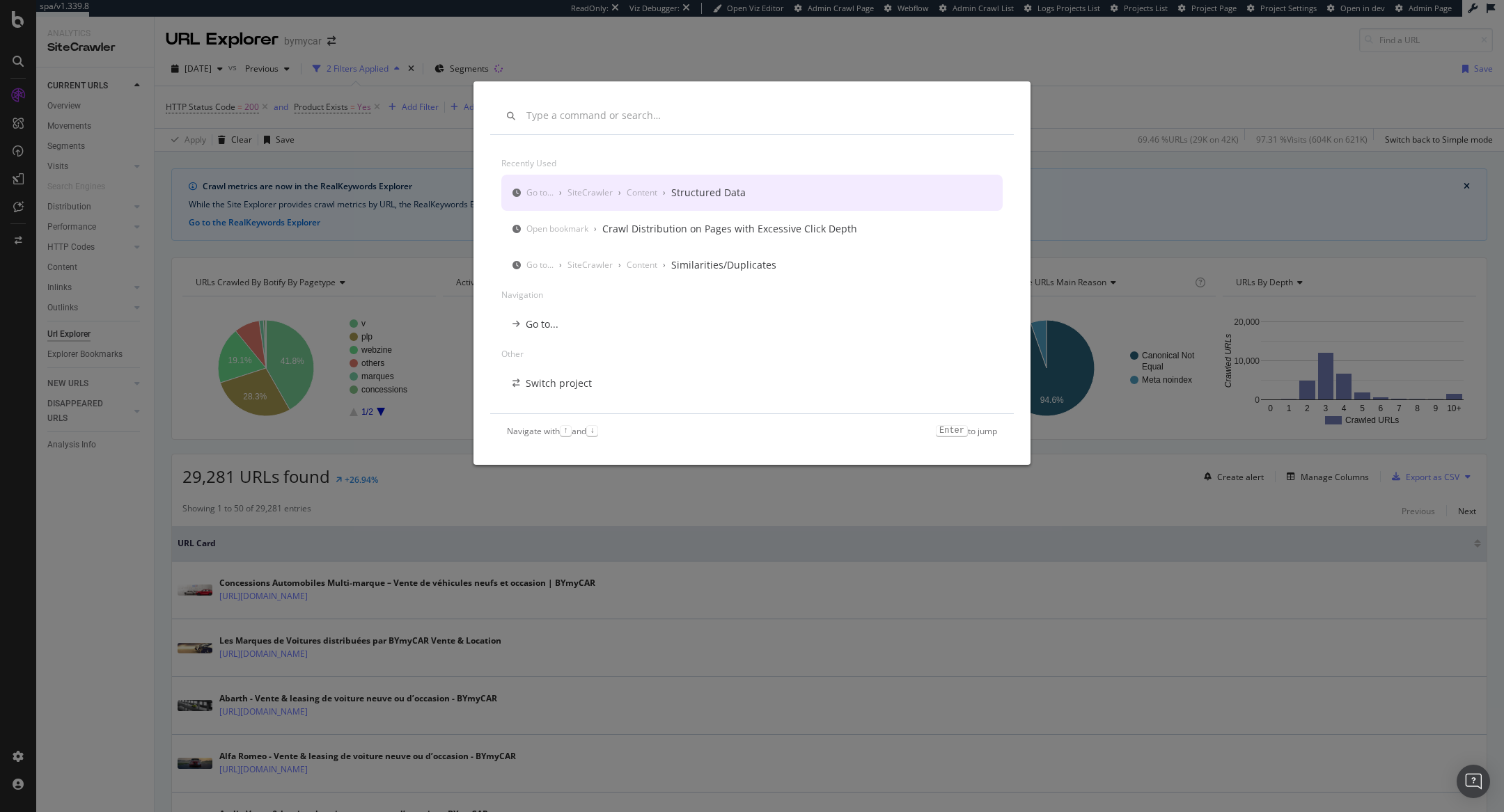
click at [749, 40] on div "Recently used Go to... › SiteCrawler › Content › Structured Data Open bookmark …" at bounding box center [752, 406] width 1504 height 812
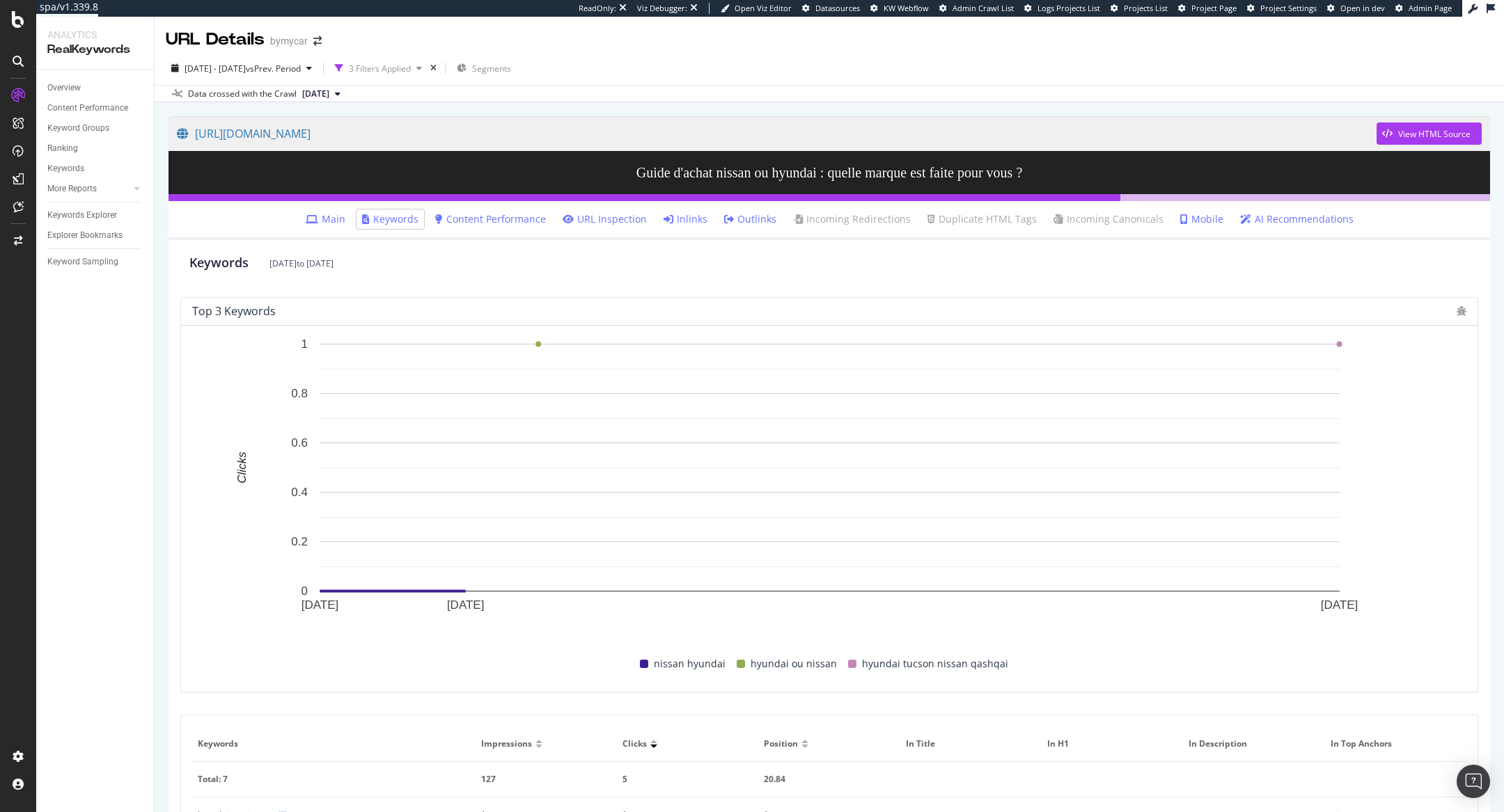
click at [318, 215] on icon at bounding box center [311, 219] width 12 height 9
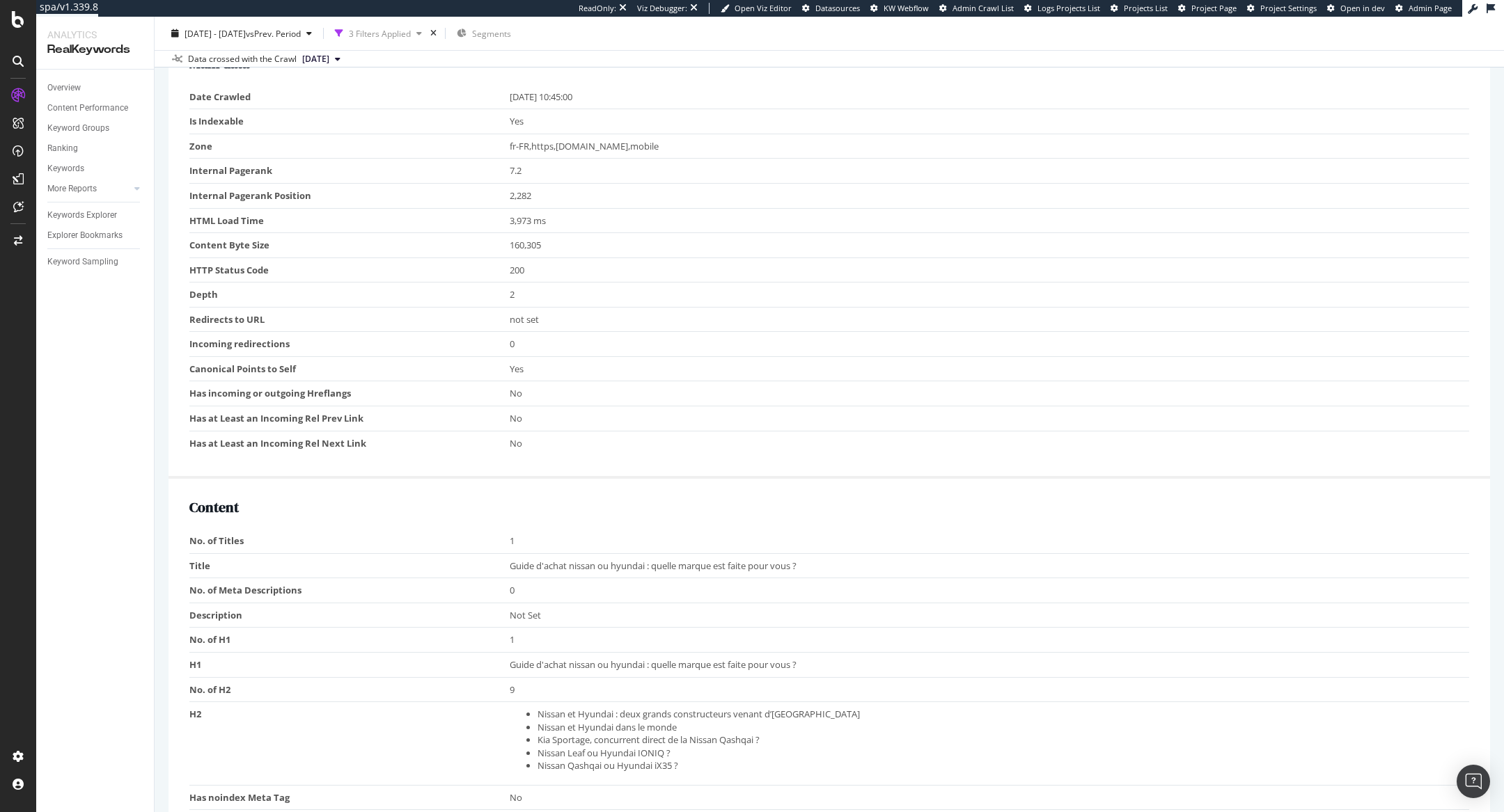
scroll to position [341, 0]
drag, startPoint x: 508, startPoint y: 581, endPoint x: 519, endPoint y: 583, distance: 11.2
click at [519, 583] on tr "No. of Meta Descriptions 0" at bounding box center [829, 590] width 1280 height 25
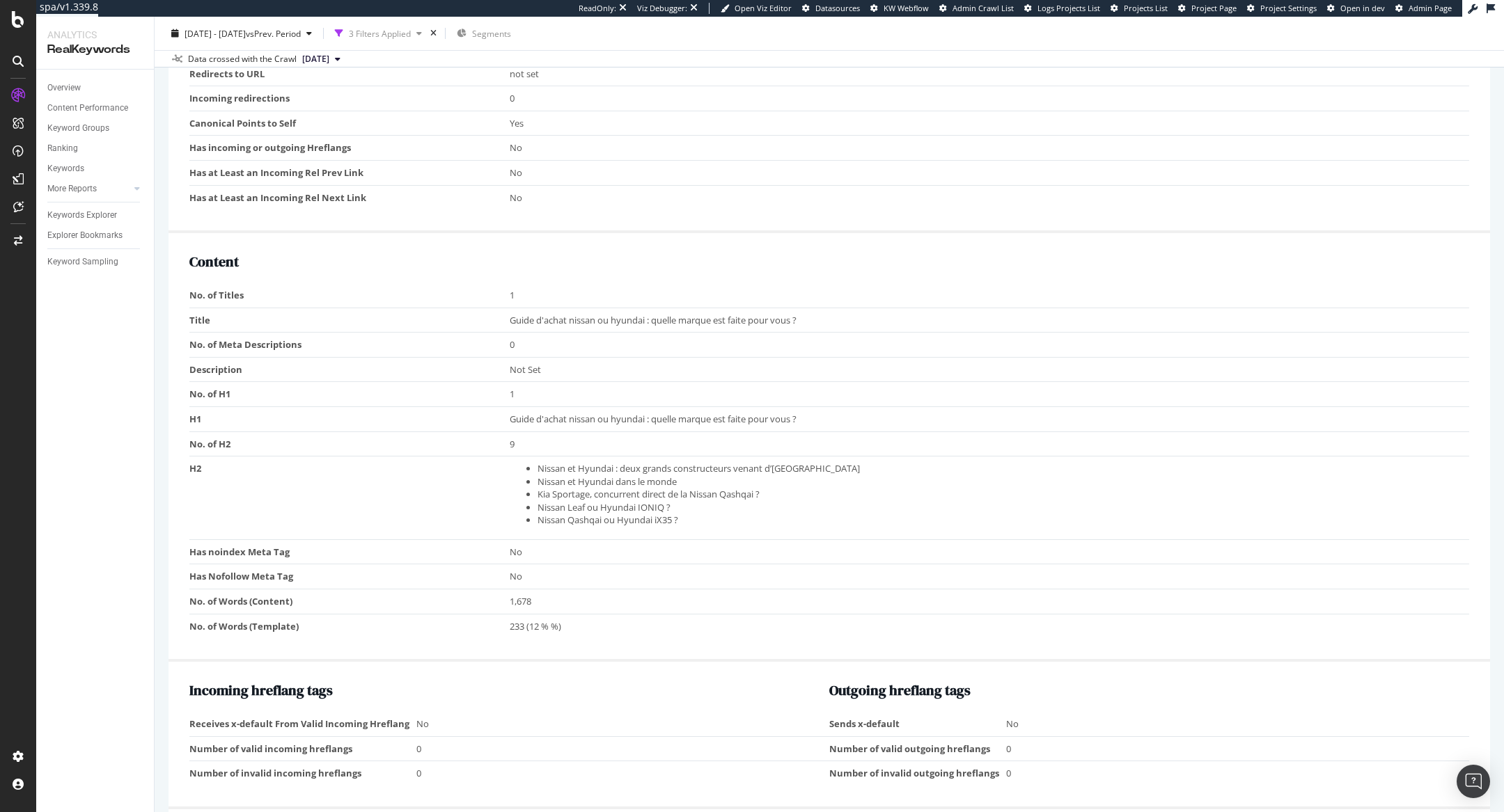
scroll to position [70, 0]
